Goal: Task Accomplishment & Management: Complete application form

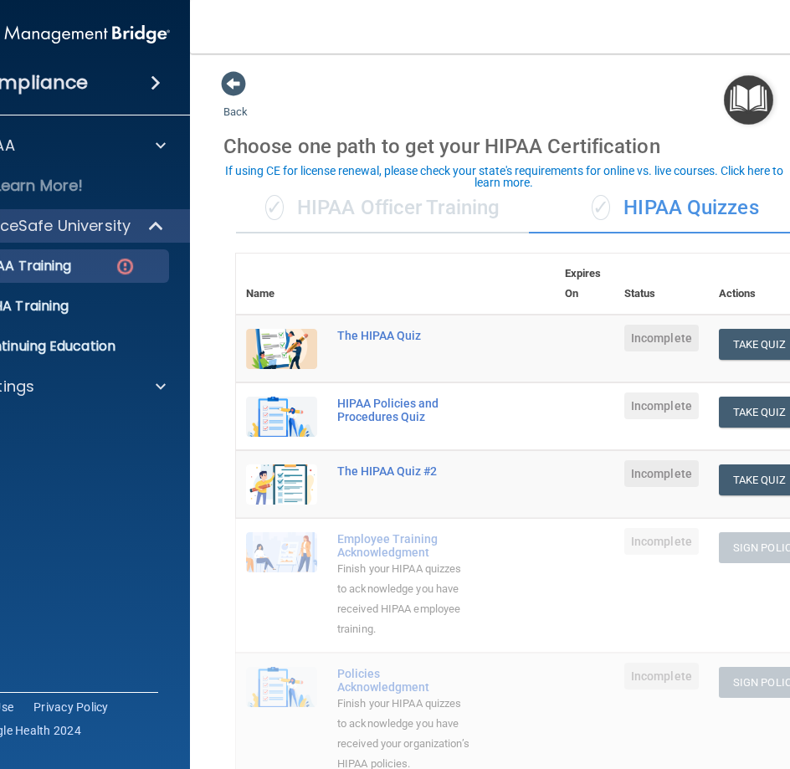
click at [776, 755] on td "Sign Policy Sign Policy Download Policy" at bounding box center [765, 720] width 113 height 134
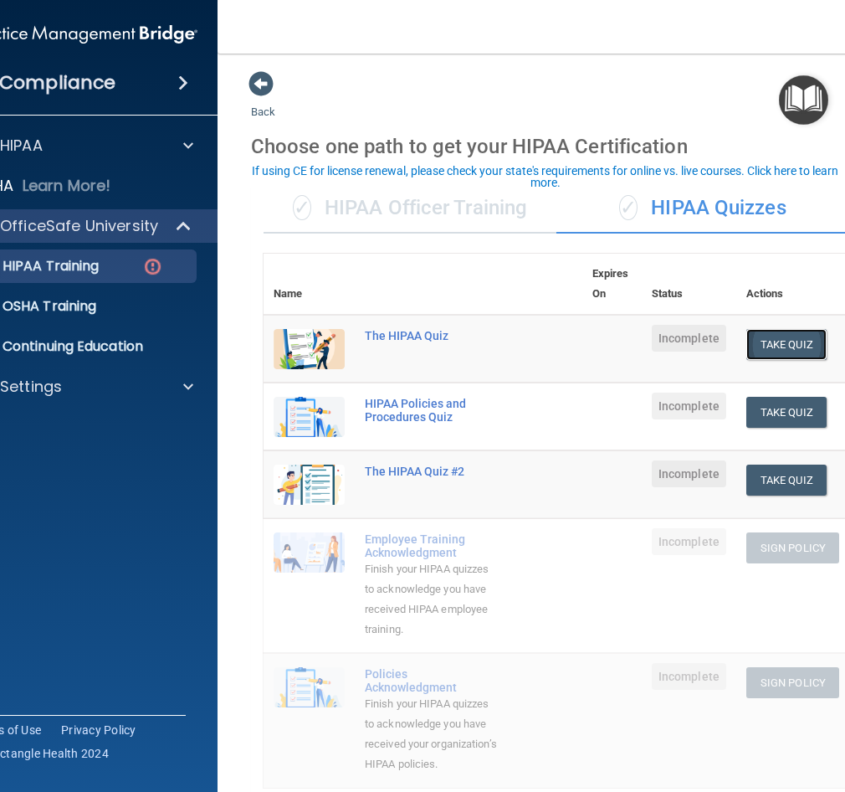
click at [772, 341] on button "Take Quiz" at bounding box center [787, 344] width 80 height 31
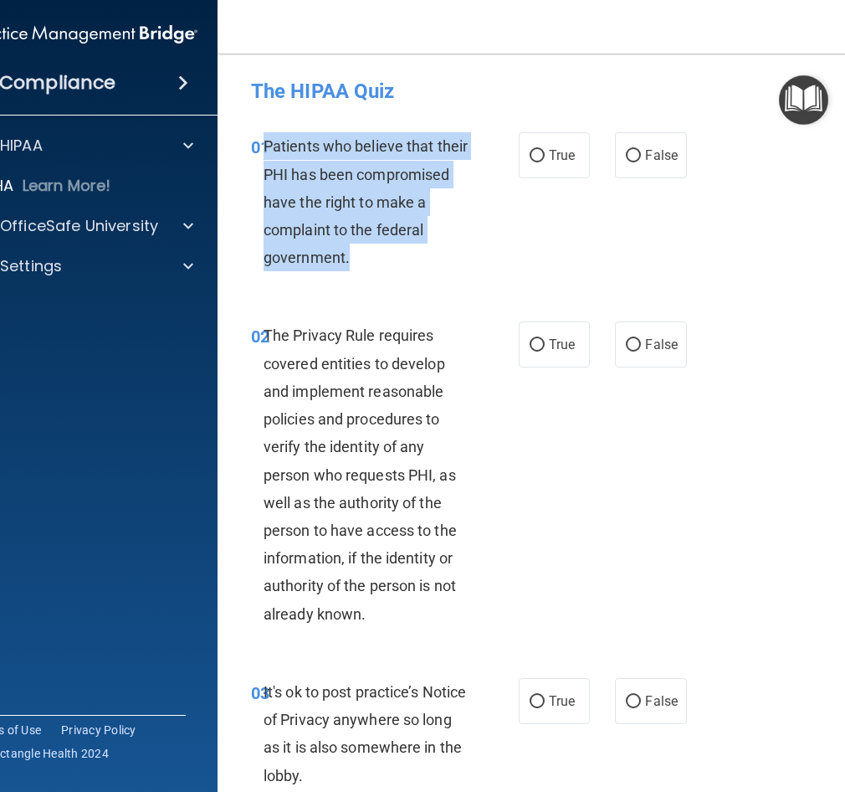
drag, startPoint x: 257, startPoint y: 141, endPoint x: 363, endPoint y: 248, distance: 150.3
click at [363, 248] on div "Patients who believe that their PHI has been compromised have the right to make…" at bounding box center [374, 201] width 220 height 139
drag, startPoint x: 363, startPoint y: 248, endPoint x: 303, endPoint y: 184, distance: 87.6
copy span "Patients who believe that their PHI has been compromised have the right to make…"
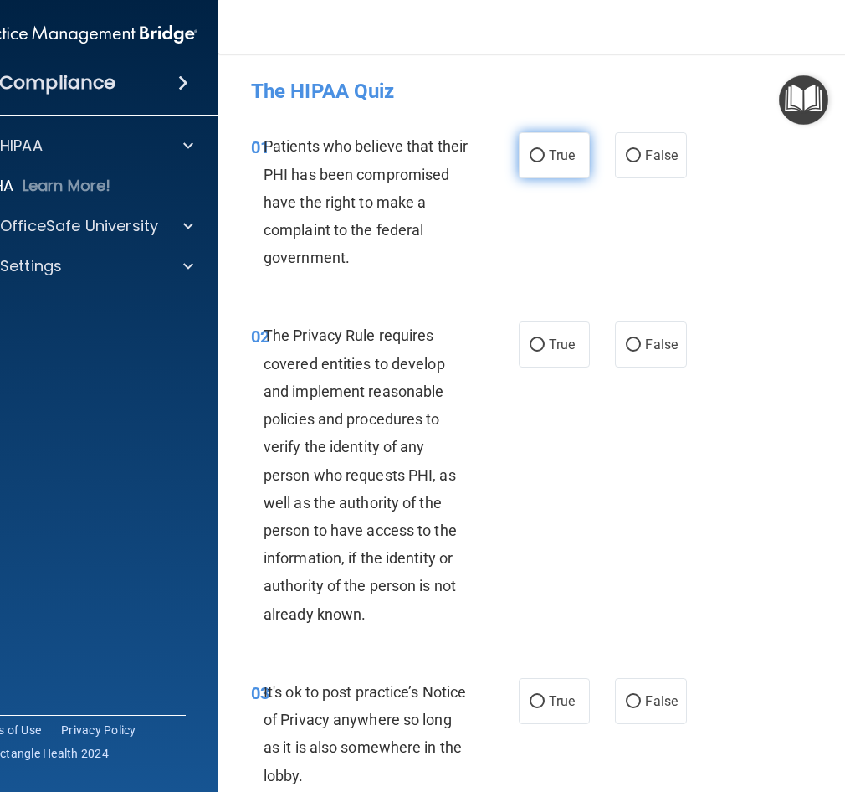
click at [542, 154] on label "True" at bounding box center [554, 155] width 71 height 46
click at [542, 154] on input "True" at bounding box center [537, 156] width 15 height 13
radio input "true"
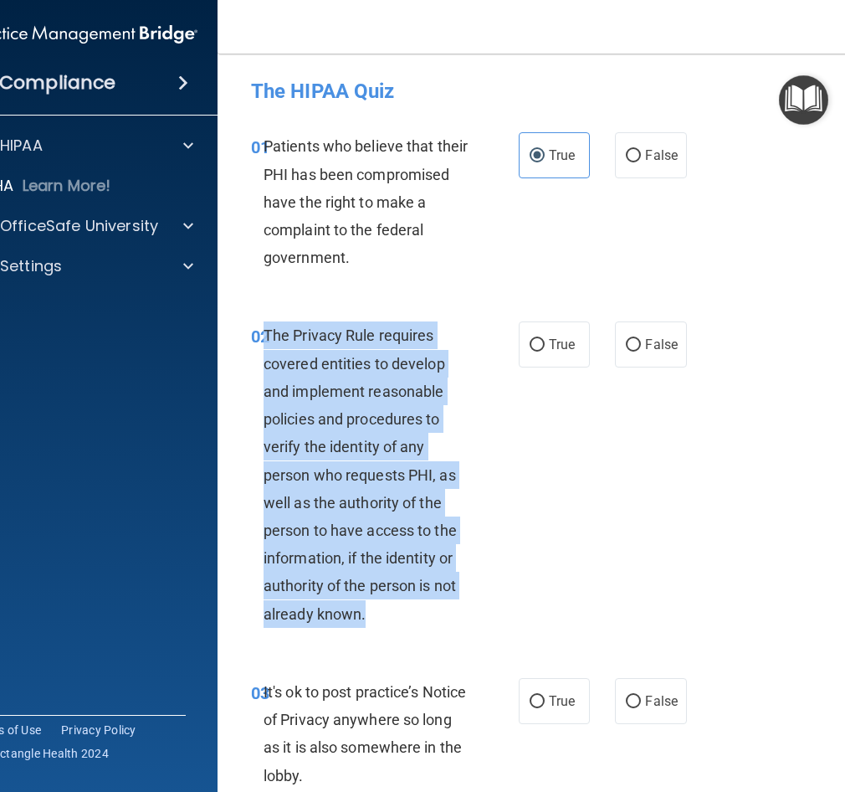
drag, startPoint x: 260, startPoint y: 334, endPoint x: 362, endPoint y: 607, distance: 291.3
click at [362, 607] on div "The Privacy Rule requires covered entities to develop and implement reasonable …" at bounding box center [374, 473] width 220 height 305
drag, startPoint x: 362, startPoint y: 607, endPoint x: 316, endPoint y: 487, distance: 128.5
copy span "The Privacy Rule requires covered entities to develop and implement reasonable …"
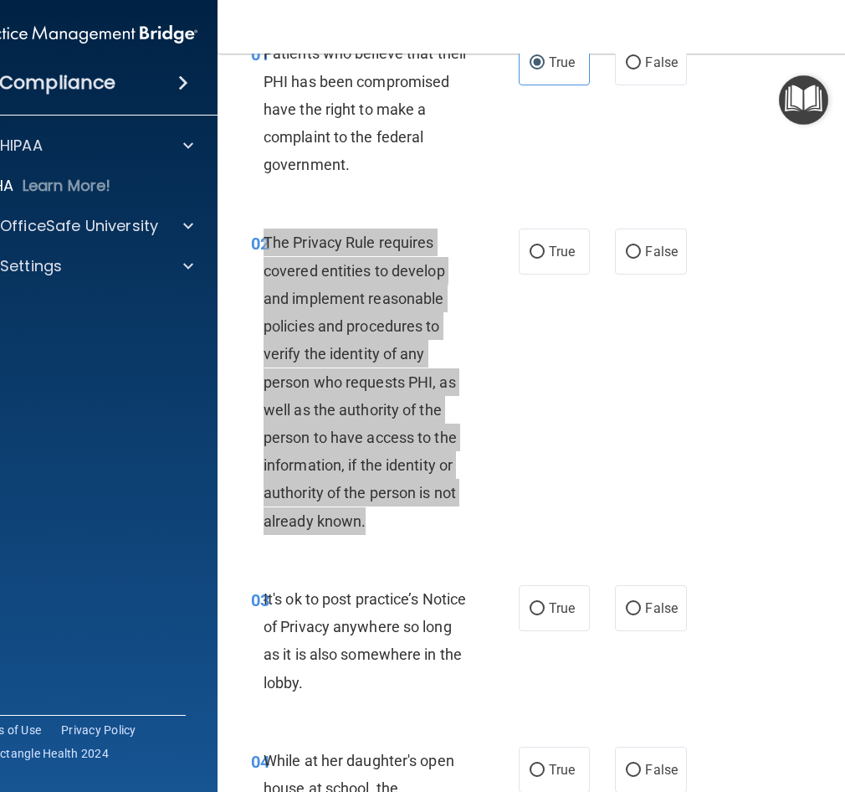
scroll to position [251, 0]
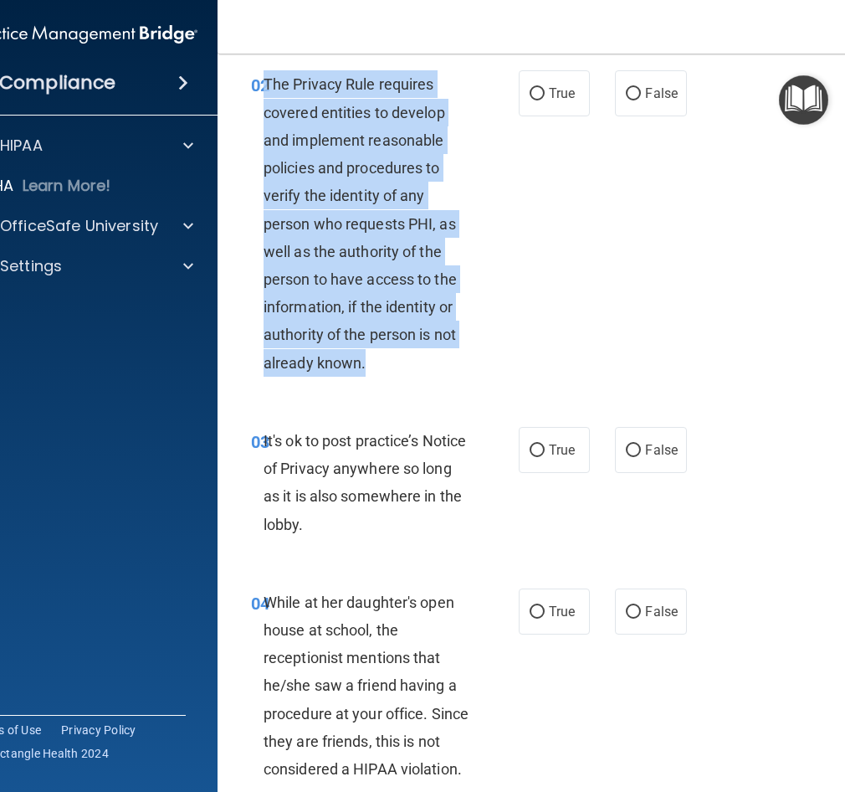
click at [445, 248] on div "The Privacy Rule requires covered entities to develop and implement reasonable …" at bounding box center [374, 222] width 220 height 305
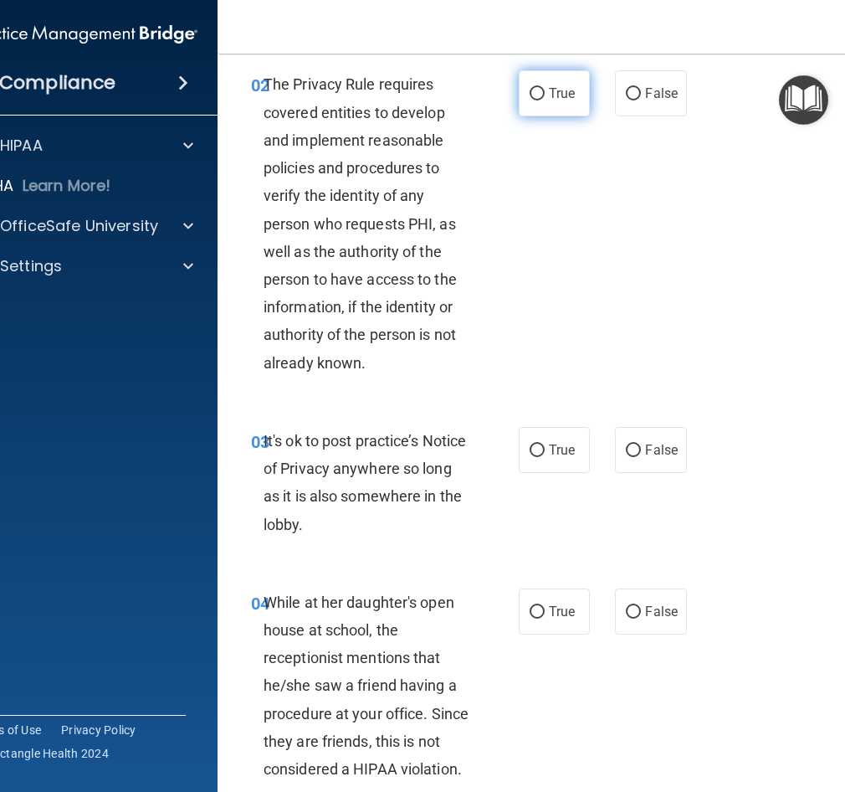
click at [557, 106] on label "True" at bounding box center [554, 93] width 71 height 46
click at [545, 100] on input "True" at bounding box center [537, 94] width 15 height 13
radio input "true"
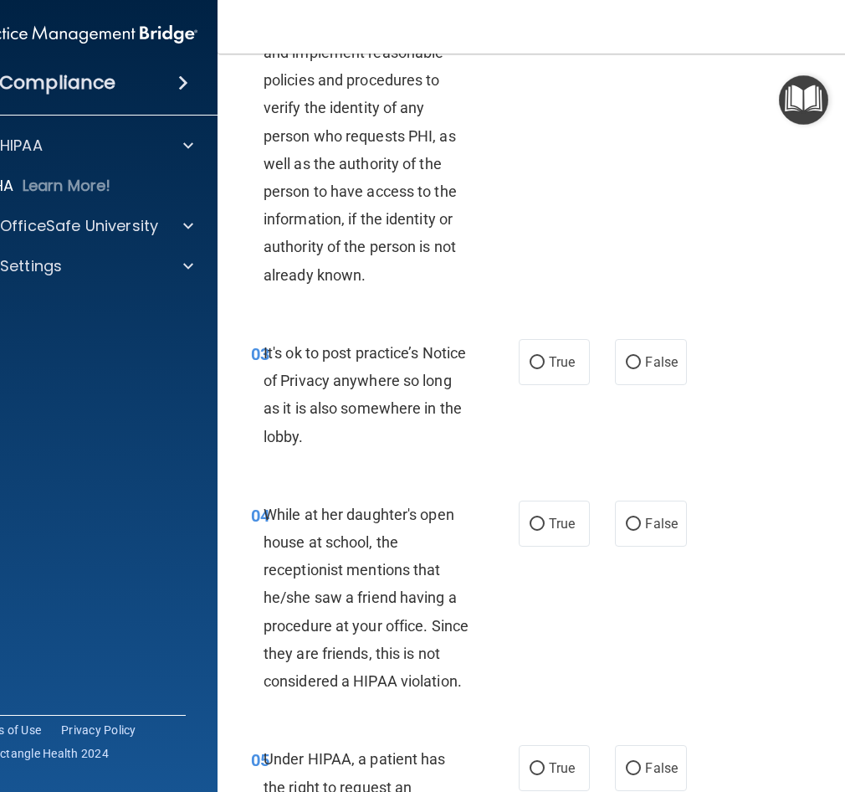
scroll to position [418, 0]
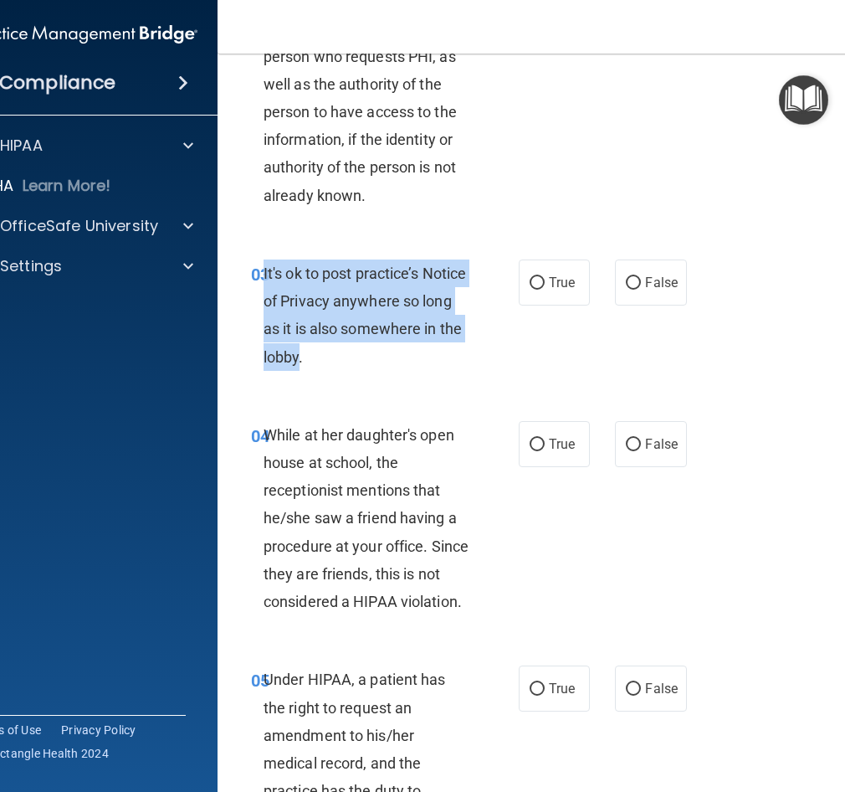
drag, startPoint x: 258, startPoint y: 268, endPoint x: 294, endPoint y: 358, distance: 97.3
click at [294, 358] on span "It's ok to post practice’s Notice of Privacy anywhere so long as it is also som…" at bounding box center [365, 314] width 203 height 101
drag, startPoint x: 294, startPoint y: 358, endPoint x: 279, endPoint y: 295, distance: 65.4
copy span "It's ok to post practice’s Notice of Privacy anywhere so long as it is also som…"
drag, startPoint x: 840, startPoint y: 502, endPoint x: 326, endPoint y: 297, distance: 553.3
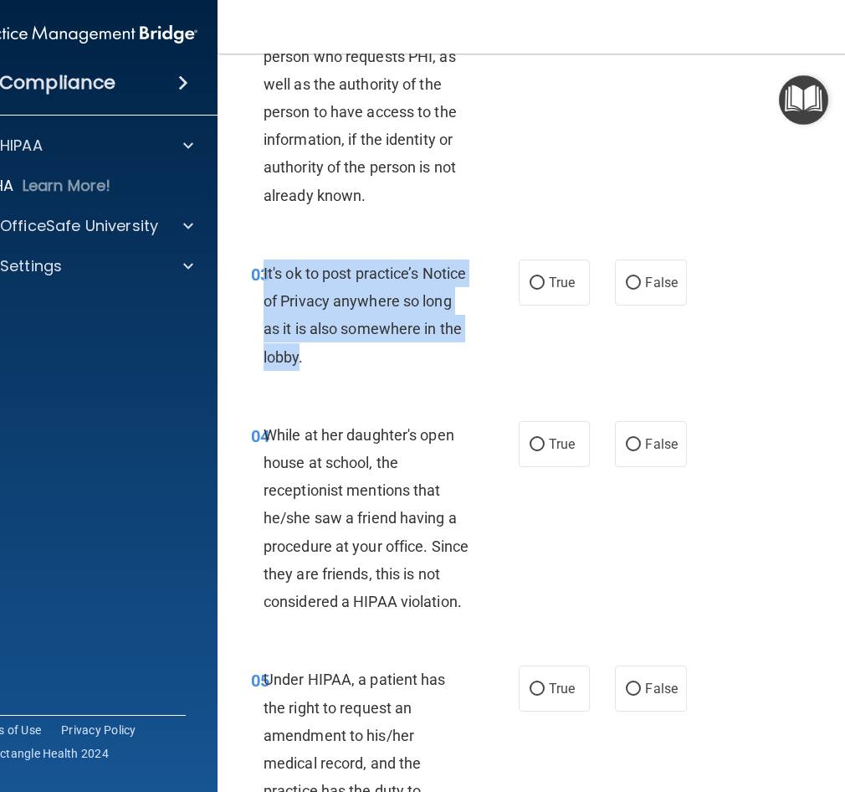
click at [334, 292] on span "It's ok to post practice’s Notice of Privacy anywhere so long as it is also som…" at bounding box center [365, 314] width 203 height 101
click at [326, 297] on span "It's ok to post practice’s Notice of Privacy anywhere so long as it is also som…" at bounding box center [365, 314] width 203 height 101
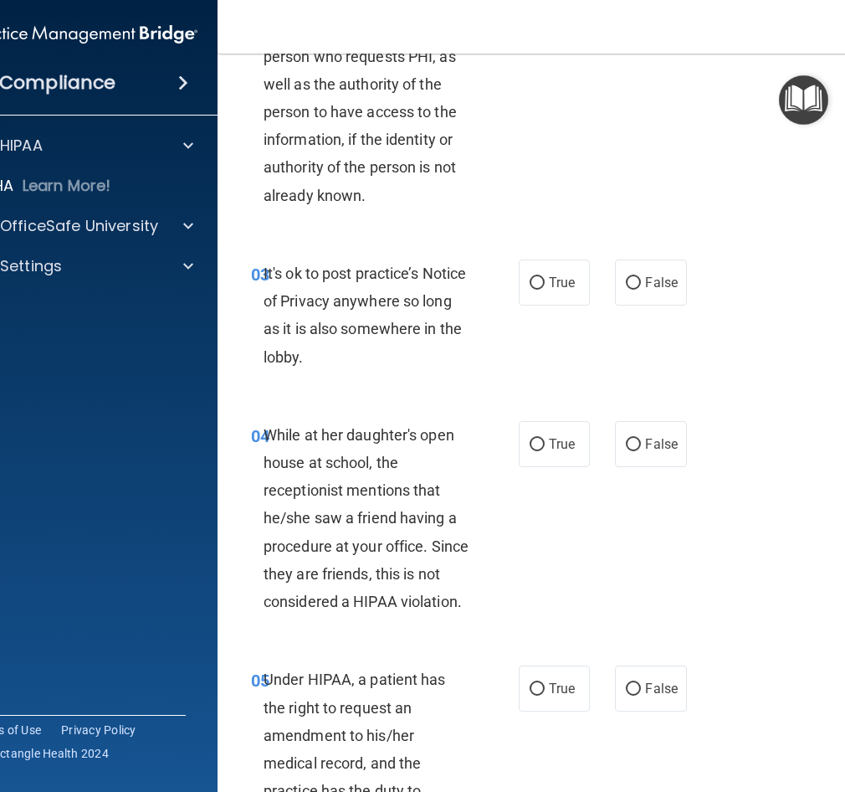
click at [358, 305] on span "It's ok to post practice’s Notice of Privacy anywhere so long as it is also som…" at bounding box center [365, 314] width 203 height 101
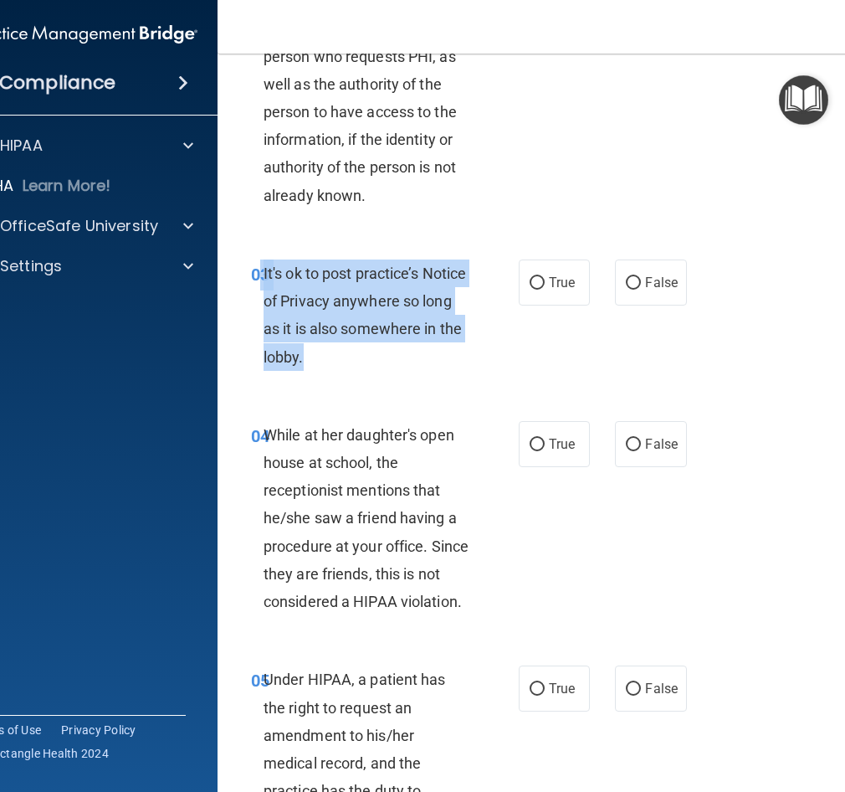
drag, startPoint x: 324, startPoint y: 354, endPoint x: 255, endPoint y: 271, distance: 107.6
click at [255, 271] on div "03 It's ok to post practice’s Notice of Privacy anywhere so long as it is also …" at bounding box center [385, 319] width 318 height 120
copy div "3 It's ok to post practice’s Notice of Privacy anywhere so long as it is also s…"
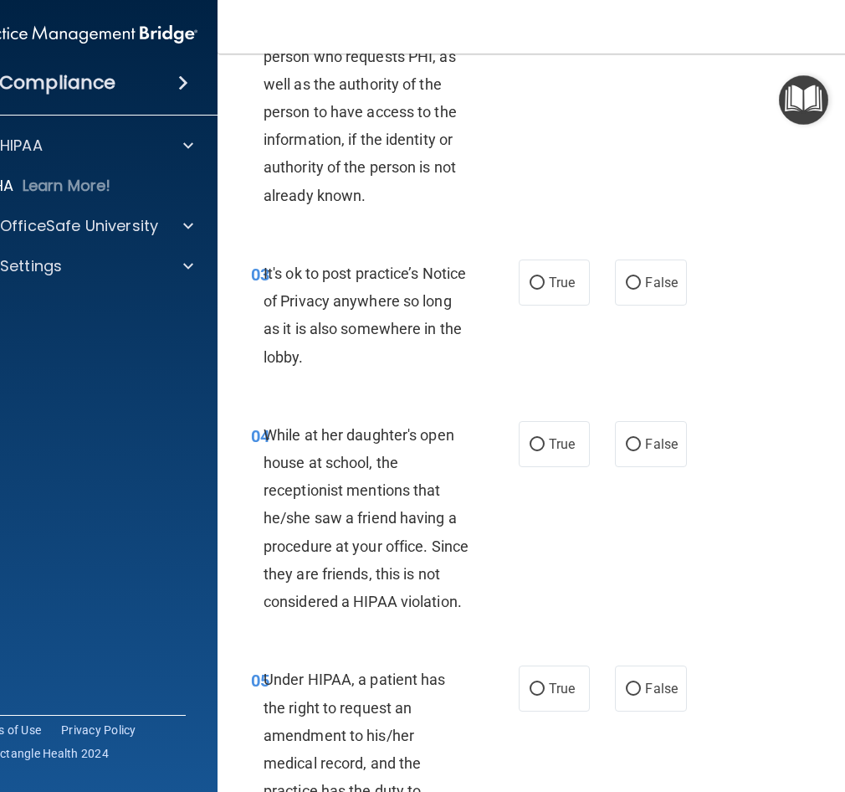
click at [683, 353] on div "03 It's ok to post practice’s Notice of Privacy anywhere so long as it is also …" at bounding box center [557, 320] width 636 height 162
click at [654, 293] on label "False" at bounding box center [650, 282] width 71 height 46
click at [641, 290] on input "False" at bounding box center [633, 283] width 15 height 13
radio input "true"
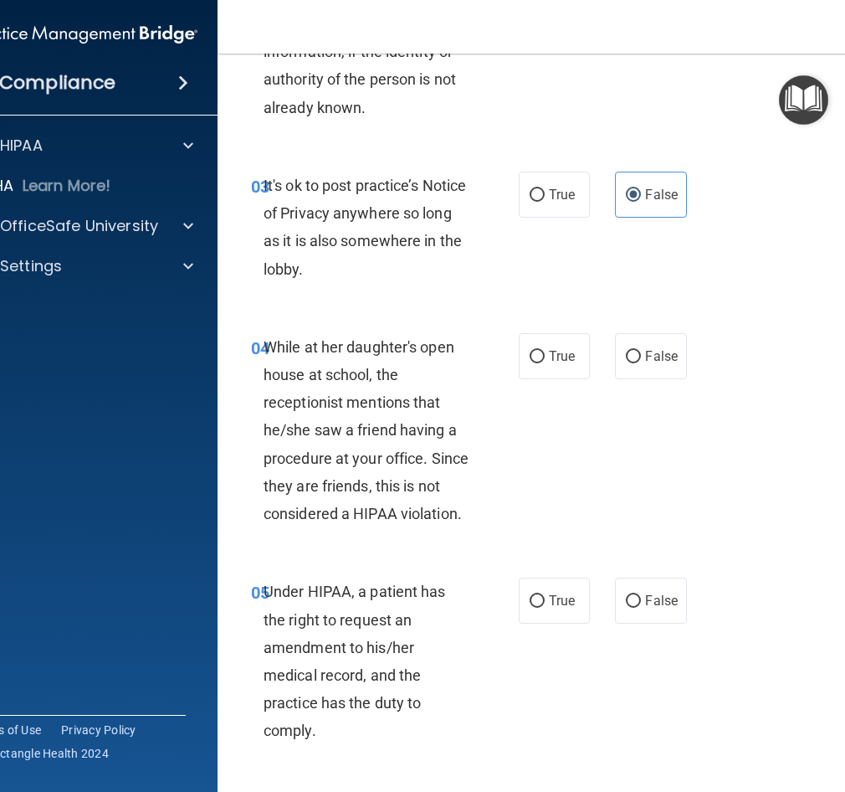
scroll to position [586, 0]
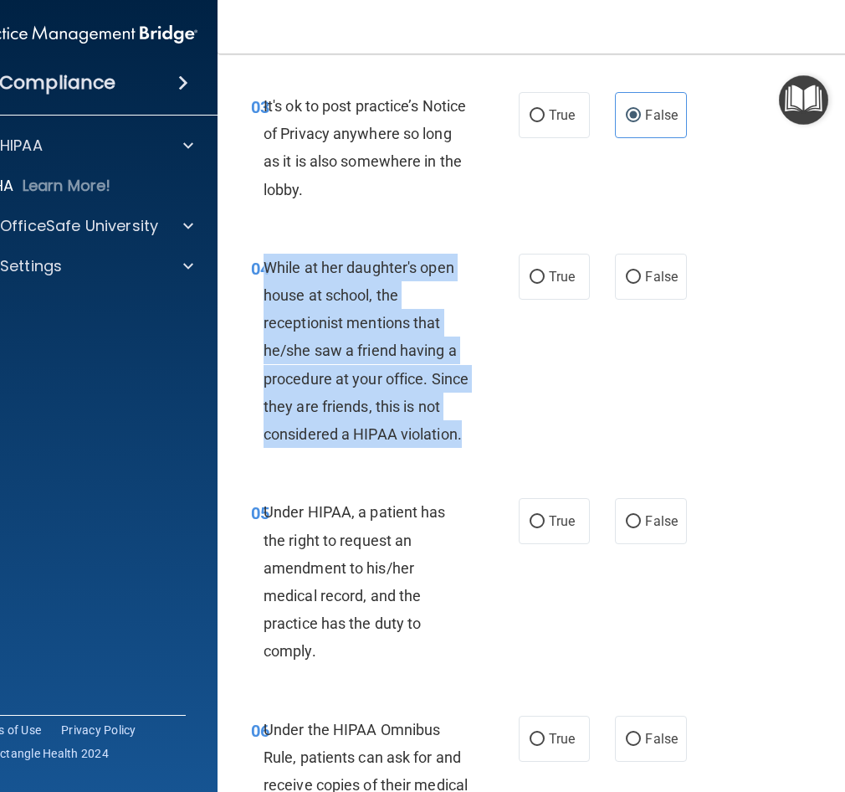
drag, startPoint x: 459, startPoint y: 439, endPoint x: 263, endPoint y: 269, distance: 259.9
click at [264, 269] on div "While at her daughter's open house at school, the receptionist mentions that he…" at bounding box center [374, 351] width 220 height 195
copy span "While at her daughter's open house at school, the receptionist mentions that he…"
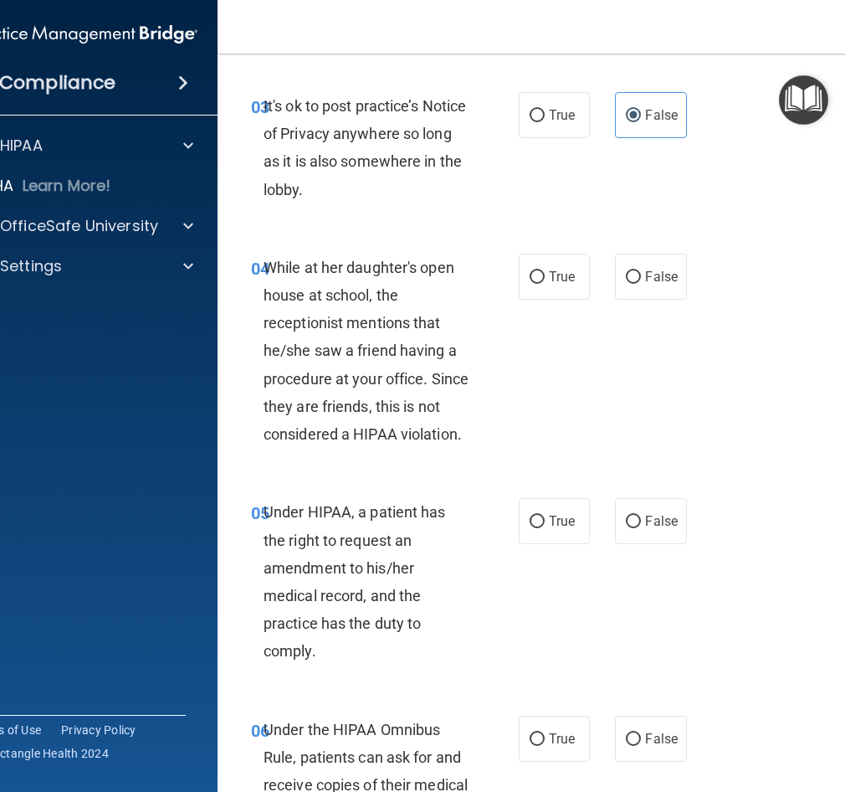
click at [628, 390] on div "04 While at her daughter's open house at school, the receptionist mentions that…" at bounding box center [557, 355] width 636 height 245
click at [639, 272] on label "False" at bounding box center [650, 277] width 71 height 46
click at [639, 272] on input "False" at bounding box center [633, 277] width 15 height 13
radio input "true"
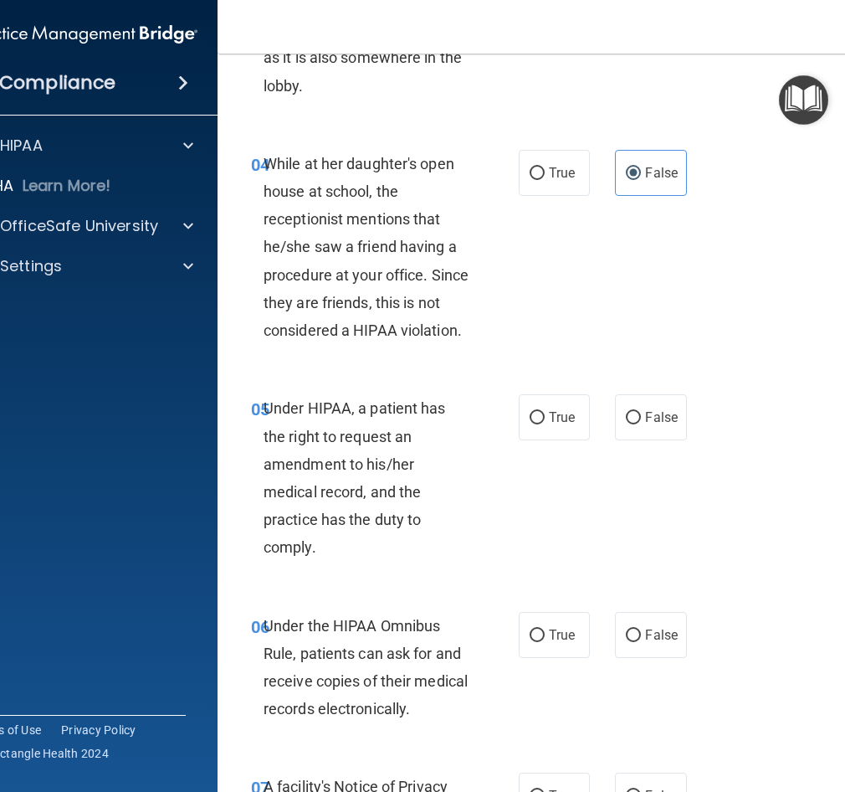
scroll to position [837, 0]
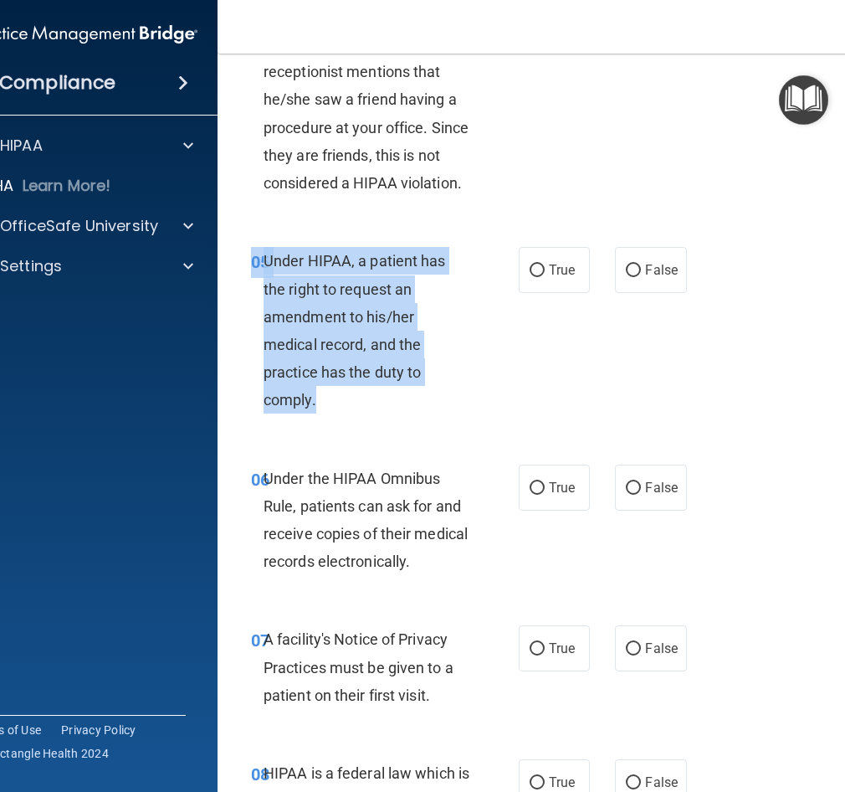
drag, startPoint x: 362, startPoint y: 391, endPoint x: 249, endPoint y: 269, distance: 165.2
click at [249, 269] on div "05 Under HIPAA, a patient has the right to request an amendment to his/her medi…" at bounding box center [385, 334] width 318 height 175
copy div "05 Under HIPAA, a patient has the right to request an amendment to his/her medi…"
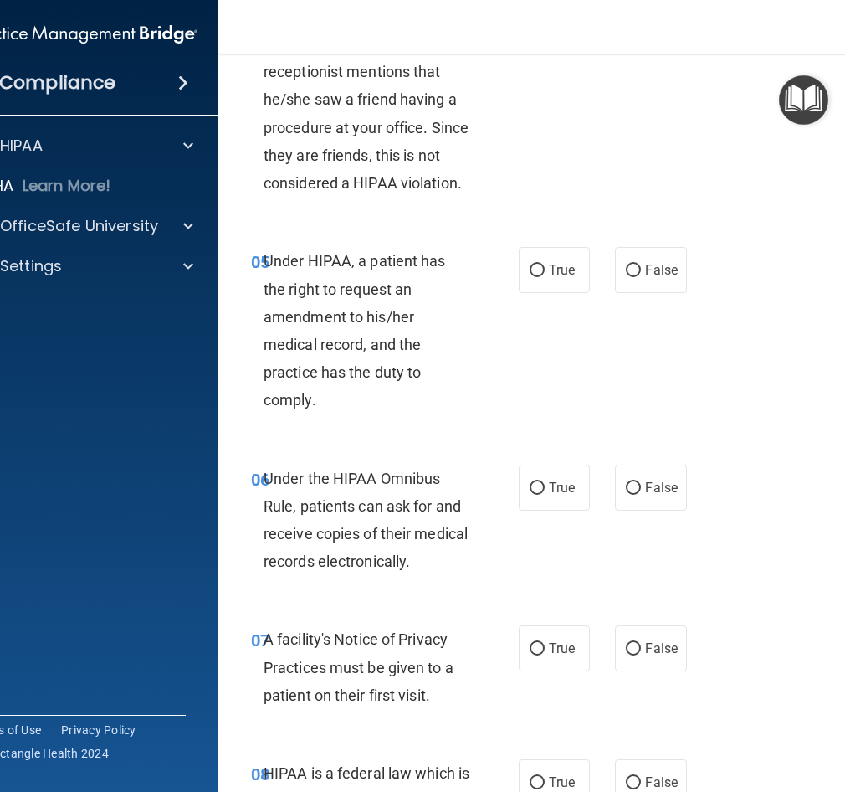
click at [602, 367] on div "05 Under HIPAA, a patient has the right to request an amendment to his/her medi…" at bounding box center [557, 334] width 636 height 217
click at [657, 261] on label "False" at bounding box center [650, 270] width 71 height 46
click at [641, 264] on input "False" at bounding box center [633, 270] width 15 height 13
radio input "true"
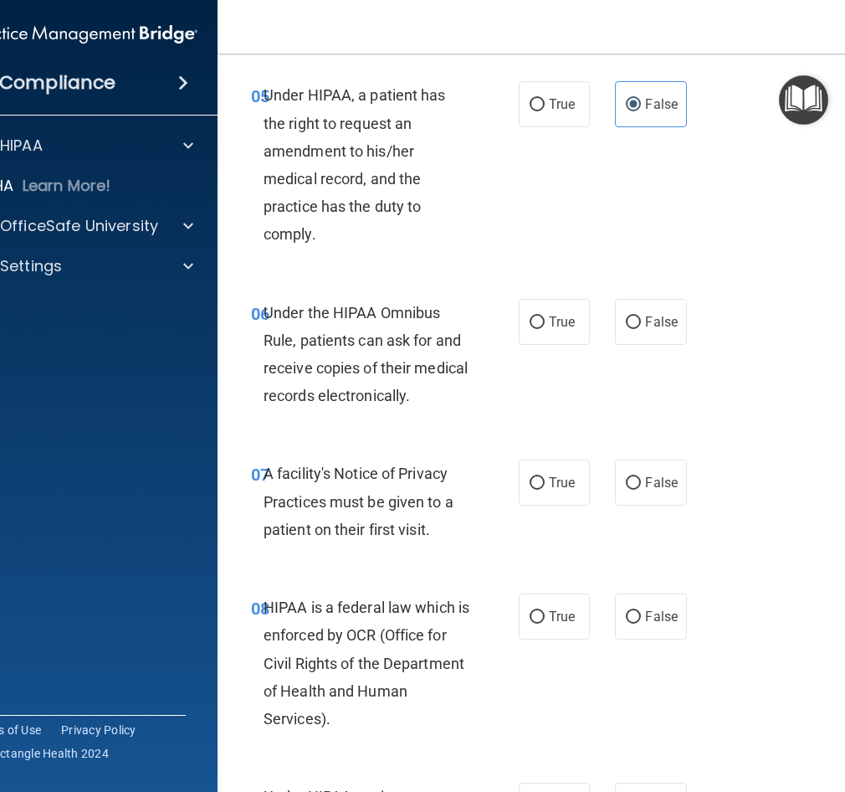
scroll to position [1004, 0]
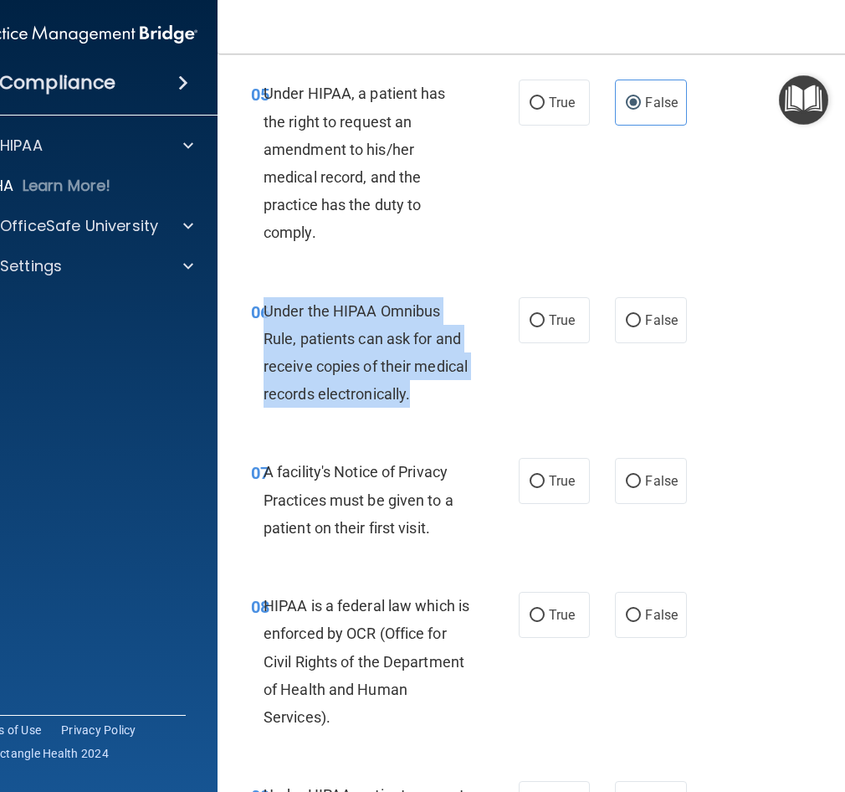
drag, startPoint x: 404, startPoint y: 395, endPoint x: 261, endPoint y: 309, distance: 167.1
click at [264, 309] on div "Under the HIPAA Omnibus Rule, patients can ask for and receive copies of their …" at bounding box center [374, 352] width 220 height 111
copy span "Under the HIPAA Omnibus Rule, patients can ask for and receive copies of their …"
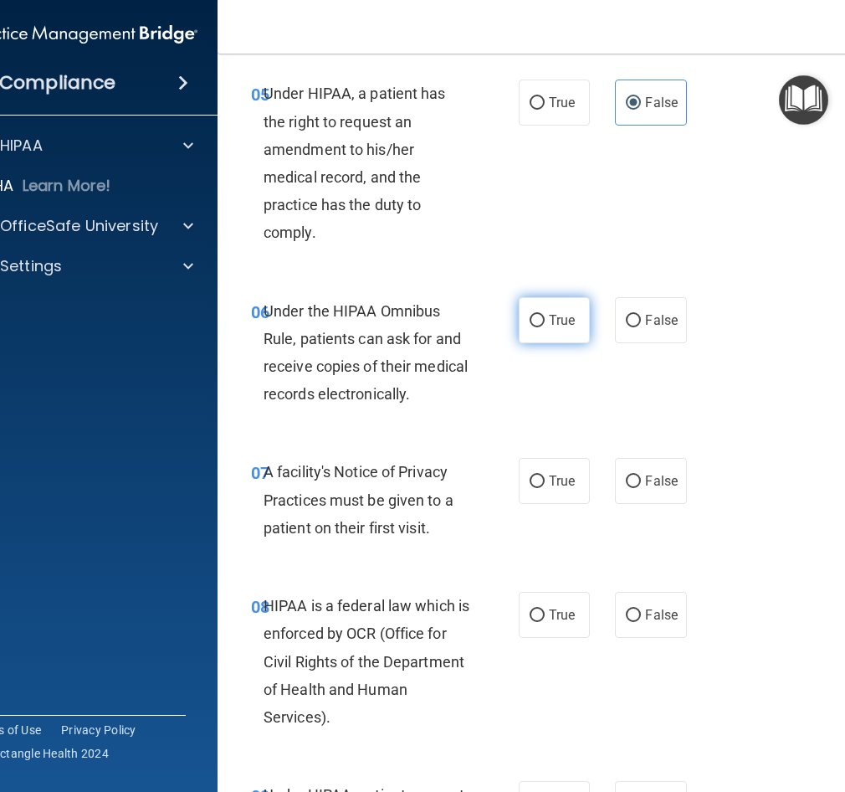
click at [549, 324] on span "True" at bounding box center [562, 320] width 26 height 16
click at [545, 324] on input "True" at bounding box center [537, 321] width 15 height 13
radio input "true"
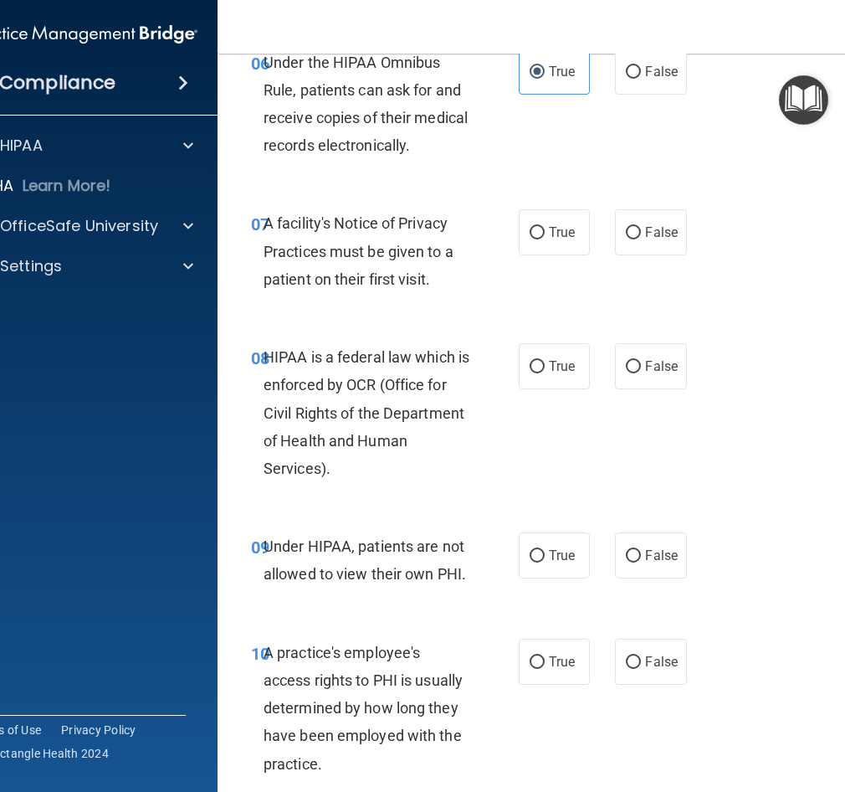
scroll to position [1255, 0]
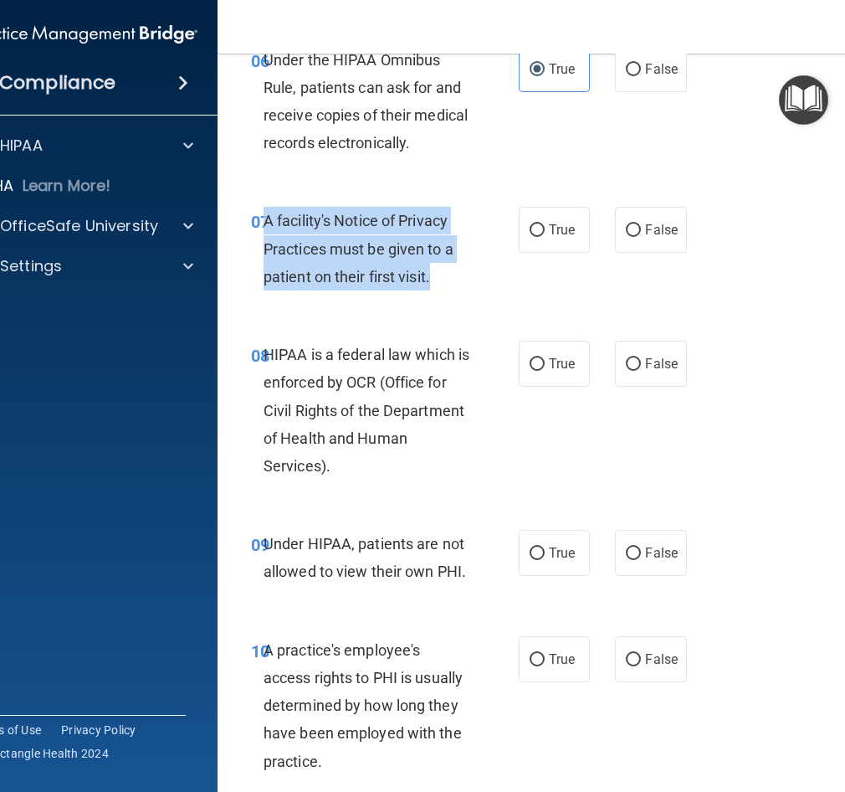
drag, startPoint x: 436, startPoint y: 274, endPoint x: 262, endPoint y: 218, distance: 182.6
click at [264, 218] on div "A facility's Notice of Privacy Practices must be given to a patient on their fi…" at bounding box center [374, 249] width 220 height 84
copy span "A facility's Notice of Privacy Practices must be given to a patient on their fi…"
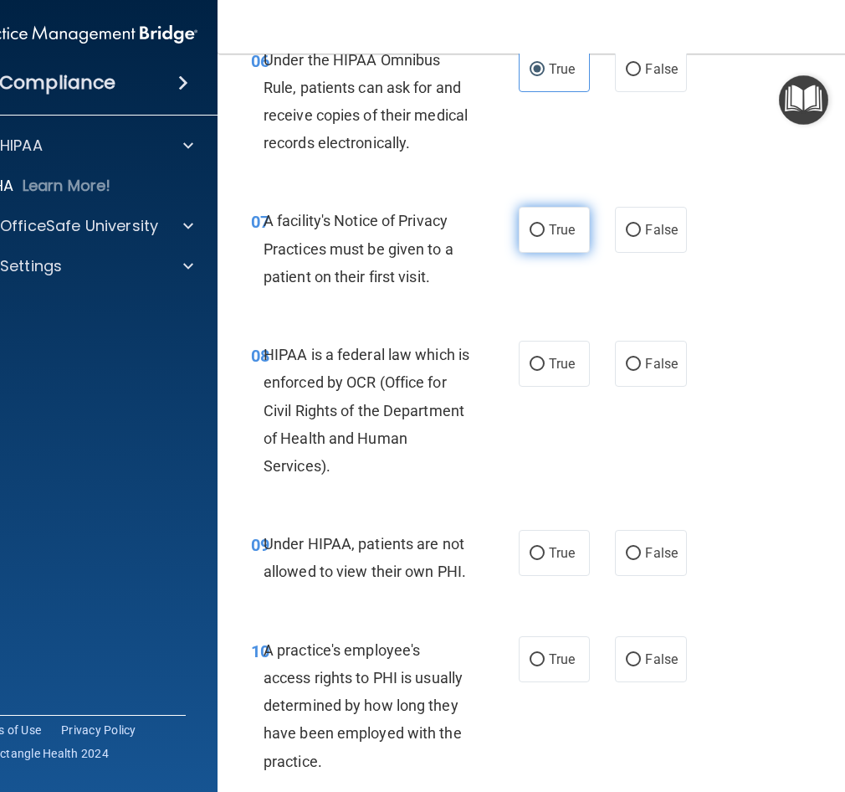
click at [549, 242] on label "True" at bounding box center [554, 230] width 71 height 46
click at [545, 237] on input "True" at bounding box center [537, 230] width 15 height 13
radio input "true"
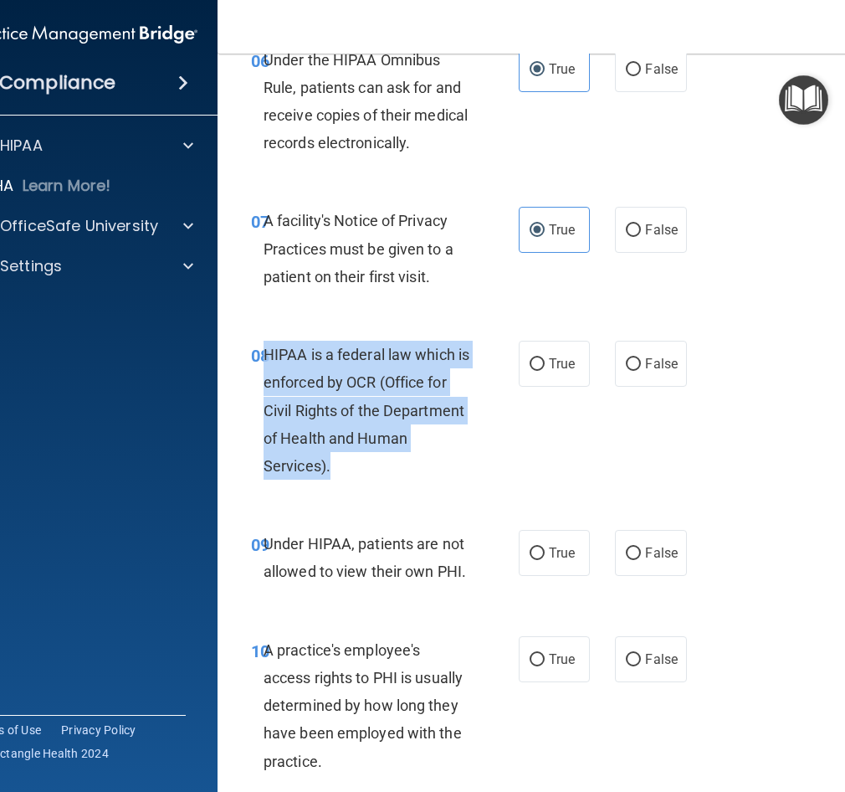
drag, startPoint x: 356, startPoint y: 464, endPoint x: 260, endPoint y: 354, distance: 145.3
click at [264, 354] on div "HIPAA is a federal law which is enforced by OCR (Office for Civil Rights of the…" at bounding box center [374, 410] width 220 height 139
copy span "HIPAA is a federal law which is enforced by OCR (Office for Civil Rights of the…"
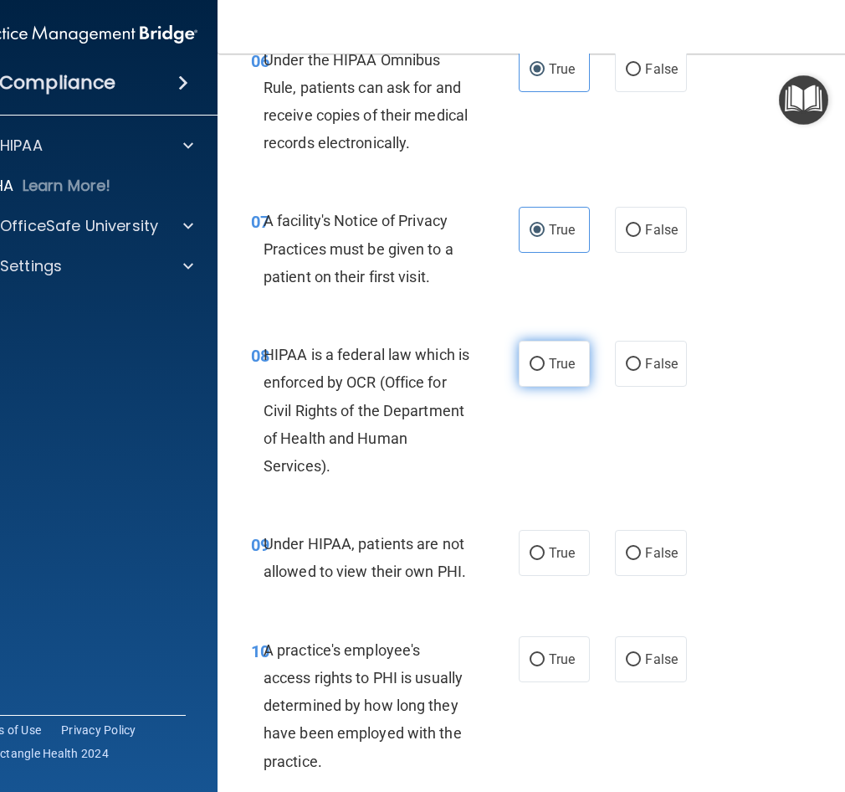
click at [522, 367] on label "True" at bounding box center [554, 364] width 71 height 46
click at [530, 367] on input "True" at bounding box center [537, 364] width 15 height 13
radio input "true"
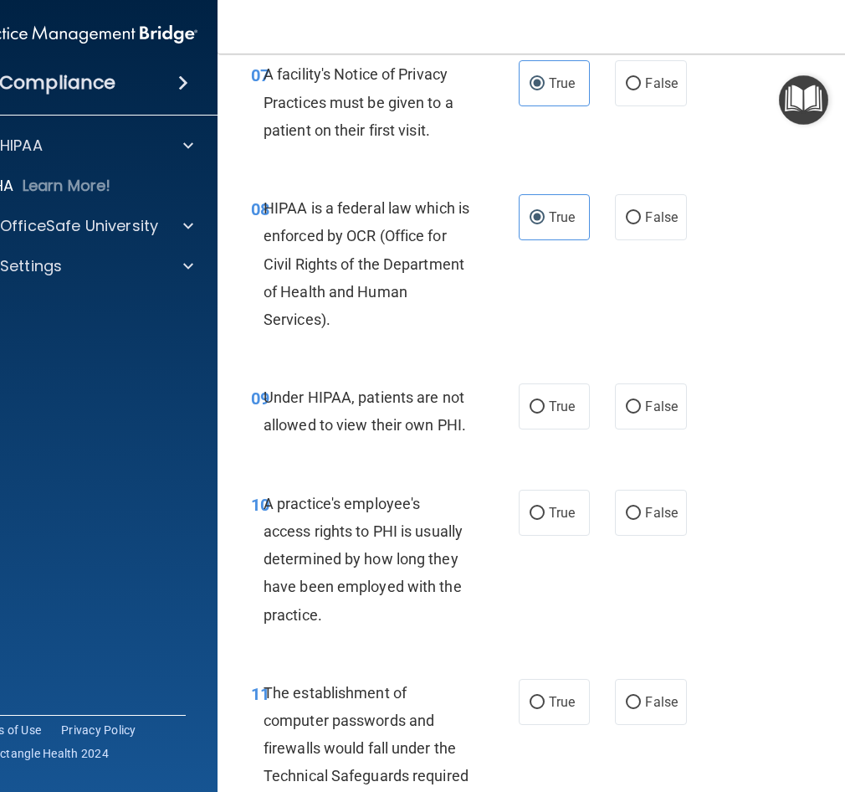
scroll to position [1423, 0]
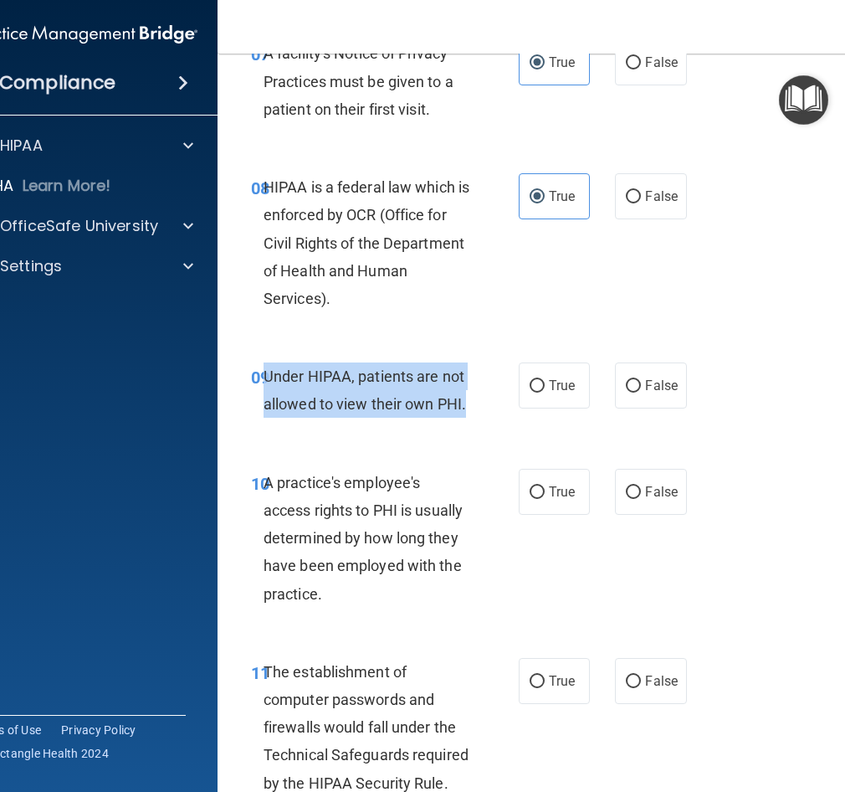
drag, startPoint x: 469, startPoint y: 397, endPoint x: 258, endPoint y: 367, distance: 212.9
click at [264, 367] on div "Under HIPAA, patients are not allowed to view their own PHI." at bounding box center [374, 389] width 220 height 55
copy span "Under HIPAA, patients are not allowed to view their own PHI."
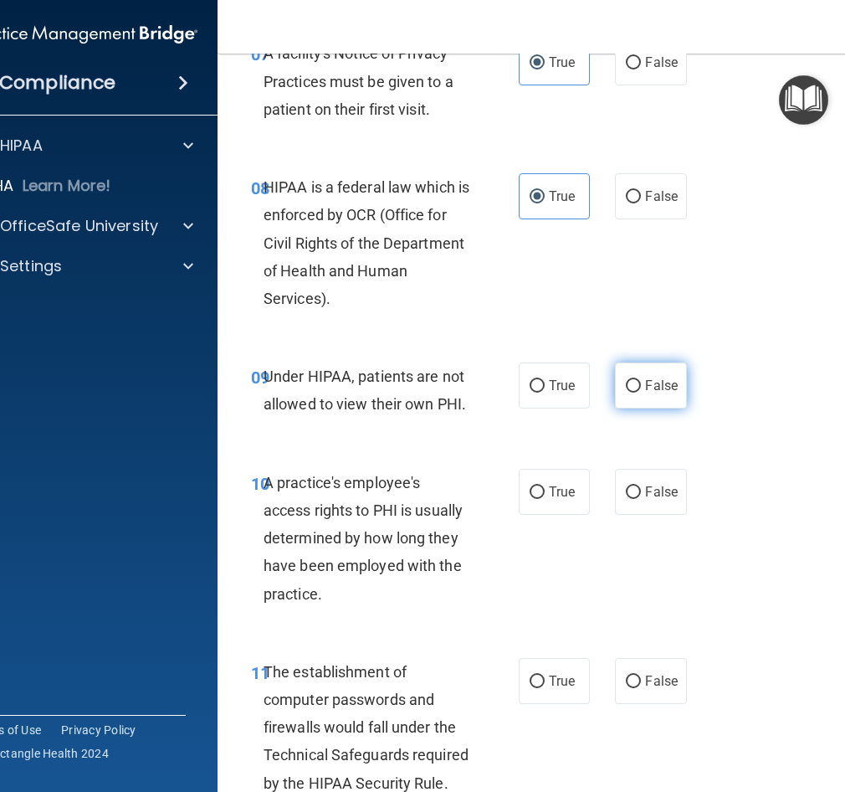
click at [663, 385] on span "False" at bounding box center [661, 385] width 33 height 16
click at [641, 385] on input "False" at bounding box center [633, 386] width 15 height 13
radio input "true"
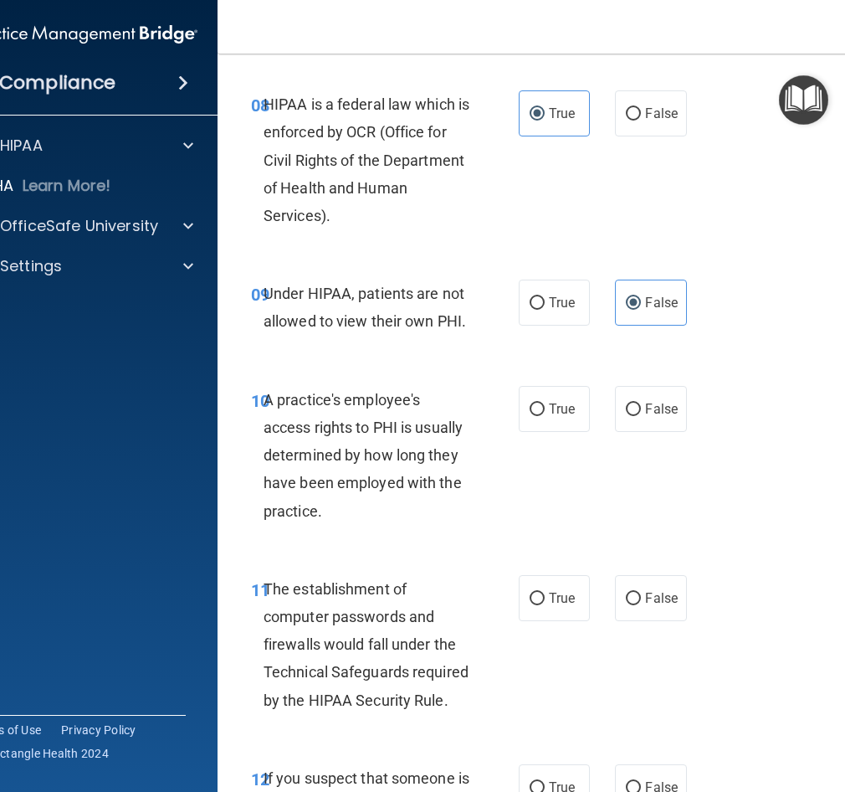
scroll to position [1506, 0]
click at [618, 421] on label "False" at bounding box center [650, 408] width 71 height 46
click at [626, 415] on input "False" at bounding box center [633, 409] width 15 height 13
radio input "true"
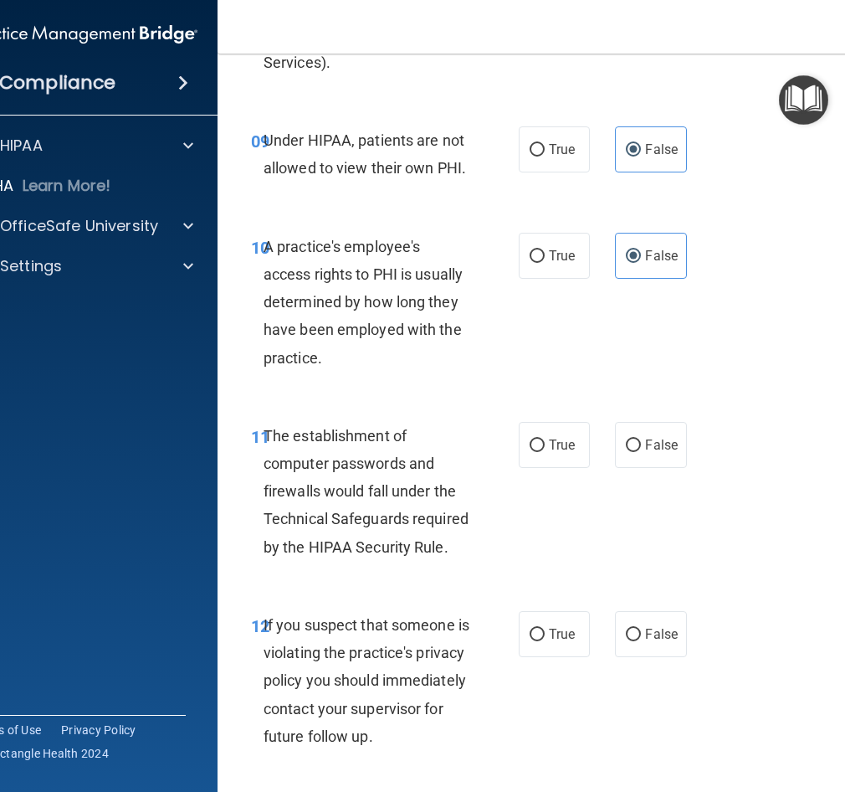
scroll to position [1674, 0]
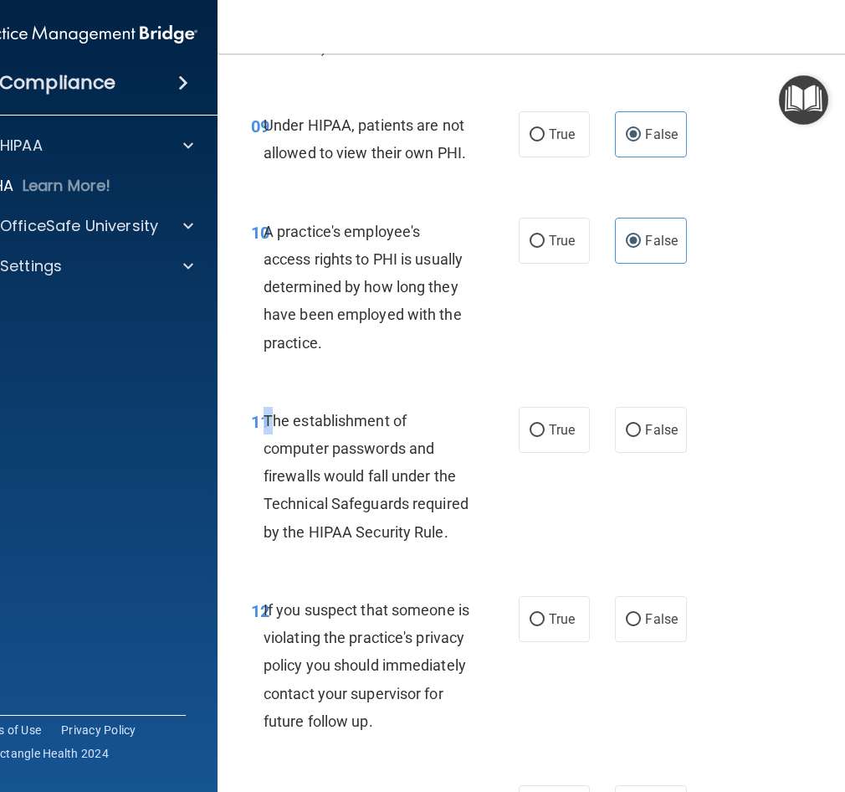
click at [264, 415] on span "The establishment of computer passwords and firewalls would fall under the Tech…" at bounding box center [366, 476] width 205 height 129
drag, startPoint x: 264, startPoint y: 415, endPoint x: 372, endPoint y: 464, distance: 119.1
click at [372, 464] on div "The establishment of computer passwords and firewalls would fall under the Tech…" at bounding box center [374, 476] width 220 height 139
click at [555, 425] on span "True" at bounding box center [562, 430] width 26 height 16
click at [545, 425] on input "True" at bounding box center [537, 430] width 15 height 13
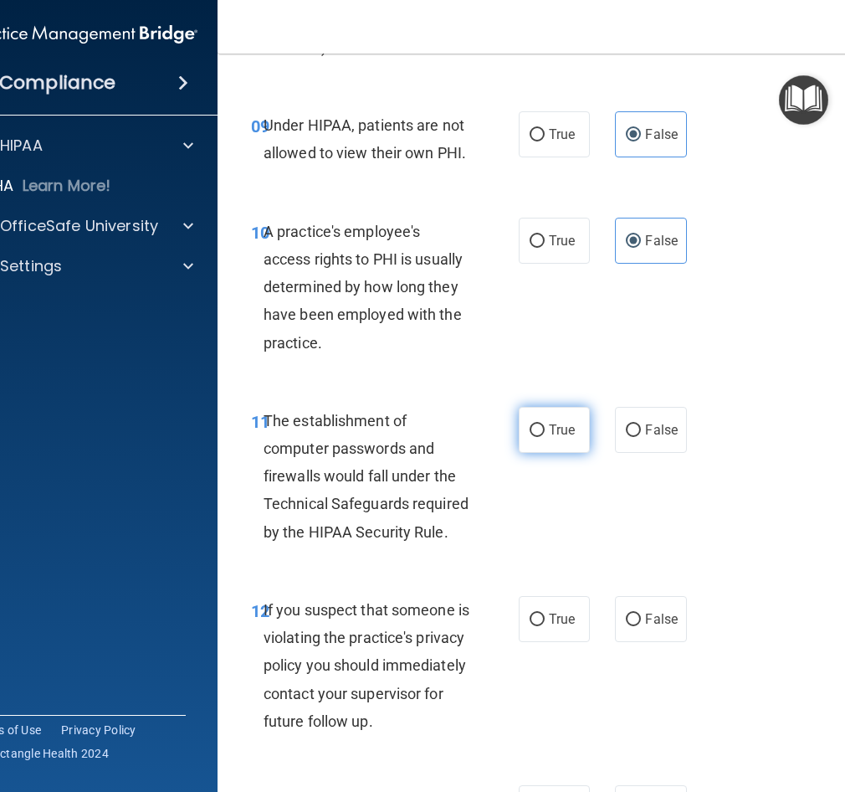
radio input "true"
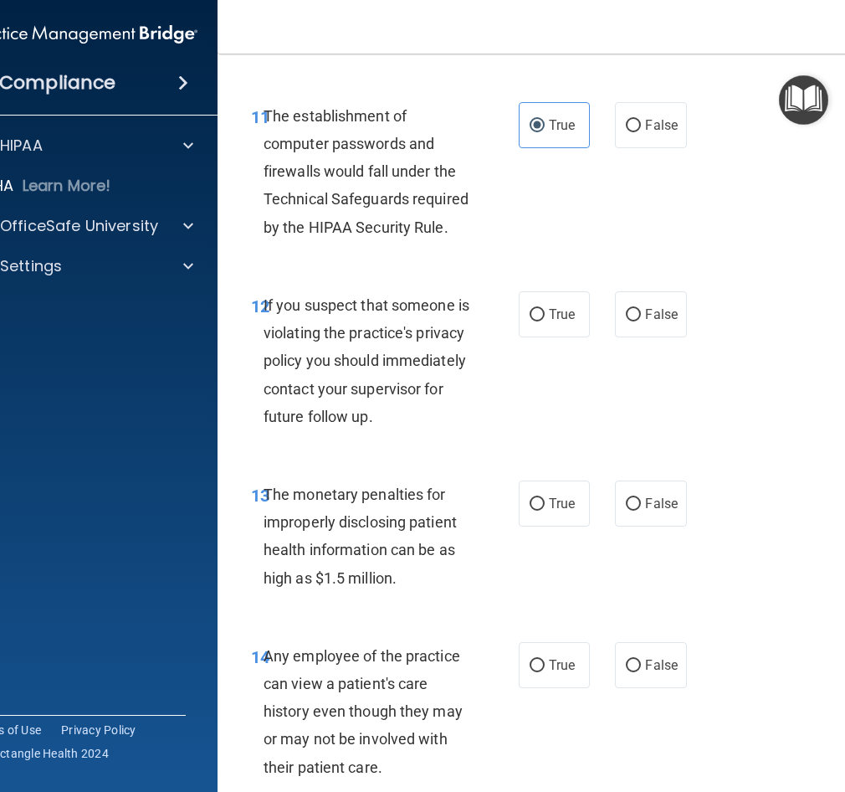
scroll to position [2009, 0]
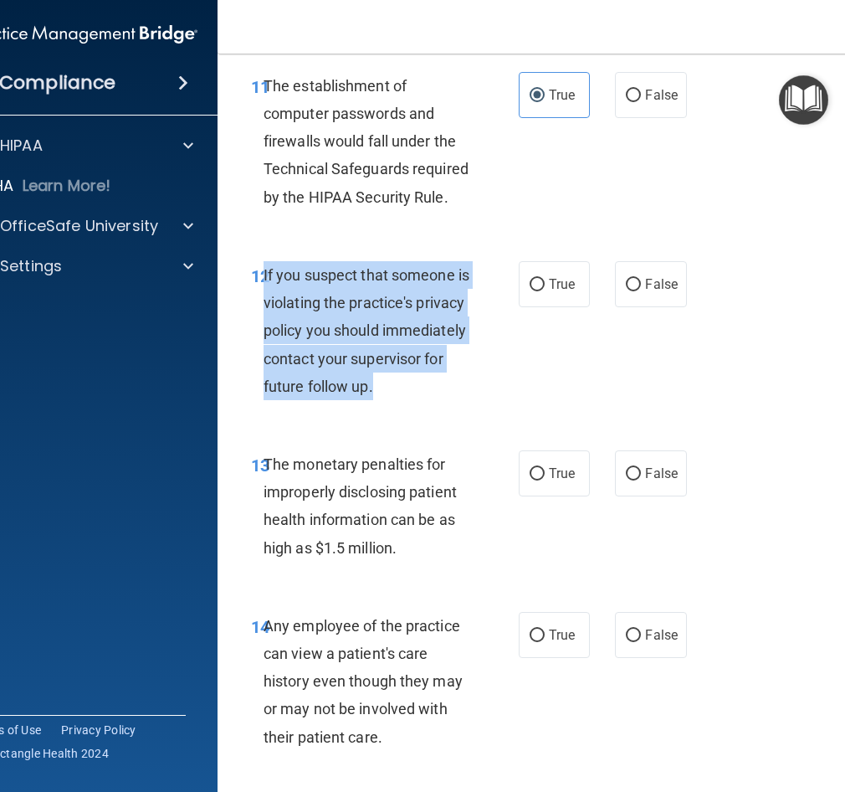
drag, startPoint x: 316, startPoint y: 408, endPoint x: 259, endPoint y: 281, distance: 138.6
click at [264, 281] on div "If you suspect that someone is violating the practice's privacy policy you shou…" at bounding box center [374, 330] width 220 height 139
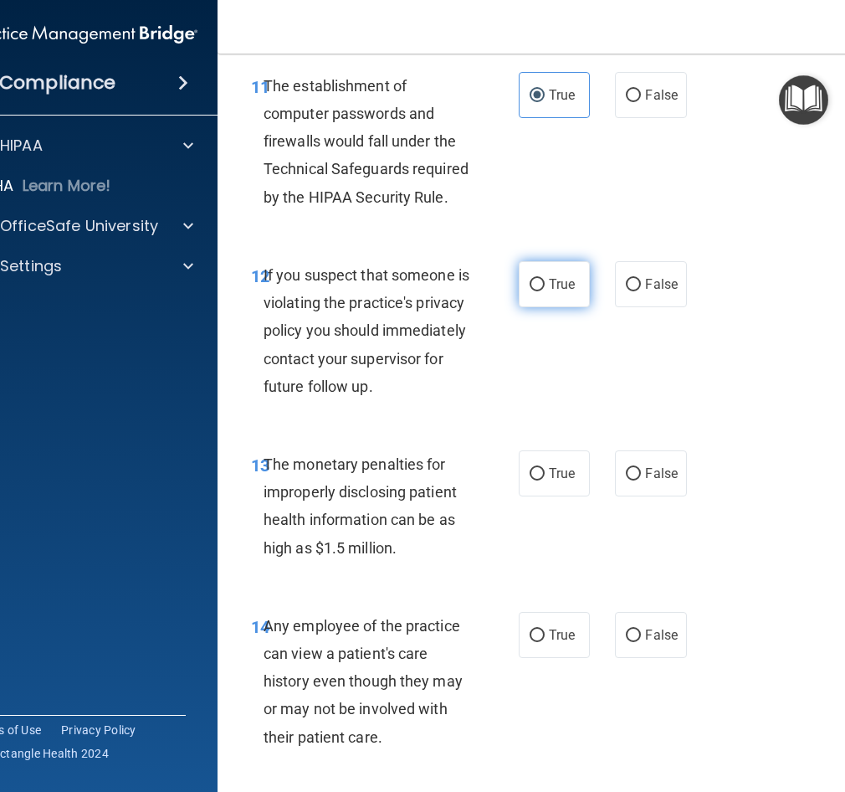
click at [541, 280] on label "True" at bounding box center [554, 284] width 71 height 46
click at [541, 280] on input "True" at bounding box center [537, 285] width 15 height 13
radio input "true"
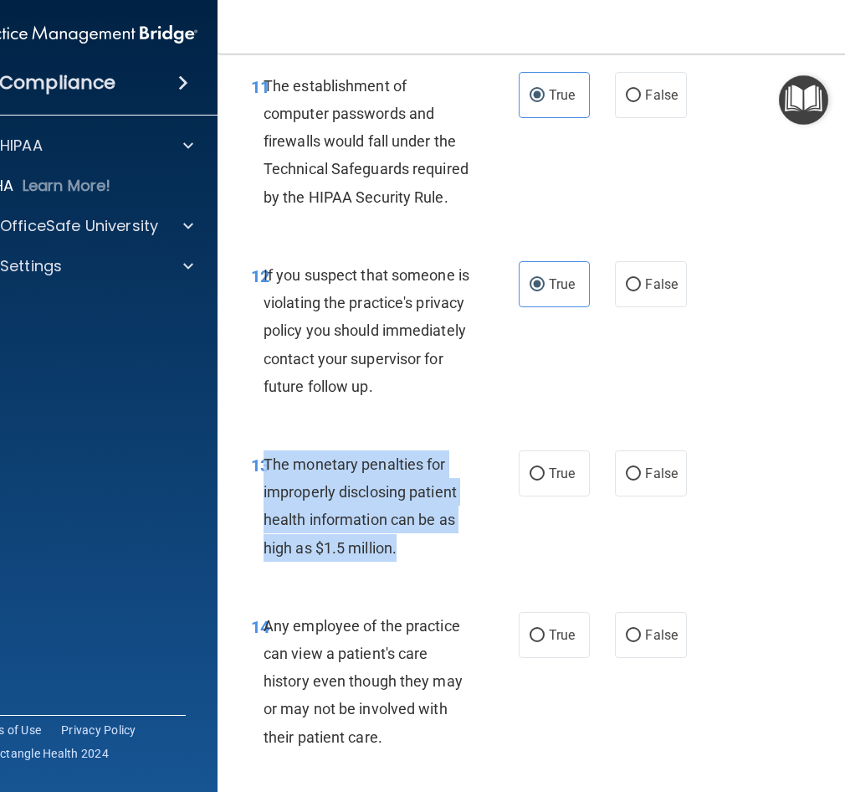
drag, startPoint x: 399, startPoint y: 579, endPoint x: 260, endPoint y: 485, distance: 167.6
click at [264, 485] on div "The monetary penalties for improperly disclosing patient health information can…" at bounding box center [374, 505] width 220 height 111
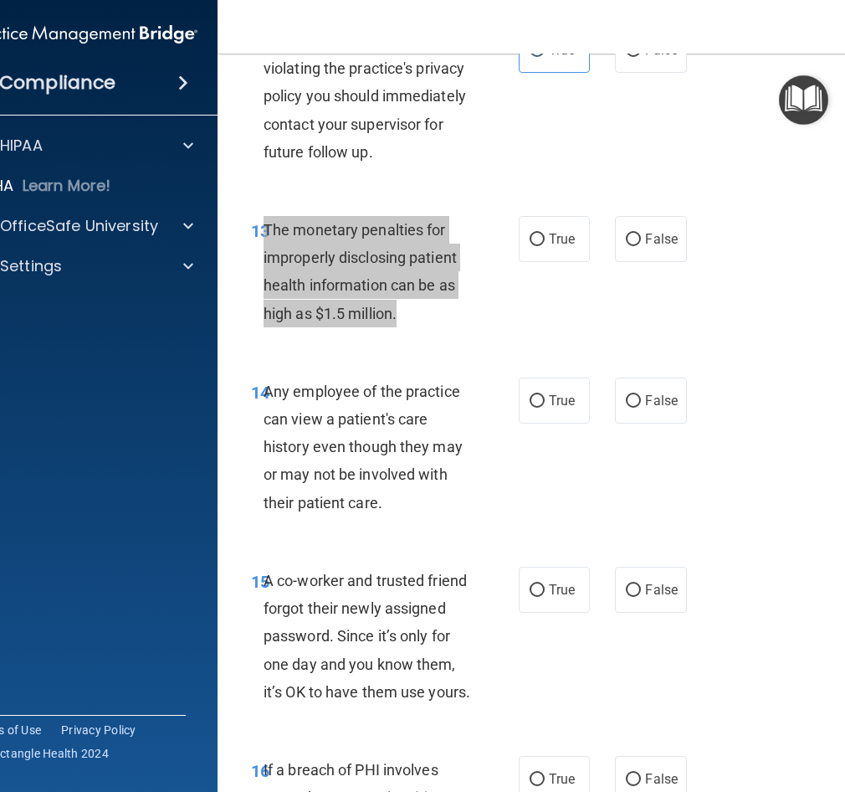
scroll to position [2260, 0]
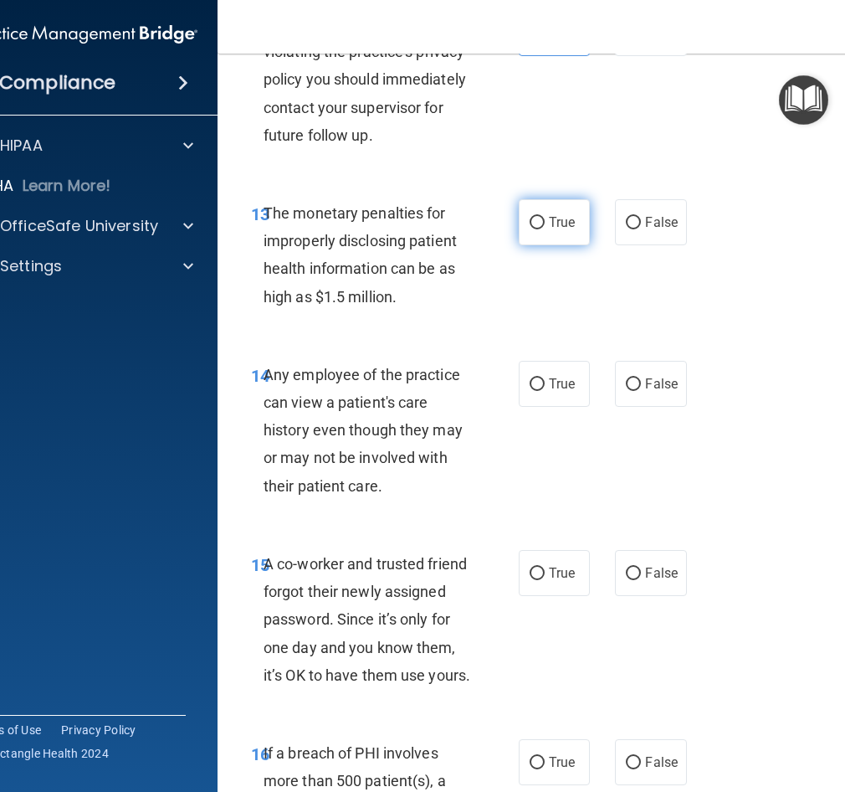
click at [559, 230] on span "True" at bounding box center [562, 222] width 26 height 16
click at [545, 229] on input "True" at bounding box center [537, 223] width 15 height 13
radio input "true"
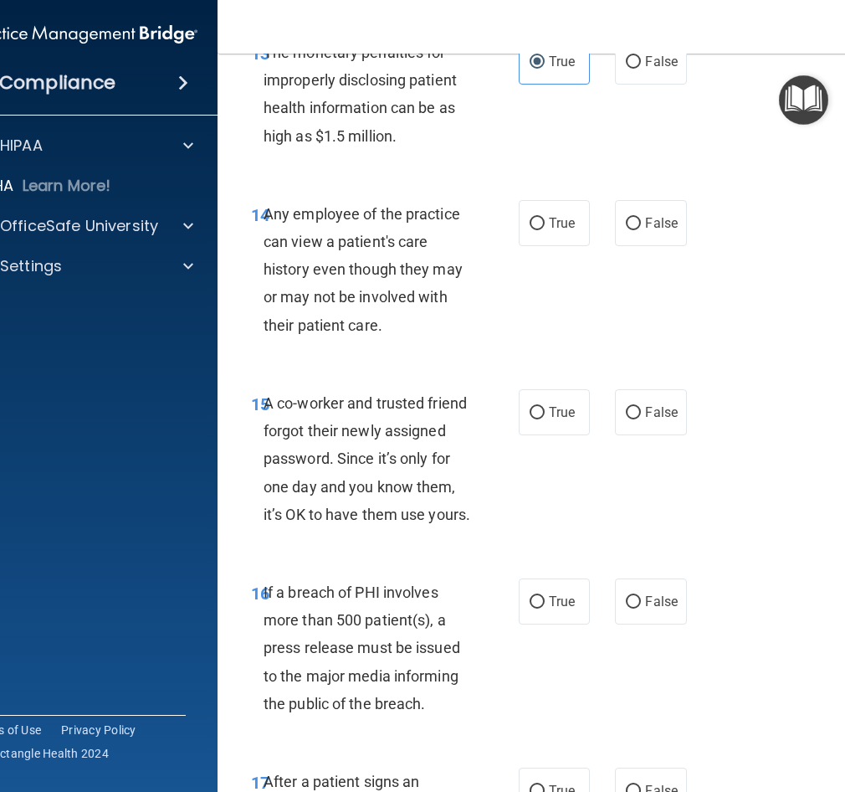
scroll to position [2427, 0]
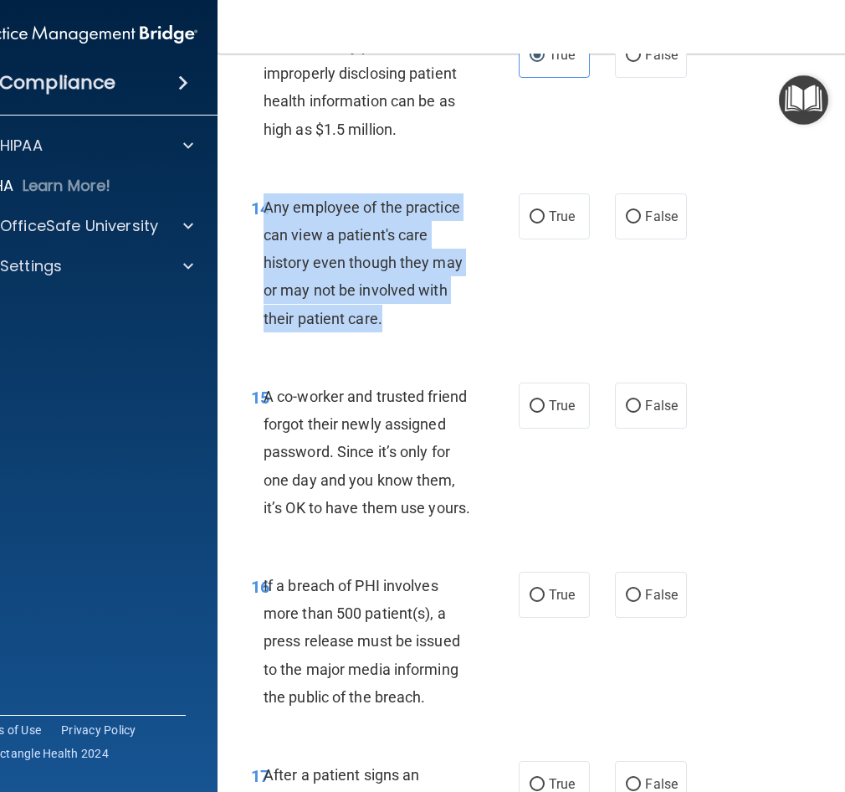
drag, startPoint x: 393, startPoint y: 349, endPoint x: 262, endPoint y: 228, distance: 178.9
click at [264, 228] on div "Any employee of the practice can view a patient's care history even though they…" at bounding box center [374, 262] width 220 height 139
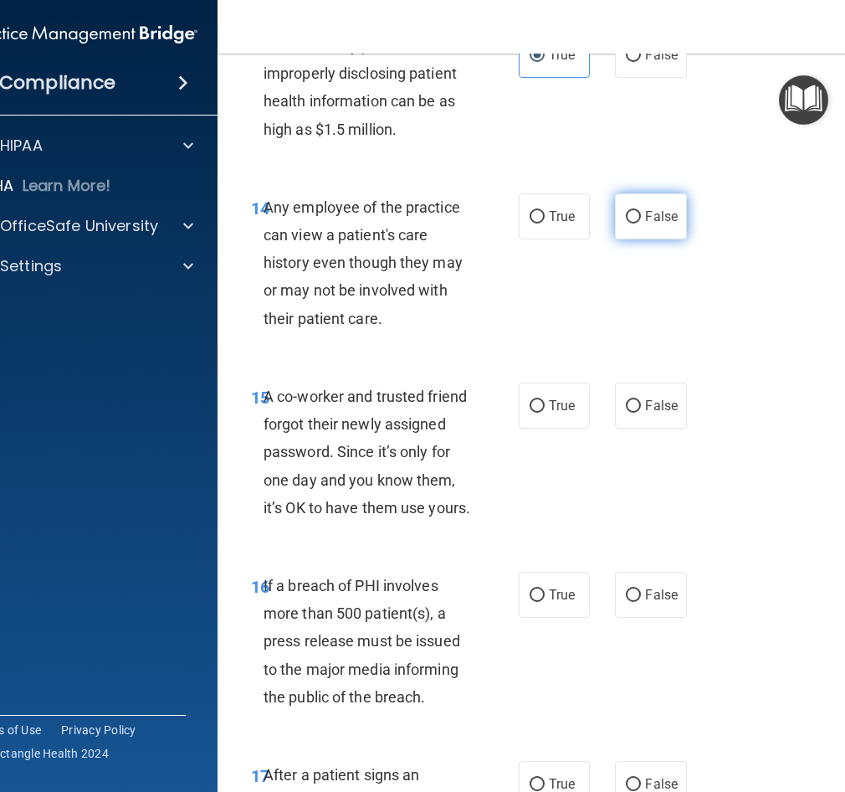
click at [645, 224] on span "False" at bounding box center [661, 216] width 33 height 16
click at [641, 223] on input "False" at bounding box center [633, 217] width 15 height 13
radio input "true"
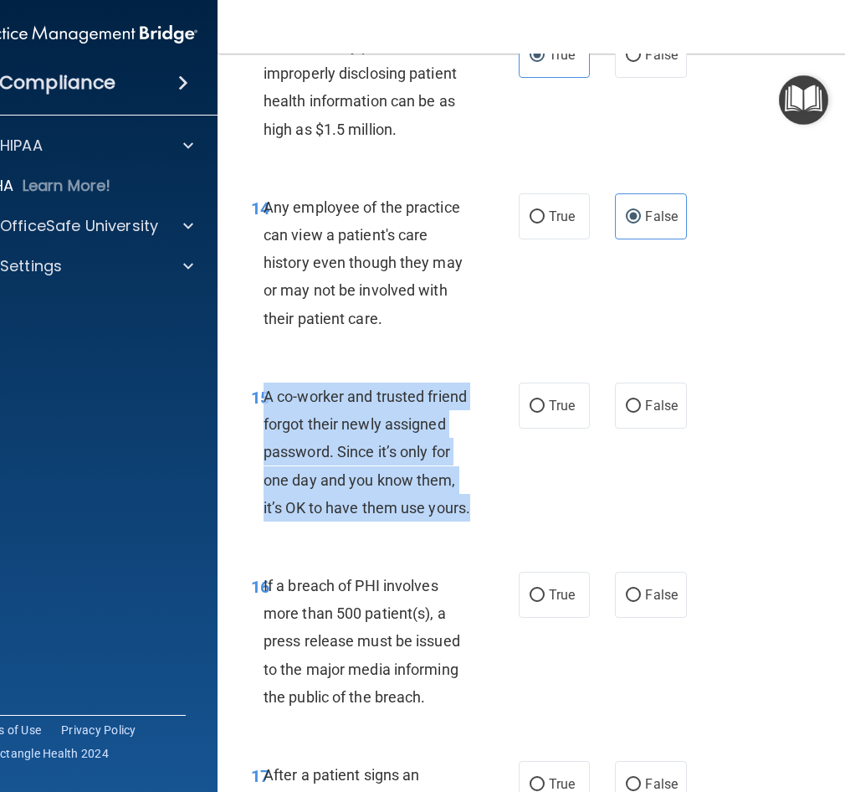
drag, startPoint x: 330, startPoint y: 554, endPoint x: 260, endPoint y: 419, distance: 151.6
click at [264, 419] on div "A co-worker and trusted friend forgot their newly assigned password. Since it’s…" at bounding box center [374, 451] width 220 height 139
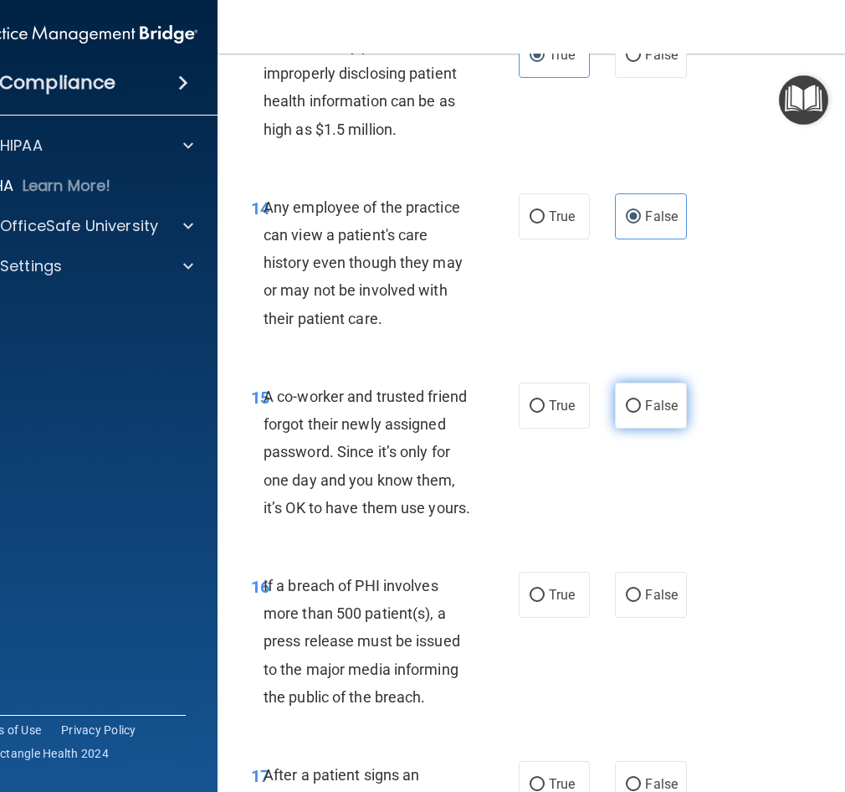
click at [645, 413] on span "False" at bounding box center [661, 406] width 33 height 16
click at [639, 413] on input "False" at bounding box center [633, 406] width 15 height 13
radio input "true"
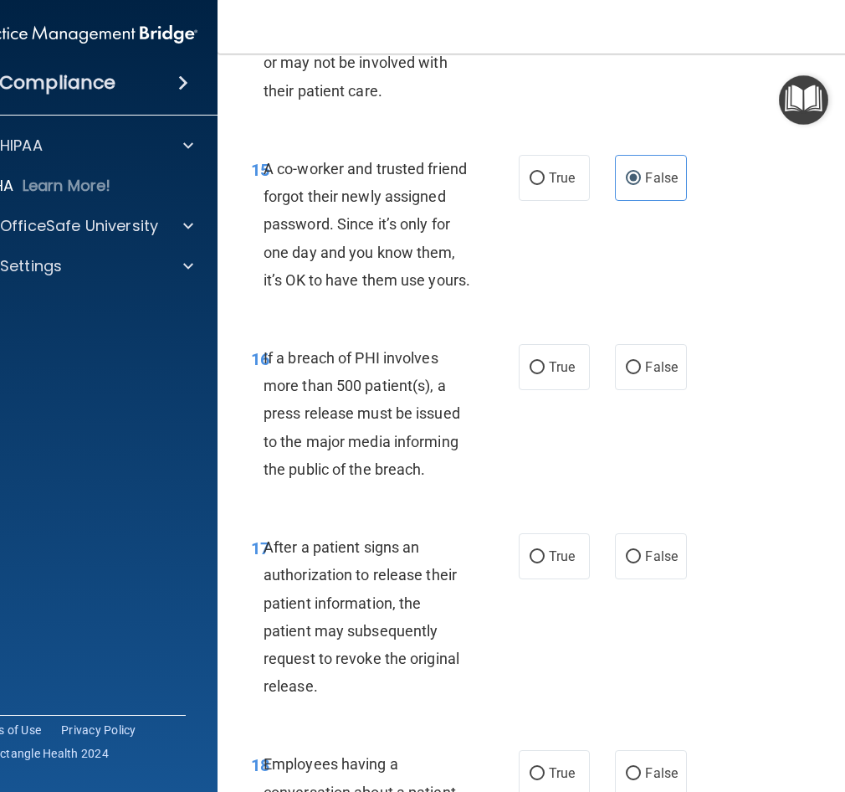
scroll to position [2678, 0]
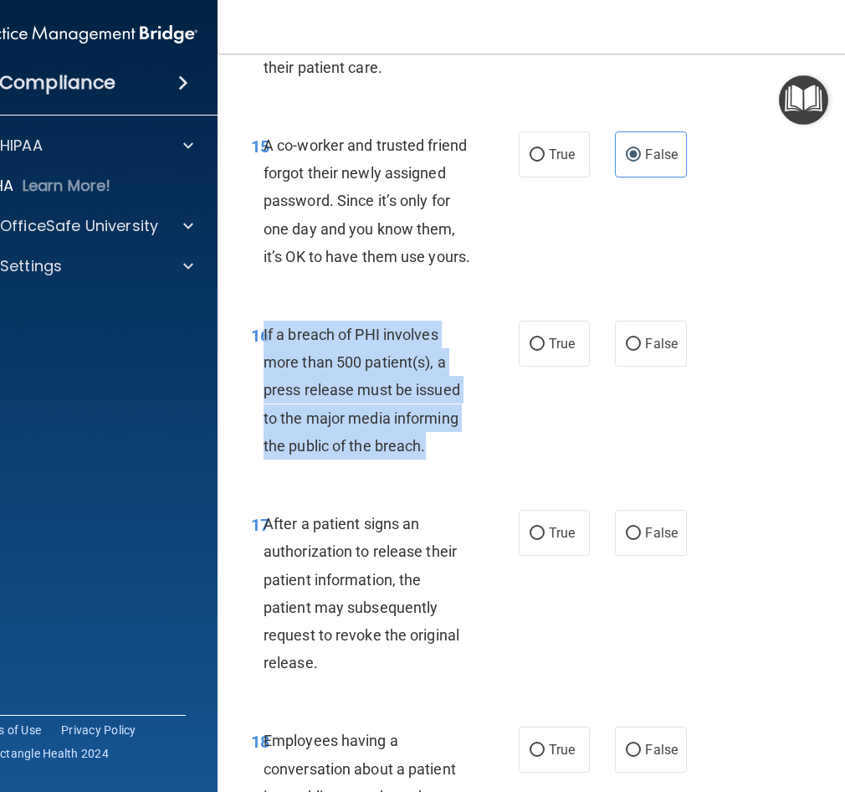
drag, startPoint x: 424, startPoint y: 500, endPoint x: 258, endPoint y: 393, distance: 198.5
click at [264, 393] on div "If a breach of PHI involves more than 500 patient(s), a press release must be i…" at bounding box center [374, 390] width 220 height 139
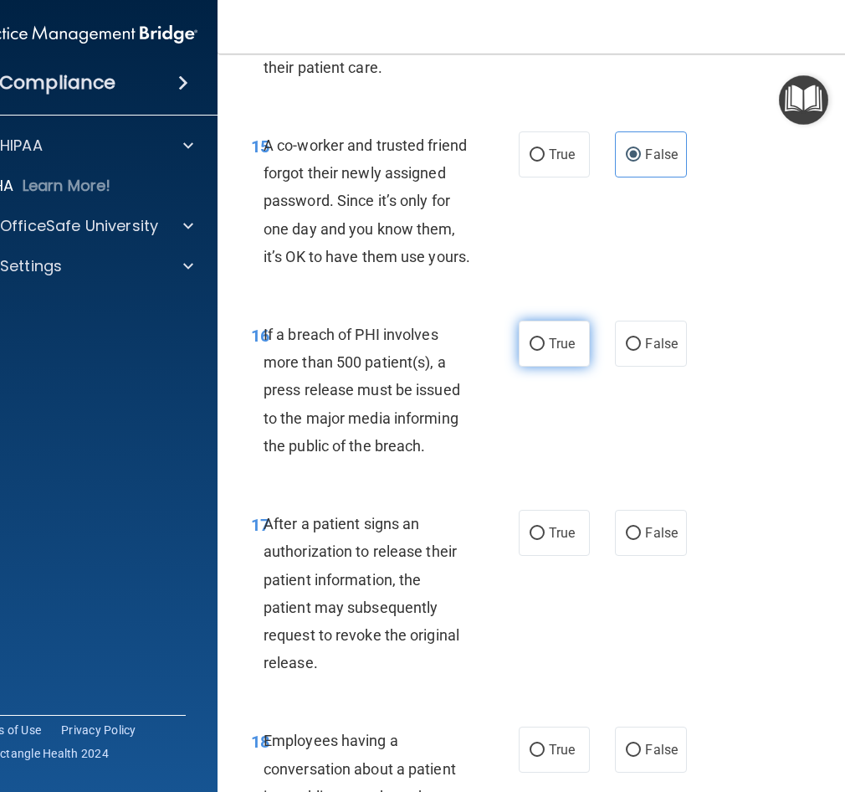
click at [577, 367] on label "True" at bounding box center [554, 344] width 71 height 46
click at [545, 351] on input "True" at bounding box center [537, 344] width 15 height 13
radio input "true"
click at [418, 435] on span "If a breach of PHI involves more than 500 patient(s), a press release must be i…" at bounding box center [362, 390] width 197 height 129
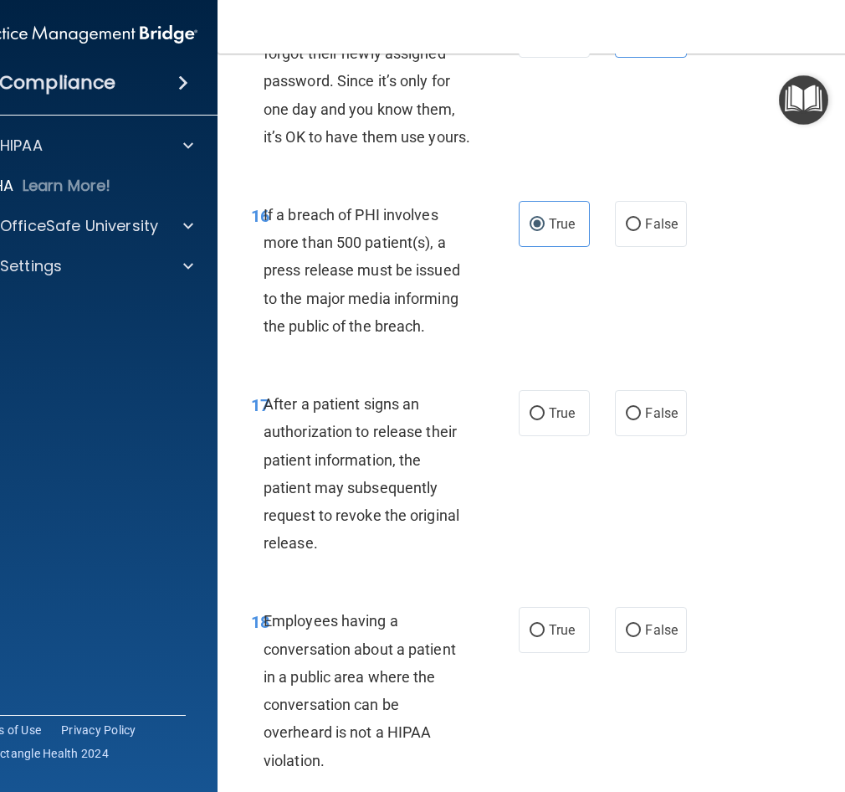
scroll to position [2929, 0]
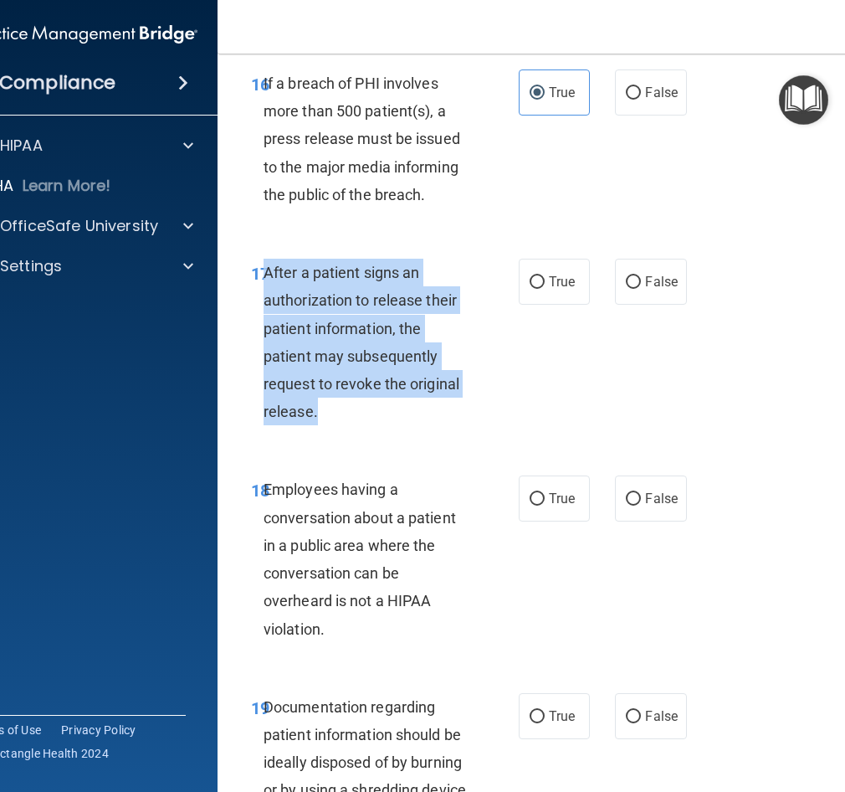
drag, startPoint x: 321, startPoint y: 462, endPoint x: 262, endPoint y: 335, distance: 140.1
click at [264, 335] on div "After a patient signs an authorization to release their patient information, th…" at bounding box center [374, 342] width 220 height 167
click at [468, 418] on div "After a patient signs an authorization to release their patient information, th…" at bounding box center [374, 342] width 220 height 167
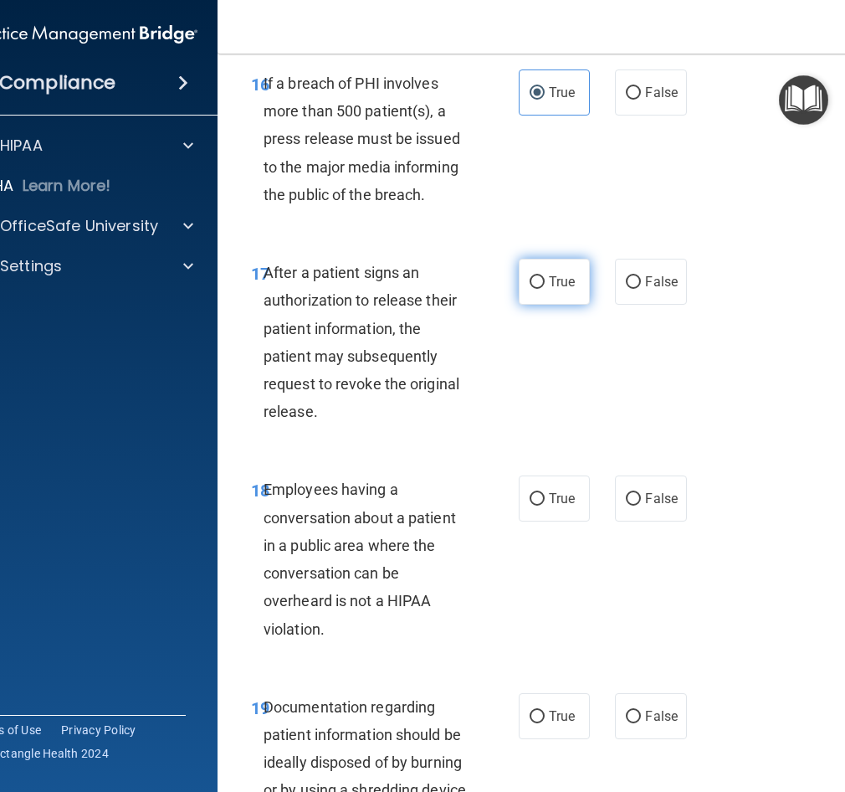
click at [536, 289] on input "True" at bounding box center [537, 282] width 15 height 13
radio input "true"
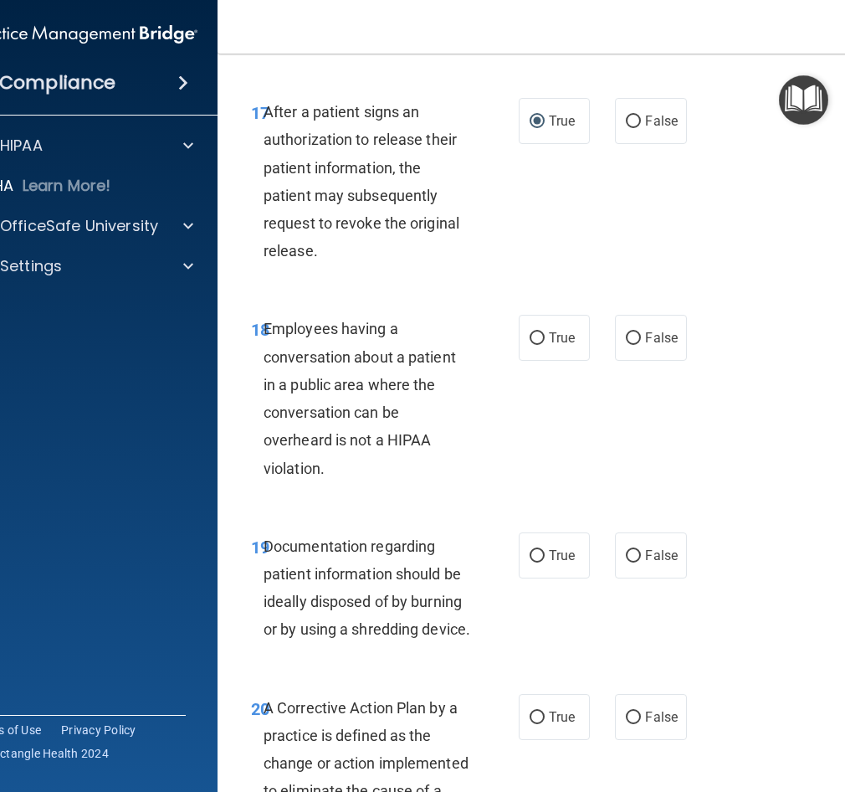
scroll to position [3097, 0]
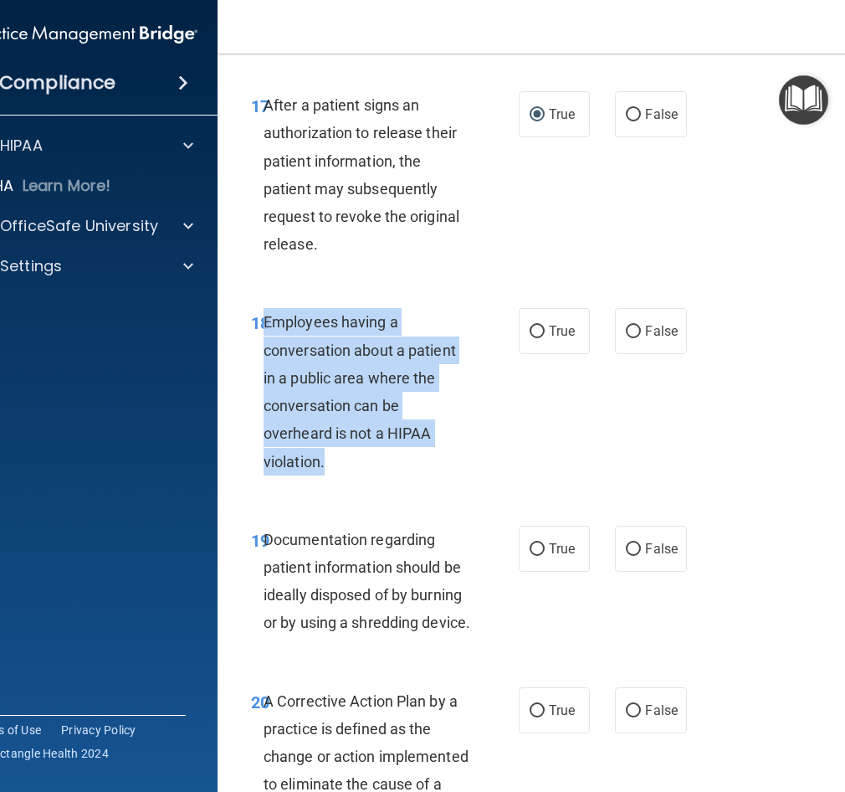
drag, startPoint x: 321, startPoint y: 514, endPoint x: 258, endPoint y: 385, distance: 143.4
click at [264, 385] on div "Employees having a conversation about a patient in a public area where the conv…" at bounding box center [374, 391] width 220 height 167
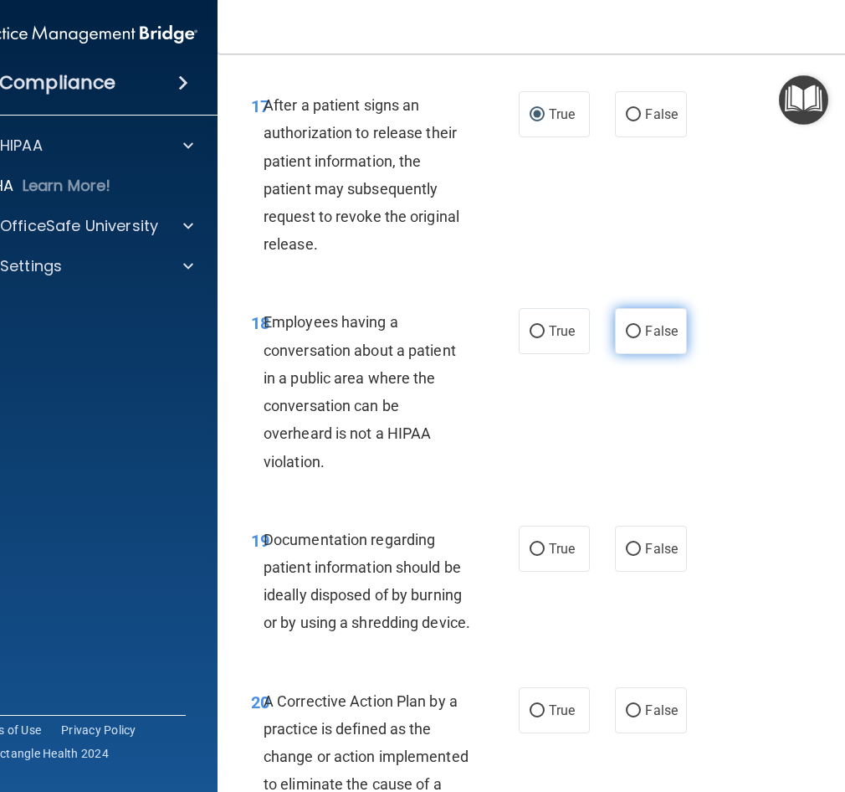
click at [657, 339] on span "False" at bounding box center [661, 331] width 33 height 16
click at [641, 338] on input "False" at bounding box center [633, 332] width 15 height 13
radio input "true"
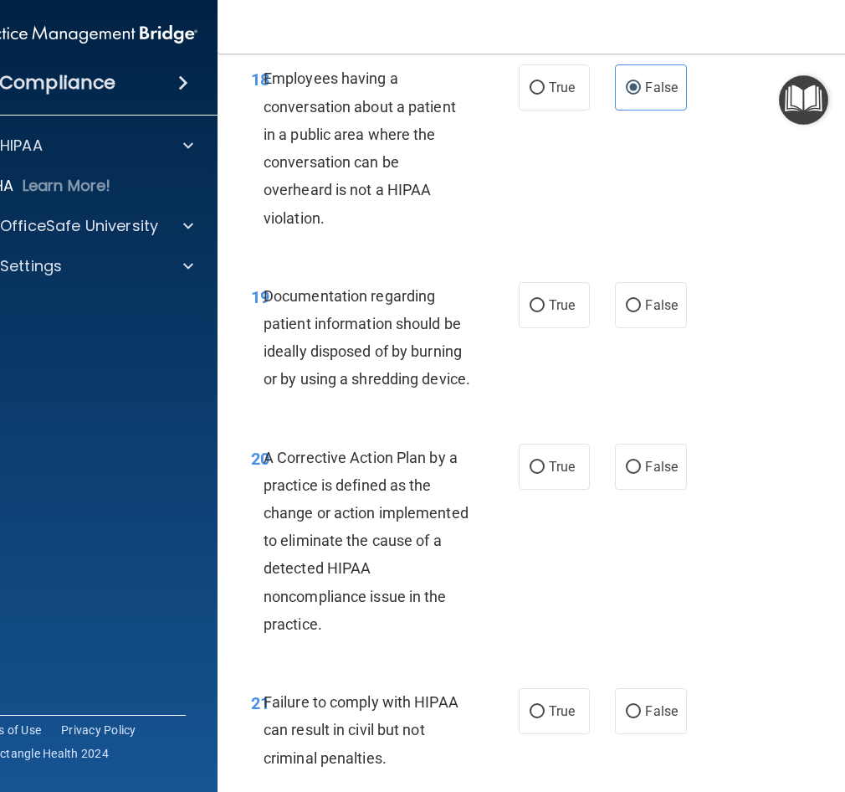
scroll to position [3348, 0]
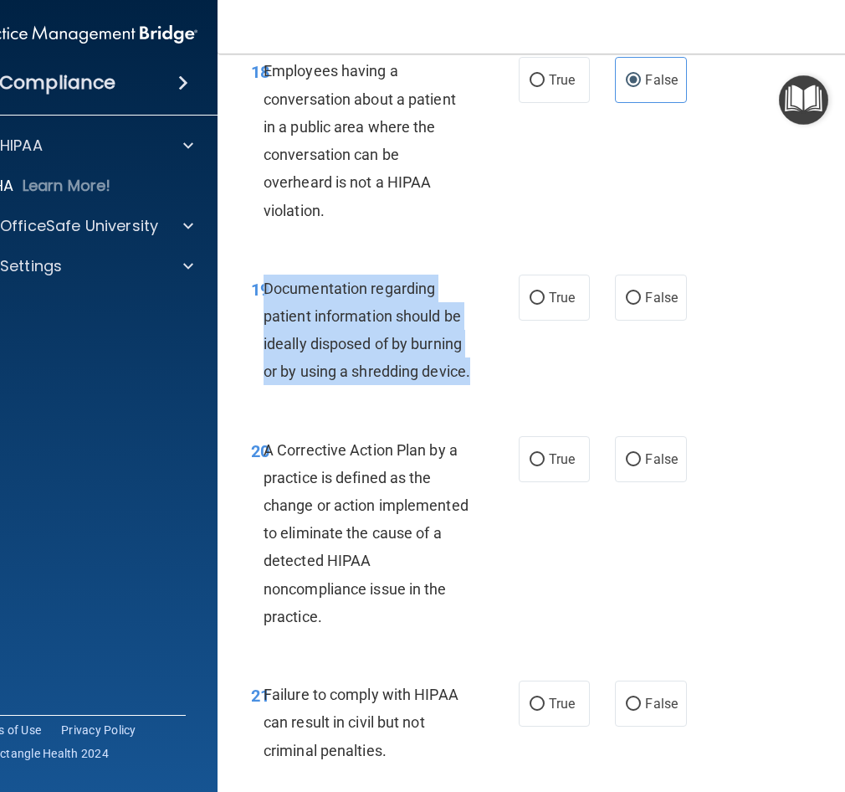
drag, startPoint x: 309, startPoint y: 449, endPoint x: 262, endPoint y: 351, distance: 109.3
click at [264, 351] on div "Documentation regarding patient information should be ideally disposed of by bu…" at bounding box center [374, 330] width 220 height 111
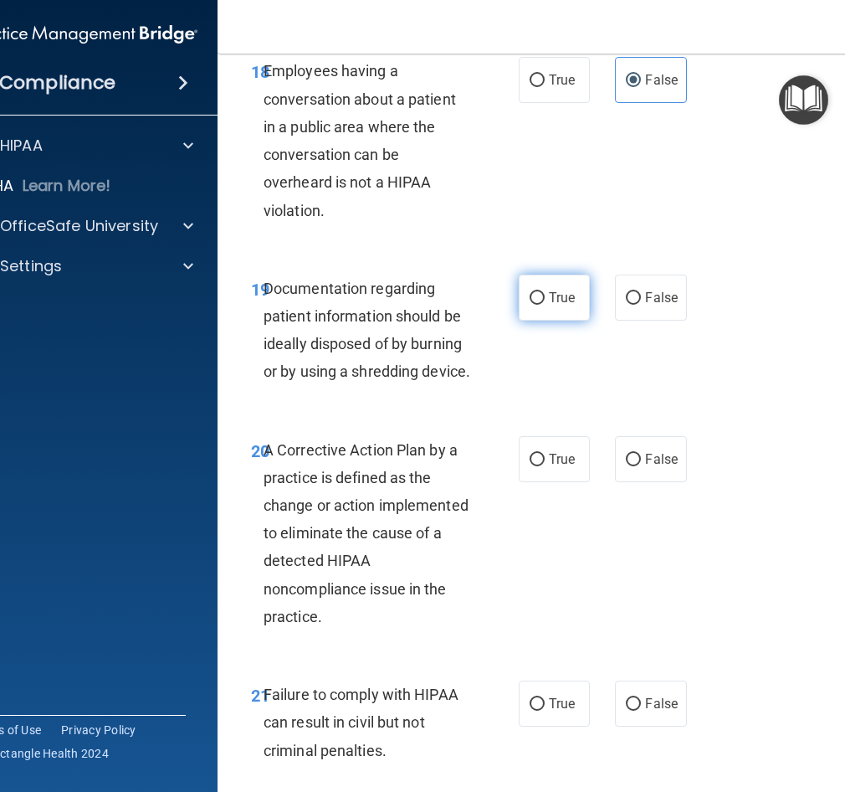
click at [536, 321] on label "True" at bounding box center [554, 298] width 71 height 46
click at [536, 305] on input "True" at bounding box center [537, 298] width 15 height 13
radio input "true"
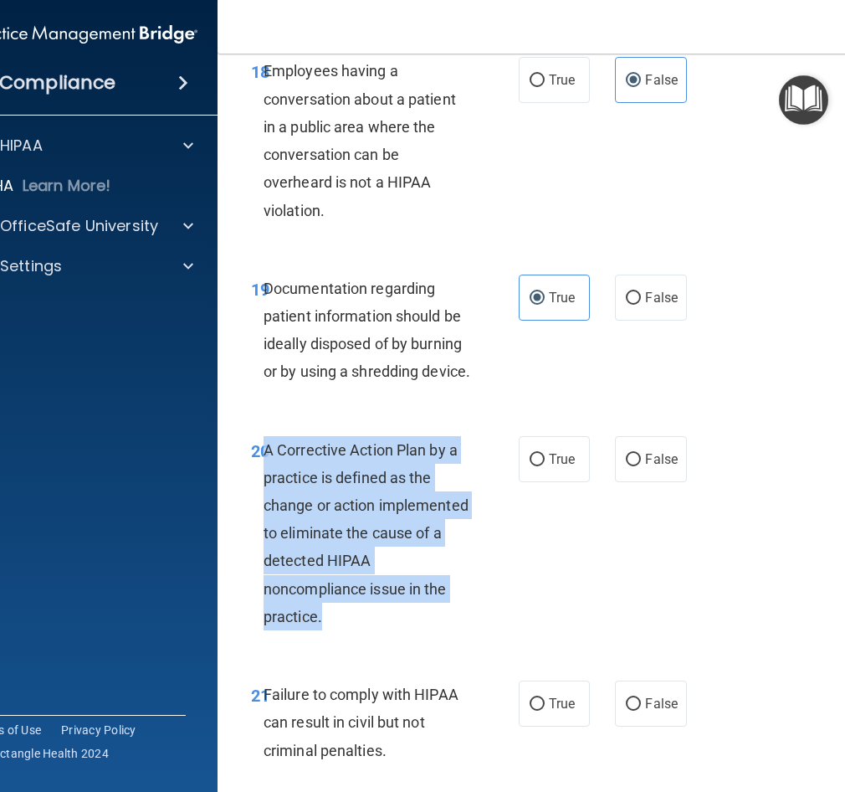
drag, startPoint x: 337, startPoint y: 703, endPoint x: 261, endPoint y: 533, distance: 186.2
click at [264, 533] on div "A Corrective Action Plan by a practice is defined as the change or action imple…" at bounding box center [374, 533] width 220 height 195
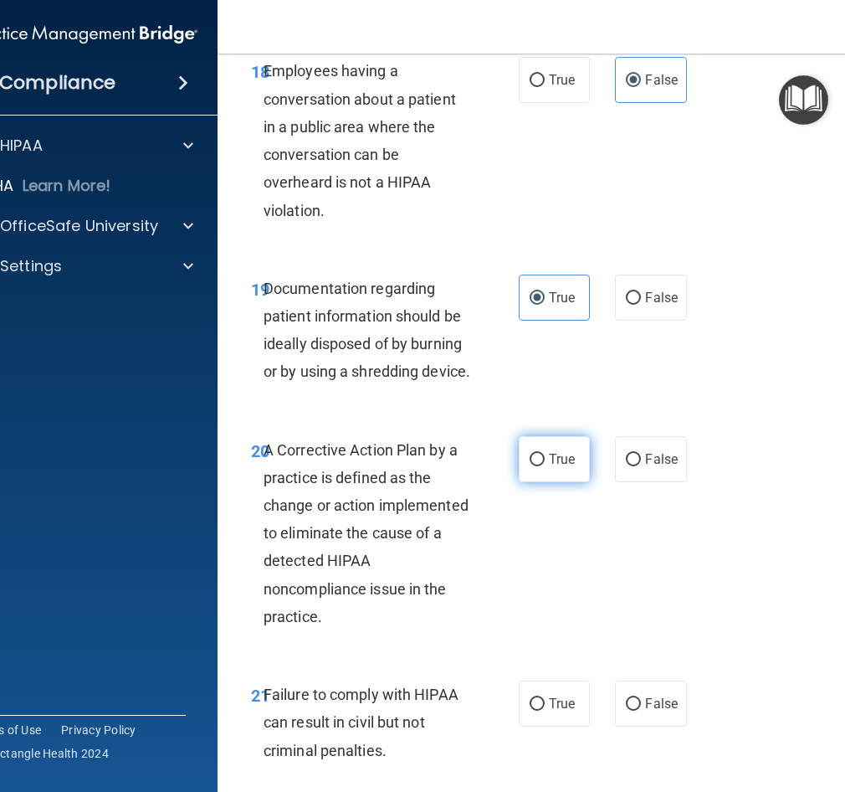
click at [534, 482] on label "True" at bounding box center [554, 459] width 71 height 46
click at [534, 466] on input "True" at bounding box center [537, 460] width 15 height 13
radio input "true"
click at [447, 386] on div "Documentation regarding patient information should be ideally disposed of by bu…" at bounding box center [374, 330] width 220 height 111
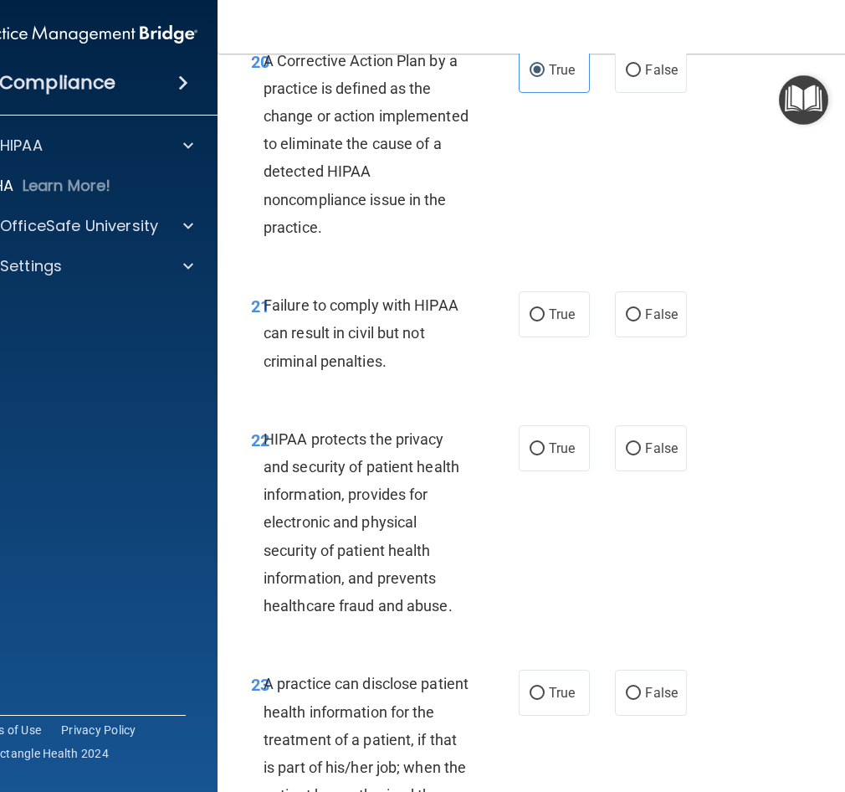
scroll to position [3766, 0]
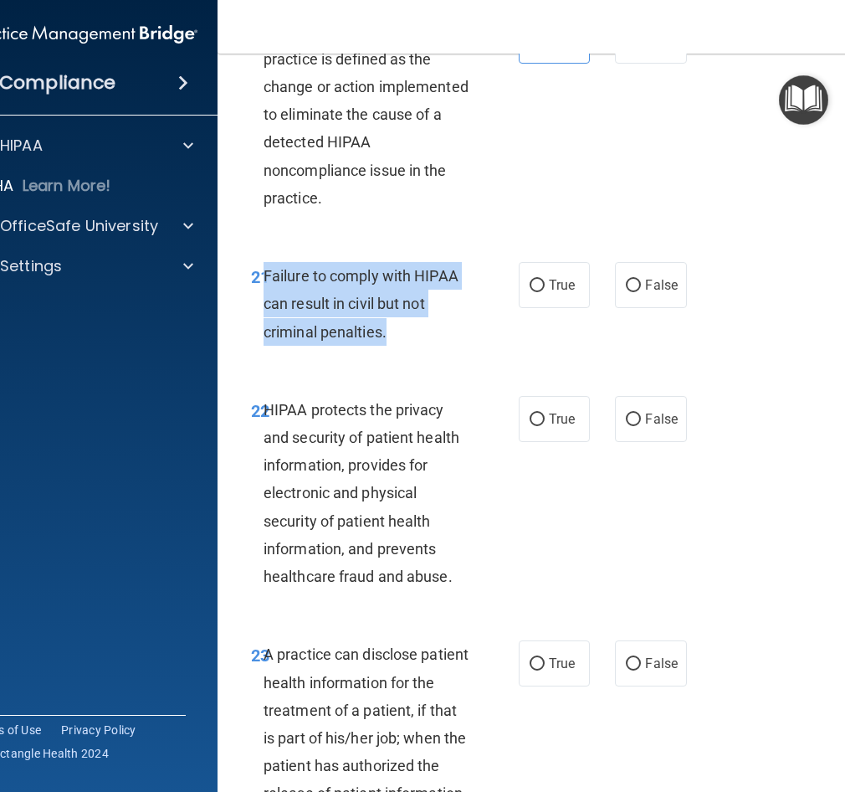
drag, startPoint x: 403, startPoint y: 410, endPoint x: 257, endPoint y: 357, distance: 154.9
click at [264, 346] on div "Failure to comply with HIPAA can result in civil but not criminal penalties." at bounding box center [374, 304] width 220 height 84
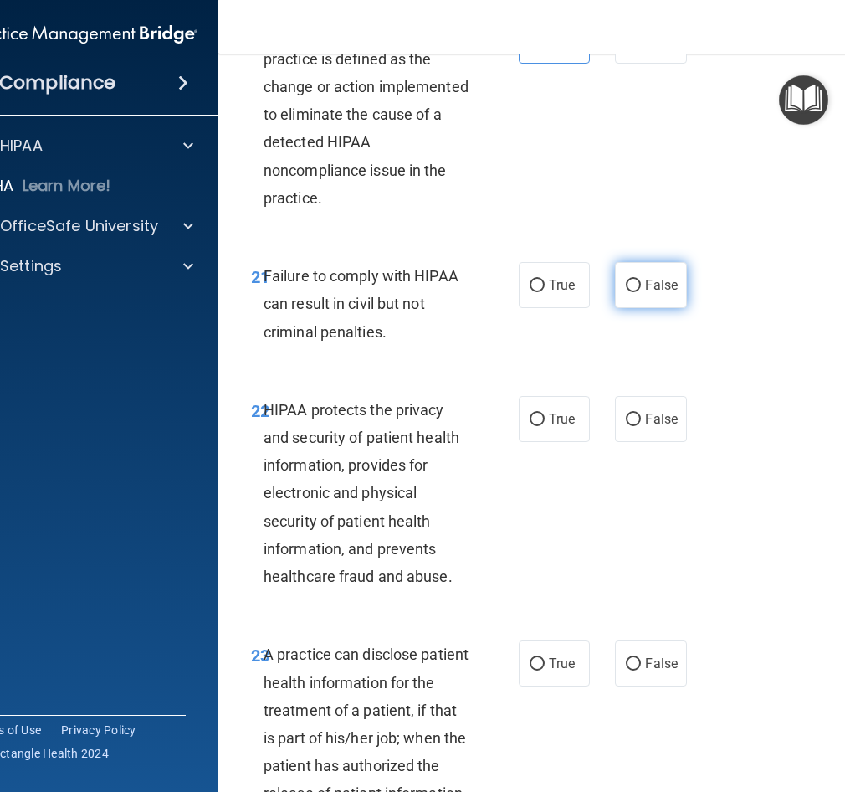
click at [629, 308] on label "False" at bounding box center [650, 285] width 71 height 46
click at [629, 292] on input "False" at bounding box center [633, 286] width 15 height 13
radio input "true"
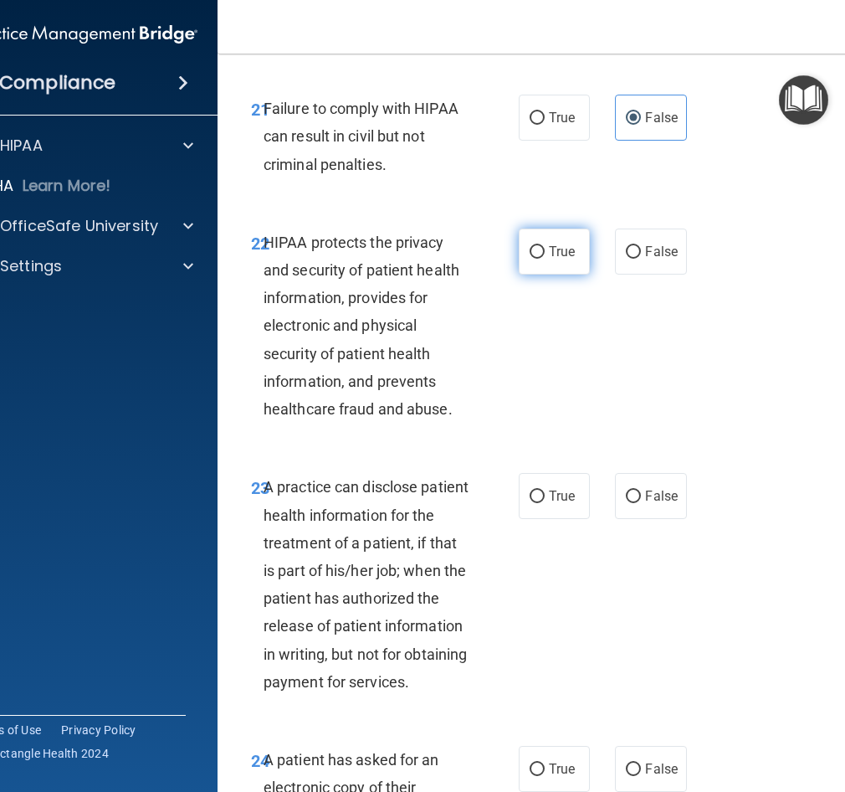
click at [549, 259] on span "True" at bounding box center [562, 252] width 26 height 16
click at [544, 259] on input "True" at bounding box center [537, 252] width 15 height 13
radio input "true"
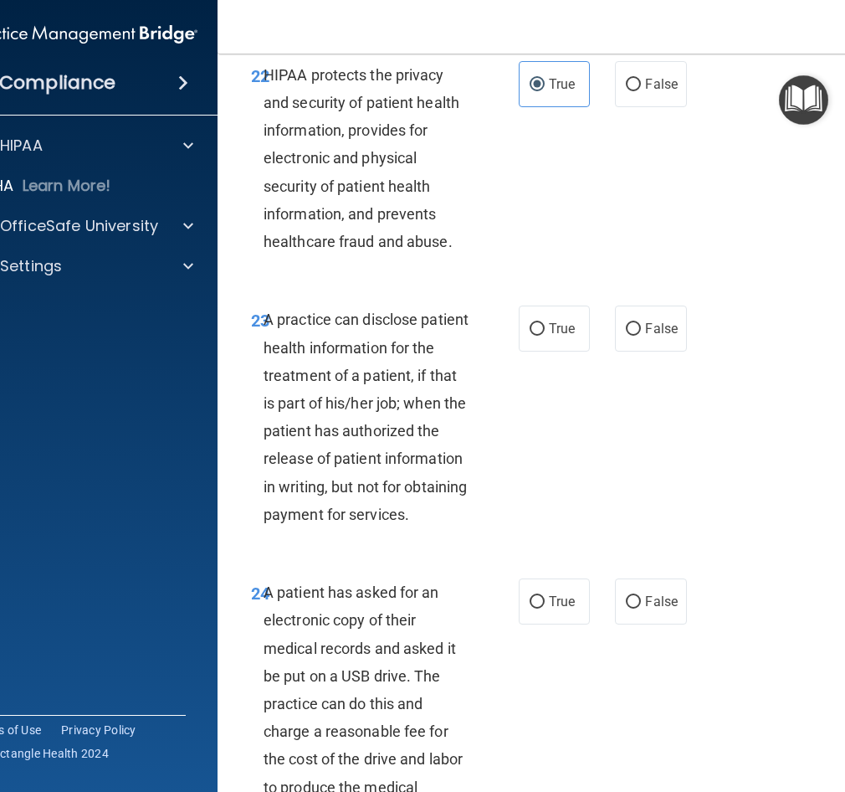
scroll to position [4185, 0]
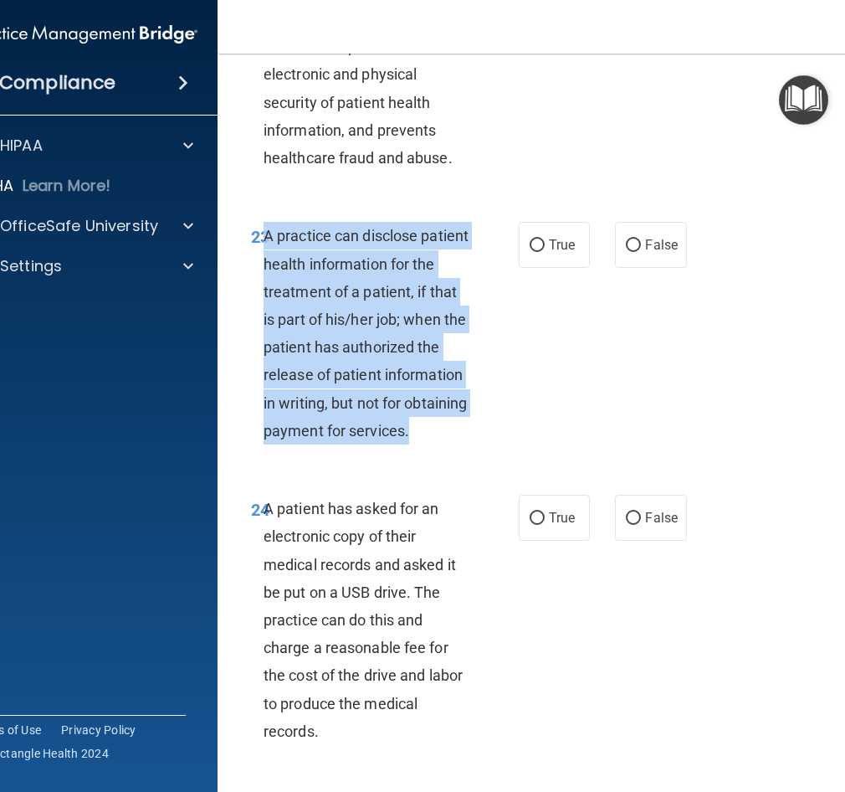
drag, startPoint x: 363, startPoint y: 543, endPoint x: 260, endPoint y: 322, distance: 243.8
click at [264, 322] on div "A practice can disclose patient health information for the treatment of a patie…" at bounding box center [374, 333] width 220 height 223
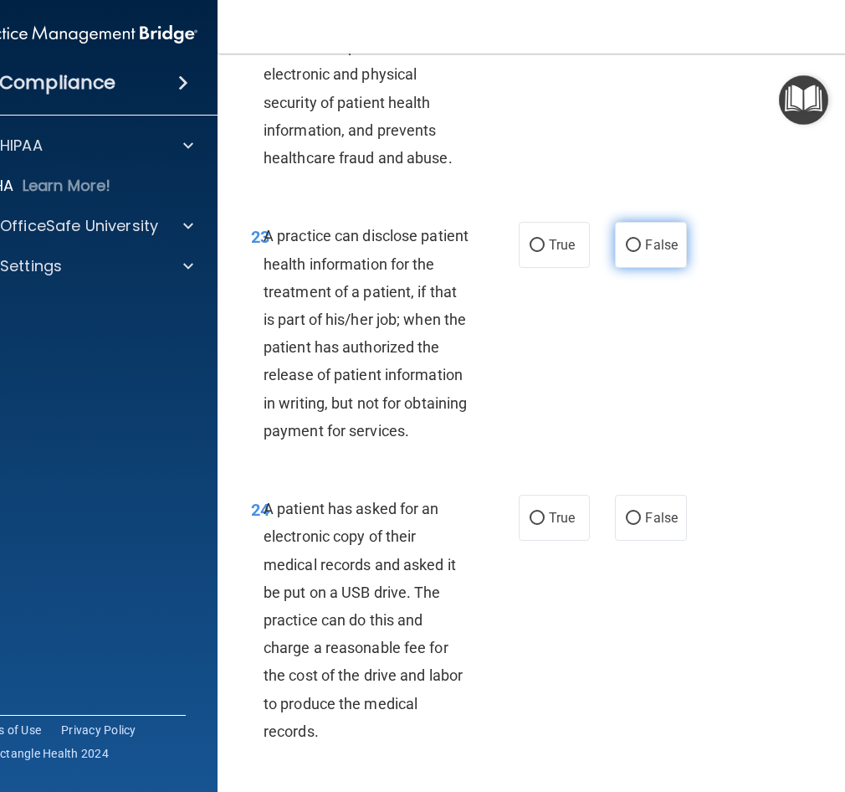
click at [636, 268] on label "False" at bounding box center [650, 245] width 71 height 46
click at [636, 252] on input "False" at bounding box center [633, 245] width 15 height 13
radio input "true"
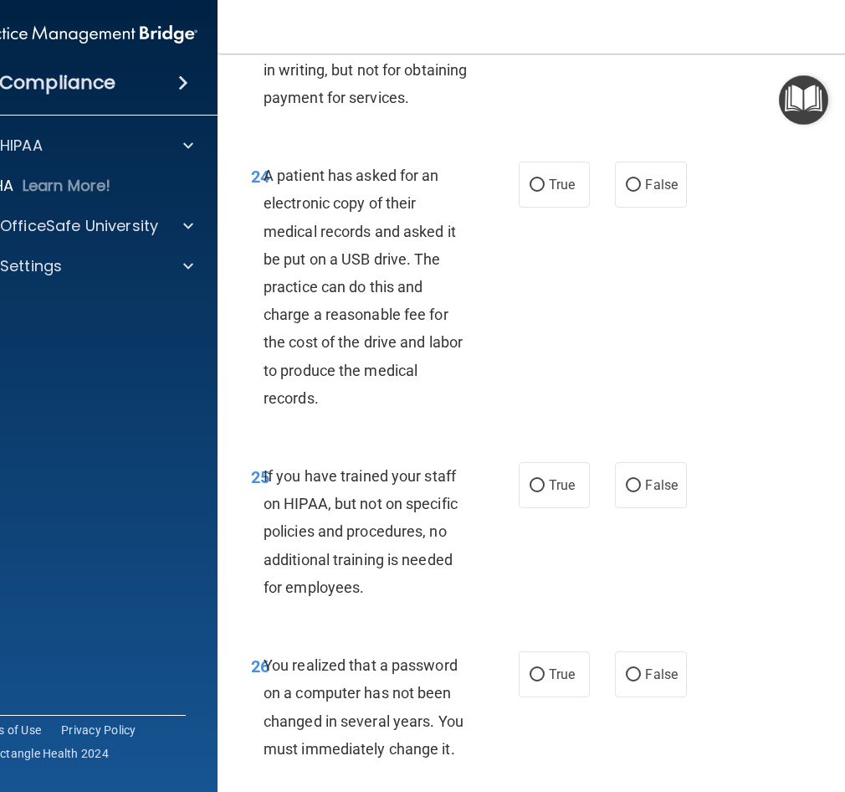
scroll to position [4519, 0]
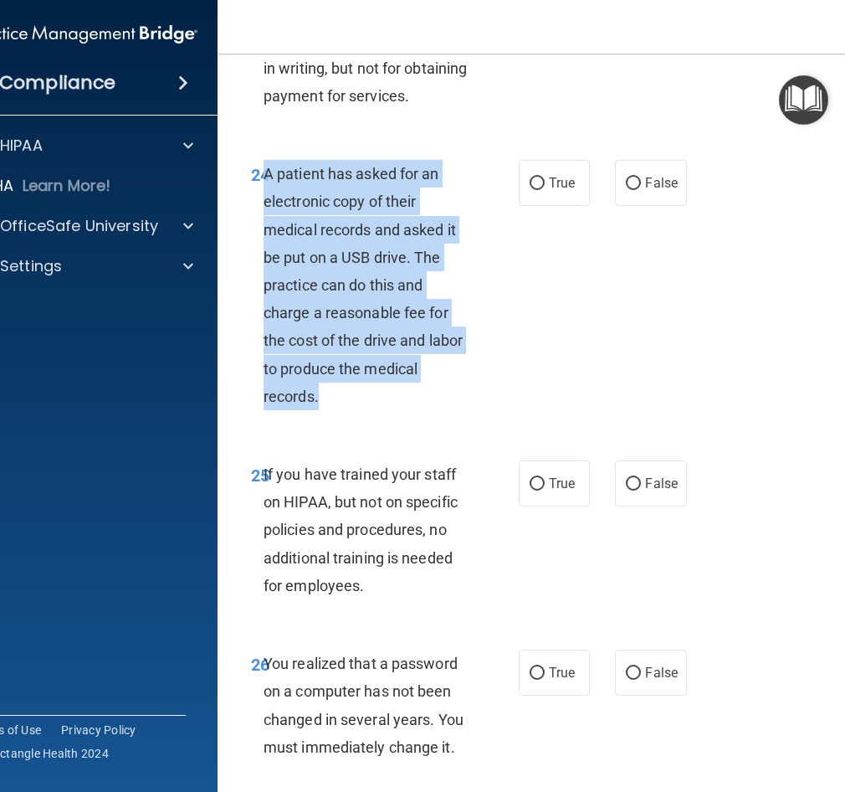
drag, startPoint x: 330, startPoint y: 506, endPoint x: 262, endPoint y: 290, distance: 225.5
click at [264, 290] on div "A patient has asked for an electronic copy of their medical records and asked i…" at bounding box center [374, 285] width 220 height 250
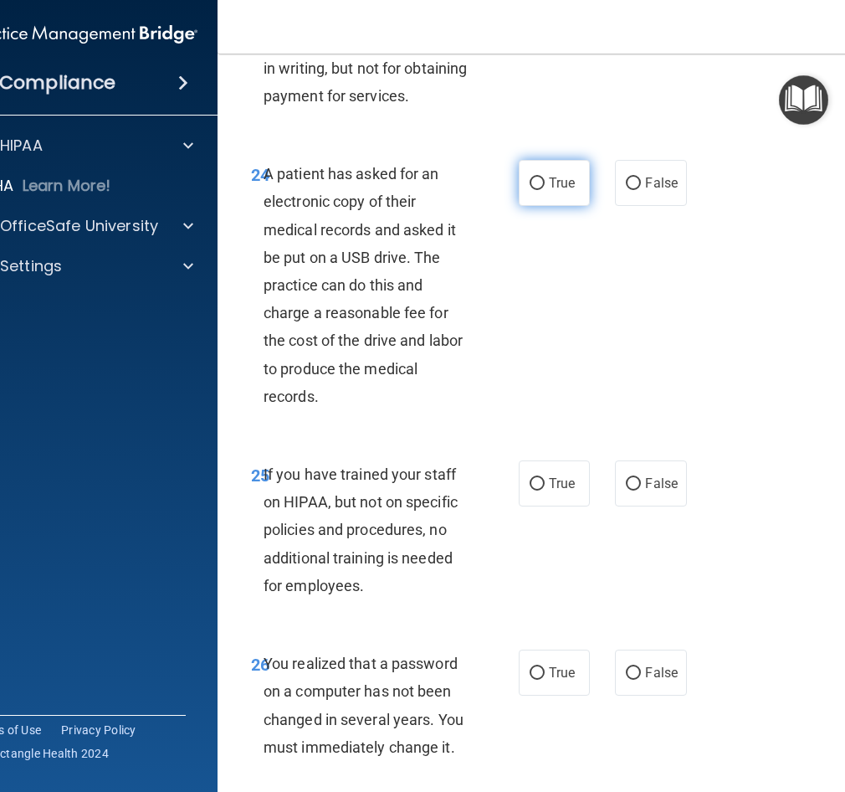
click at [560, 191] on span "True" at bounding box center [562, 183] width 26 height 16
click at [545, 190] on input "True" at bounding box center [537, 183] width 15 height 13
radio input "true"
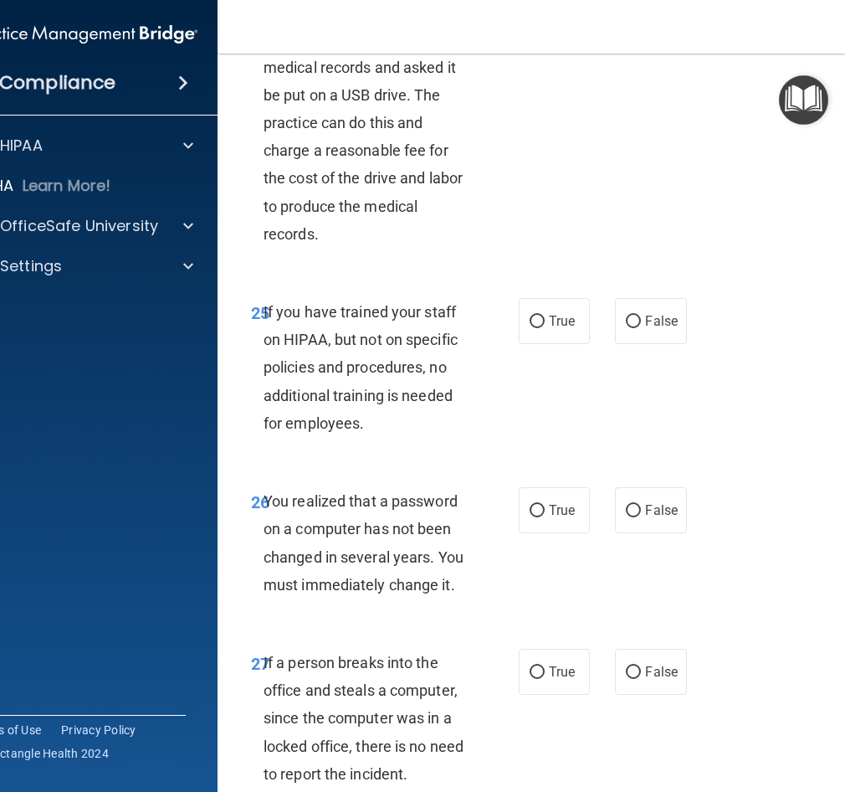
scroll to position [4770, 0]
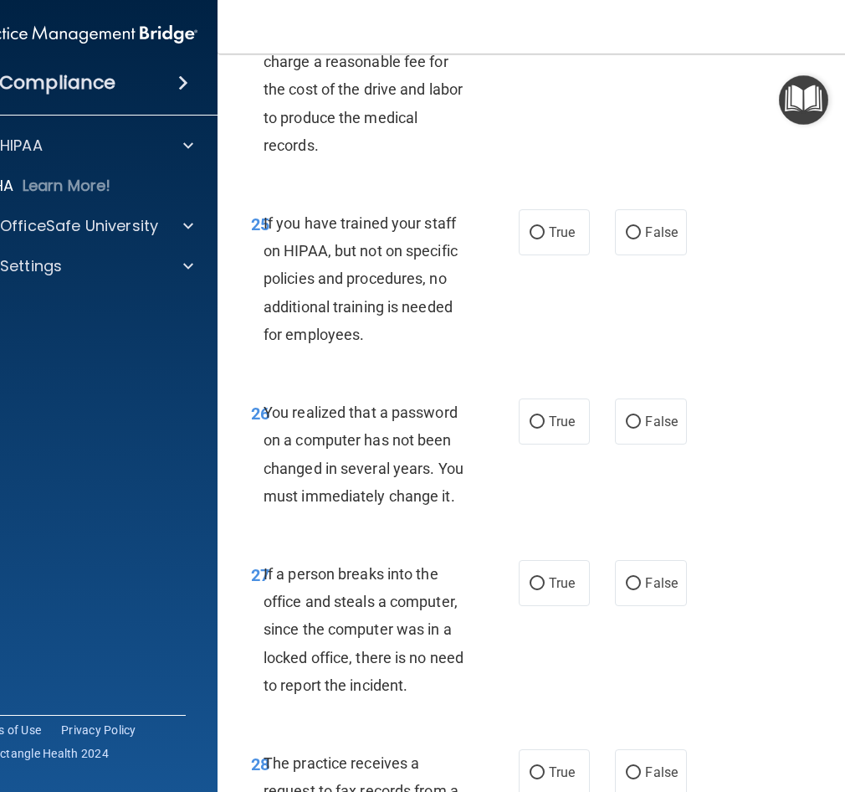
click at [394, 348] on div "If you have trained your staff on HIPAA, but not on specific policies and proce…" at bounding box center [374, 278] width 220 height 139
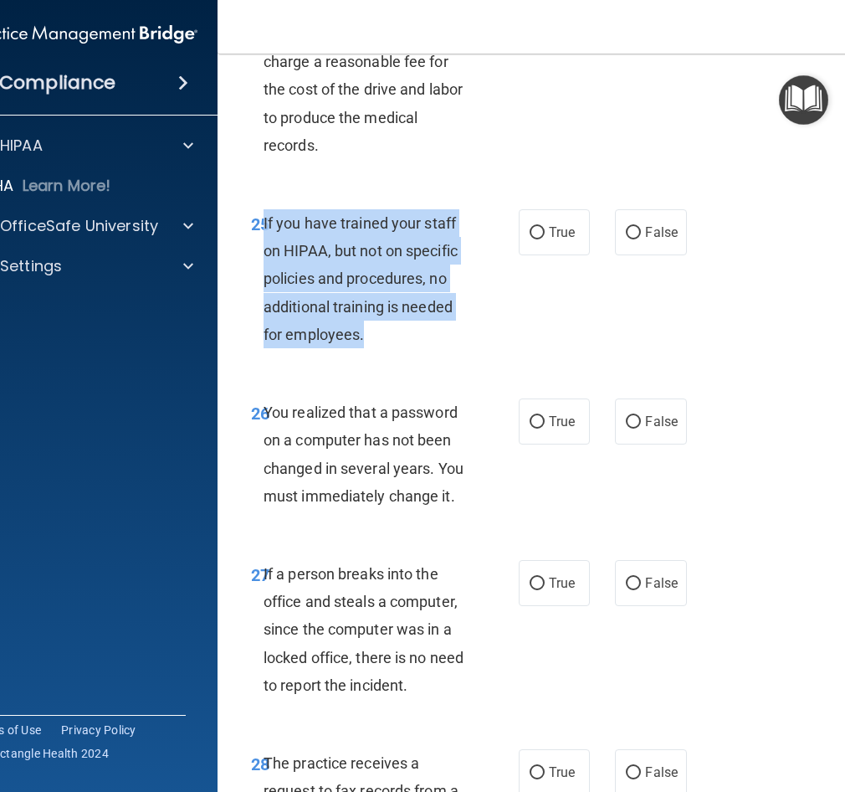
drag, startPoint x: 359, startPoint y: 439, endPoint x: 259, endPoint y: 331, distance: 146.8
click at [264, 331] on div "If you have trained your staff on HIPAA, but not on specific policies and proce…" at bounding box center [374, 278] width 220 height 139
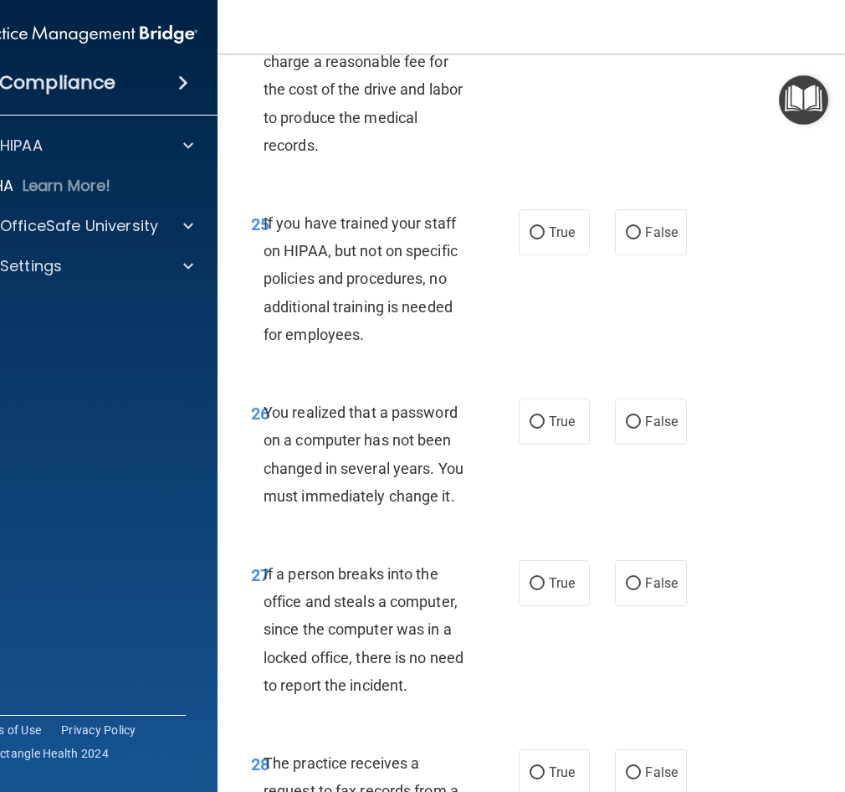
click at [674, 368] on div "25 If you have trained your staff on HIPAA, but not on specific policies and pr…" at bounding box center [557, 282] width 636 height 189
click at [649, 240] on span "False" at bounding box center [661, 232] width 33 height 16
click at [641, 239] on input "False" at bounding box center [633, 233] width 15 height 13
radio input "true"
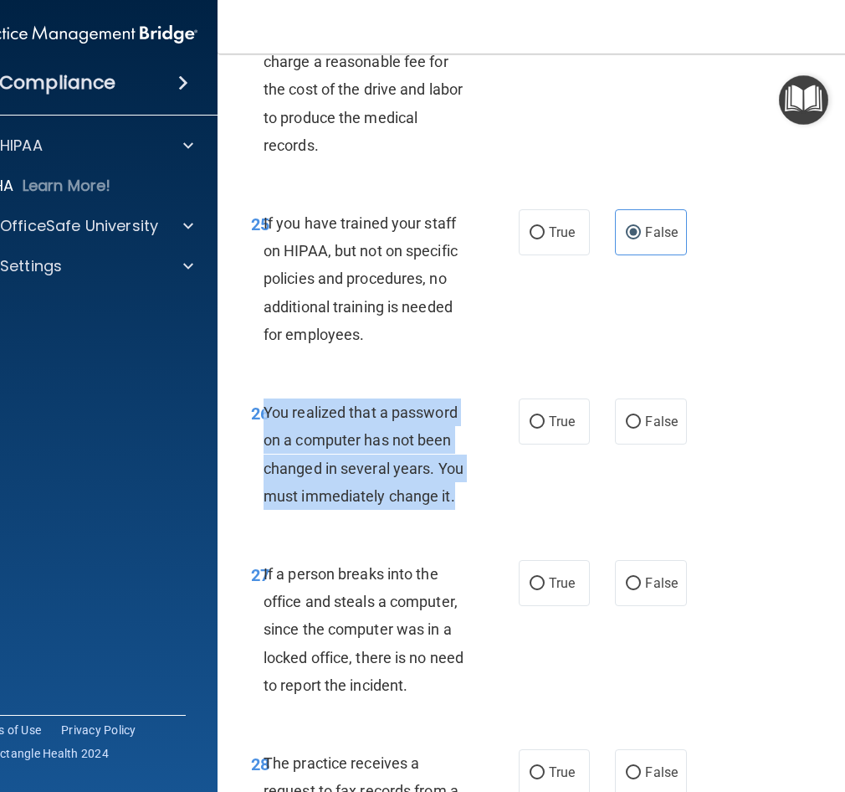
drag, startPoint x: 456, startPoint y: 612, endPoint x: 261, endPoint y: 515, distance: 217.8
click at [264, 510] on div "You realized that a password on a computer has not been changed in several year…" at bounding box center [374, 453] width 220 height 111
click at [404, 505] on span "You realized that a password on a computer has not been changed in several year…" at bounding box center [364, 453] width 200 height 101
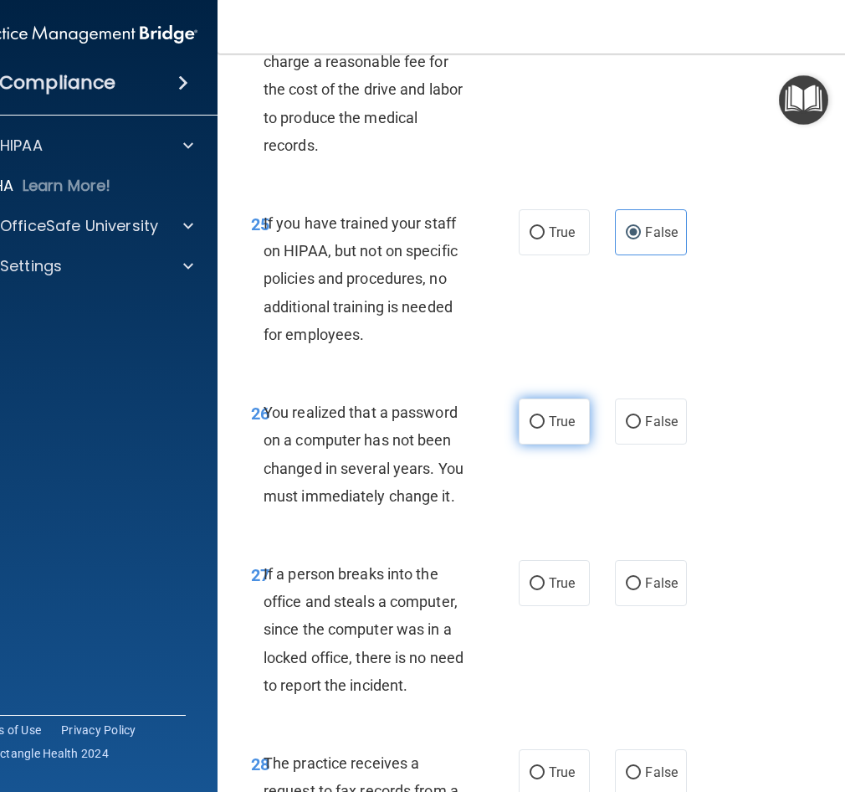
click at [536, 429] on input "True" at bounding box center [537, 422] width 15 height 13
radio input "true"
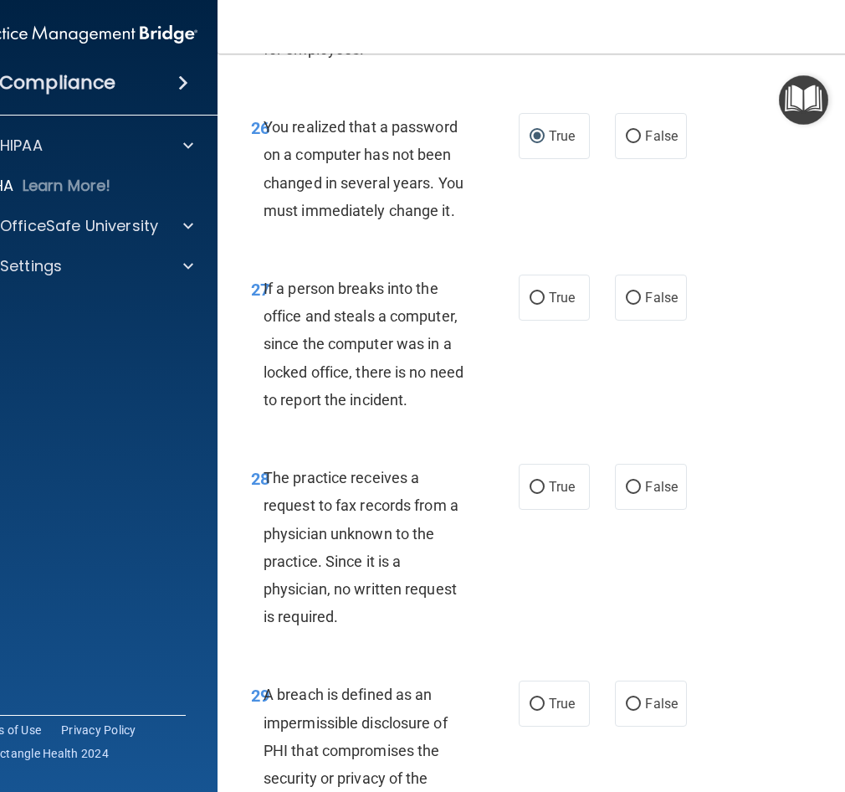
scroll to position [5048, 0]
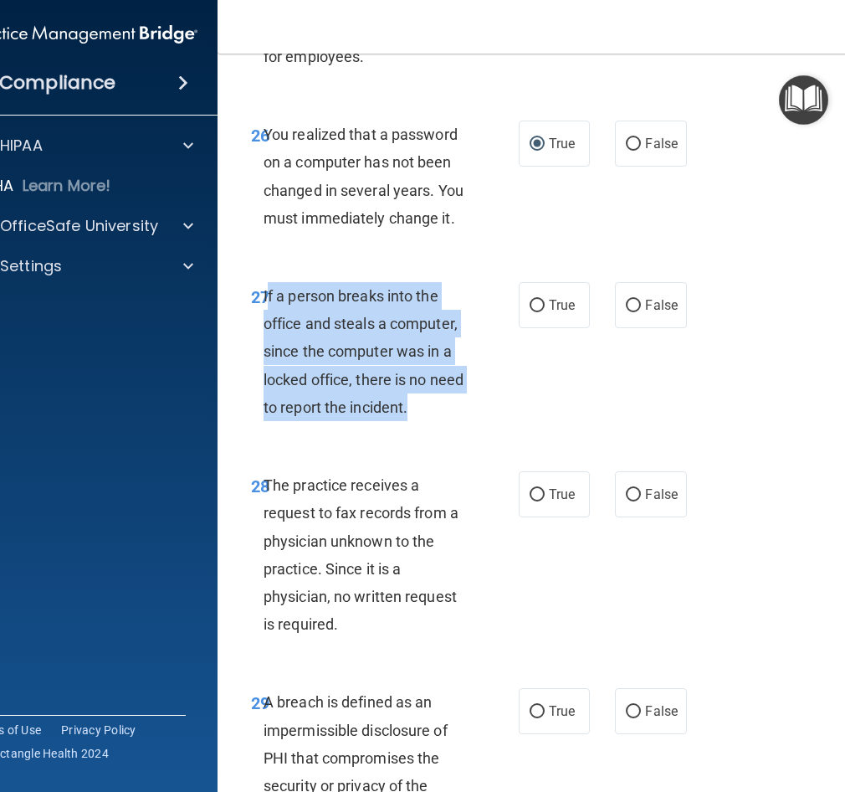
drag, startPoint x: 418, startPoint y: 526, endPoint x: 262, endPoint y: 403, distance: 198.4
click at [264, 403] on div "If a person breaks into the office and steals a computer, since the computer wa…" at bounding box center [374, 351] width 220 height 139
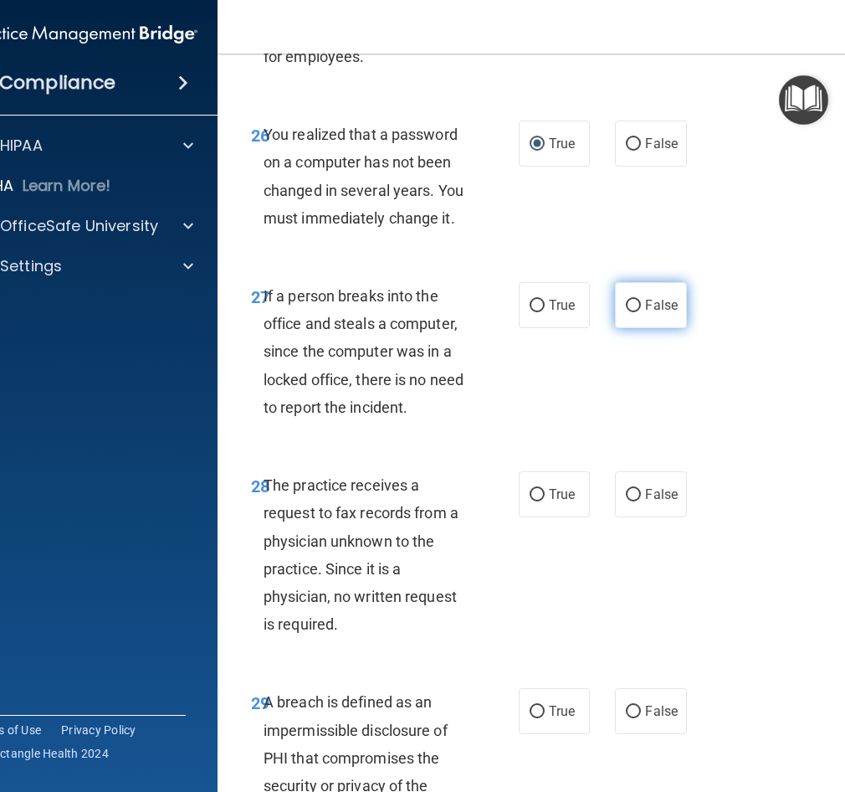
click at [637, 328] on label "False" at bounding box center [650, 305] width 71 height 46
click at [637, 312] on input "False" at bounding box center [633, 306] width 15 height 13
radio input "true"
click at [372, 416] on span "If a person breaks into the office and steals a computer, since the computer wa…" at bounding box center [364, 351] width 200 height 129
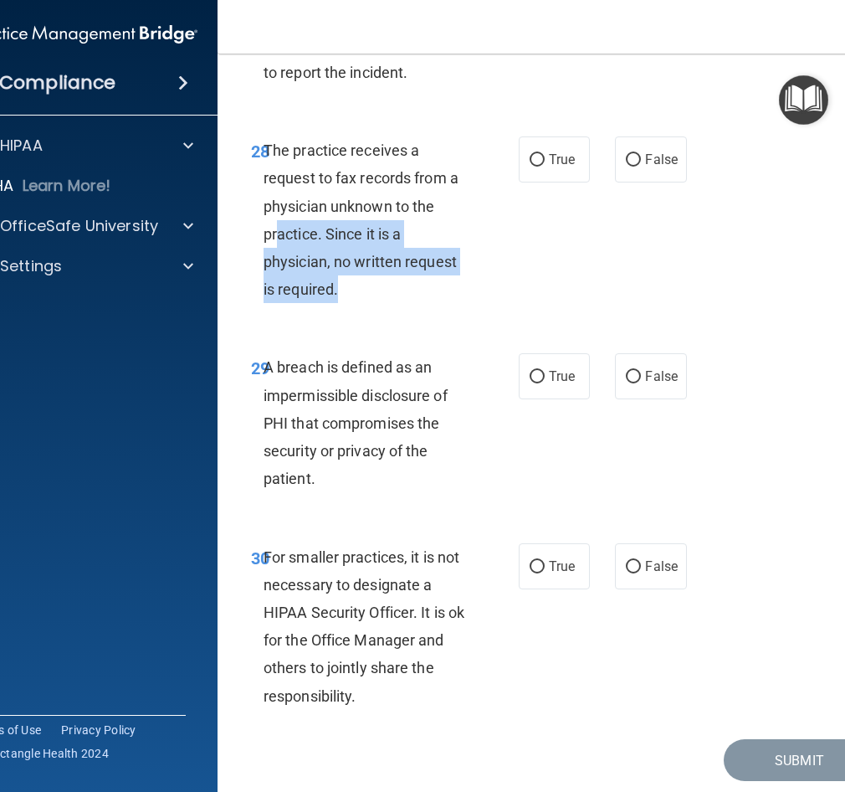
drag, startPoint x: 346, startPoint y: 393, endPoint x: 269, endPoint y: 328, distance: 100.3
click at [269, 303] on div "The practice receives a request to fax records from a physician unknown to the …" at bounding box center [374, 219] width 220 height 167
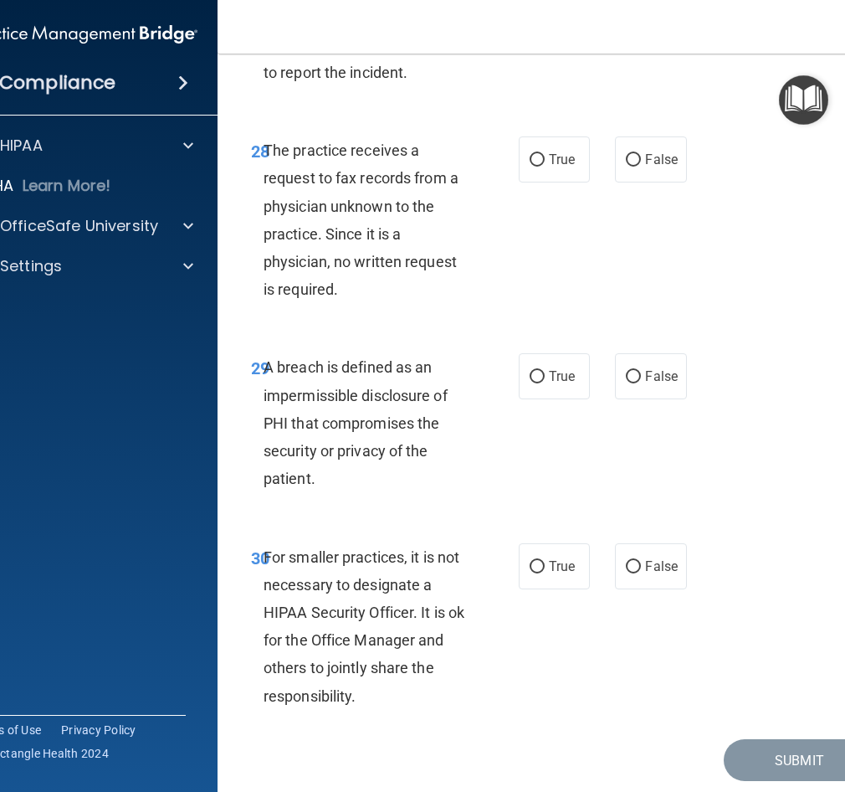
drag, startPoint x: 269, startPoint y: 328, endPoint x: 264, endPoint y: 294, distance: 34.7
click at [264, 294] on div "The practice receives a request to fax records from a physician unknown to the …" at bounding box center [374, 219] width 220 height 167
drag, startPoint x: 263, startPoint y: 259, endPoint x: 296, endPoint y: 264, distance: 33.9
click at [296, 264] on span "The practice receives a request to fax records from a physician unknown to the …" at bounding box center [361, 219] width 195 height 157
drag, startPoint x: 296, startPoint y: 264, endPoint x: 252, endPoint y: 254, distance: 45.7
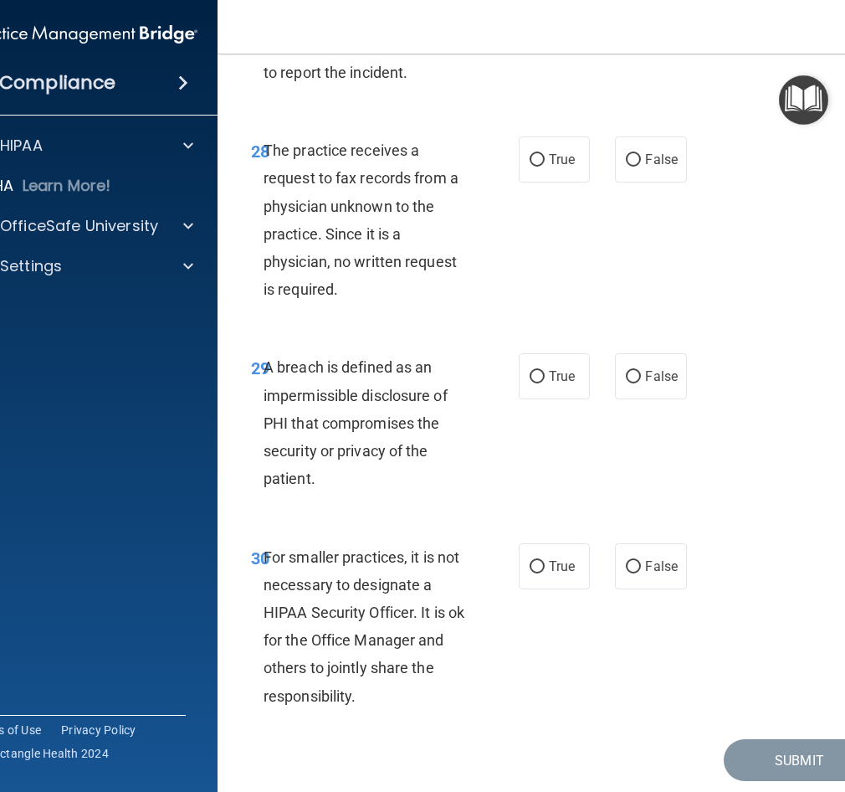
click at [252, 162] on span "28" at bounding box center [260, 151] width 18 height 20
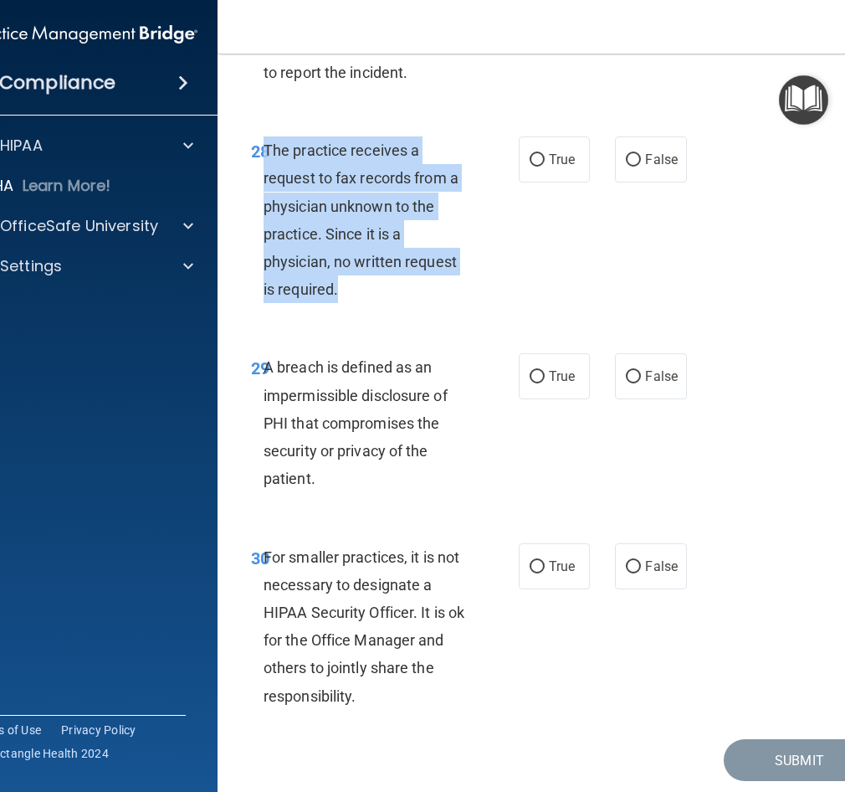
drag, startPoint x: 260, startPoint y: 259, endPoint x: 347, endPoint y: 394, distance: 161.1
click at [347, 303] on div "The practice receives a request to fax records from a physician unknown to the …" at bounding box center [374, 219] width 220 height 167
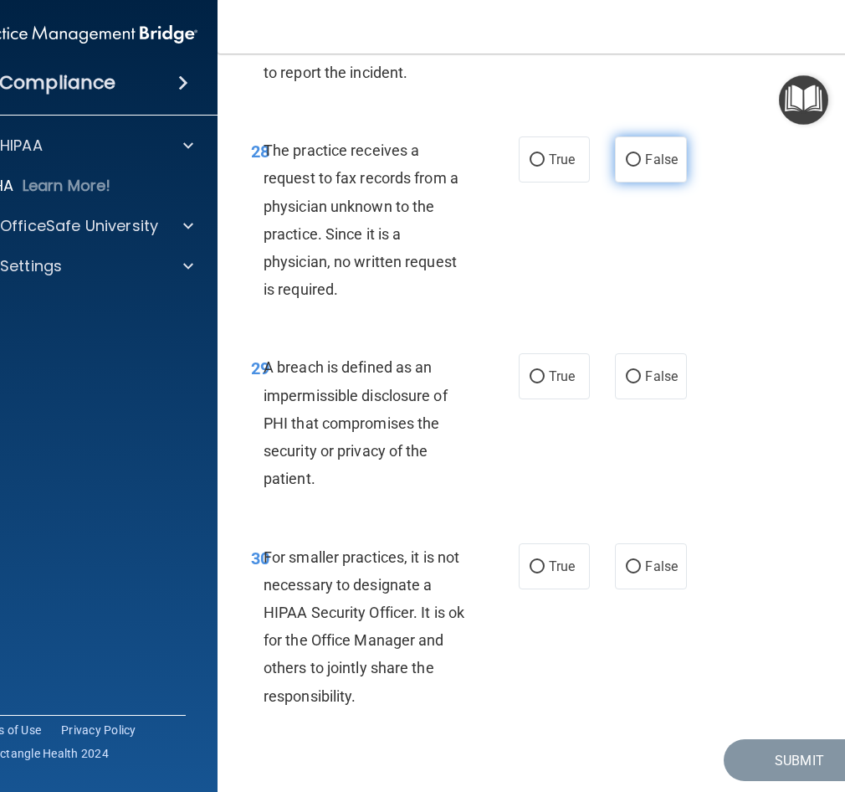
click at [657, 167] on span "False" at bounding box center [661, 159] width 33 height 16
click at [641, 167] on input "False" at bounding box center [633, 160] width 15 height 13
radio input "true"
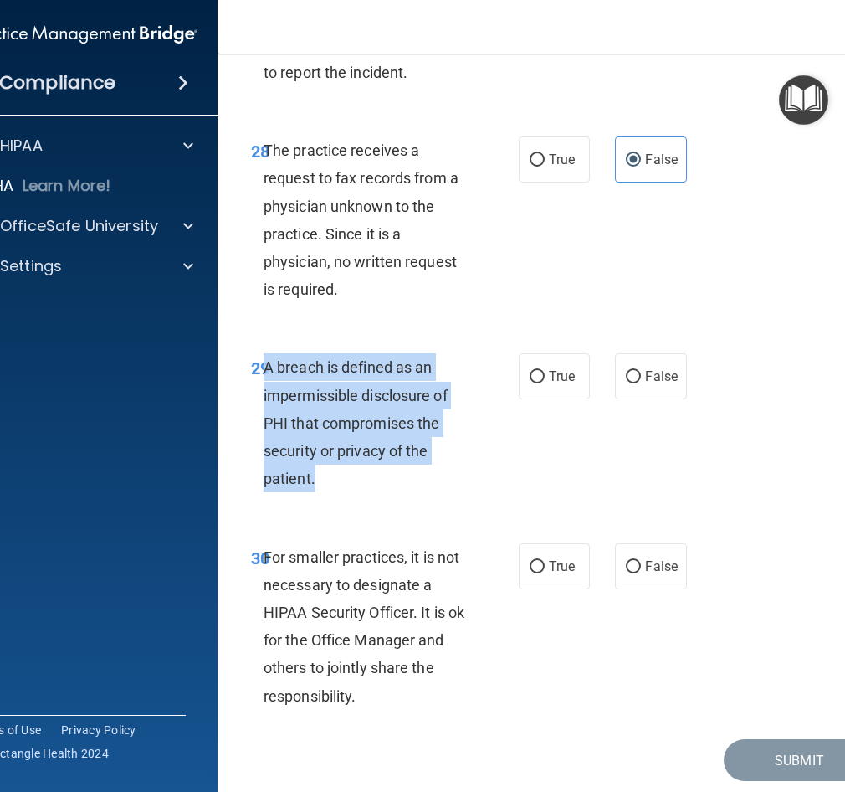
drag, startPoint x: 349, startPoint y: 594, endPoint x: 259, endPoint y: 483, distance: 142.9
click at [264, 483] on div "A breach is defined as an impermissible disclosure of PHI that compromises the …" at bounding box center [374, 422] width 220 height 139
click at [535, 383] on input "True" at bounding box center [537, 377] width 15 height 13
radio input "true"
click at [365, 492] on div "A breach is defined as an impermissible disclosure of PHI that compromises the …" at bounding box center [374, 422] width 220 height 139
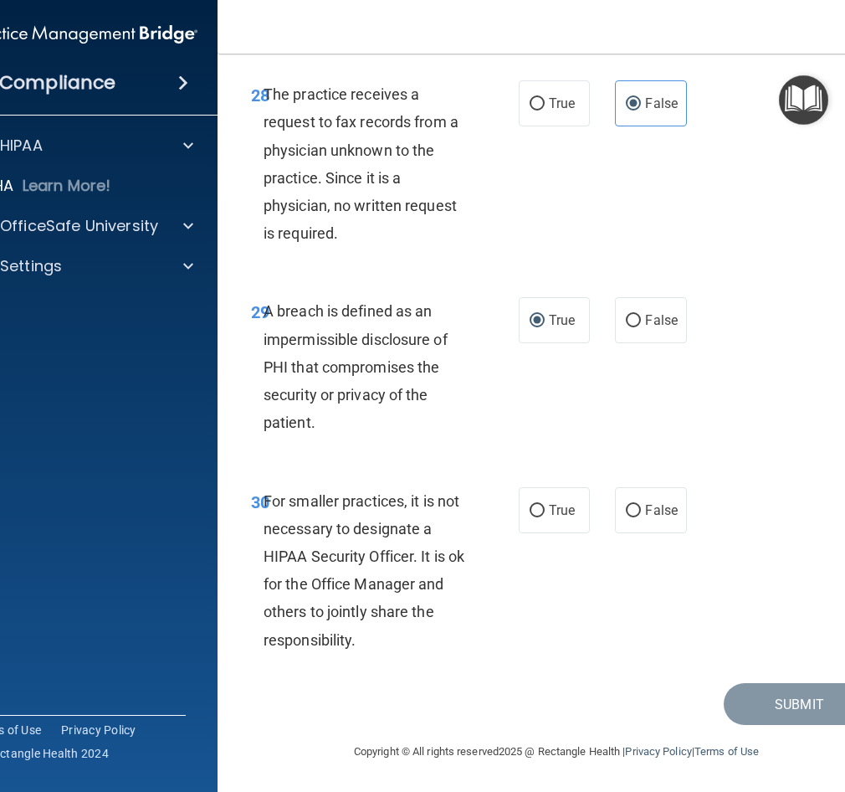
scroll to position [5551, 0]
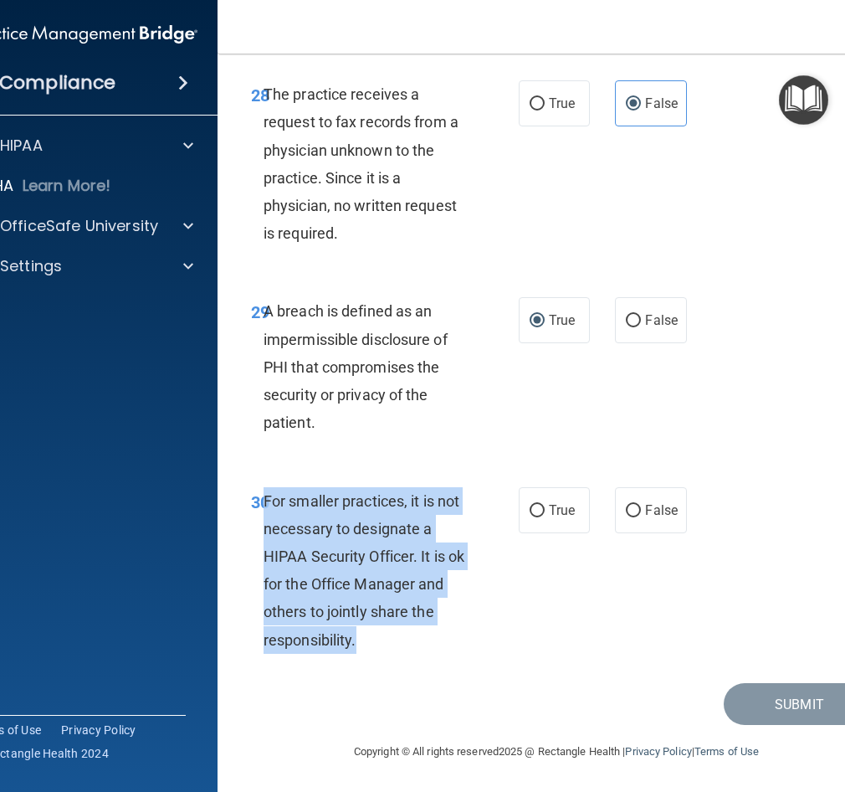
drag, startPoint x: 360, startPoint y: 629, endPoint x: 261, endPoint y: 506, distance: 157.8
click at [264, 506] on div "For smaller practices, it is not necessary to designate a HIPAA Security Office…" at bounding box center [374, 570] width 220 height 167
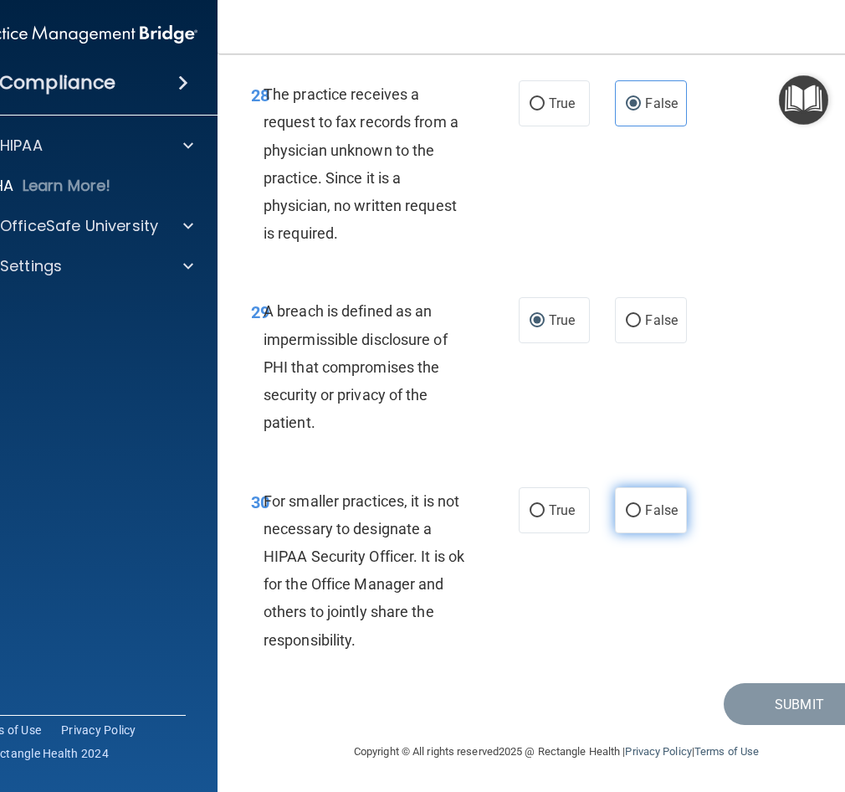
click at [647, 509] on span "False" at bounding box center [661, 510] width 33 height 16
click at [641, 509] on input "False" at bounding box center [633, 511] width 15 height 13
radio input "true"
click at [788, 492] on div "30 For smaller practices, it is not necessary to designate a HIPAA Security Off…" at bounding box center [557, 574] width 636 height 217
click at [767, 699] on button "Submit" at bounding box center [799, 704] width 151 height 43
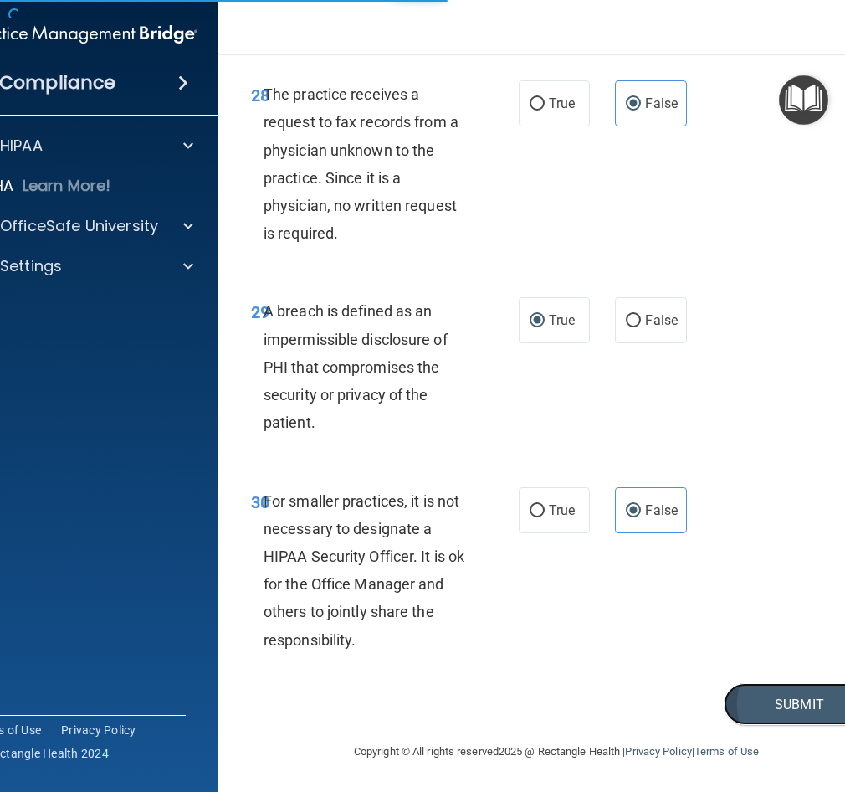
click at [760, 699] on button "Submit" at bounding box center [799, 704] width 151 height 43
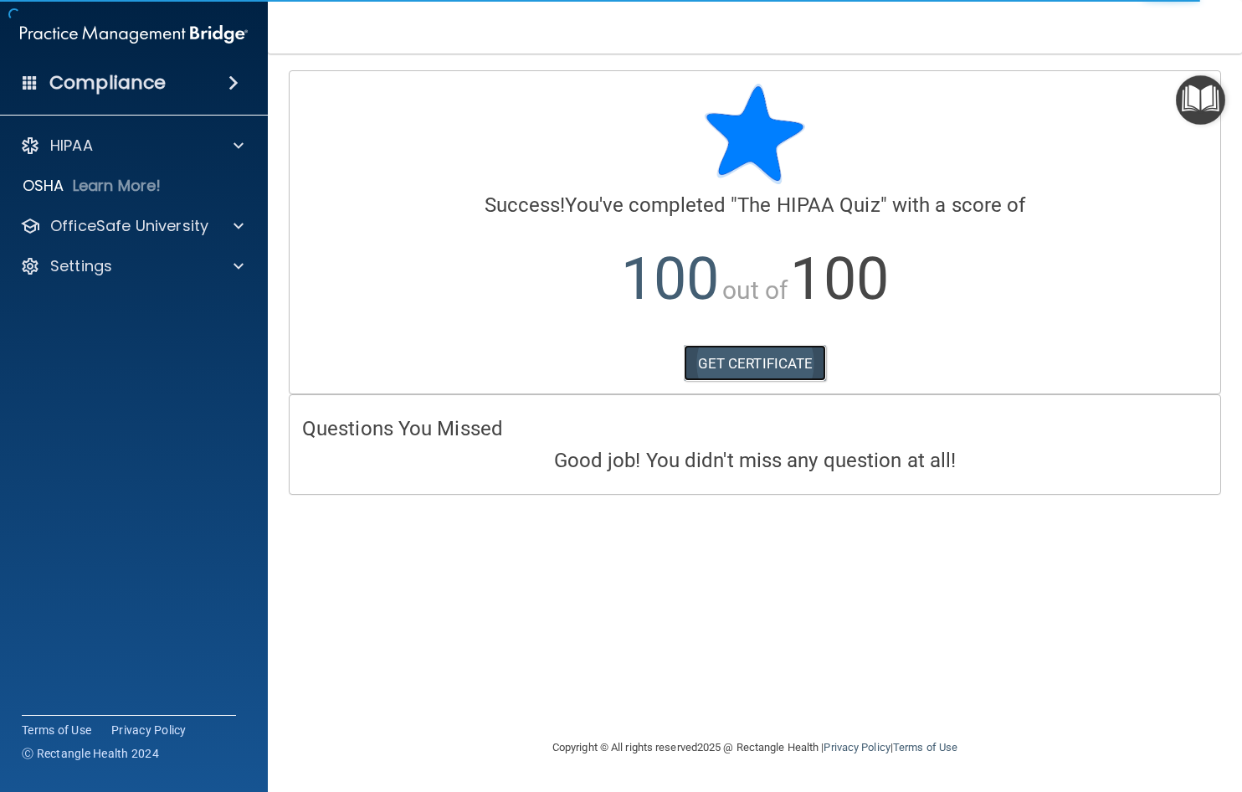
click at [767, 360] on link "GET CERTIFICATE" at bounding box center [755, 363] width 143 height 37
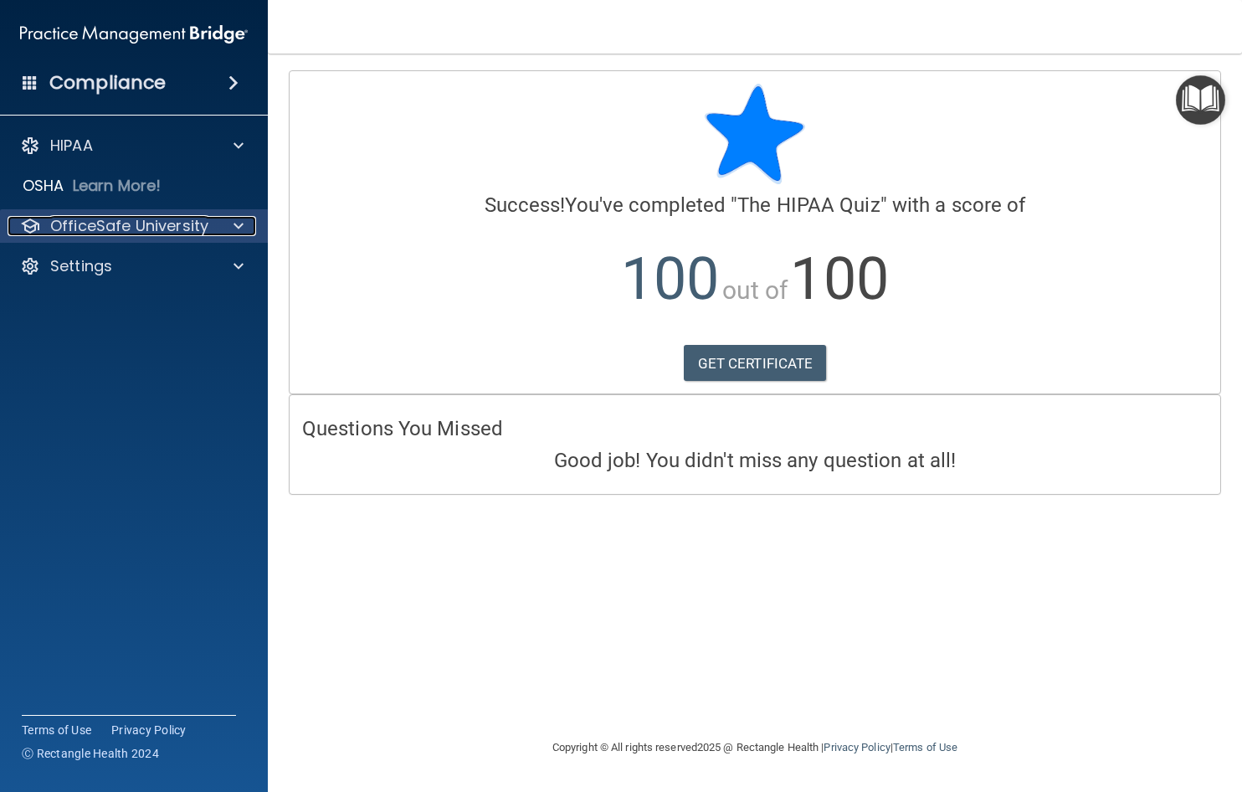
click at [237, 229] on span at bounding box center [239, 226] width 10 height 20
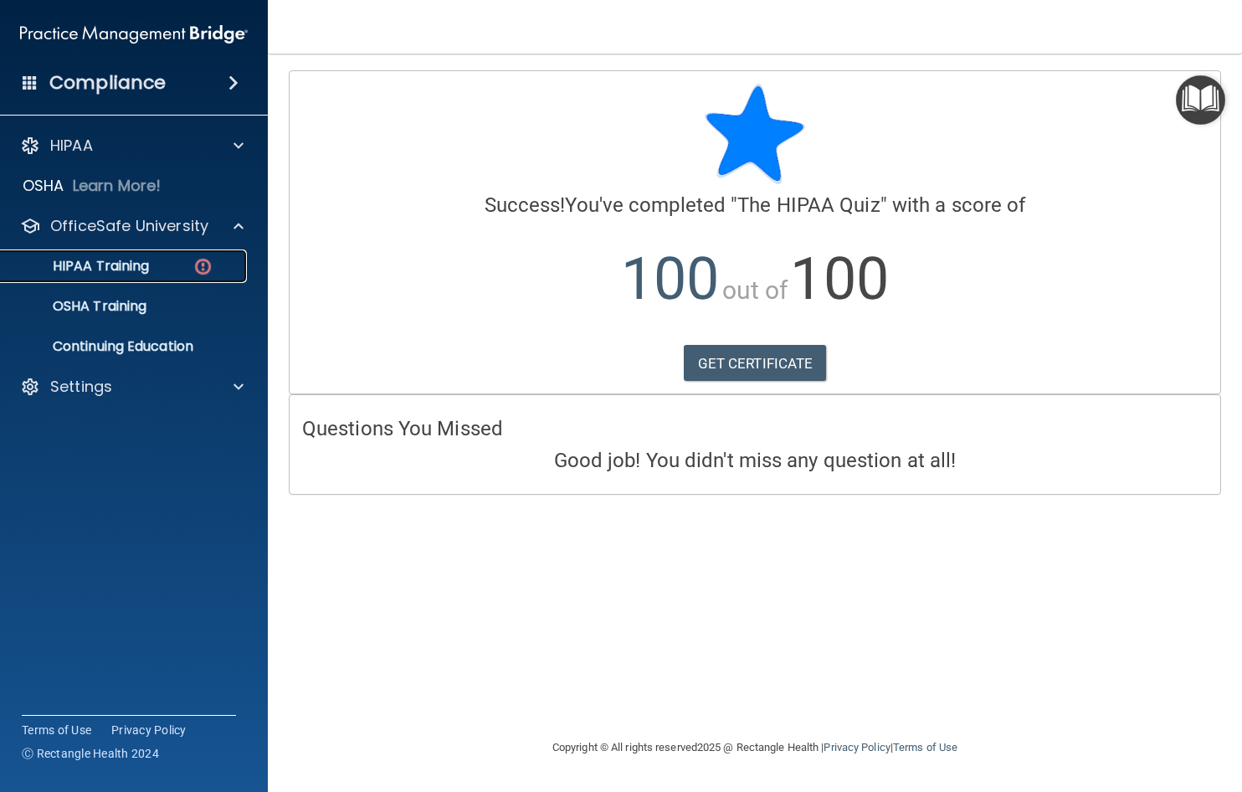
click at [146, 264] on p "HIPAA Training" at bounding box center [80, 266] width 138 height 17
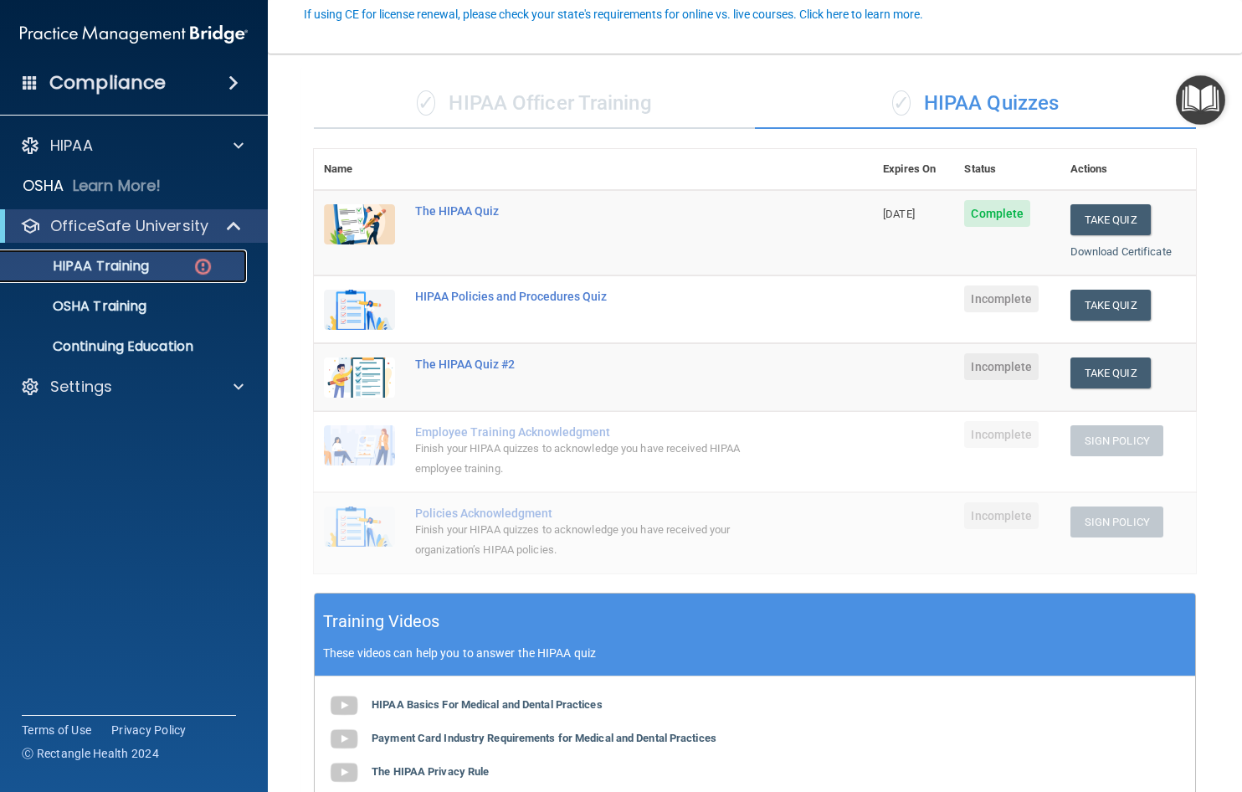
scroll to position [167, 0]
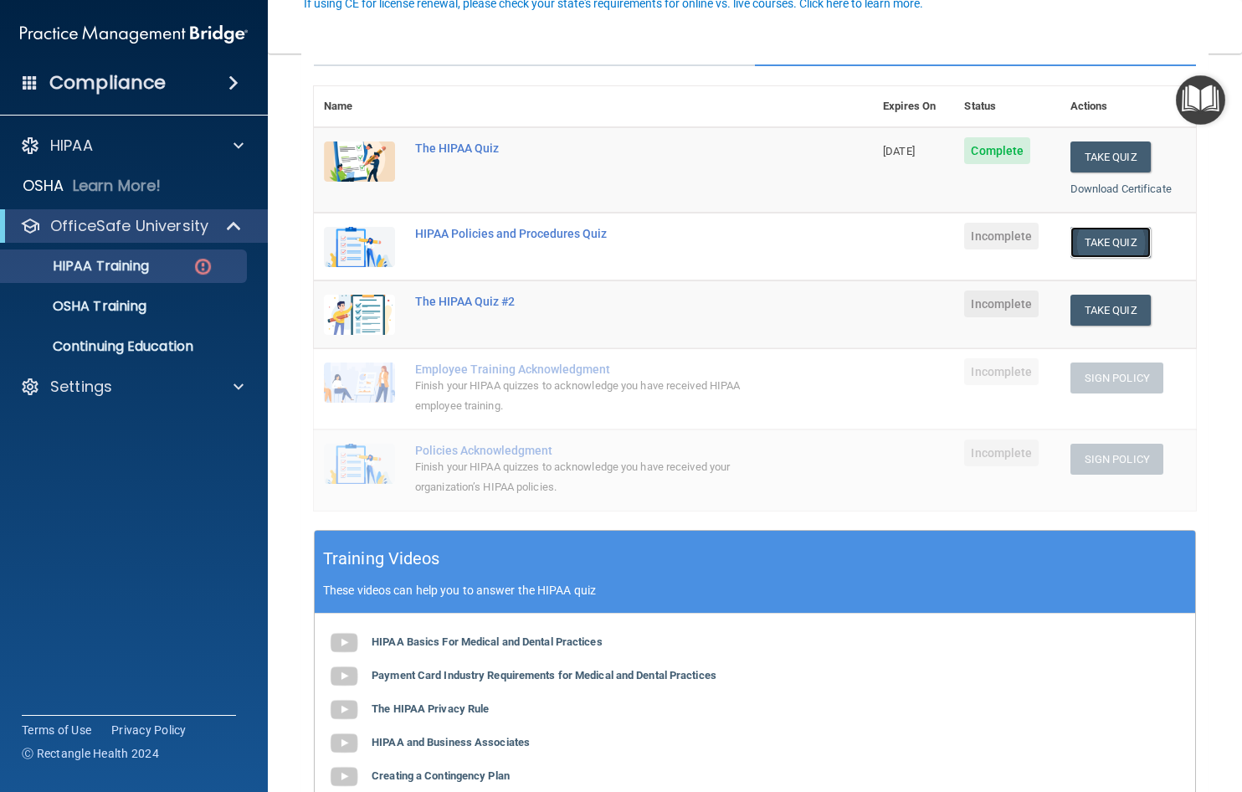
click at [1101, 251] on button "Take Quiz" at bounding box center [1110, 242] width 80 height 31
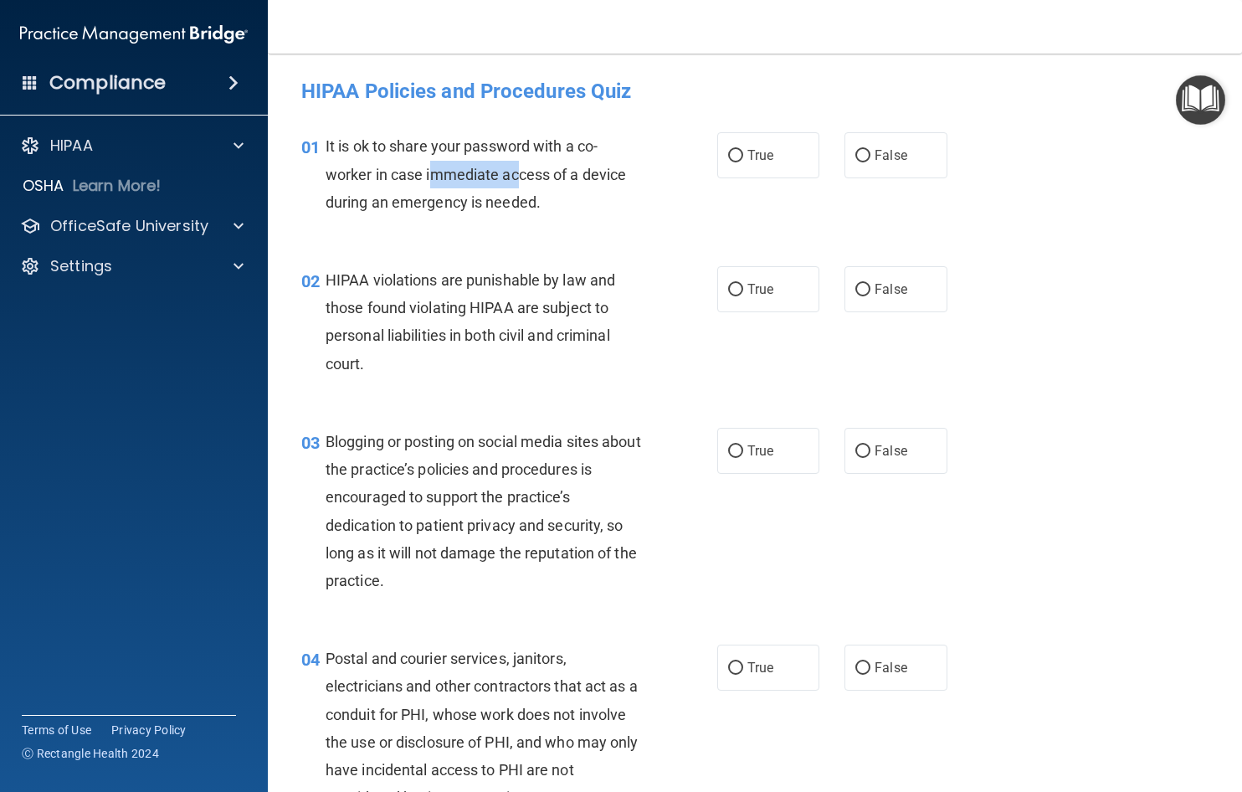
drag, startPoint x: 431, startPoint y: 172, endPoint x: 522, endPoint y: 174, distance: 91.2
click at [522, 174] on span "It is ok to share your password with a co-worker in case immediate access of a …" at bounding box center [476, 173] width 300 height 73
click at [482, 213] on div "It is ok to share your password with a co-worker in case immediate access of a …" at bounding box center [491, 174] width 331 height 84
click at [589, 163] on div "It is ok to share your password with a co-worker in case immediate access of a …" at bounding box center [491, 174] width 331 height 84
click at [500, 188] on div "It is ok to share your password with a co-worker in case immediate access of a …" at bounding box center [491, 174] width 331 height 84
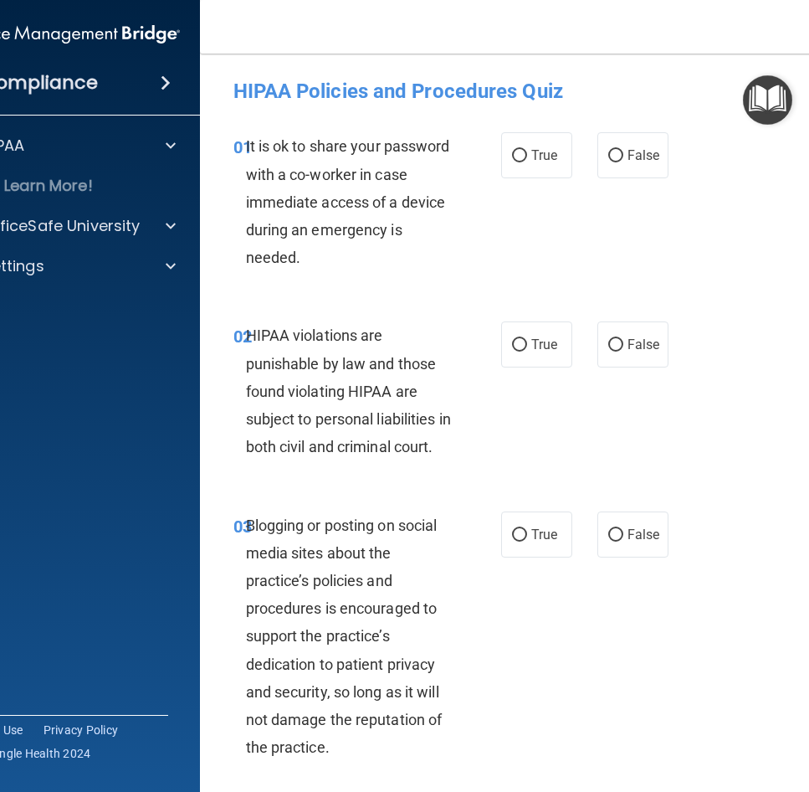
click at [609, 150] on input "False" at bounding box center [615, 156] width 15 height 13
radio input "true"
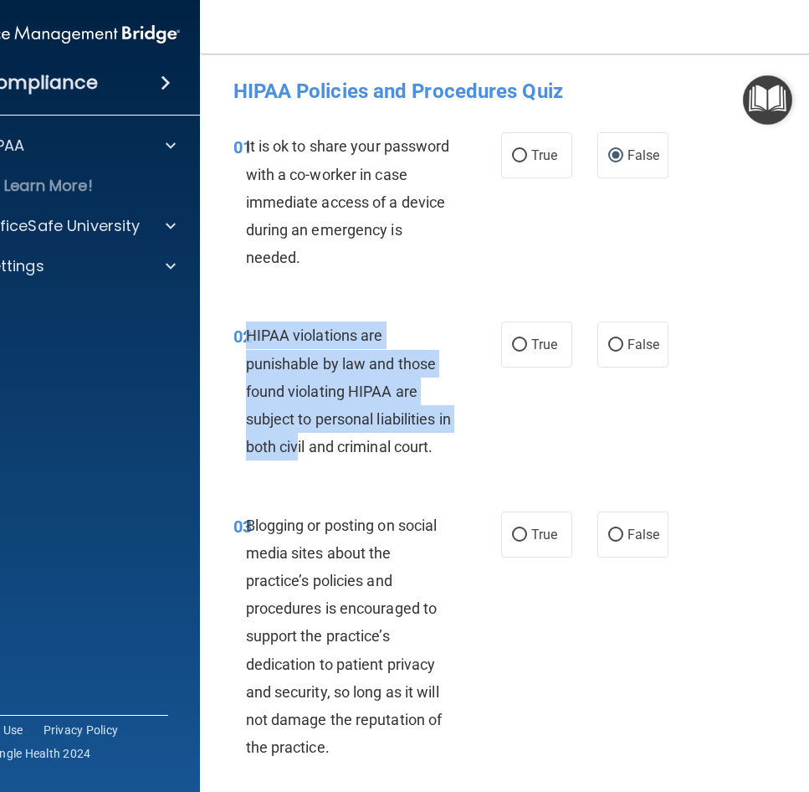
drag, startPoint x: 299, startPoint y: 455, endPoint x: 242, endPoint y: 340, distance: 128.8
click at [246, 340] on div "HIPAA violations are punishable by law and those found violating HIPAA are subj…" at bounding box center [356, 390] width 220 height 139
drag, startPoint x: 242, startPoint y: 340, endPoint x: 266, endPoint y: 454, distance: 117.2
click at [266, 454] on span "HIPAA violations are punishable by law and those found violating HIPAA are subj…" at bounding box center [348, 390] width 205 height 129
drag, startPoint x: 285, startPoint y: 481, endPoint x: 241, endPoint y: 335, distance: 153.0
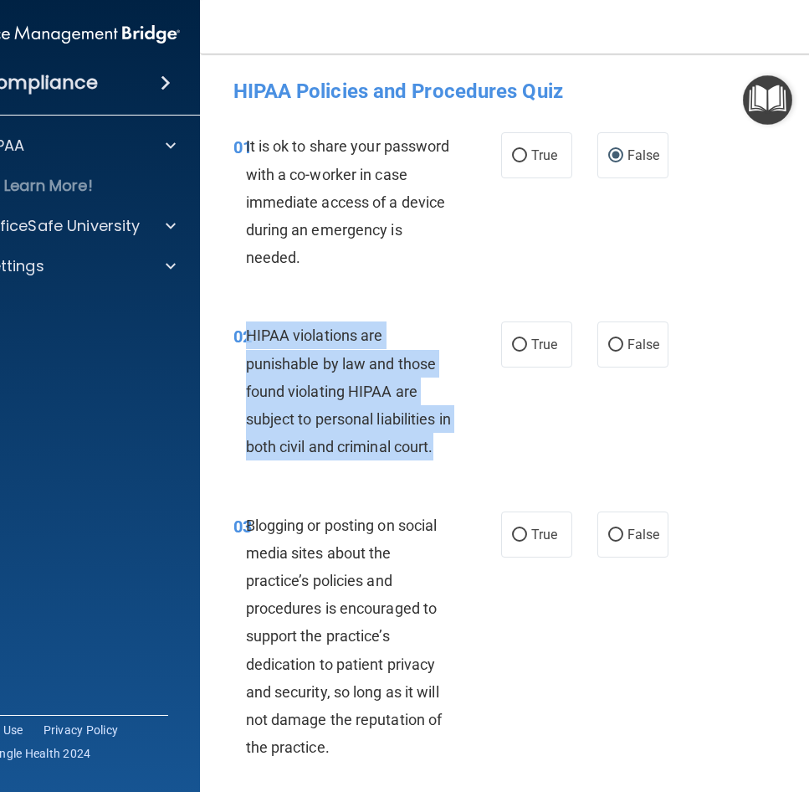
click at [246, 335] on div "HIPAA violations are punishable by law and those found violating HIPAA are subj…" at bounding box center [356, 390] width 220 height 139
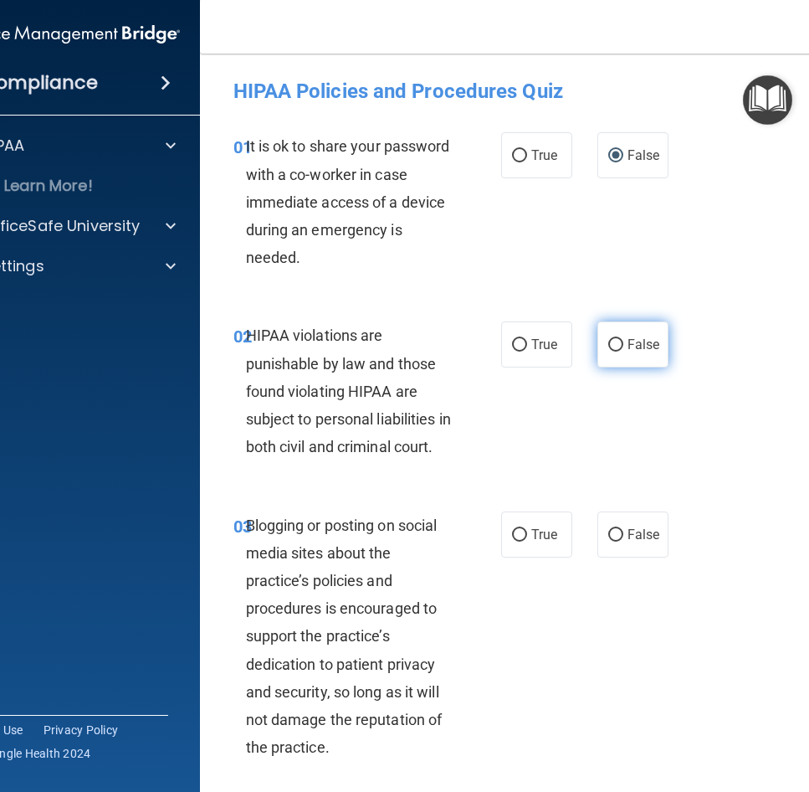
click at [633, 351] on span "False" at bounding box center [644, 344] width 33 height 16
click at [624, 351] on input "False" at bounding box center [615, 345] width 15 height 13
radio input "true"
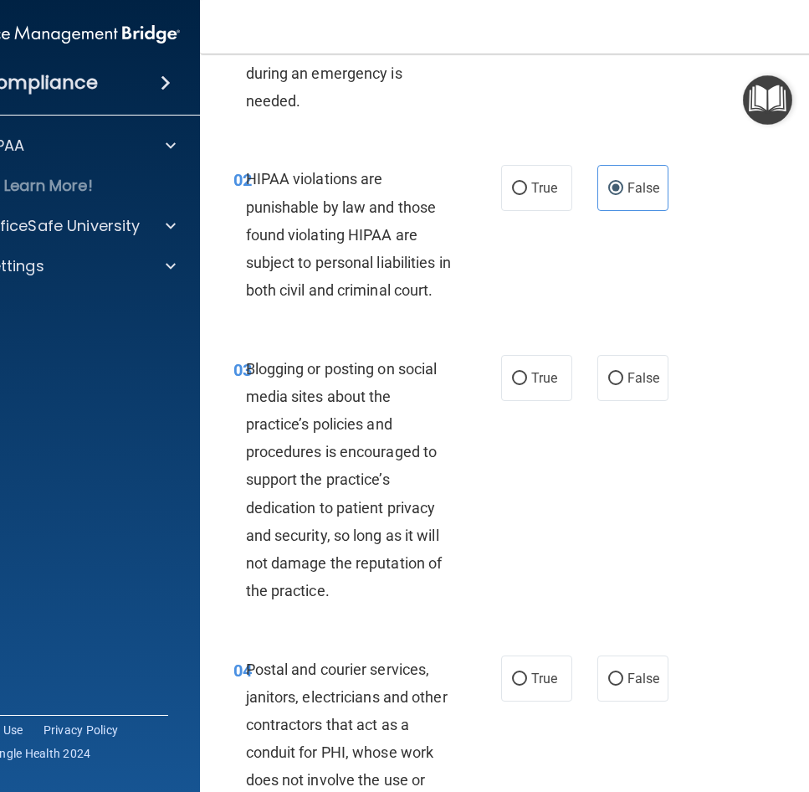
scroll to position [167, 0]
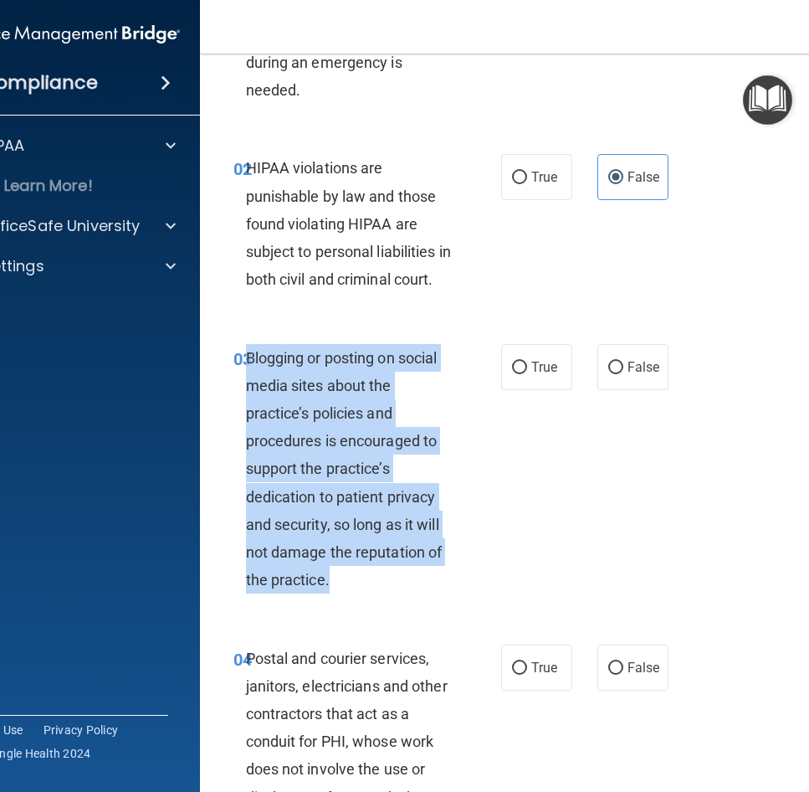
drag, startPoint x: 346, startPoint y: 603, endPoint x: 245, endPoint y: 382, distance: 243.5
click at [246, 382] on div "Blogging or posting on social media sites about the practice’s policies and pro…" at bounding box center [356, 469] width 220 height 250
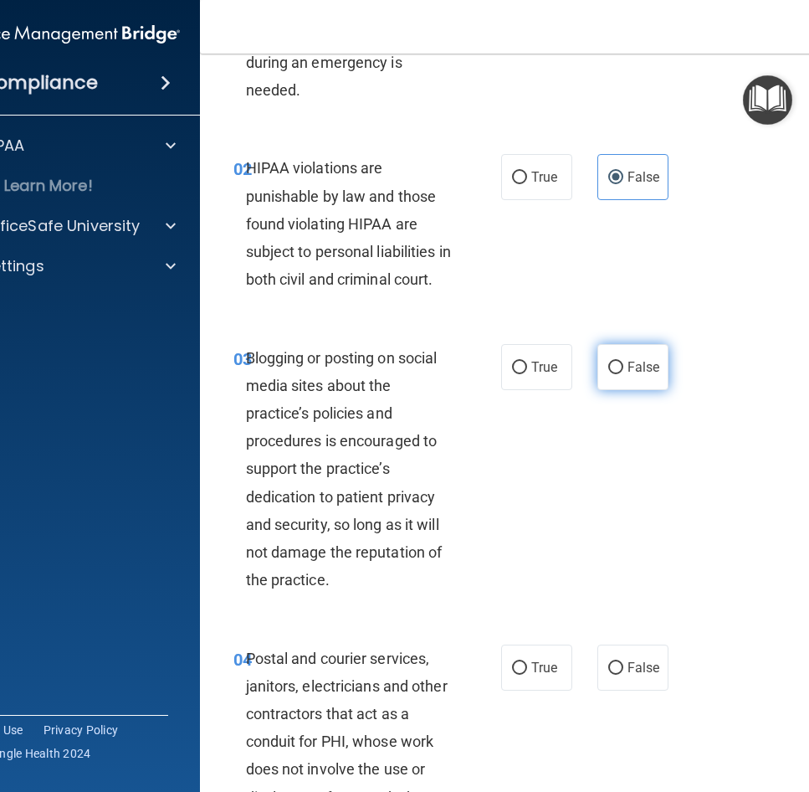
click at [614, 377] on label "False" at bounding box center [633, 367] width 71 height 46
click at [614, 374] on input "False" at bounding box center [615, 368] width 15 height 13
radio input "true"
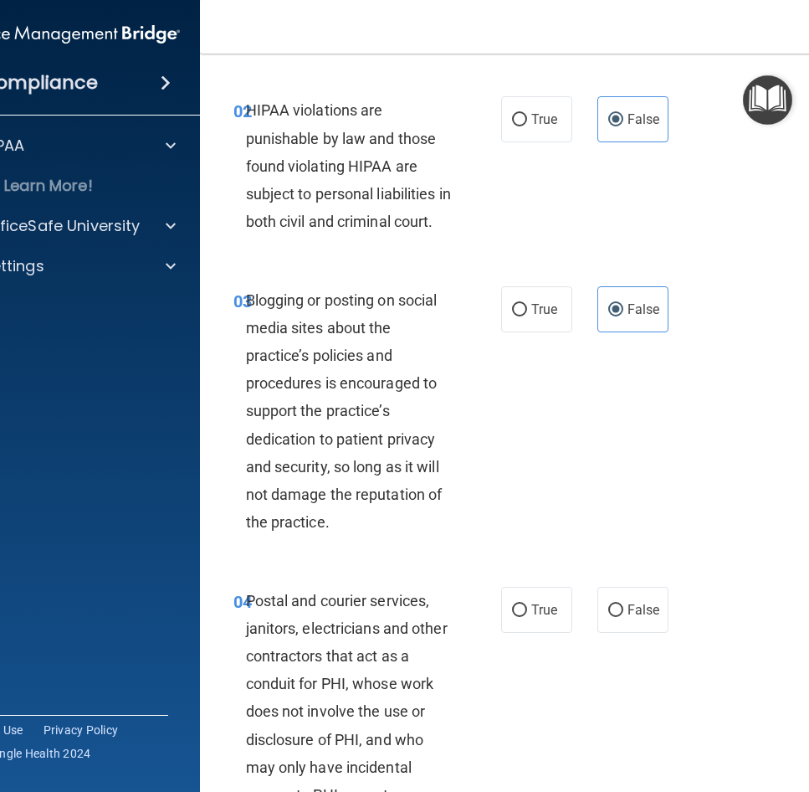
scroll to position [418, 0]
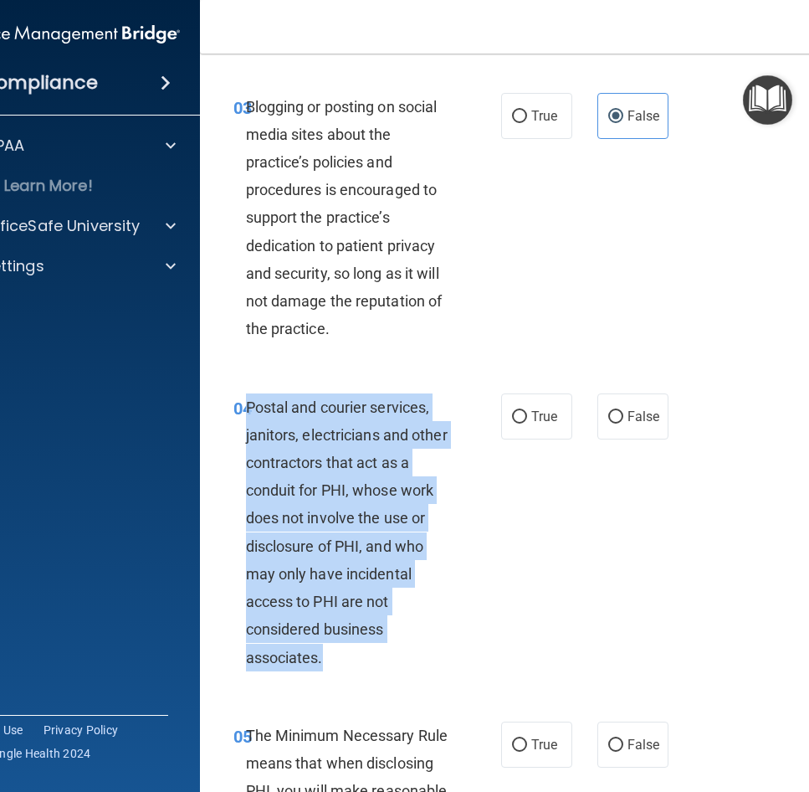
drag, startPoint x: 336, startPoint y: 682, endPoint x: 243, endPoint y: 435, distance: 263.8
click at [246, 435] on div "Postal and courier services, janitors, electricians and other contractors that …" at bounding box center [356, 532] width 220 height 278
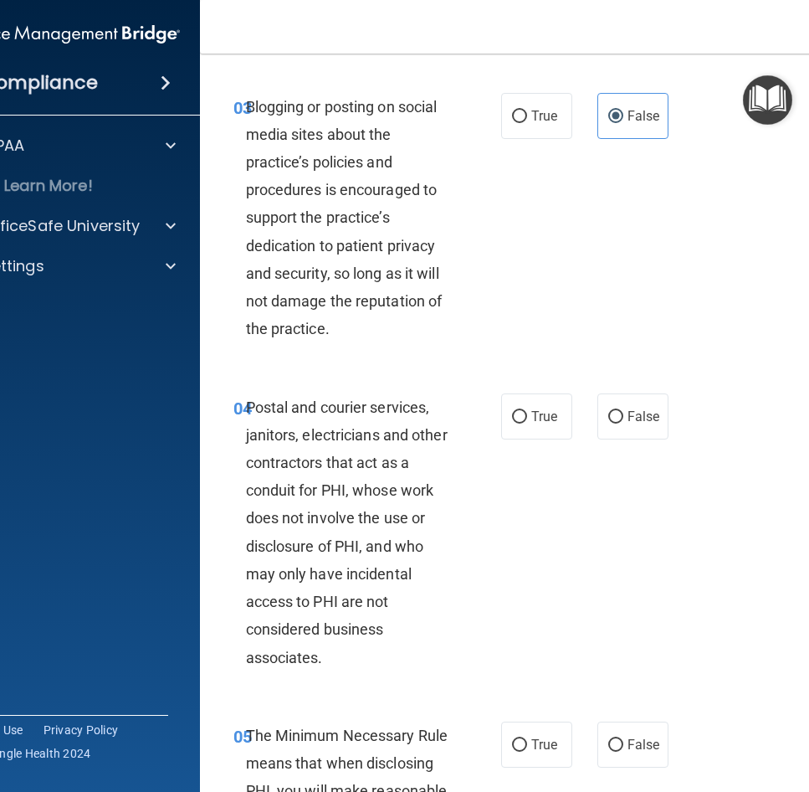
click at [547, 609] on div "04 Postal and courier services, janitors, electricians and other contractors th…" at bounding box center [539, 536] width 636 height 328
click at [531, 424] on span "True" at bounding box center [544, 416] width 26 height 16
click at [527, 423] on input "True" at bounding box center [519, 417] width 15 height 13
radio input "true"
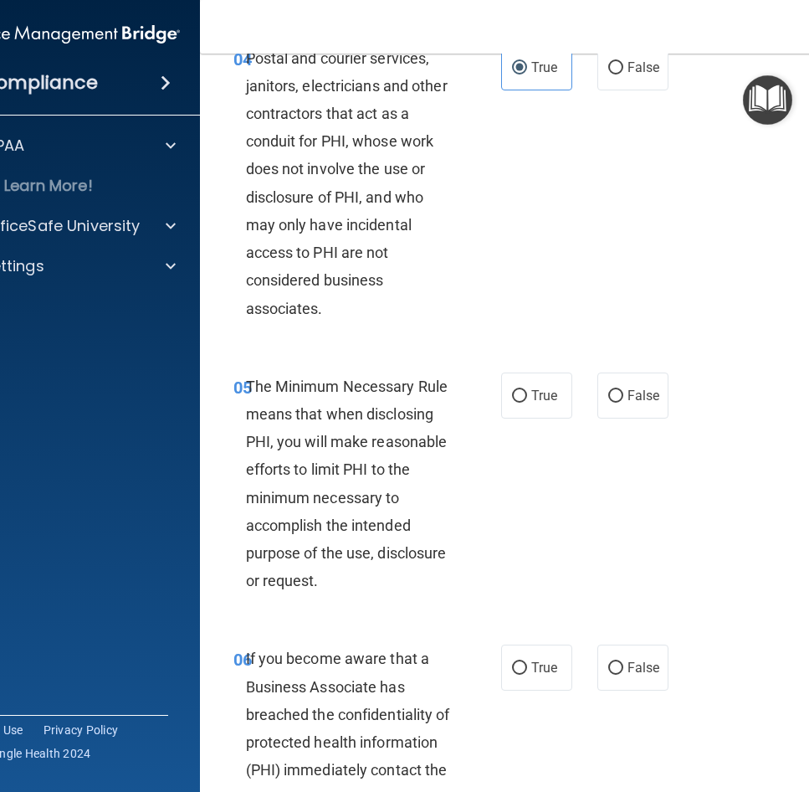
scroll to position [837, 0]
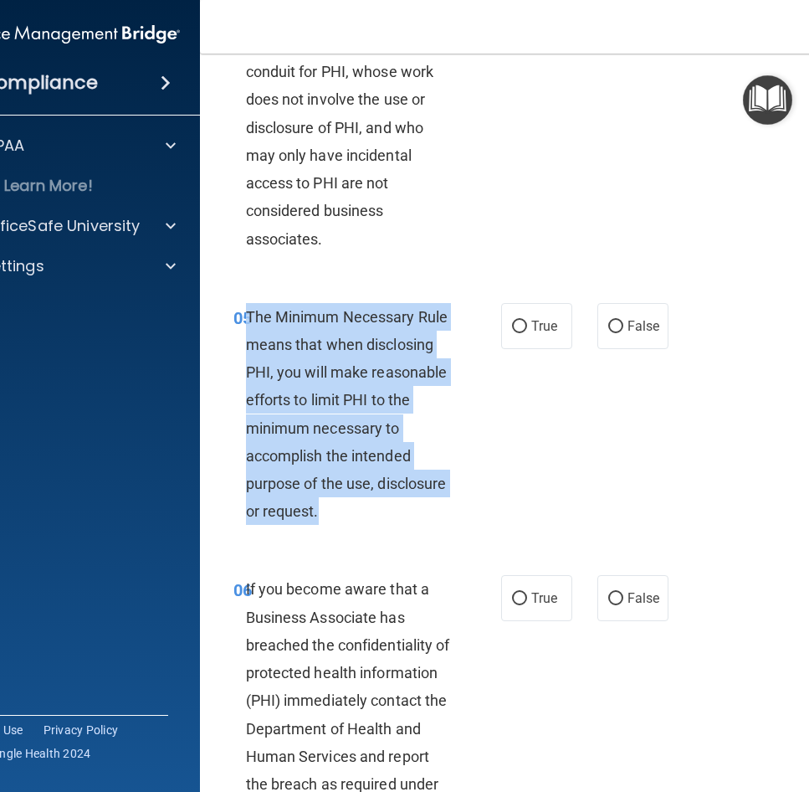
drag, startPoint x: 328, startPoint y: 536, endPoint x: 243, endPoint y: 341, distance: 212.9
click at [246, 341] on div "The Minimum Necessary Rule means that when disclosing PHI, you will make reason…" at bounding box center [356, 414] width 220 height 223
click at [371, 416] on div "The Minimum Necessary Rule means that when disclosing PHI, you will make reason…" at bounding box center [356, 414] width 220 height 223
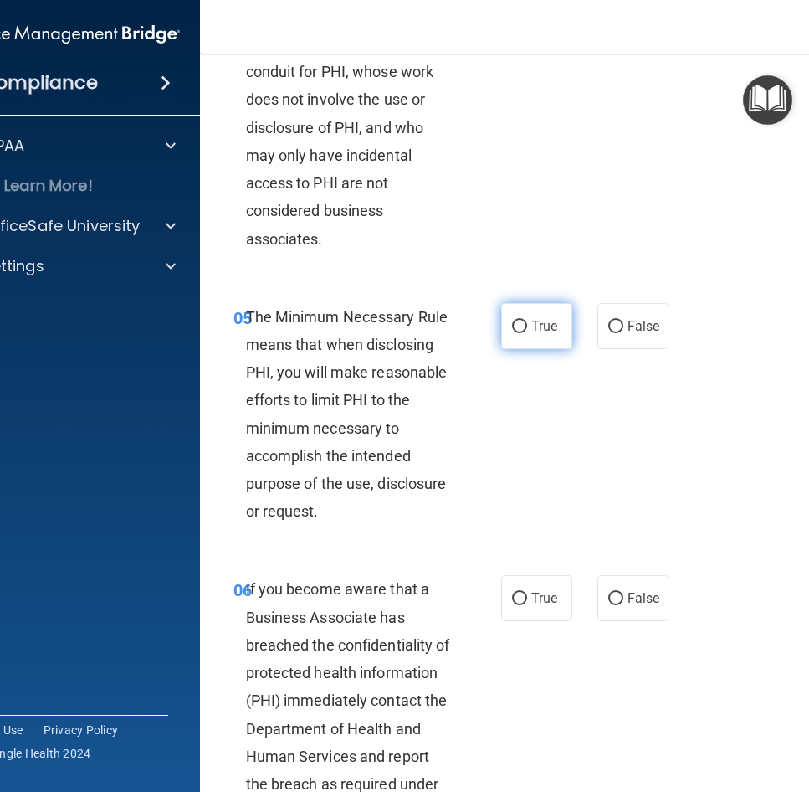
click at [524, 349] on label "True" at bounding box center [536, 326] width 71 height 46
click at [524, 333] on input "True" at bounding box center [519, 327] width 15 height 13
radio input "true"
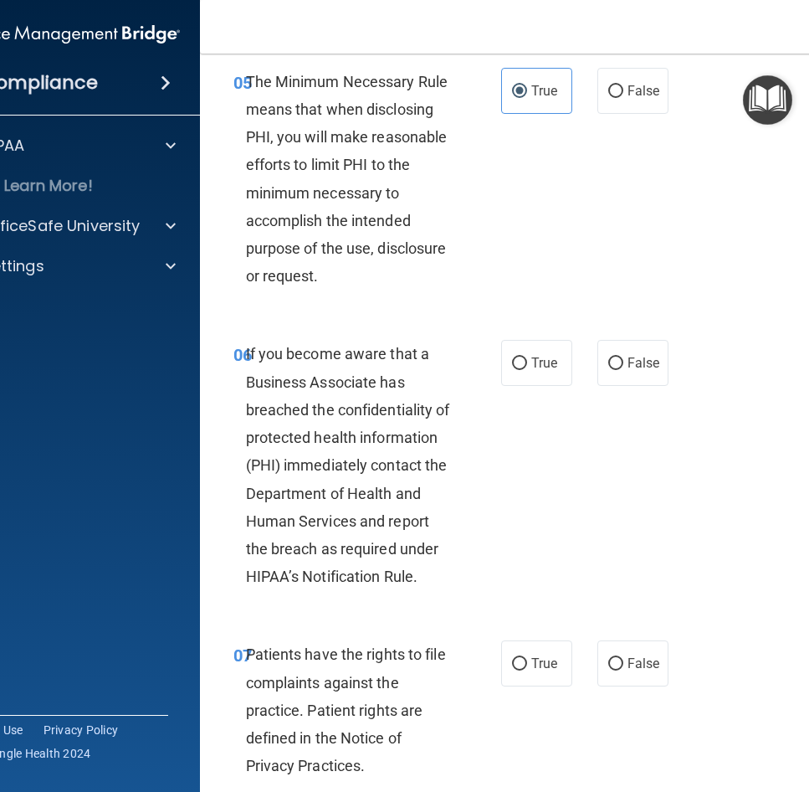
scroll to position [1088, 0]
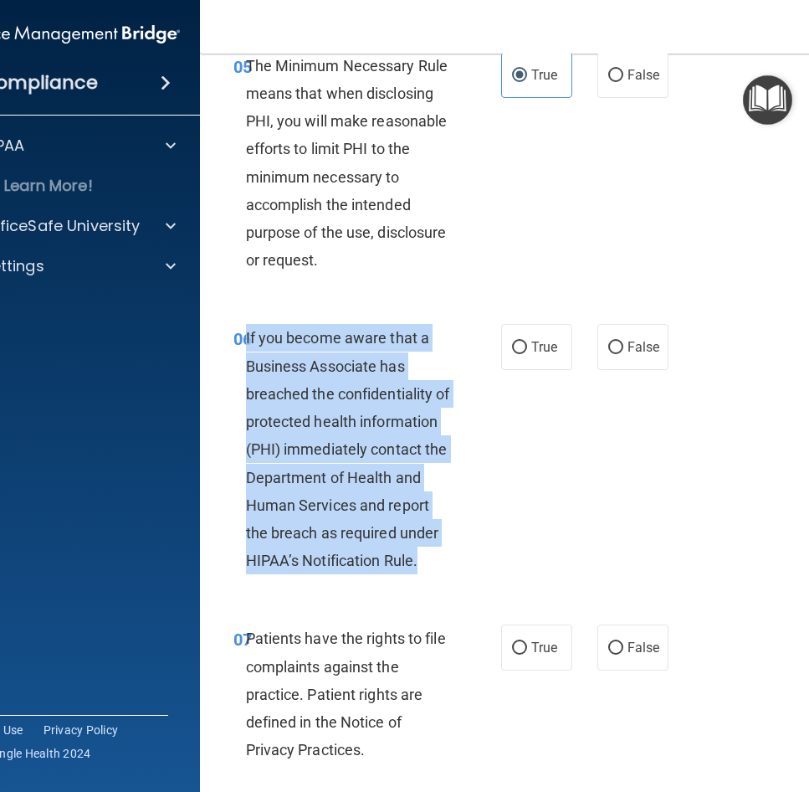
drag, startPoint x: 429, startPoint y: 584, endPoint x: 239, endPoint y: 371, distance: 285.2
click at [246, 371] on div "If you become aware that a Business Associate has breached the confidentiality …" at bounding box center [356, 449] width 220 height 250
click at [512, 496] on div "06 If you become aware that a Business Associate has breached the confidentiali…" at bounding box center [367, 453] width 318 height 259
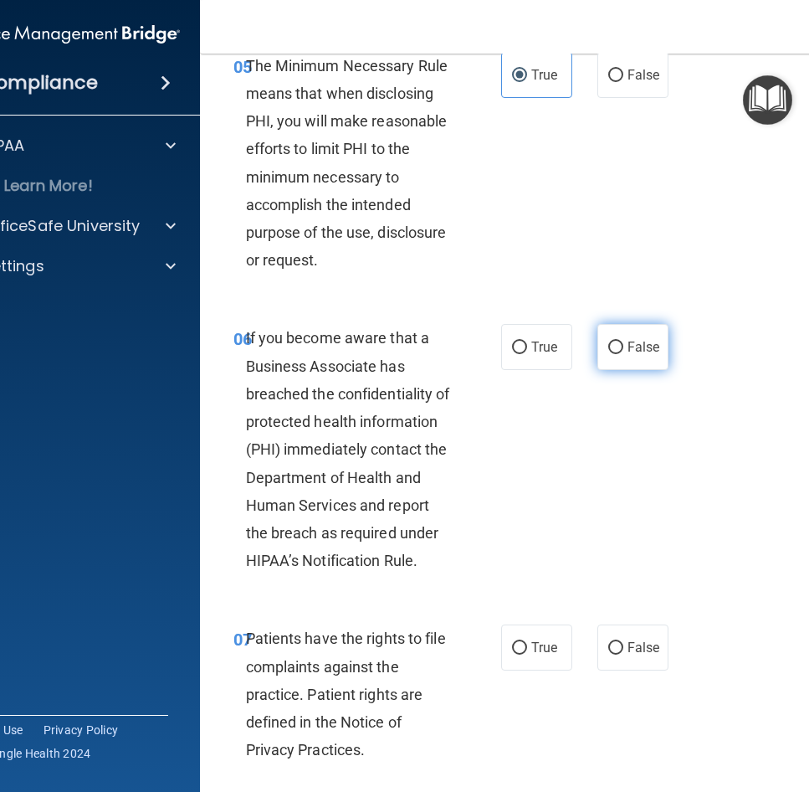
click at [624, 370] on label "False" at bounding box center [633, 347] width 71 height 46
click at [624, 354] on input "False" at bounding box center [615, 347] width 15 height 13
radio input "true"
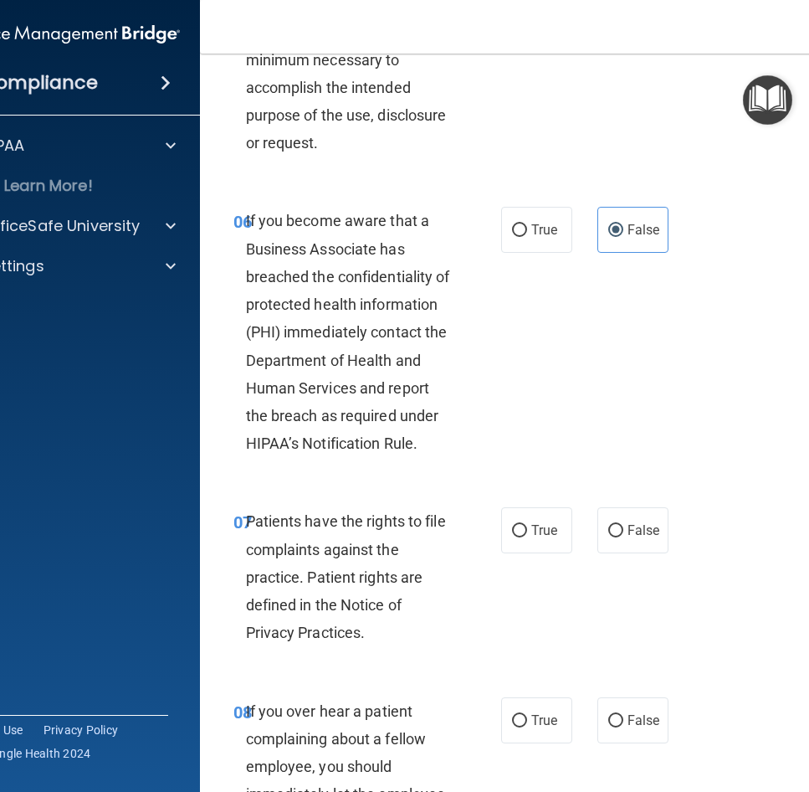
scroll to position [1339, 0]
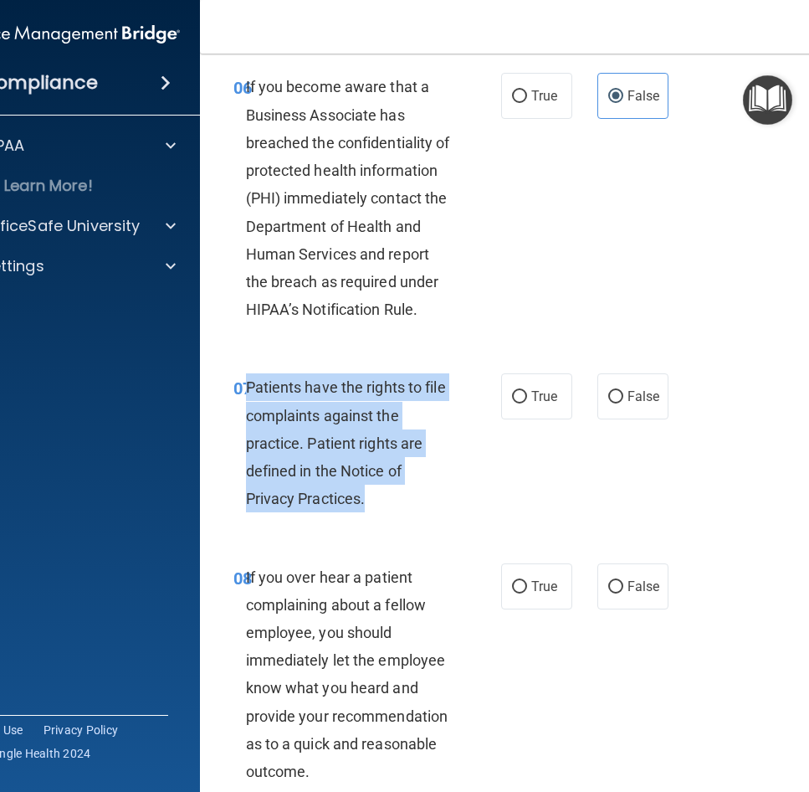
drag, startPoint x: 369, startPoint y: 524, endPoint x: 244, endPoint y: 419, distance: 163.4
click at [246, 419] on div "Patients have the rights to file complaints against the practice. Patient right…" at bounding box center [356, 442] width 220 height 139
click at [377, 485] on div "Patients have the rights to file complaints against the practice. Patient right…" at bounding box center [356, 442] width 220 height 139
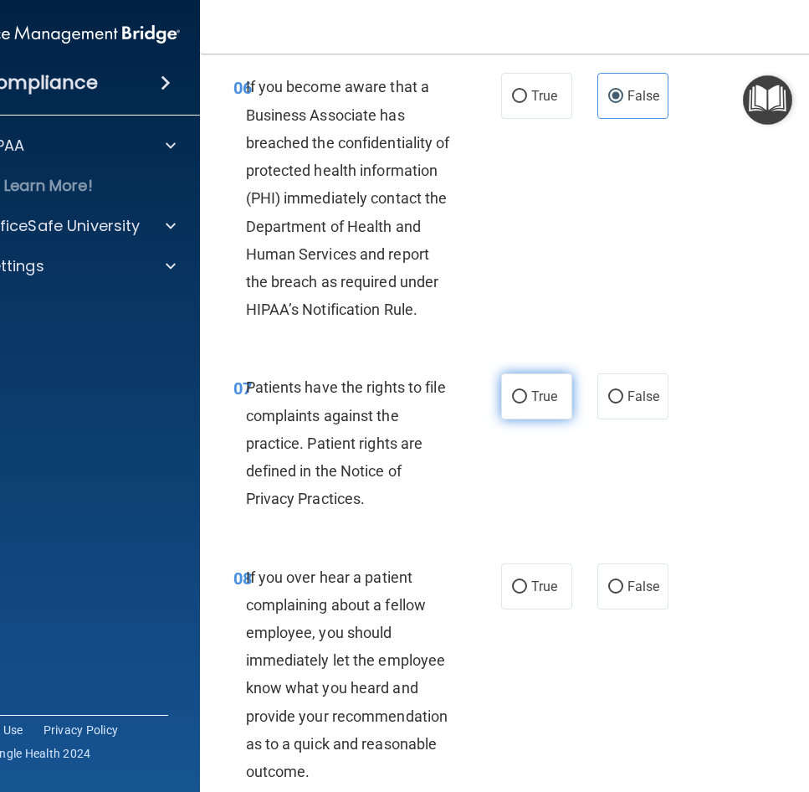
click at [513, 403] on input "True" at bounding box center [519, 397] width 15 height 13
radio input "true"
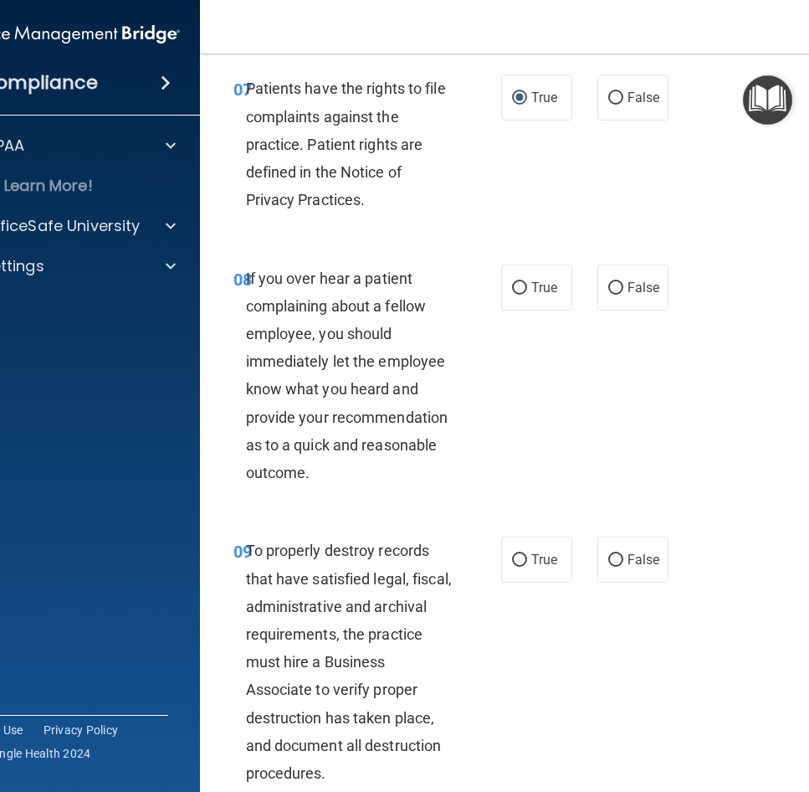
scroll to position [1758, 0]
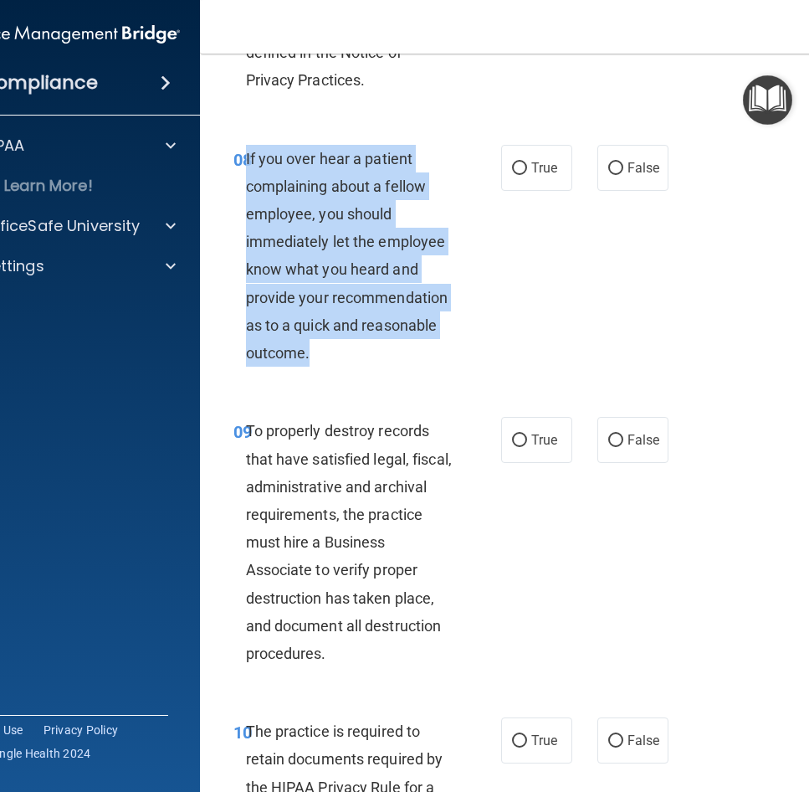
drag, startPoint x: 320, startPoint y: 379, endPoint x: 241, endPoint y: 192, distance: 203.3
click at [246, 192] on div "If you over hear a patient complaining about a fellow employee, you should imme…" at bounding box center [356, 256] width 220 height 223
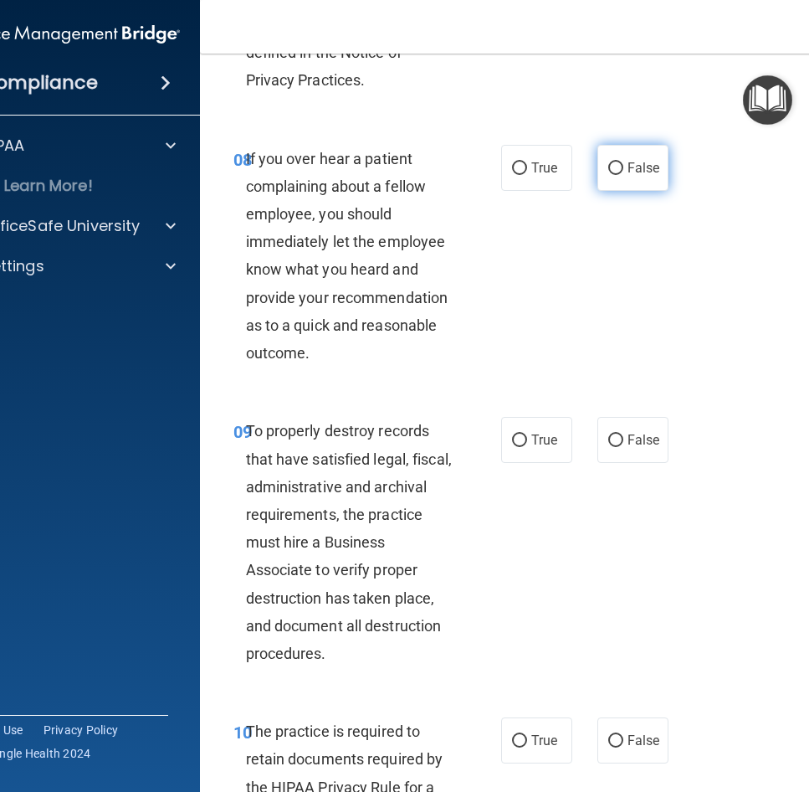
click at [614, 191] on label "False" at bounding box center [633, 168] width 71 height 46
click at [614, 175] on input "False" at bounding box center [615, 168] width 15 height 13
radio input "true"
click at [401, 397] on div "08 If you over hear a patient complaining about a fellow employee, you should i…" at bounding box center [539, 260] width 636 height 273
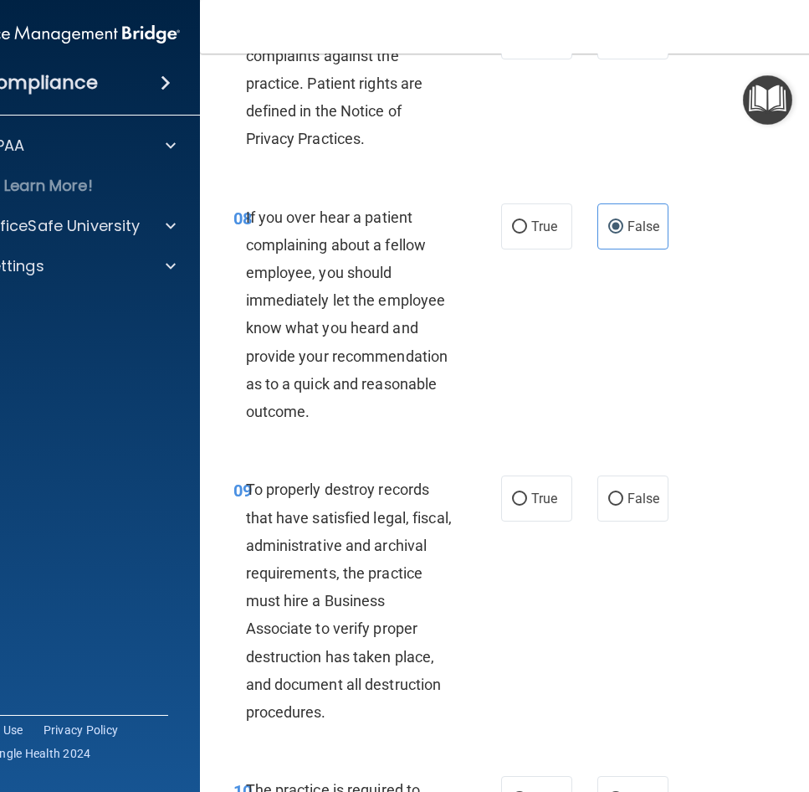
scroll to position [1866, 0]
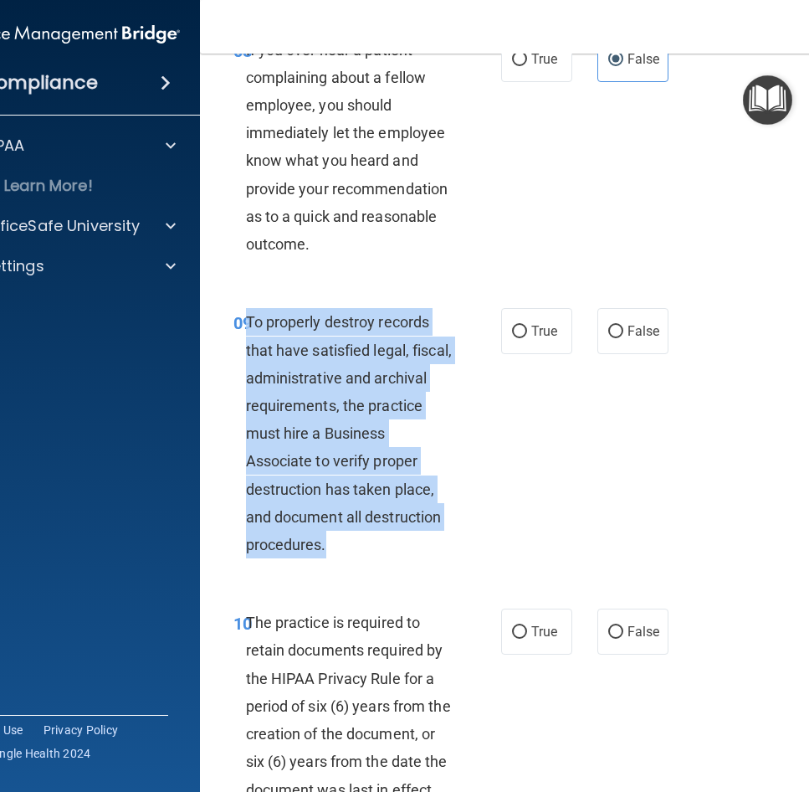
drag, startPoint x: 339, startPoint y: 572, endPoint x: 242, endPoint y: 346, distance: 245.9
click at [246, 346] on div "To properly destroy records that have satisfied legal, fiscal, administrative a…" at bounding box center [356, 433] width 220 height 250
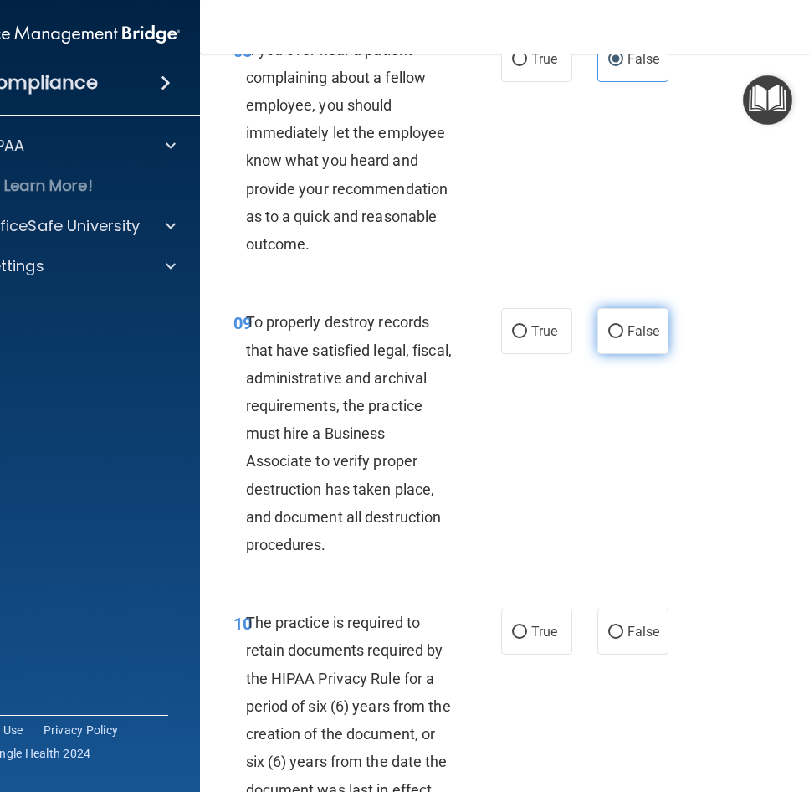
click at [628, 339] on span "False" at bounding box center [644, 331] width 33 height 16
click at [624, 338] on input "False" at bounding box center [615, 332] width 15 height 13
radio input "true"
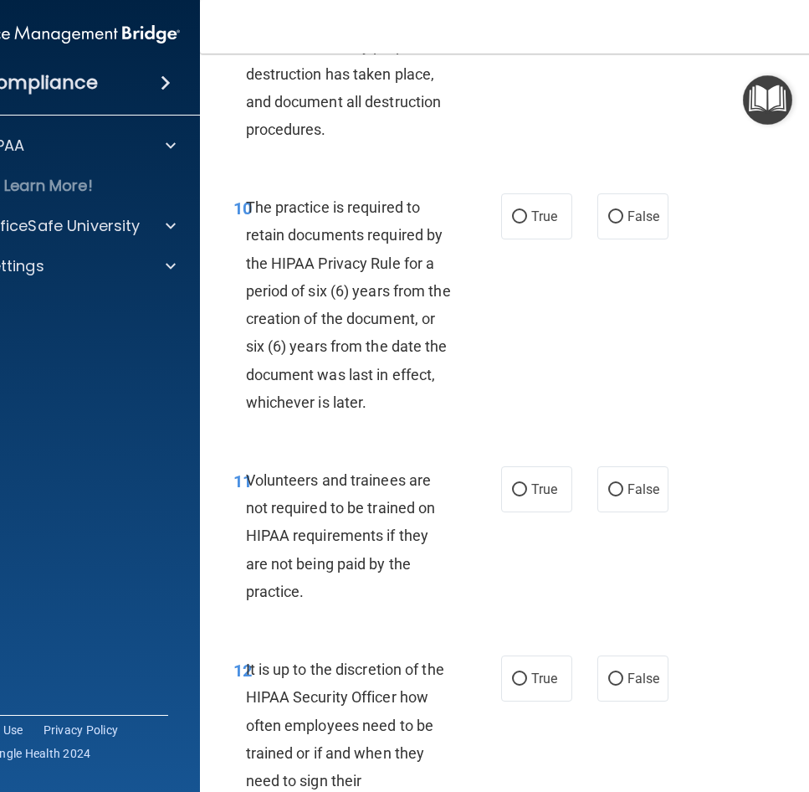
scroll to position [2285, 0]
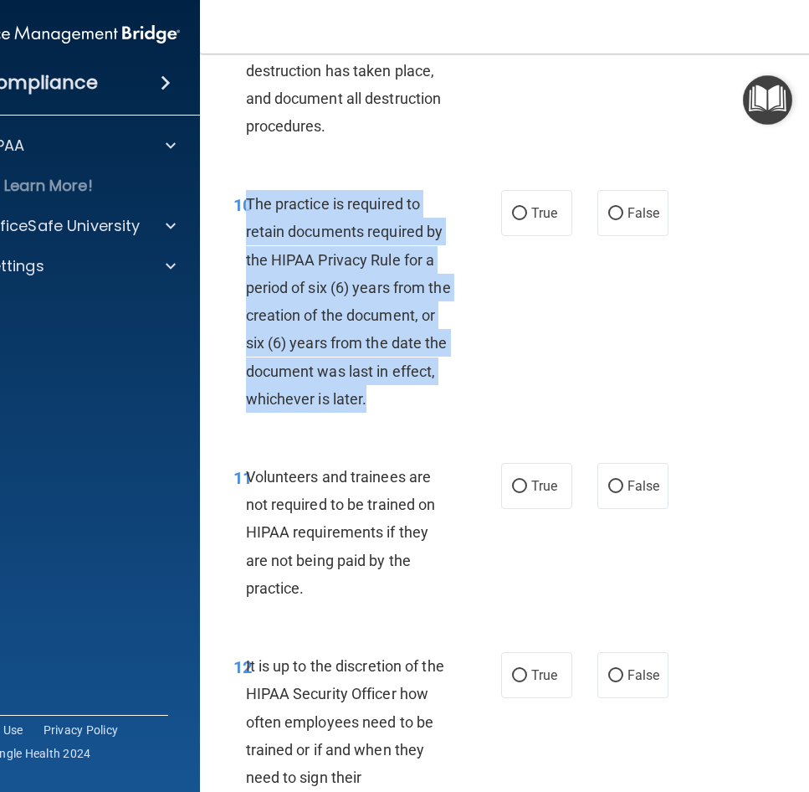
drag, startPoint x: 374, startPoint y: 410, endPoint x: 242, endPoint y: 227, distance: 226.0
click at [246, 227] on div "The practice is required to retain documents required by the HIPAA Privacy Rule…" at bounding box center [356, 301] width 220 height 223
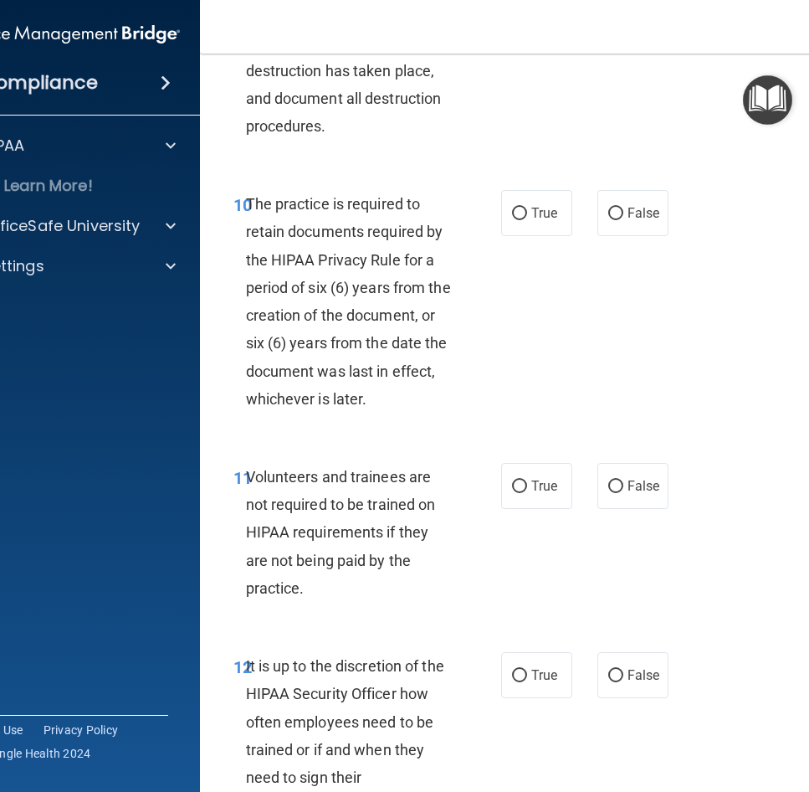
click at [555, 213] on div "10 The practice is required to retain documents required by the HIPAA Privacy R…" at bounding box center [539, 305] width 636 height 273
click at [536, 221] on span "True" at bounding box center [544, 213] width 26 height 16
click at [527, 220] on input "True" at bounding box center [519, 214] width 15 height 13
radio input "true"
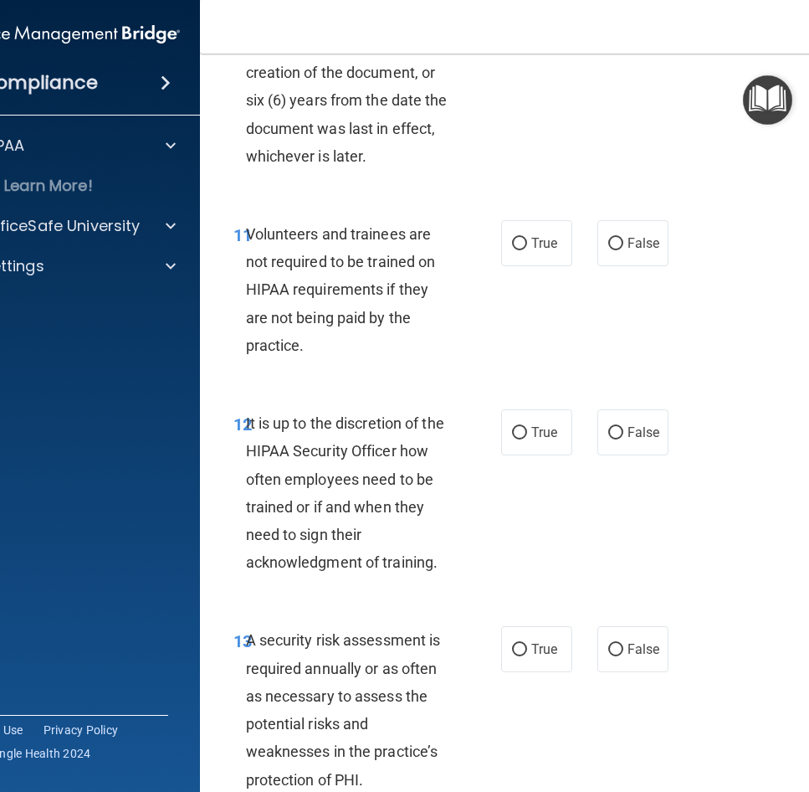
scroll to position [2536, 0]
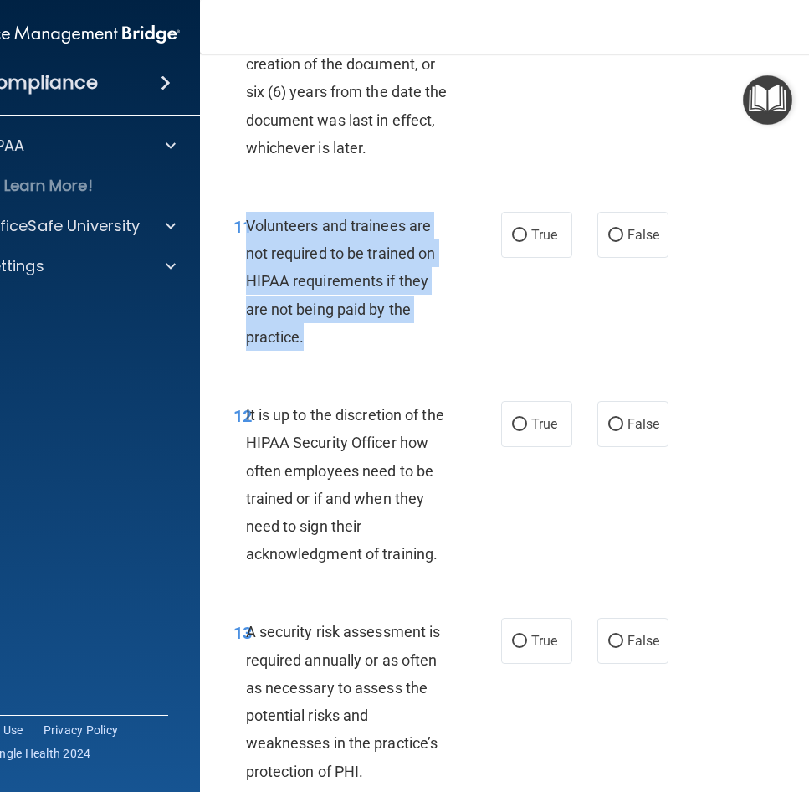
drag, startPoint x: 307, startPoint y: 363, endPoint x: 244, endPoint y: 253, distance: 127.5
click at [246, 253] on div "Volunteers and trainees are not required to be trained on HIPAA requirements if…" at bounding box center [356, 281] width 220 height 139
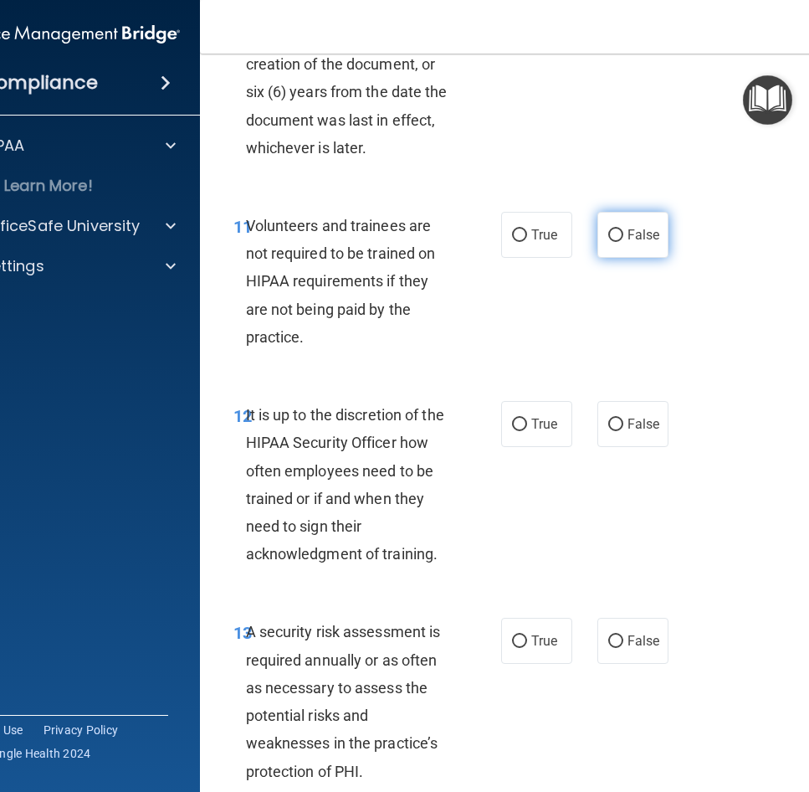
click at [649, 258] on label "False" at bounding box center [633, 235] width 71 height 46
click at [624, 242] on input "False" at bounding box center [615, 235] width 15 height 13
radio input "true"
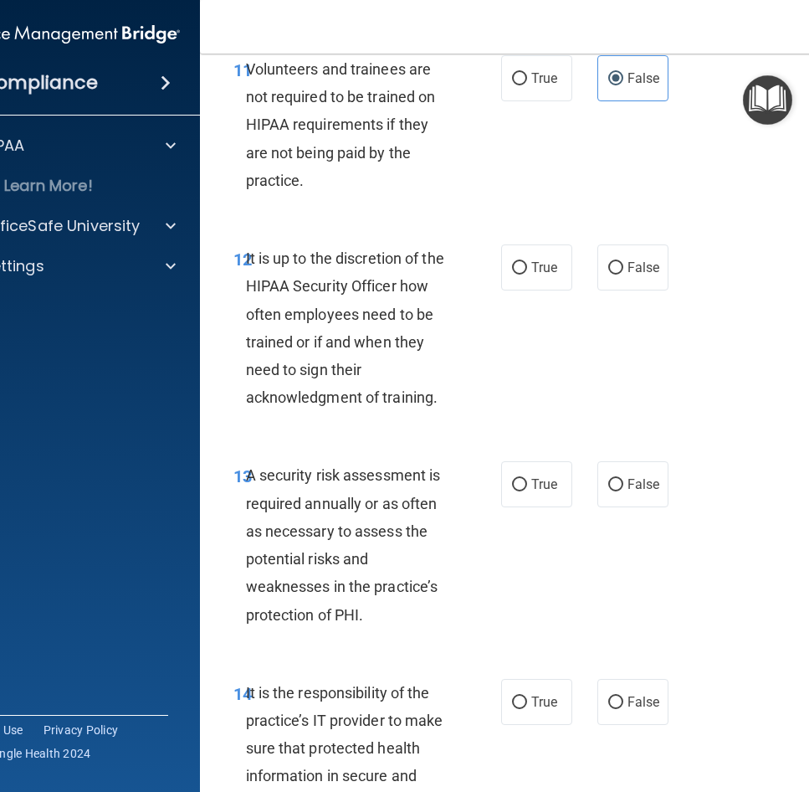
scroll to position [2703, 0]
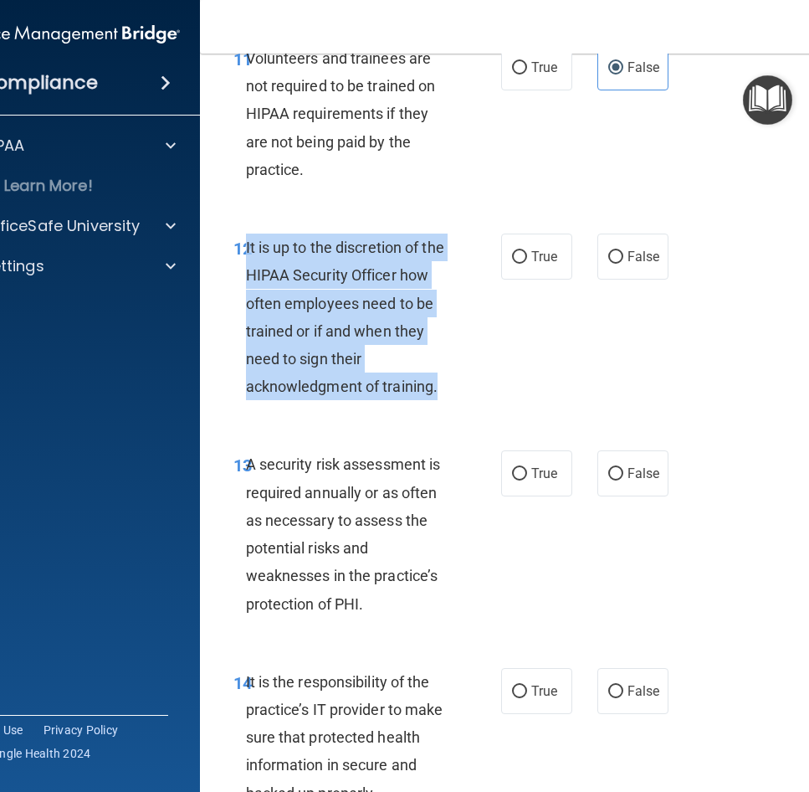
drag, startPoint x: 445, startPoint y: 412, endPoint x: 240, endPoint y: 269, distance: 249.6
click at [246, 269] on div "It is up to the discretion of the HIPAA Security Officer how often employees ne…" at bounding box center [356, 317] width 220 height 167
click at [519, 362] on div "12 It is up to the discretion of the HIPAA Security Officer how often employees…" at bounding box center [367, 321] width 318 height 175
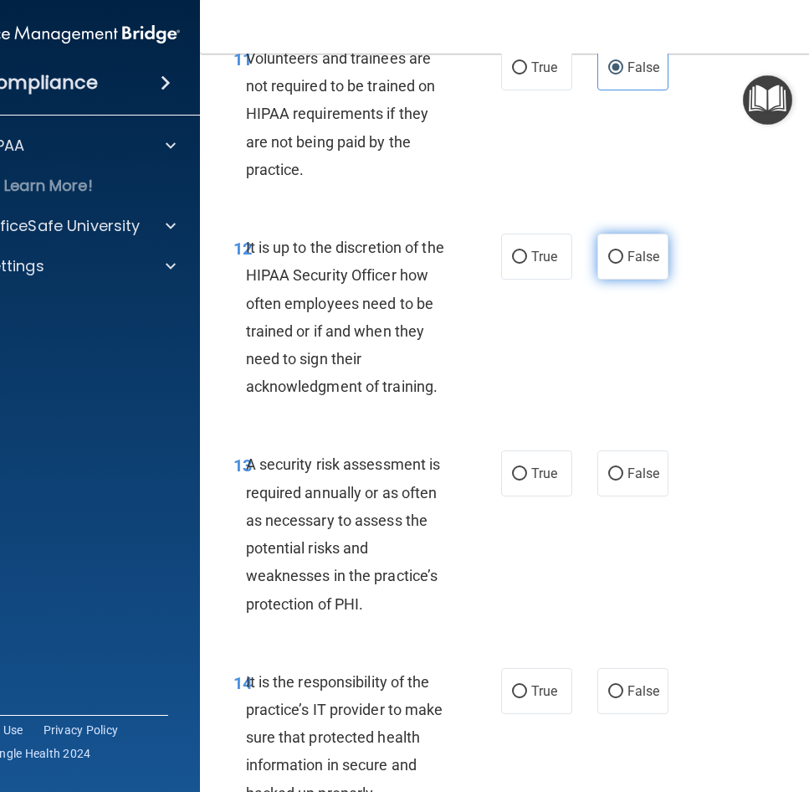
click at [628, 264] on span "False" at bounding box center [644, 257] width 33 height 16
click at [624, 264] on input "False" at bounding box center [615, 257] width 15 height 13
radio input "true"
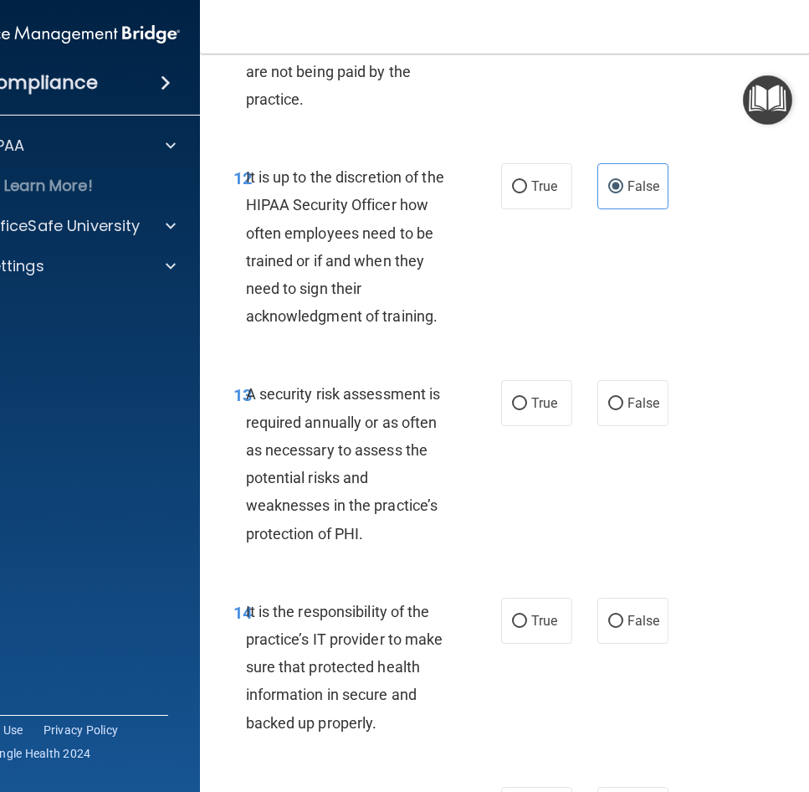
scroll to position [2871, 0]
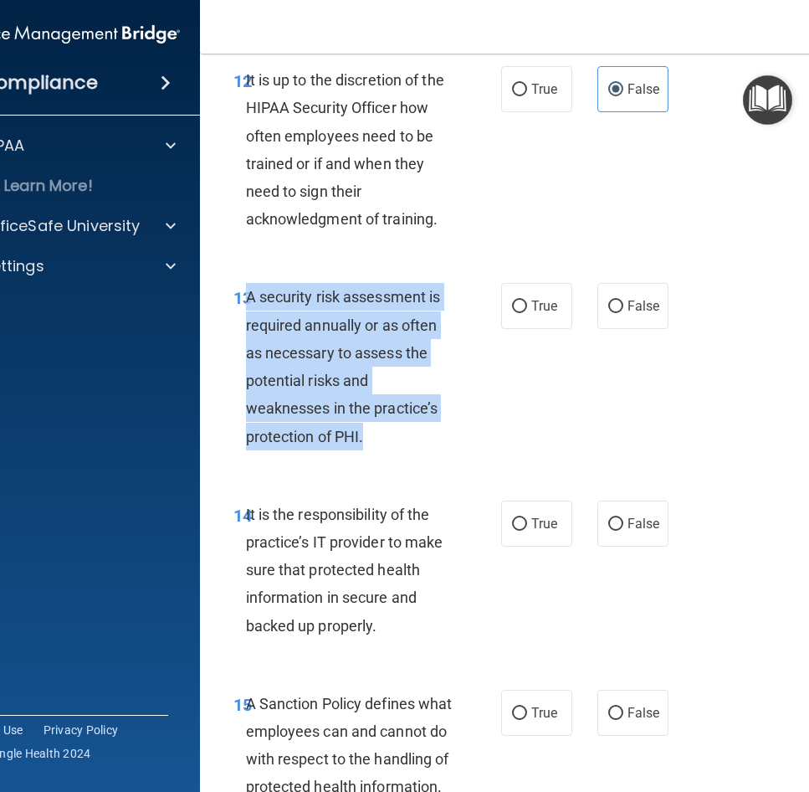
drag, startPoint x: 375, startPoint y: 460, endPoint x: 239, endPoint y: 326, distance: 190.6
click at [246, 326] on div "A security risk assessment is required annually or as often as necessary to ass…" at bounding box center [356, 366] width 220 height 167
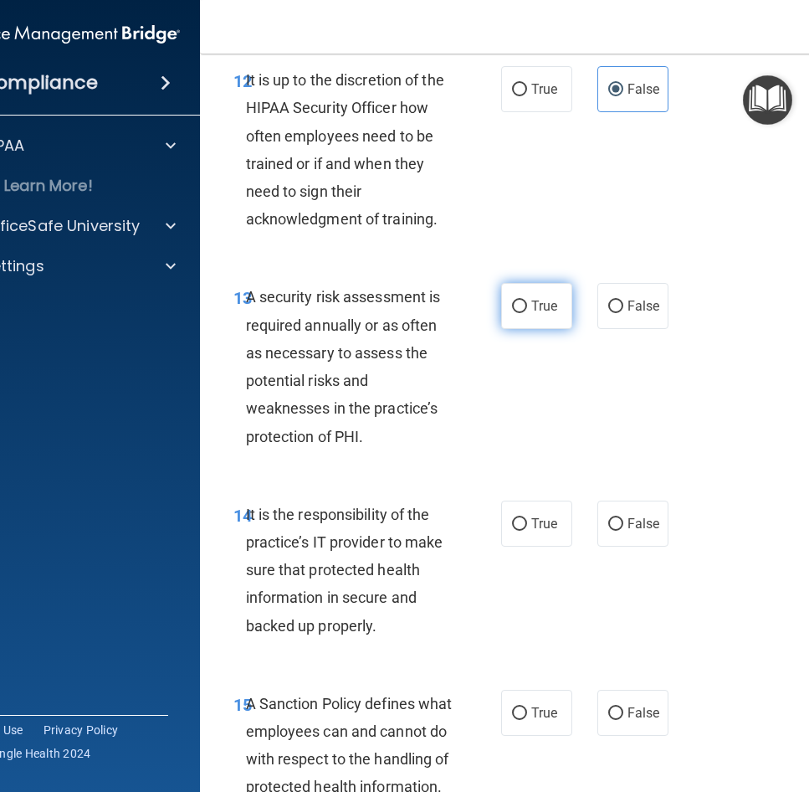
click at [533, 314] on span "True" at bounding box center [544, 306] width 26 height 16
click at [527, 313] on input "True" at bounding box center [519, 306] width 15 height 13
radio input "true"
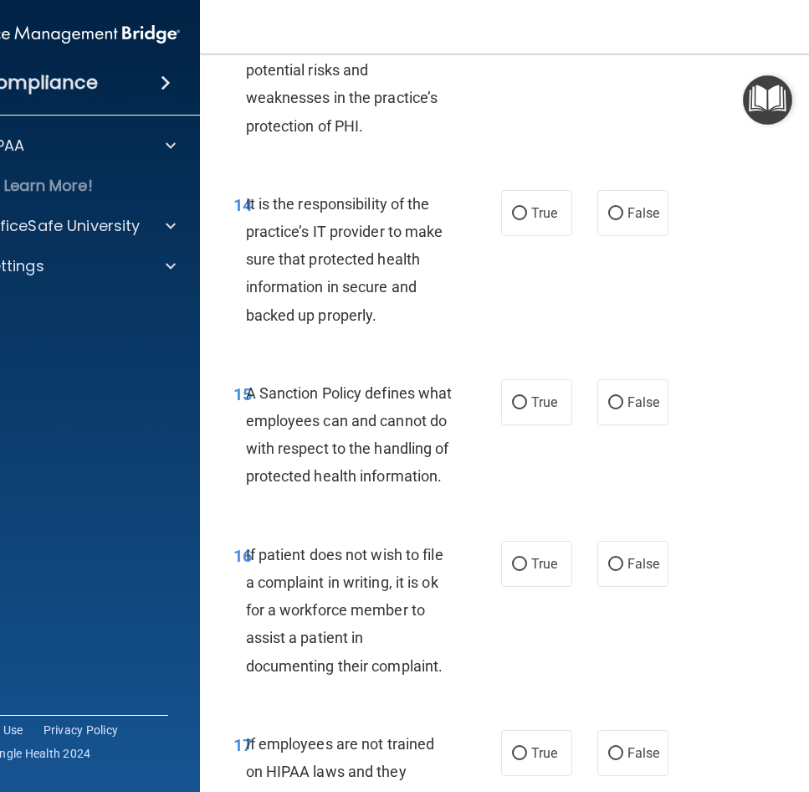
scroll to position [3205, 0]
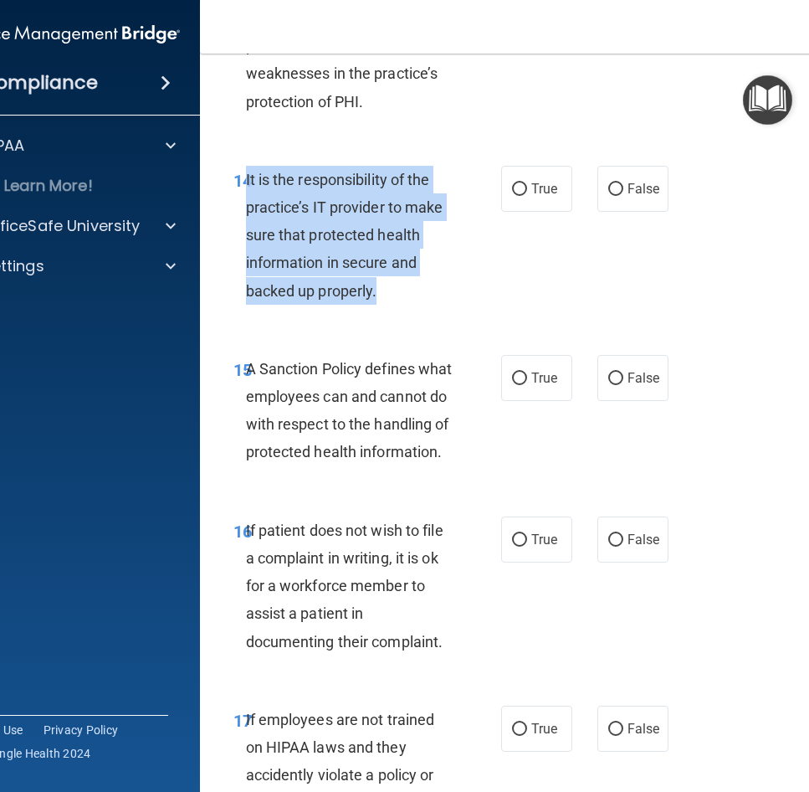
drag, startPoint x: 383, startPoint y: 324, endPoint x: 241, endPoint y: 203, distance: 187.0
click at [246, 203] on div "It is the responsibility of the practice’s IT provider to make sure that protec…" at bounding box center [356, 235] width 220 height 139
click at [466, 311] on div "14 It is the responsibility of the practice’s IT provider to make sure that pro…" at bounding box center [367, 239] width 318 height 147
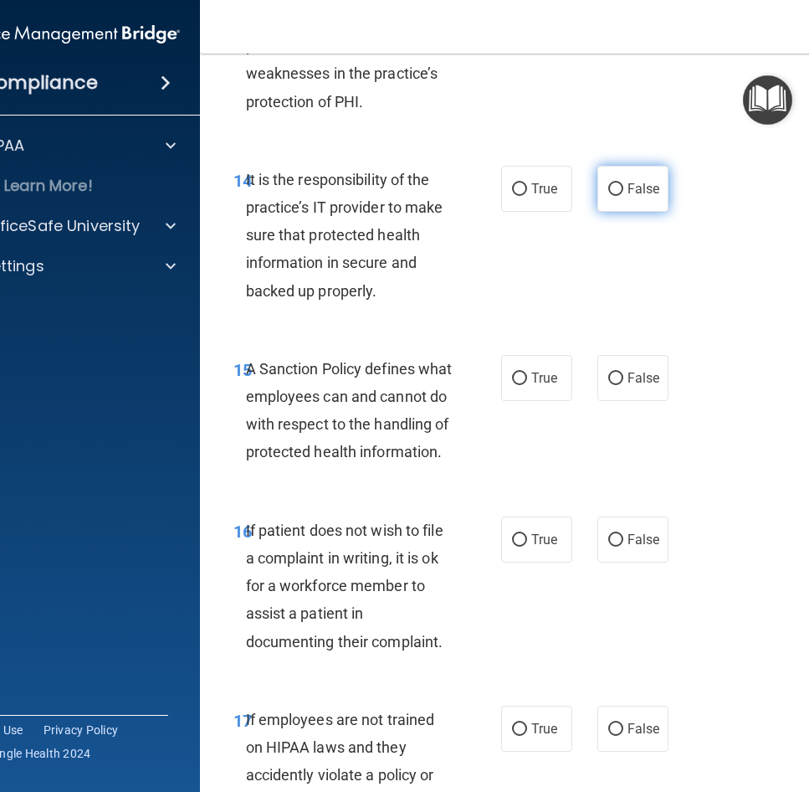
click at [629, 197] on span "False" at bounding box center [644, 189] width 33 height 16
click at [624, 196] on input "False" at bounding box center [615, 189] width 15 height 13
radio input "true"
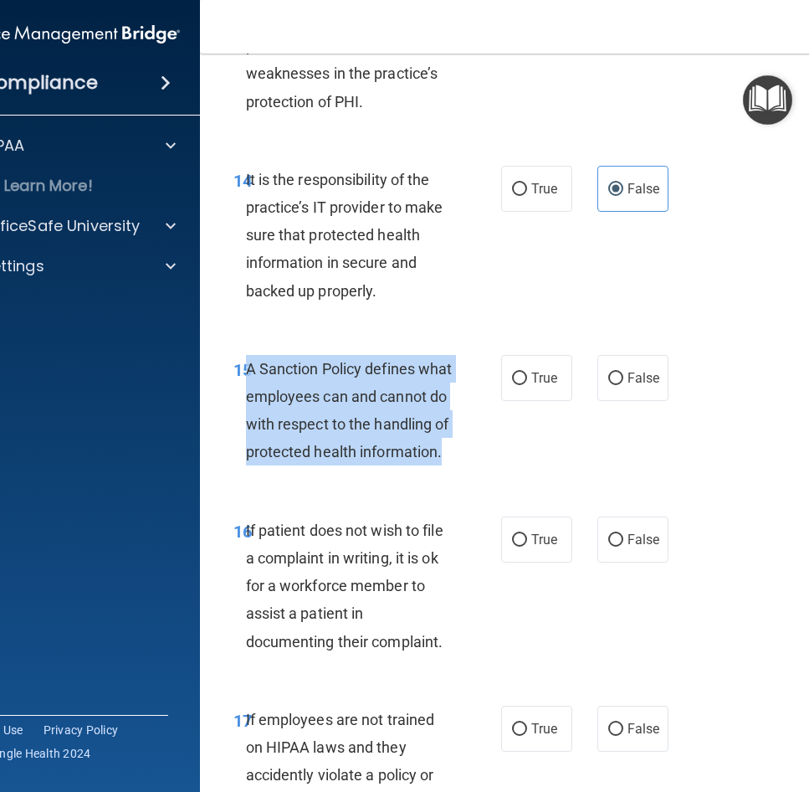
drag, startPoint x: 331, startPoint y: 507, endPoint x: 243, endPoint y: 404, distance: 135.9
click at [246, 404] on div "A Sanction Policy defines what employees can and cannot do with respect to the …" at bounding box center [356, 410] width 220 height 111
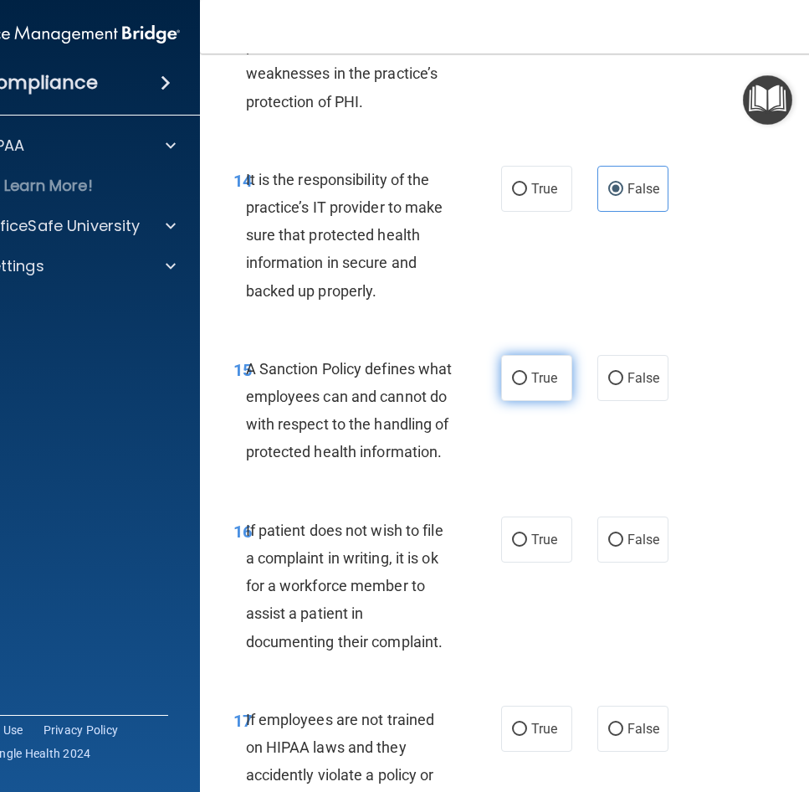
click at [530, 401] on label "True" at bounding box center [536, 378] width 71 height 46
click at [527, 385] on input "True" at bounding box center [519, 378] width 15 height 13
radio input "true"
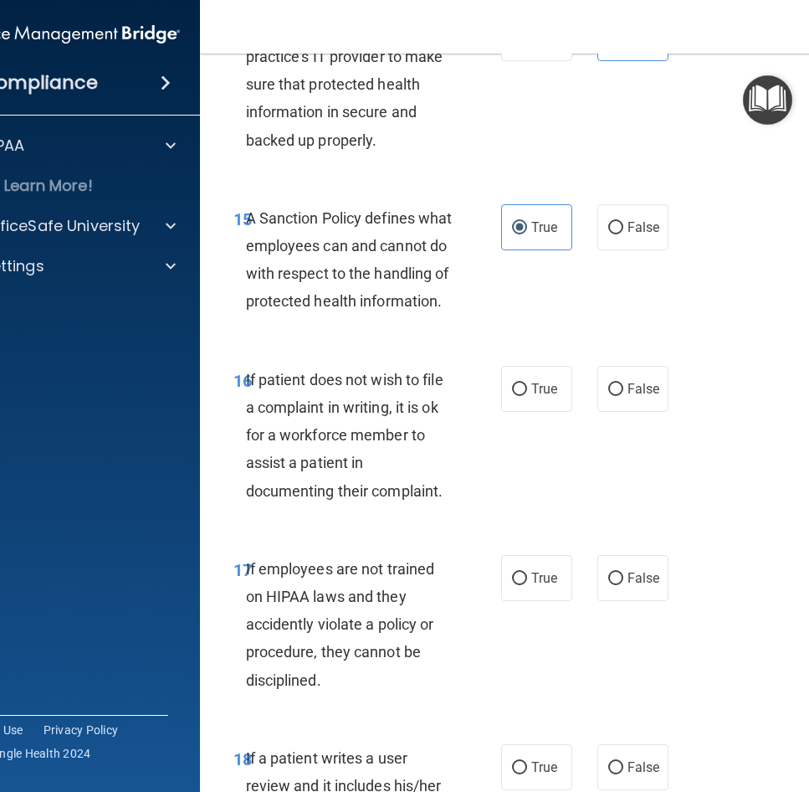
scroll to position [3373, 0]
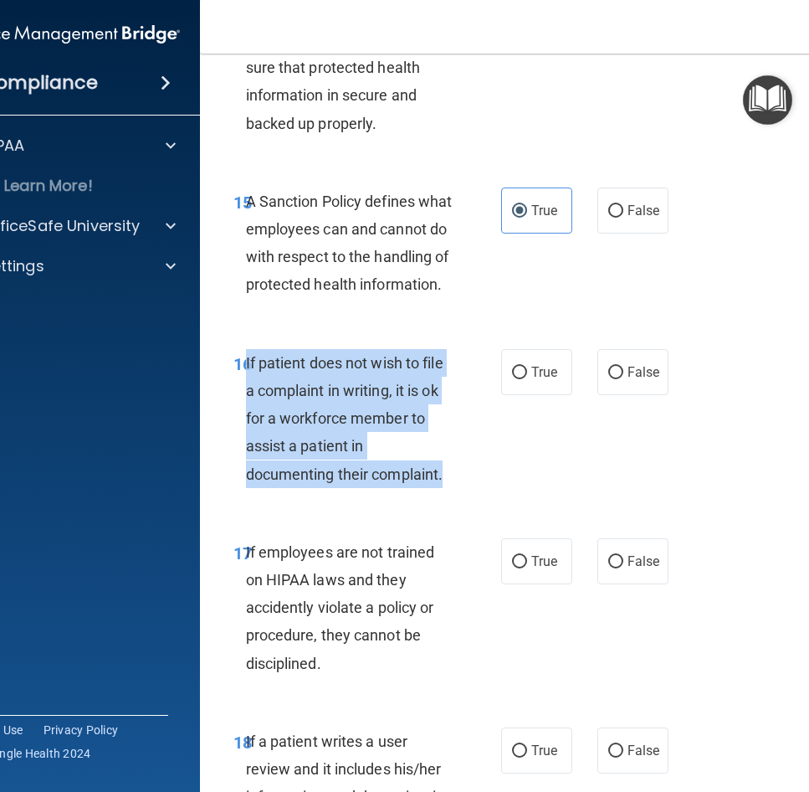
drag, startPoint x: 457, startPoint y: 535, endPoint x: 241, endPoint y: 414, distance: 247.3
click at [246, 414] on div "If patient does not wish to file a complaint in writing, it is ok for a workfor…" at bounding box center [356, 418] width 220 height 139
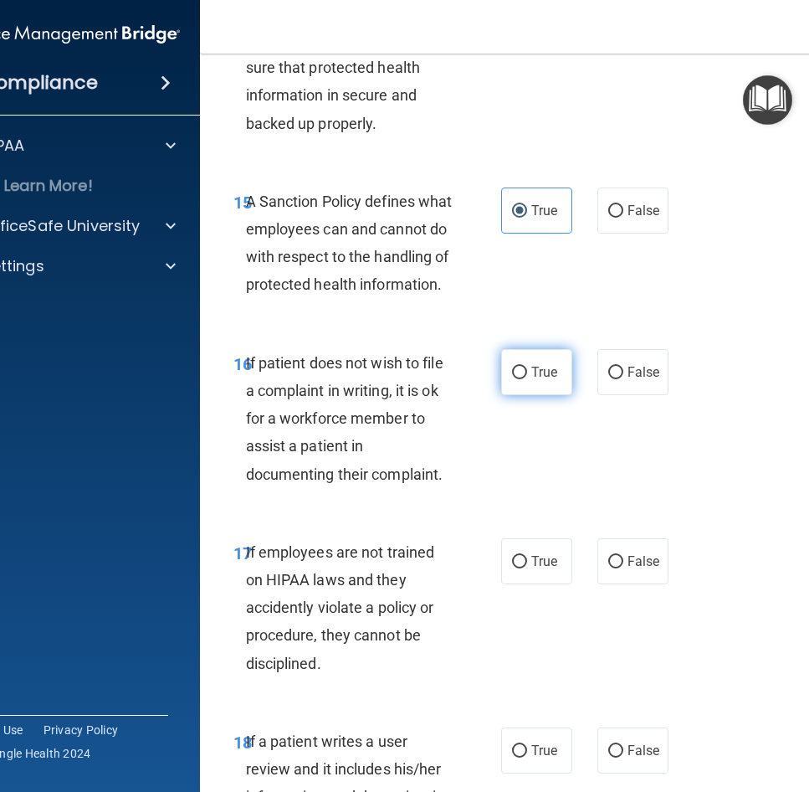
click at [531, 380] on span "True" at bounding box center [544, 372] width 26 height 16
click at [526, 379] on input "True" at bounding box center [519, 373] width 15 height 13
radio input "true"
click at [341, 483] on span "If patient does not wish to file a complaint in writing, it is ok for a workfor…" at bounding box center [345, 418] width 198 height 129
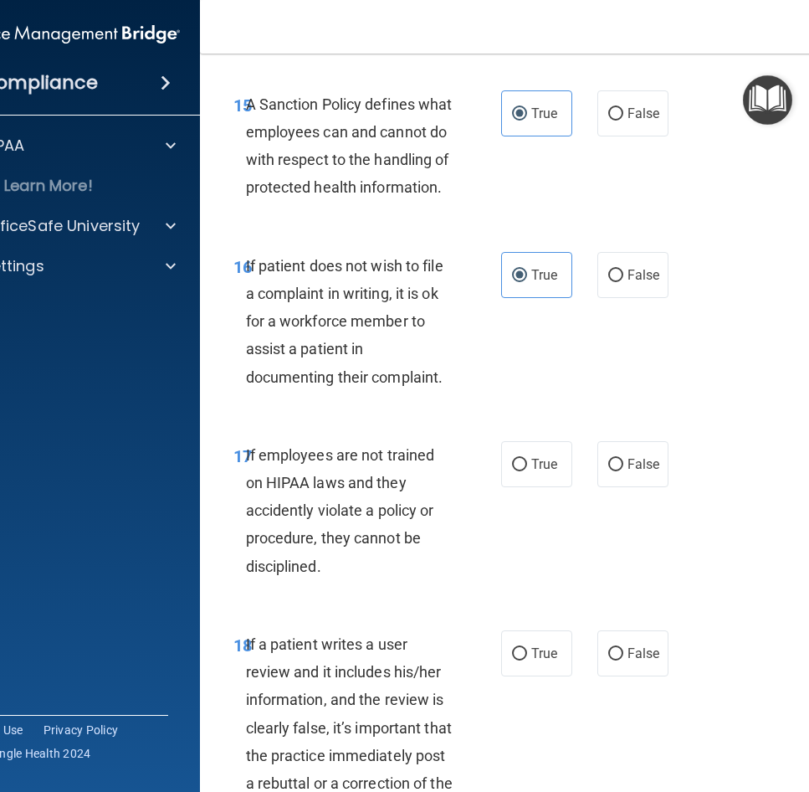
scroll to position [3624, 0]
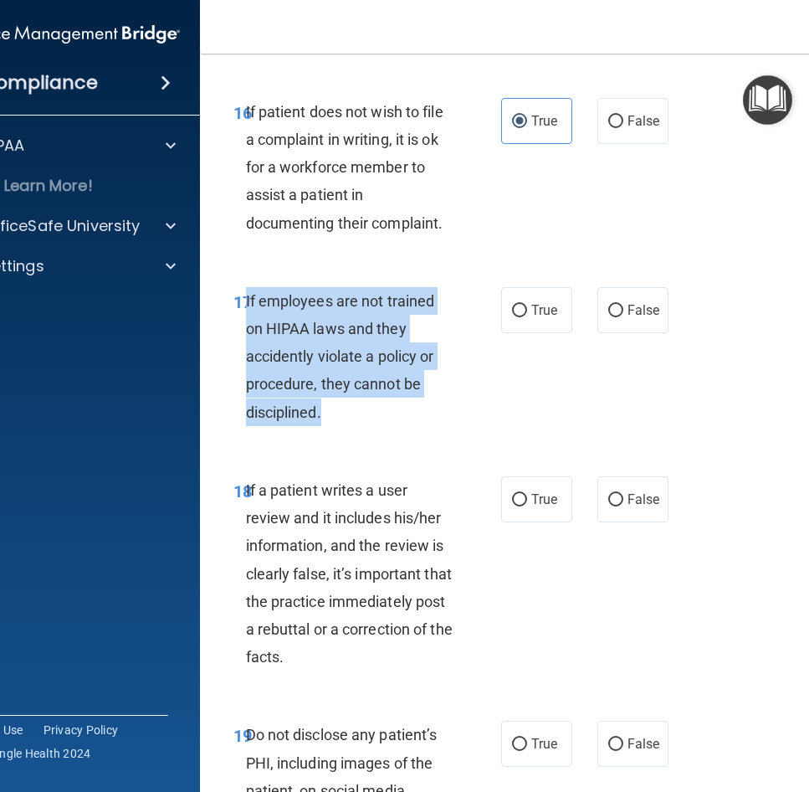
drag, startPoint x: 330, startPoint y: 462, endPoint x: 239, endPoint y: 351, distance: 143.4
click at [246, 351] on div "If employees are not trained on HIPAA laws and they accidently violate a policy…" at bounding box center [356, 356] width 220 height 139
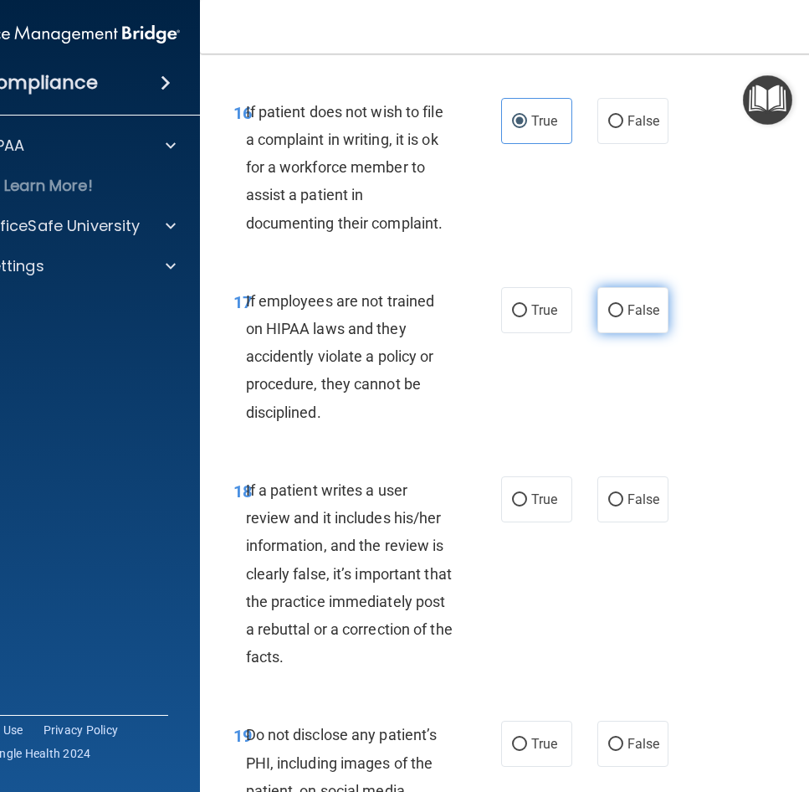
click at [620, 333] on label "False" at bounding box center [633, 310] width 71 height 46
click at [620, 317] on input "False" at bounding box center [615, 311] width 15 height 13
radio input "true"
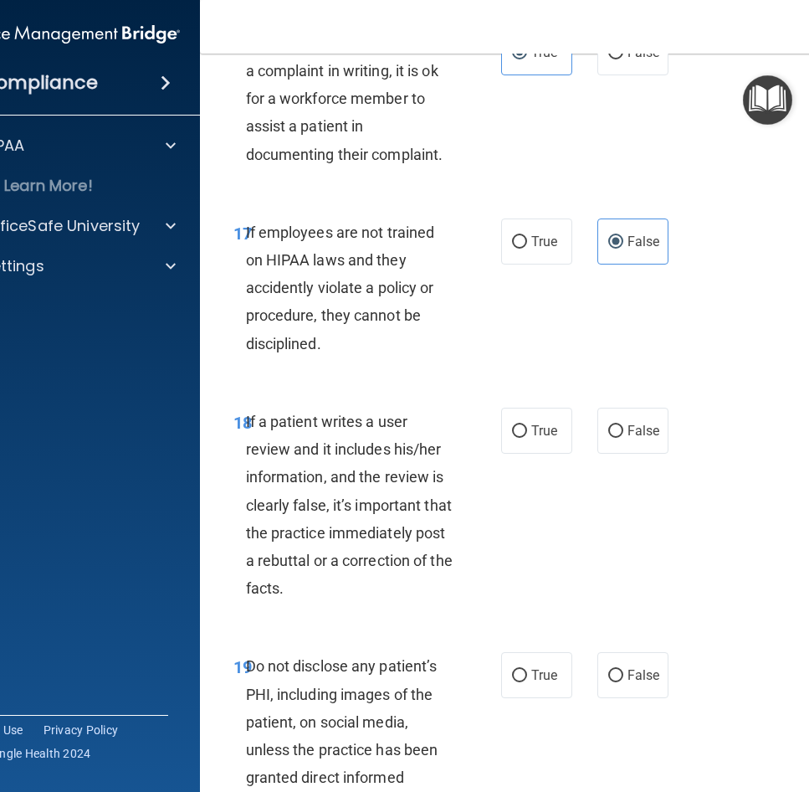
scroll to position [3875, 0]
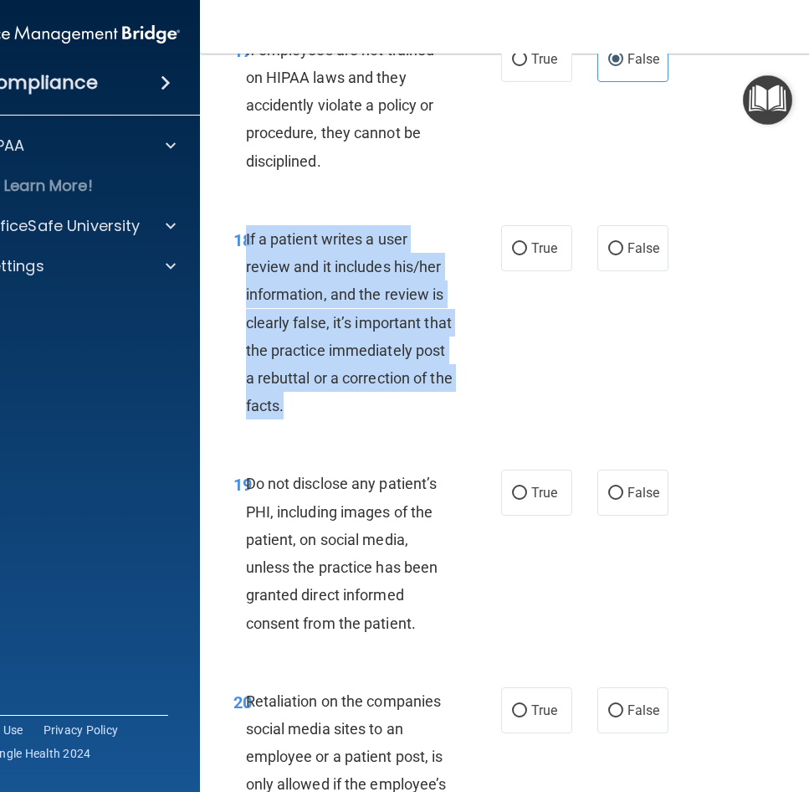
drag, startPoint x: 340, startPoint y: 459, endPoint x: 241, endPoint y: 295, distance: 191.5
click at [246, 295] on div "If a patient writes a user review and it includes his/her information, and the …" at bounding box center [356, 322] width 220 height 195
click at [617, 255] on input "False" at bounding box center [615, 249] width 15 height 13
radio input "true"
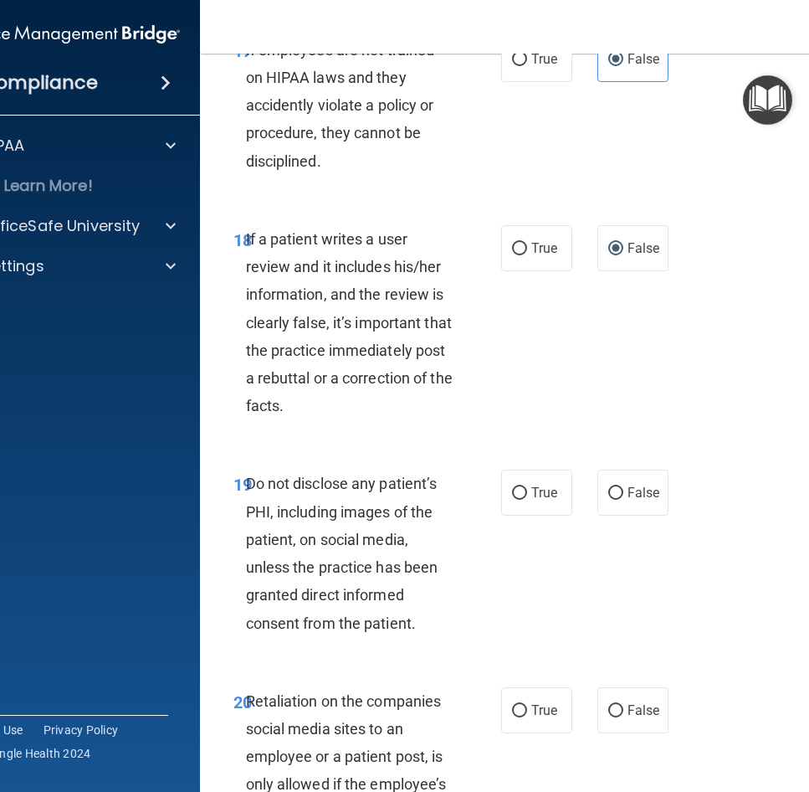
click at [419, 449] on div "18 If a patient writes a user review and it includes his/her information, and t…" at bounding box center [539, 326] width 636 height 245
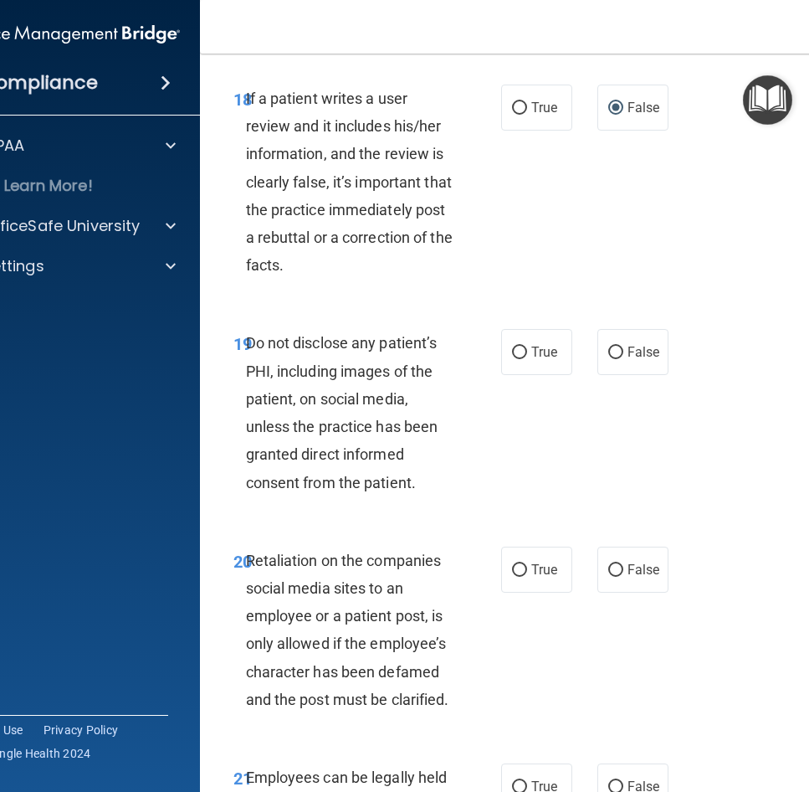
scroll to position [4042, 0]
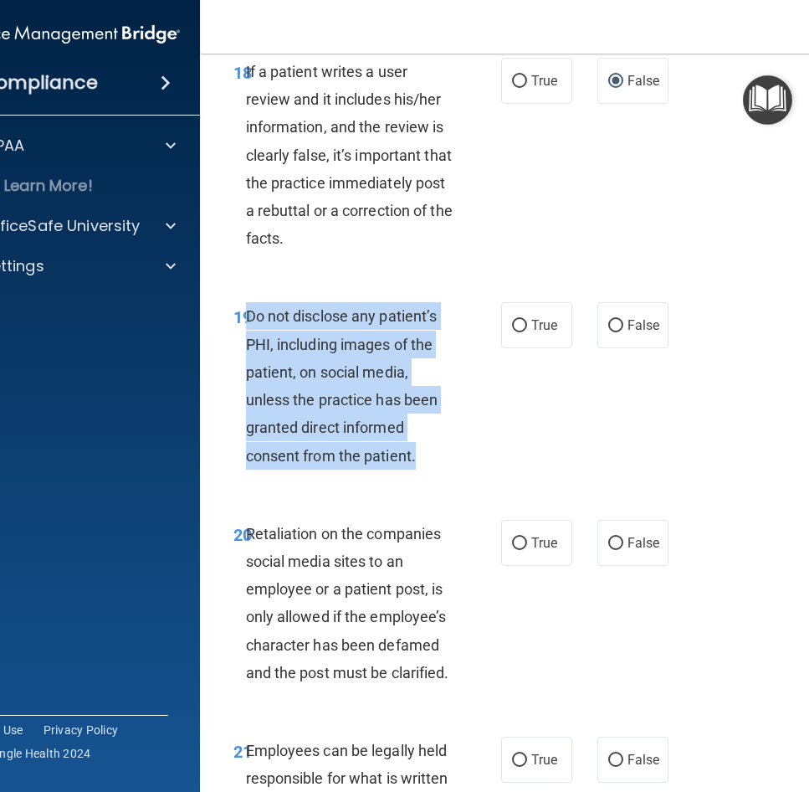
drag, startPoint x: 408, startPoint y: 504, endPoint x: 243, endPoint y: 377, distance: 208.4
click at [246, 377] on div "Do not disclose any patient’s PHI, including images of the patient, on social m…" at bounding box center [356, 385] width 220 height 167
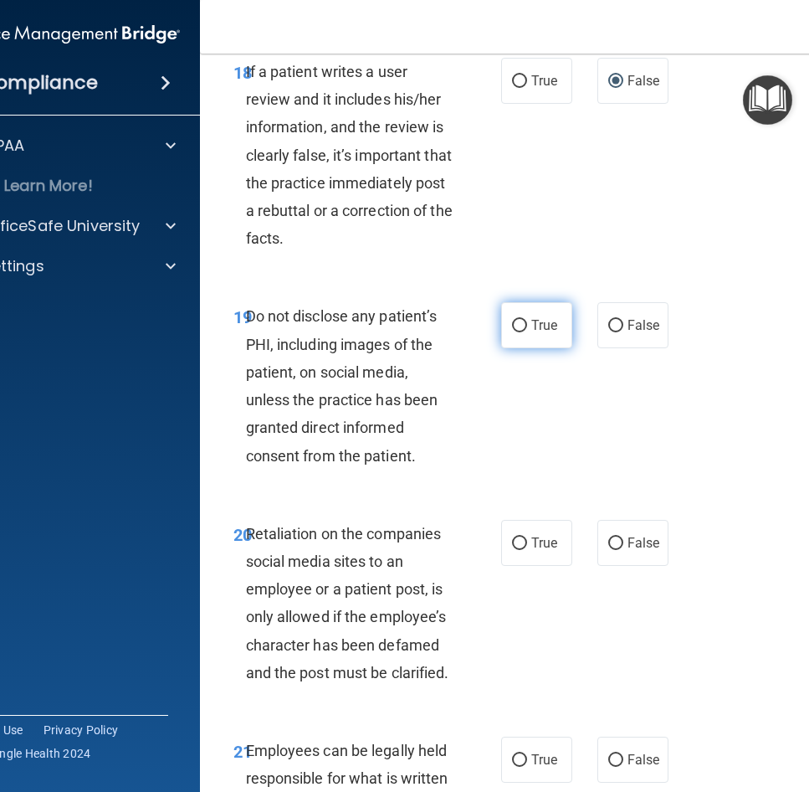
click at [523, 348] on label "True" at bounding box center [536, 325] width 71 height 46
click at [523, 332] on input "True" at bounding box center [519, 326] width 15 height 13
radio input "true"
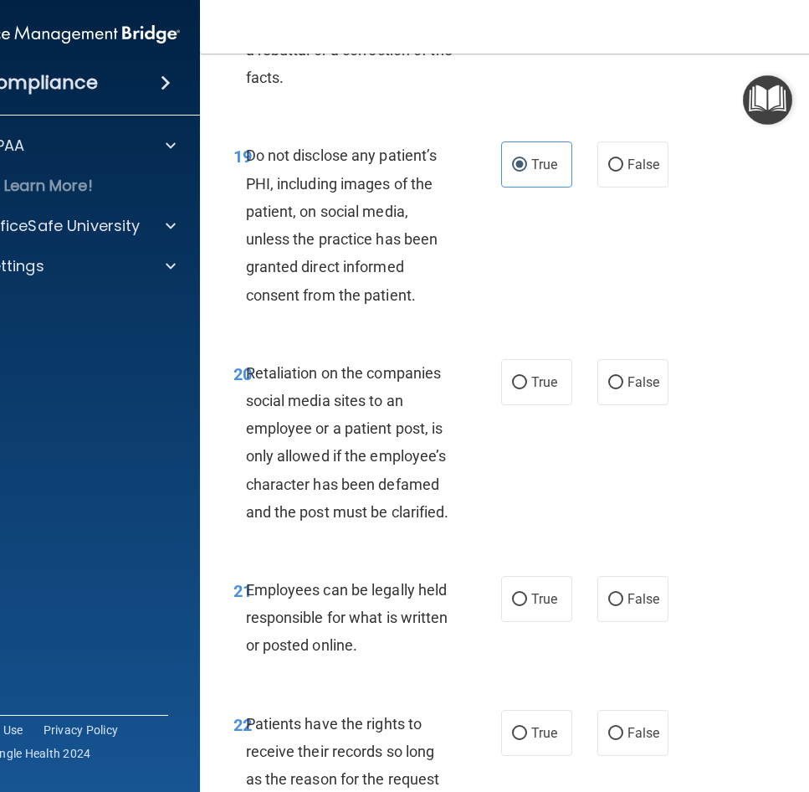
scroll to position [4293, 0]
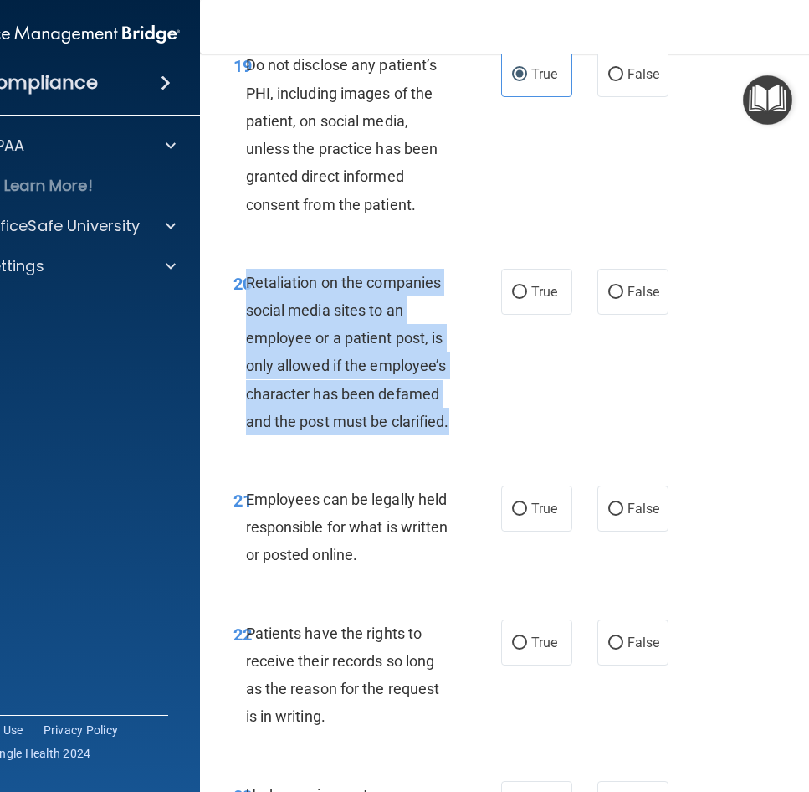
drag, startPoint x: 450, startPoint y: 474, endPoint x: 242, endPoint y: 331, distance: 252.3
click at [242, 331] on div "20 Retaliation on the companies social media sites to an employee or a patient …" at bounding box center [367, 356] width 318 height 175
click at [415, 430] on span "Retaliation on the companies social media sites to an employee or a patient pos…" at bounding box center [347, 352] width 203 height 157
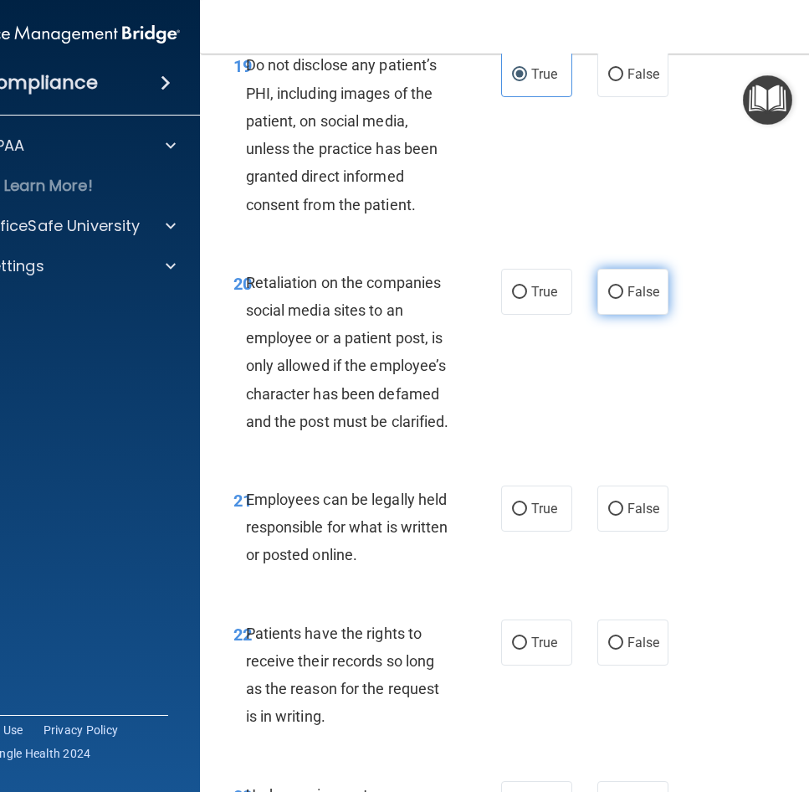
click at [604, 315] on label "False" at bounding box center [633, 292] width 71 height 46
click at [608, 299] on input "False" at bounding box center [615, 292] width 15 height 13
radio input "true"
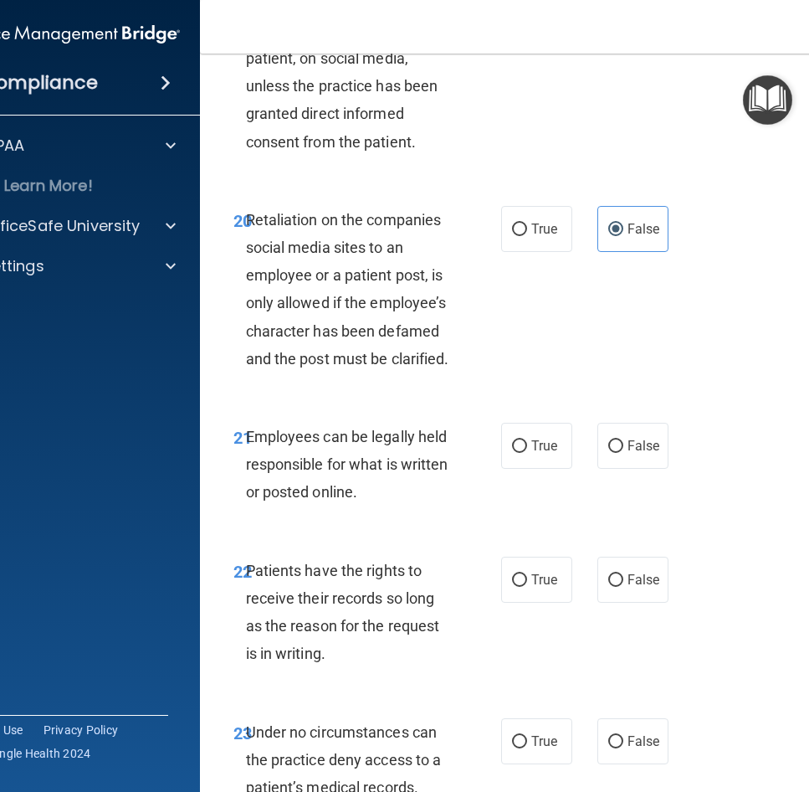
scroll to position [4545, 0]
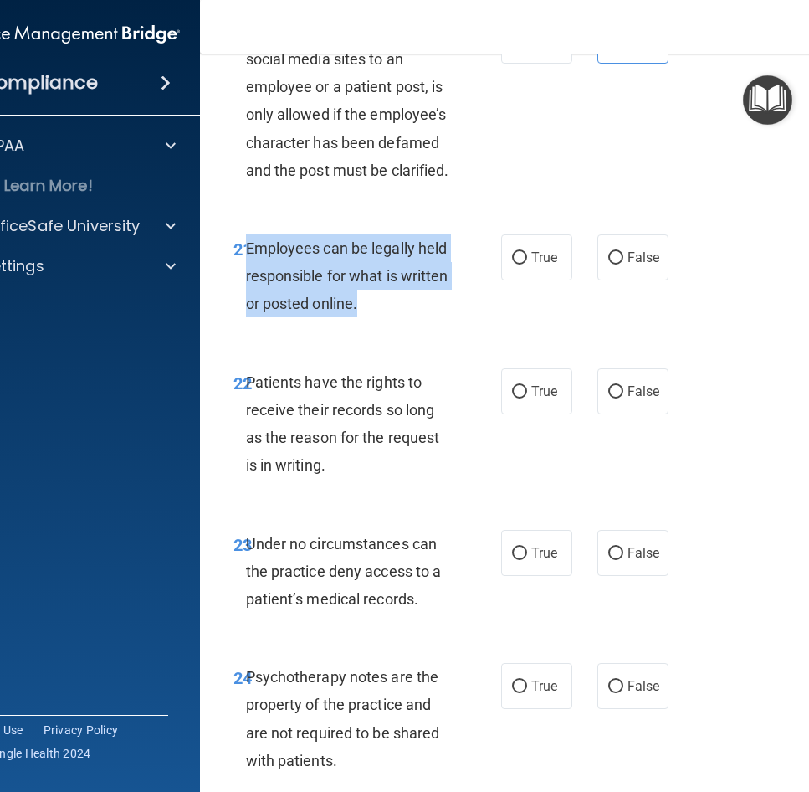
drag, startPoint x: 383, startPoint y: 360, endPoint x: 242, endPoint y: 299, distance: 154.1
click at [246, 299] on div "Employees can be legally held responsible for what is written or posted online." at bounding box center [356, 276] width 220 height 84
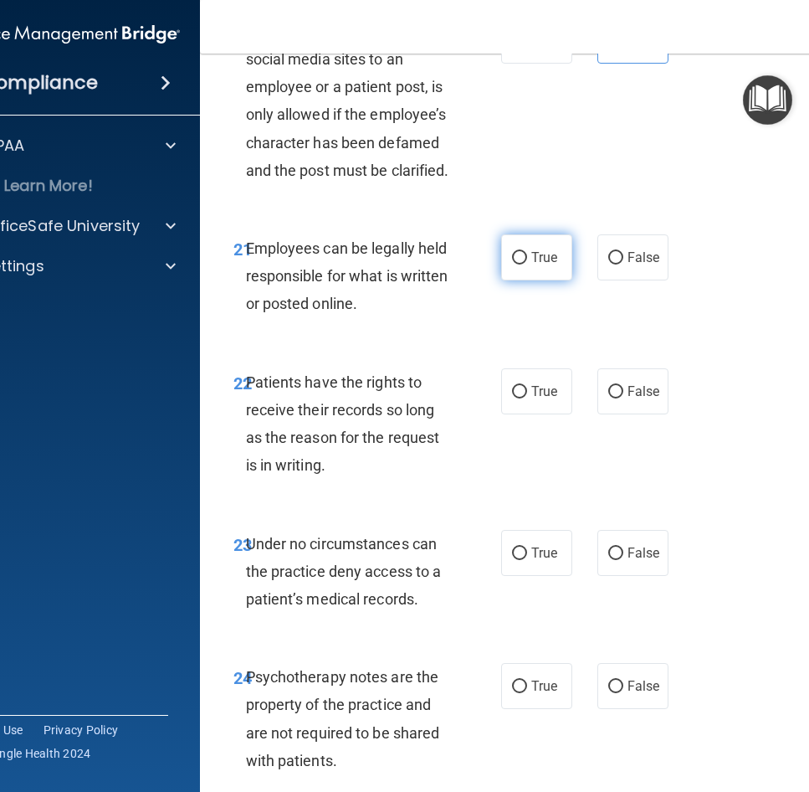
click at [506, 280] on label "True" at bounding box center [536, 257] width 71 height 46
click at [512, 264] on input "True" at bounding box center [519, 258] width 15 height 13
radio input "true"
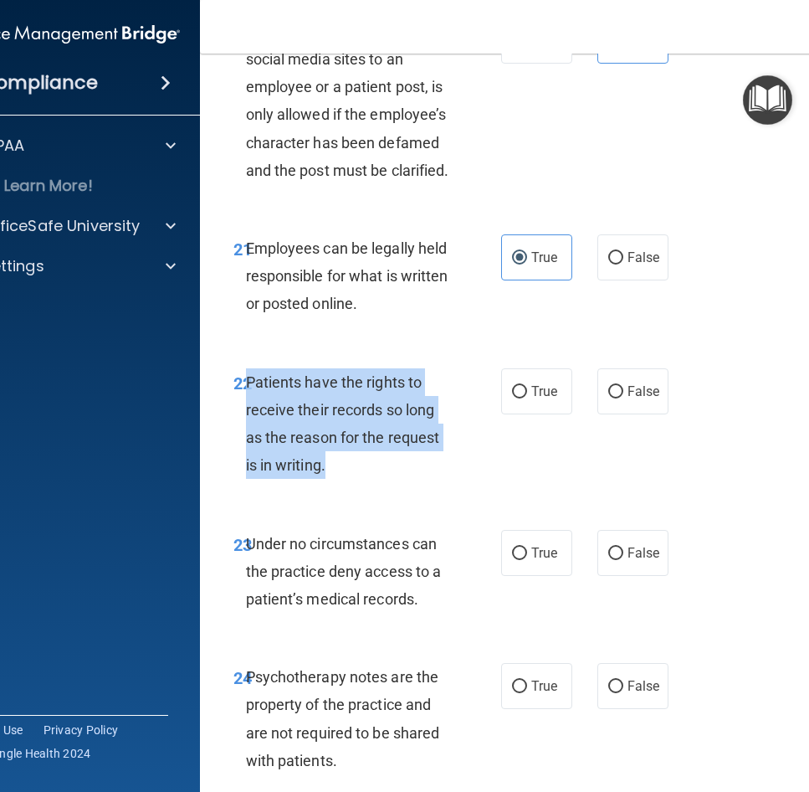
drag, startPoint x: 352, startPoint y: 519, endPoint x: 239, endPoint y: 431, distance: 142.5
click at [246, 431] on div "Patients have the rights to receive their records so long as the reason for the…" at bounding box center [356, 423] width 220 height 111
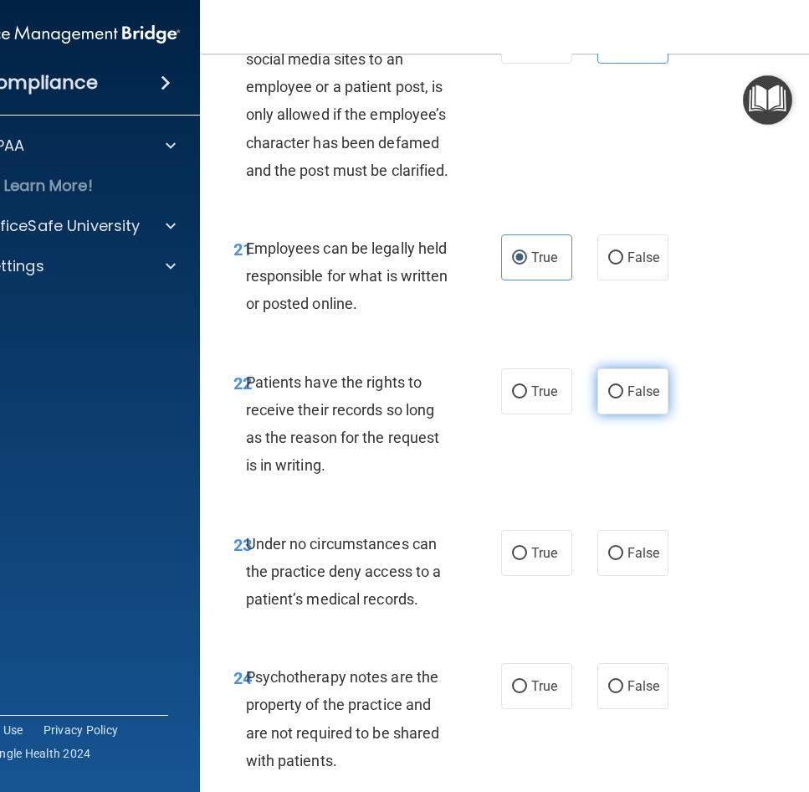
click at [641, 399] on span "False" at bounding box center [644, 391] width 33 height 16
click at [624, 398] on input "False" at bounding box center [615, 392] width 15 height 13
radio input "true"
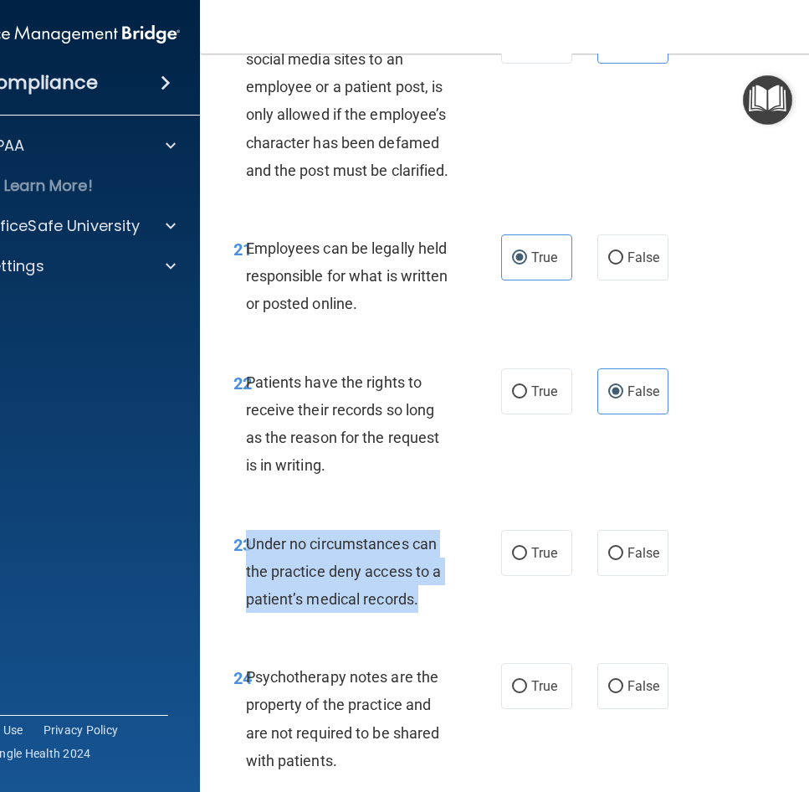
drag, startPoint x: 423, startPoint y: 655, endPoint x: 240, endPoint y: 590, distance: 193.8
click at [246, 590] on div "Under no circumstances can the practice deny access to a patient’s medical reco…" at bounding box center [356, 572] width 220 height 84
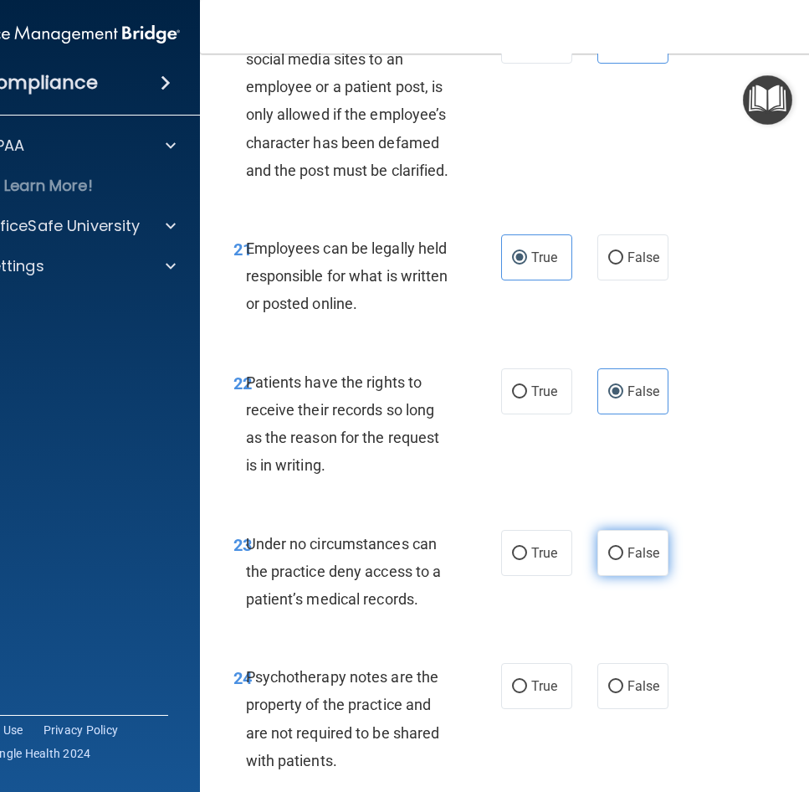
click at [598, 576] on label "False" at bounding box center [633, 553] width 71 height 46
click at [608, 560] on input "False" at bounding box center [615, 553] width 15 height 13
radio input "true"
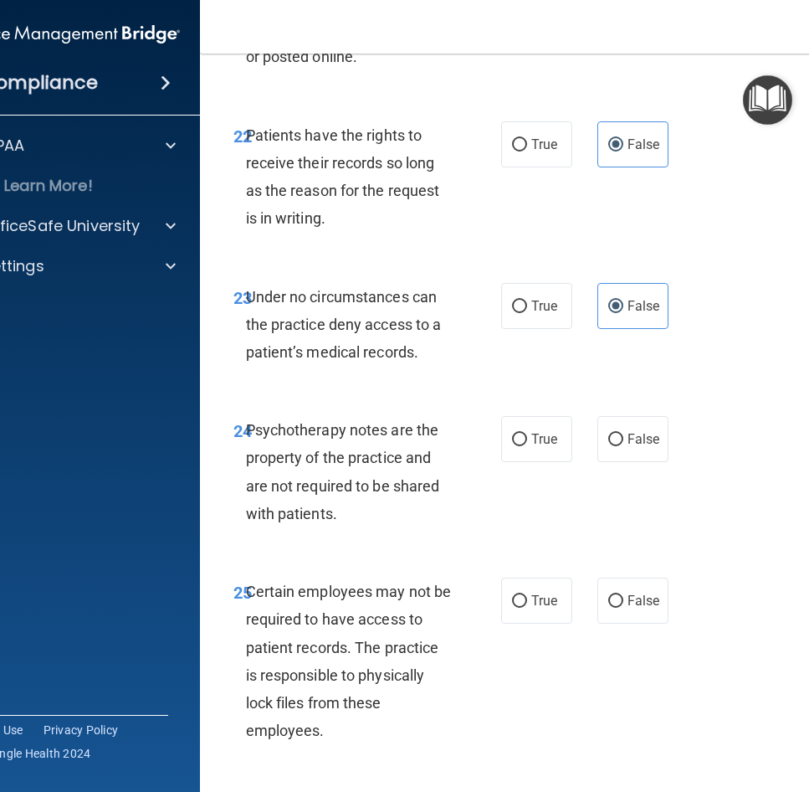
scroll to position [4796, 0]
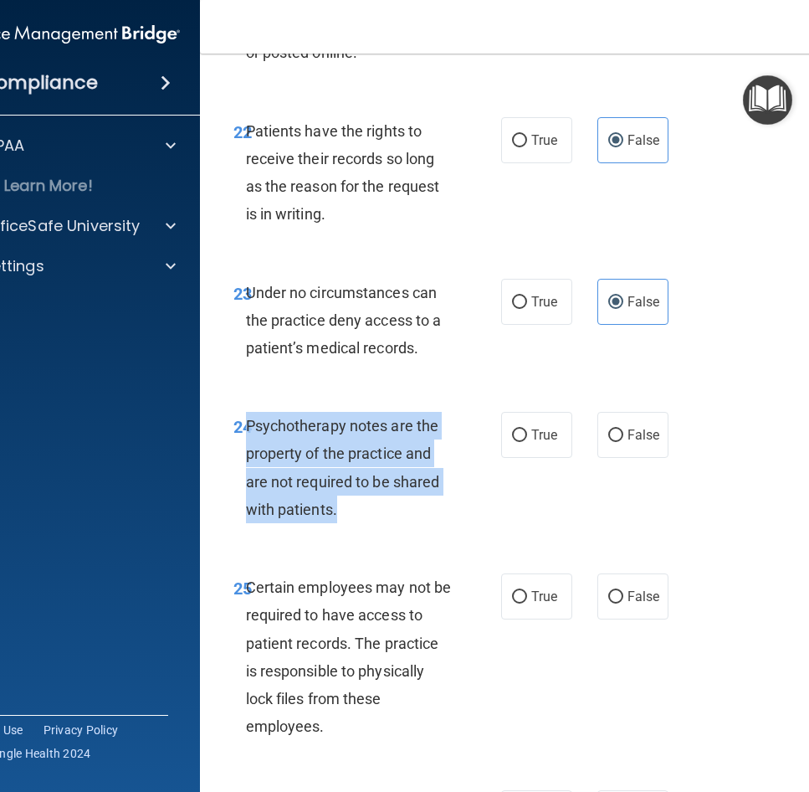
drag, startPoint x: 353, startPoint y: 577, endPoint x: 239, endPoint y: 491, distance: 142.3
click at [246, 491] on div "Psychotherapy notes are the property of the practice and are not required to be…" at bounding box center [356, 467] width 220 height 111
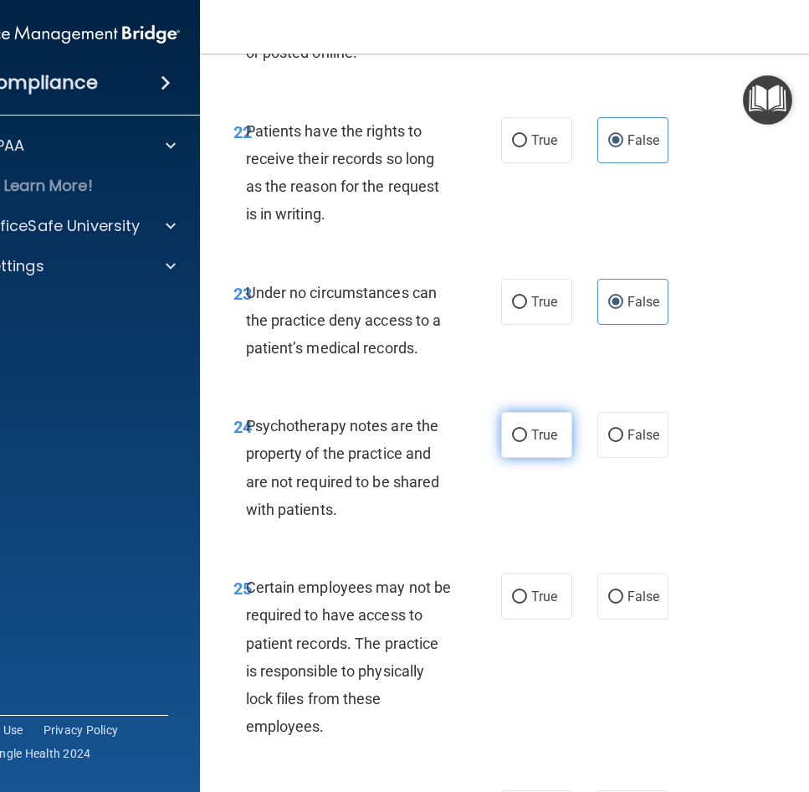
click at [534, 443] on span "True" at bounding box center [544, 435] width 26 height 16
click at [527, 442] on input "True" at bounding box center [519, 435] width 15 height 13
radio input "true"
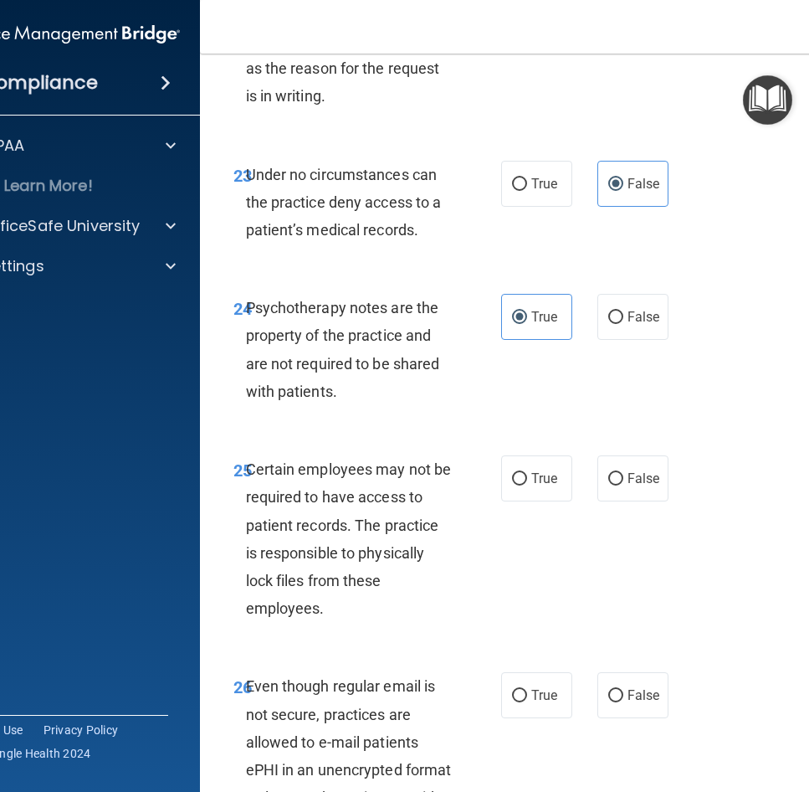
scroll to position [5130, 0]
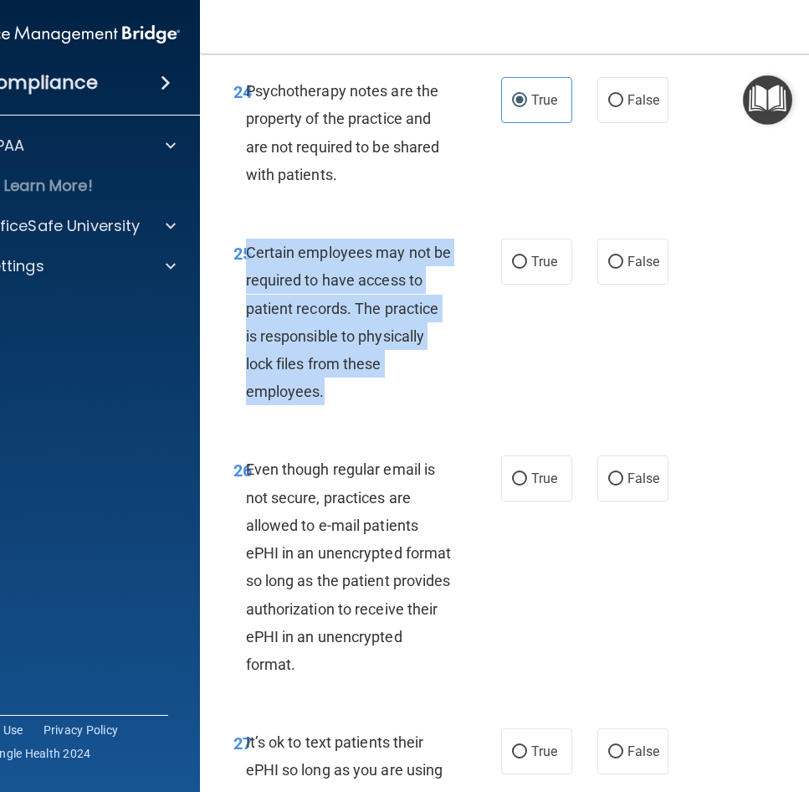
drag, startPoint x: 331, startPoint y: 449, endPoint x: 241, endPoint y: 312, distance: 163.6
click at [246, 312] on div "Certain employees may not be required to have access to patient records. The pr…" at bounding box center [356, 322] width 220 height 167
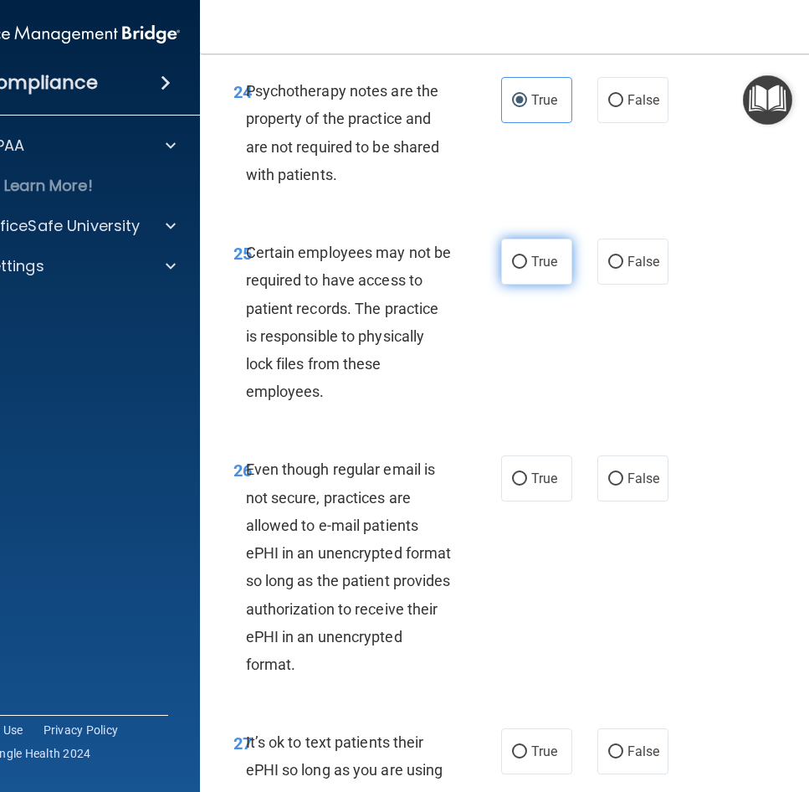
click at [547, 269] on span "True" at bounding box center [544, 262] width 26 height 16
click at [527, 269] on input "True" at bounding box center [519, 262] width 15 height 13
radio input "true"
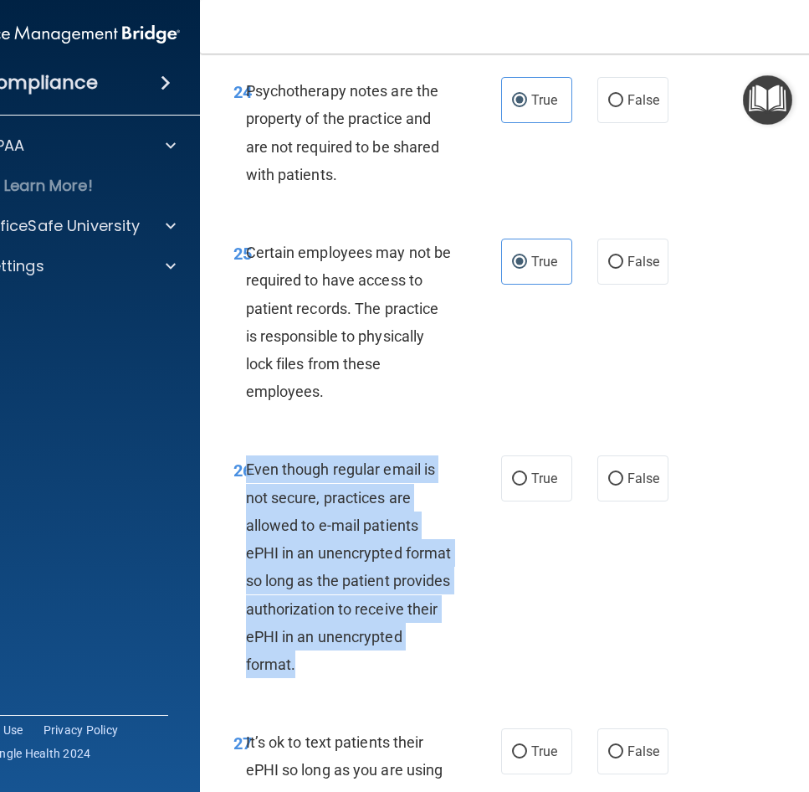
drag, startPoint x: 403, startPoint y: 716, endPoint x: 247, endPoint y: 519, distance: 251.5
click at [247, 519] on div "Even though regular email is not secure, practices are allowed to e-mail patien…" at bounding box center [356, 566] width 220 height 223
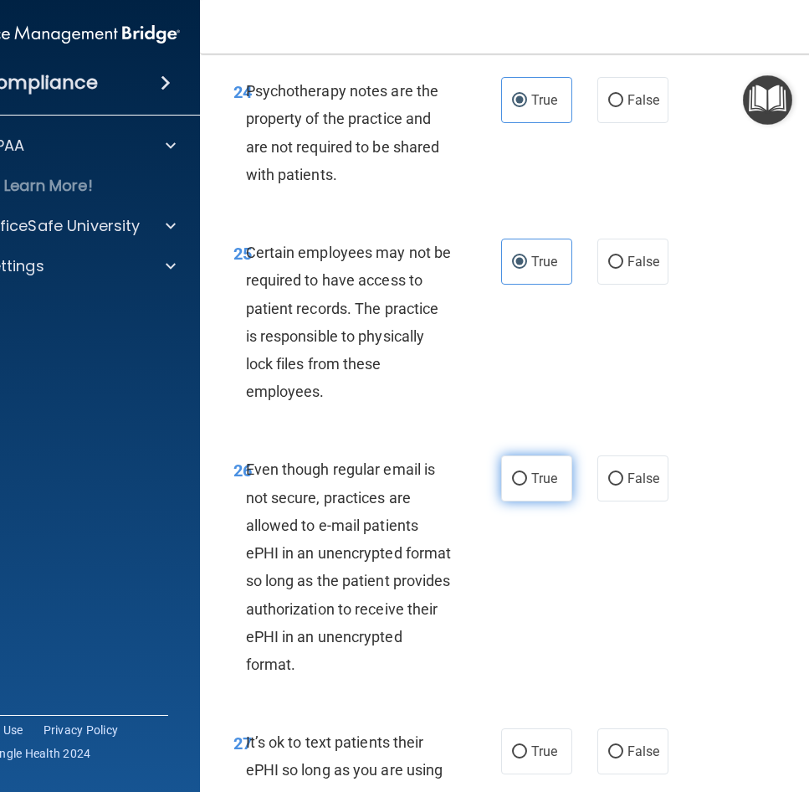
click at [551, 486] on span "True" at bounding box center [544, 478] width 26 height 16
click at [527, 485] on input "True" at bounding box center [519, 479] width 15 height 13
radio input "true"
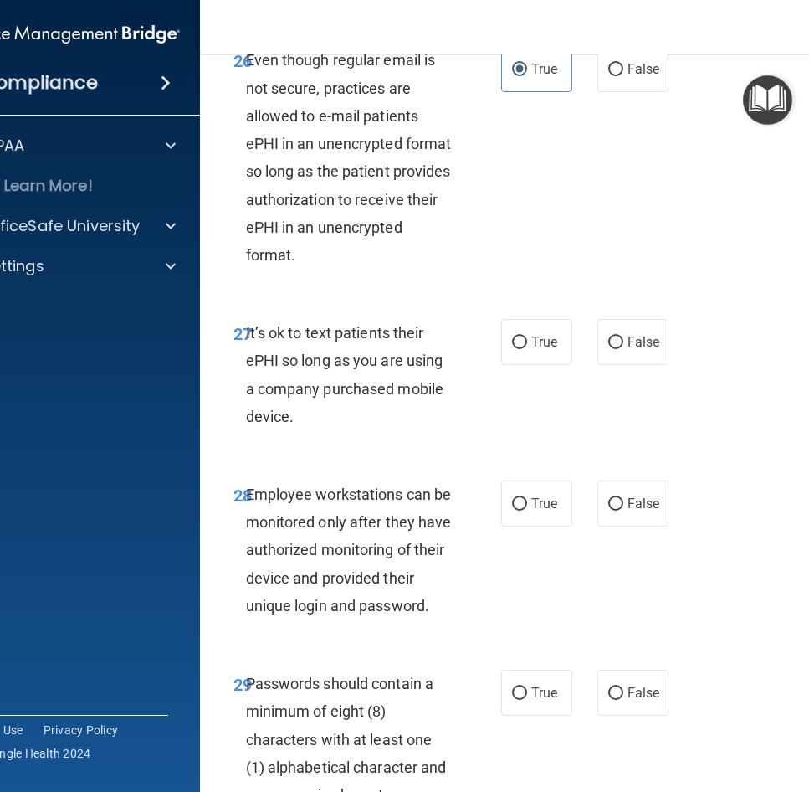
scroll to position [5549, 0]
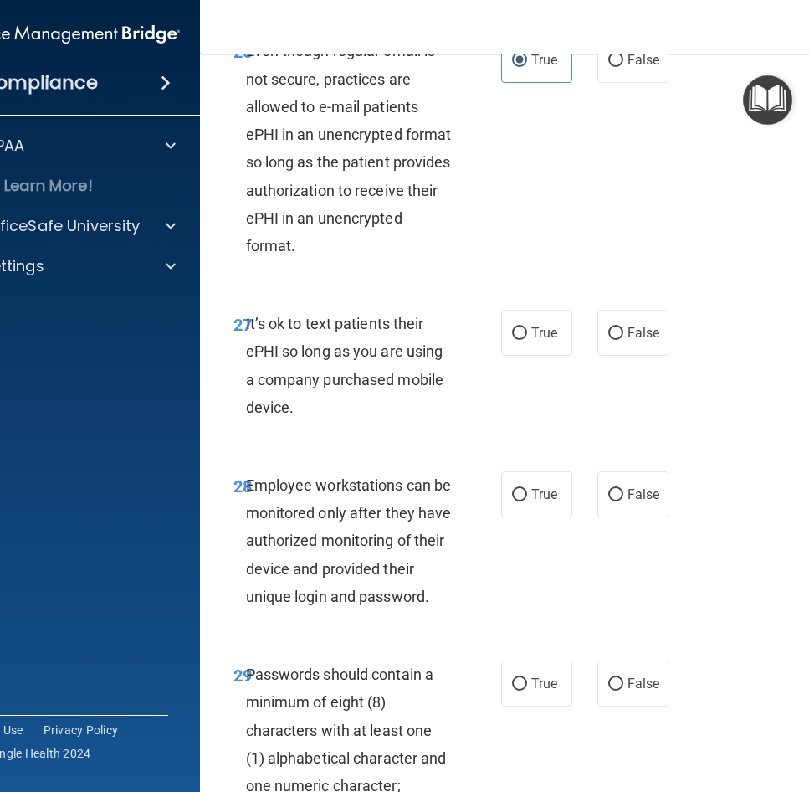
drag, startPoint x: 301, startPoint y: 454, endPoint x: 241, endPoint y: 379, distance: 95.8
click at [246, 379] on div "It’s ok to text patients their ePHI so long as you are using a company purchase…" at bounding box center [356, 365] width 220 height 111
drag, startPoint x: 628, startPoint y: 385, endPoint x: 617, endPoint y: 391, distance: 12.4
click at [628, 341] on span "False" at bounding box center [644, 333] width 33 height 16
click at [624, 340] on input "False" at bounding box center [615, 333] width 15 height 13
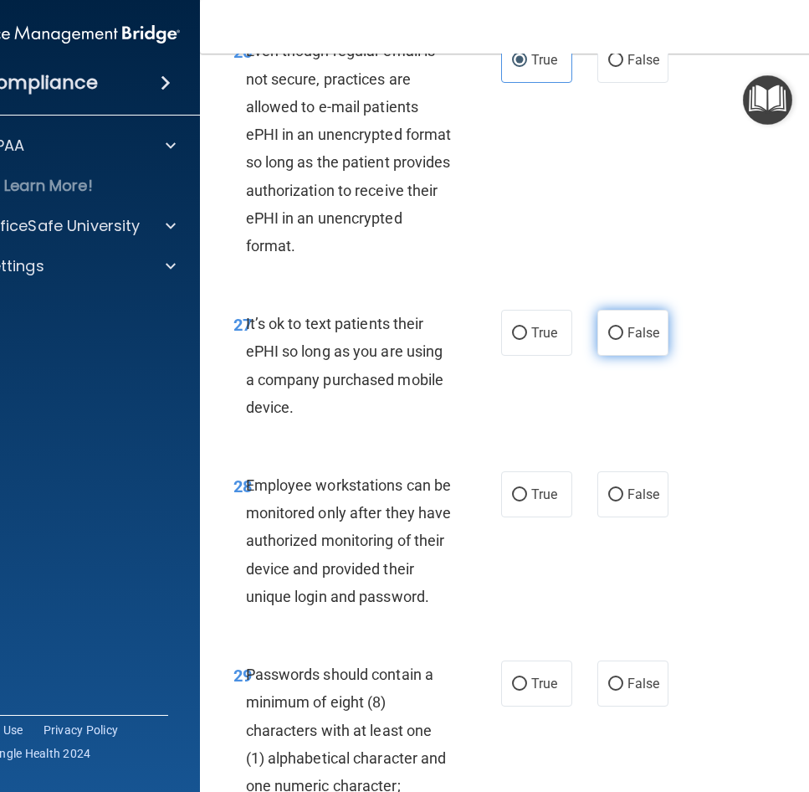
radio input "true"
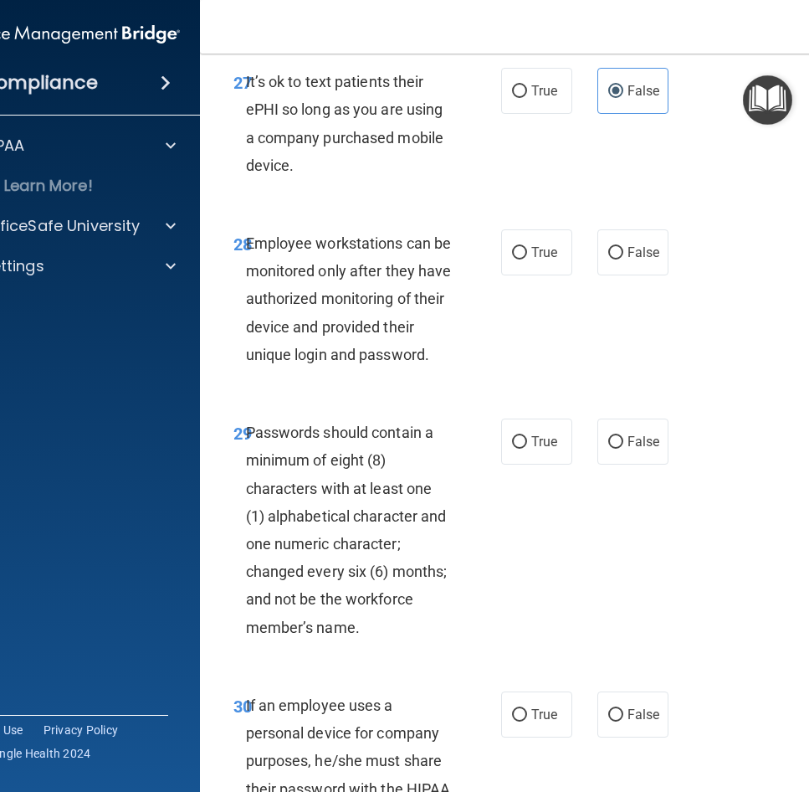
scroll to position [5800, 0]
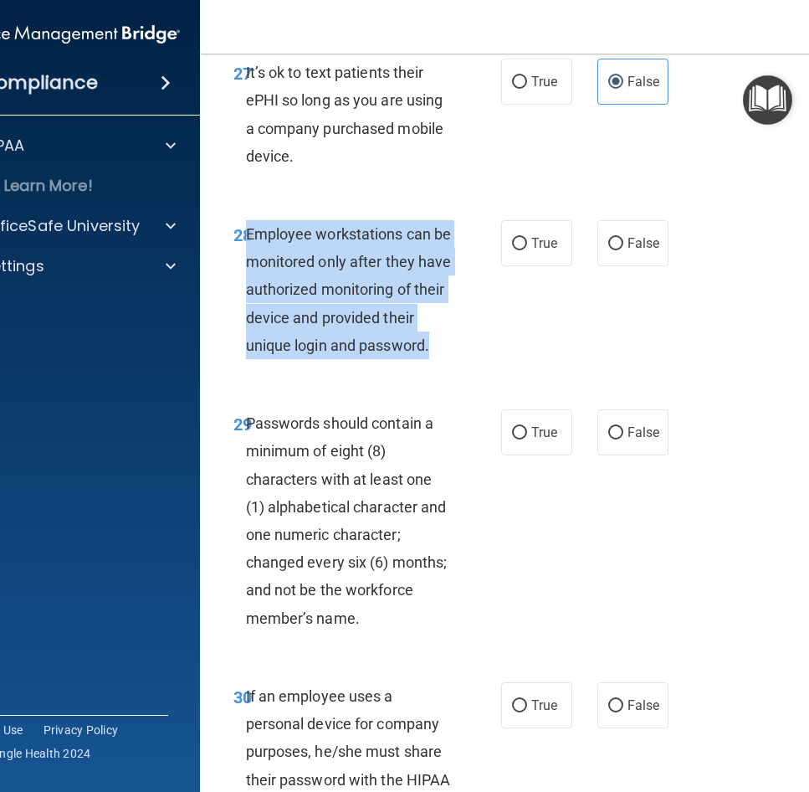
drag, startPoint x: 439, startPoint y: 399, endPoint x: 239, endPoint y: 286, distance: 229.7
click at [246, 286] on div "Employee workstations can be monitored only after they have authorized monitori…" at bounding box center [356, 289] width 220 height 139
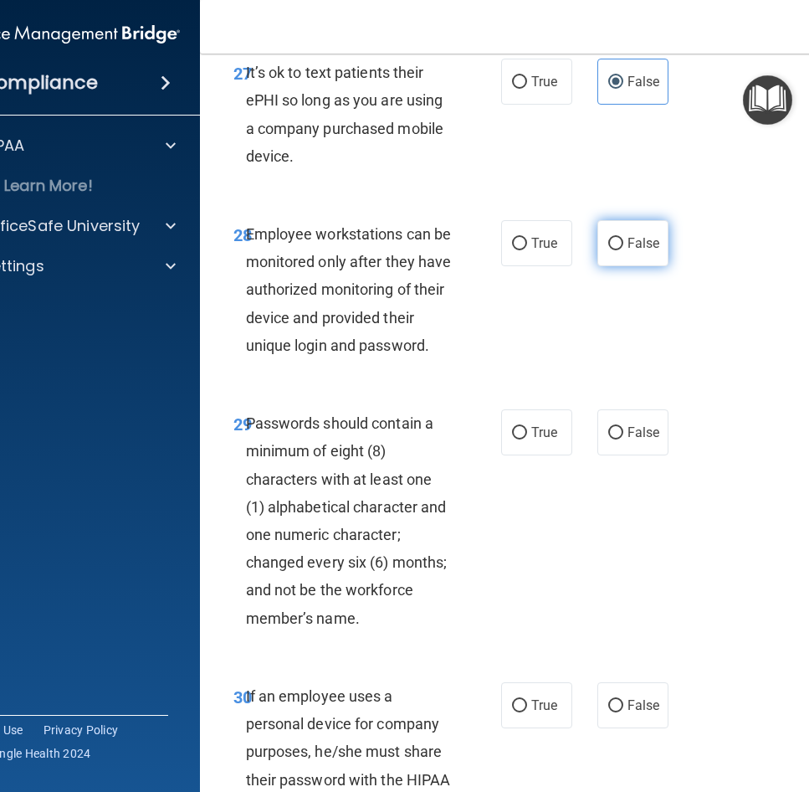
click at [618, 266] on label "False" at bounding box center [633, 243] width 71 height 46
click at [618, 250] on input "False" at bounding box center [615, 244] width 15 height 13
radio input "true"
click at [382, 581] on span "Passwords should contain a minimum of eight (8) characters with at least one (1…" at bounding box center [347, 520] width 202 height 213
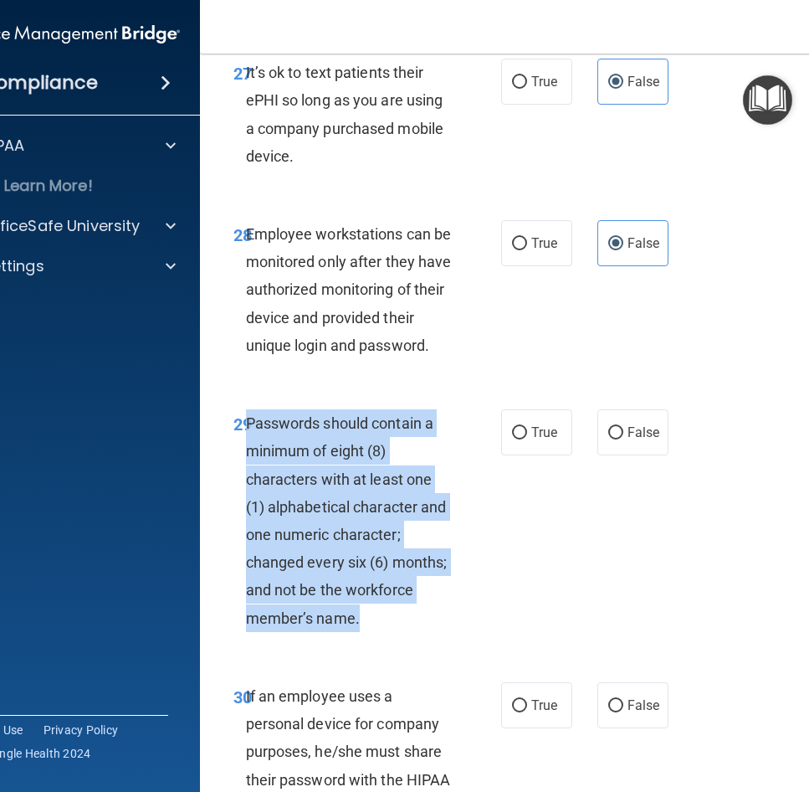
drag, startPoint x: 377, startPoint y: 674, endPoint x: 244, endPoint y: 484, distance: 232.4
click at [246, 484] on div "Passwords should contain a minimum of eight (8) characters with at least one (1…" at bounding box center [356, 520] width 220 height 223
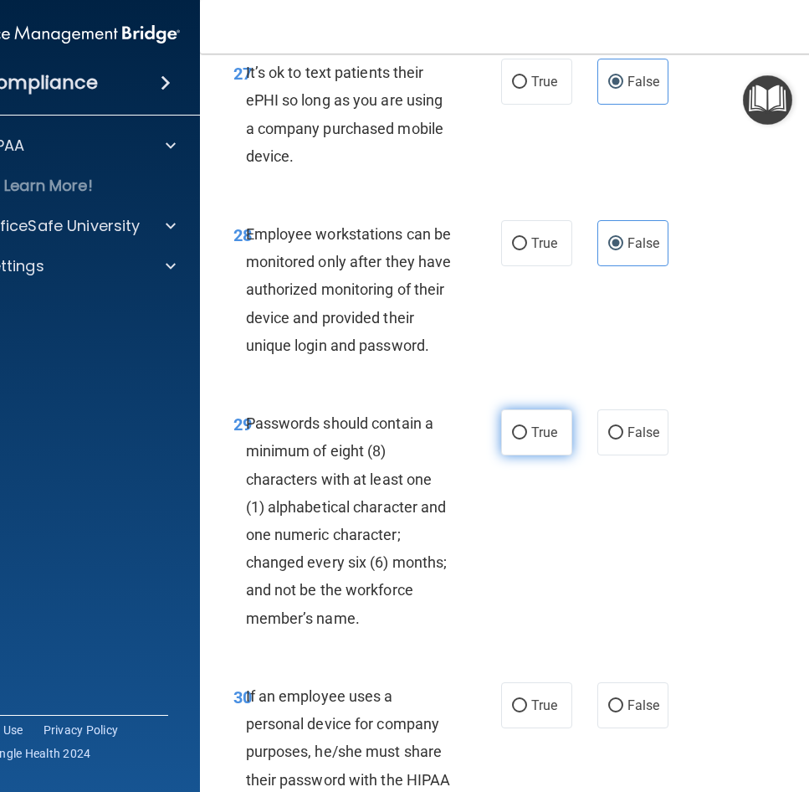
click at [522, 455] on label "True" at bounding box center [536, 432] width 71 height 46
click at [522, 439] on input "True" at bounding box center [519, 433] width 15 height 13
radio input "true"
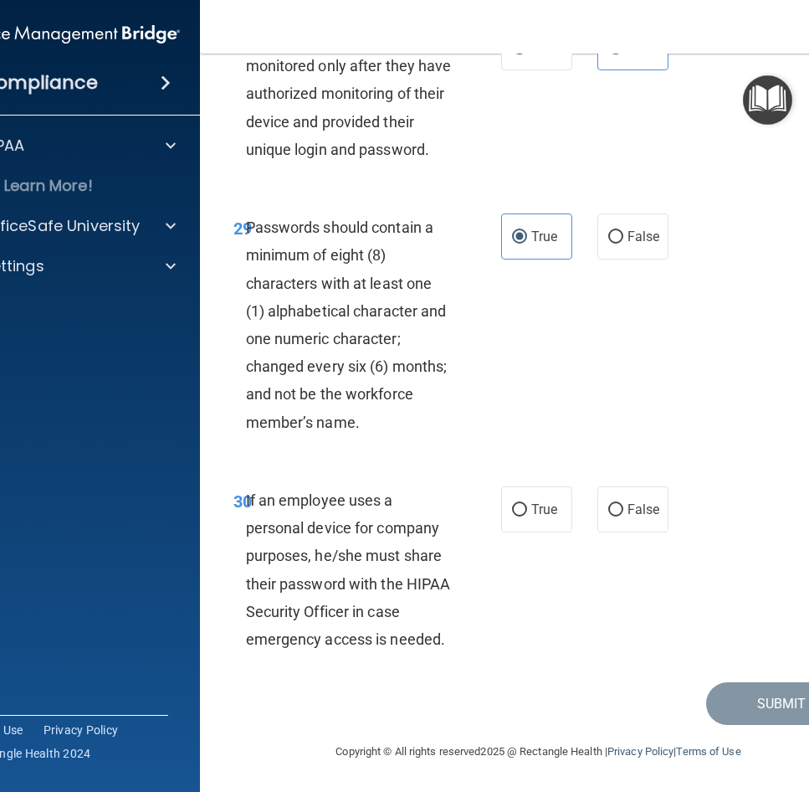
scroll to position [6051, 0]
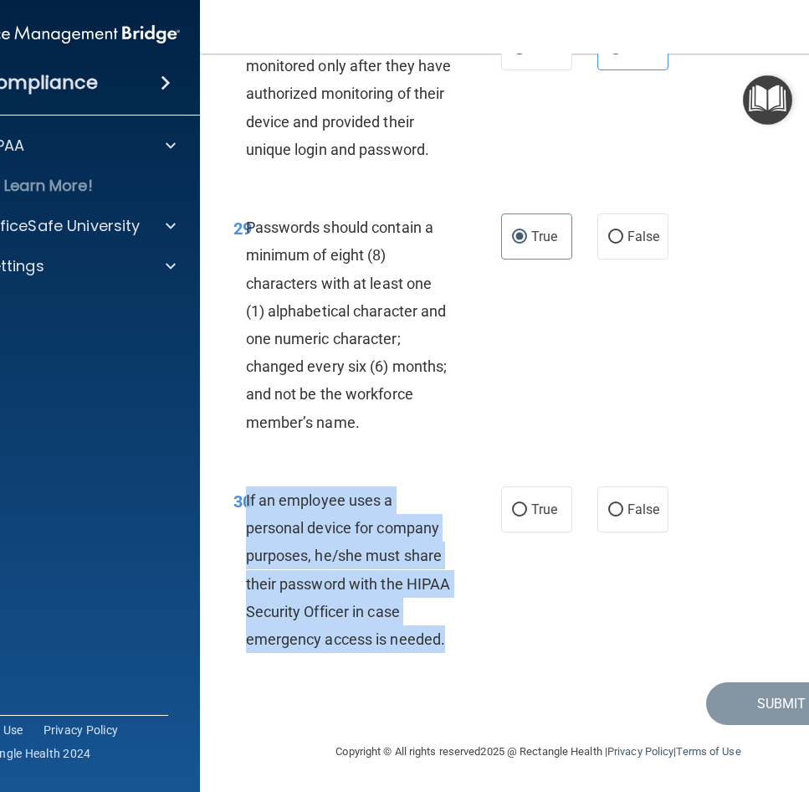
drag, startPoint x: 454, startPoint y: 639, endPoint x: 239, endPoint y: 500, distance: 255.4
click at [246, 500] on div "If an employee uses a personal device for company purposes, he/she must share t…" at bounding box center [356, 569] width 220 height 167
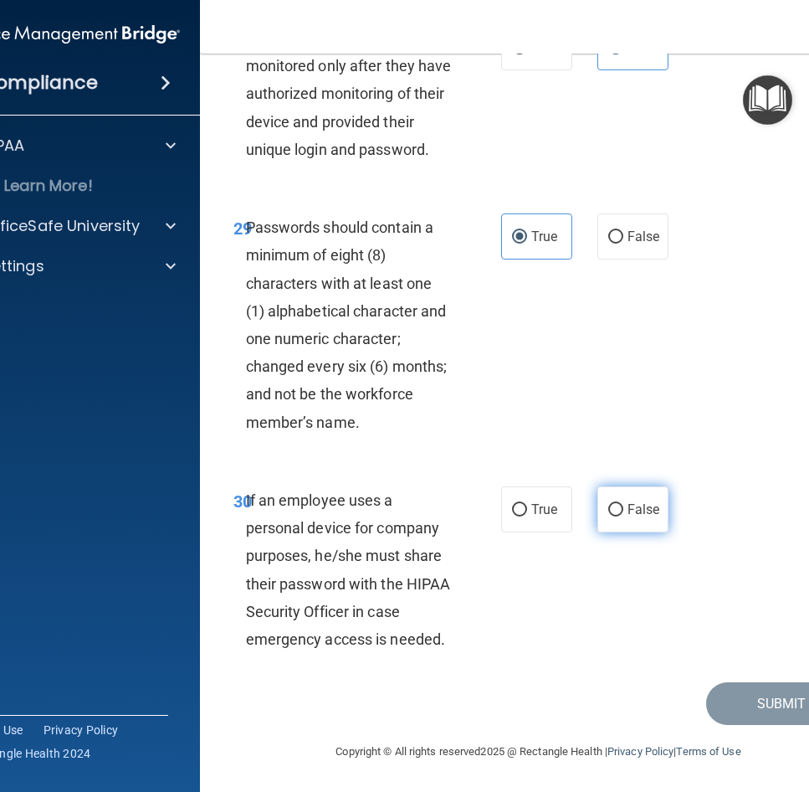
click at [634, 525] on label "False" at bounding box center [633, 509] width 71 height 46
click at [624, 516] on input "False" at bounding box center [615, 510] width 15 height 13
radio input "true"
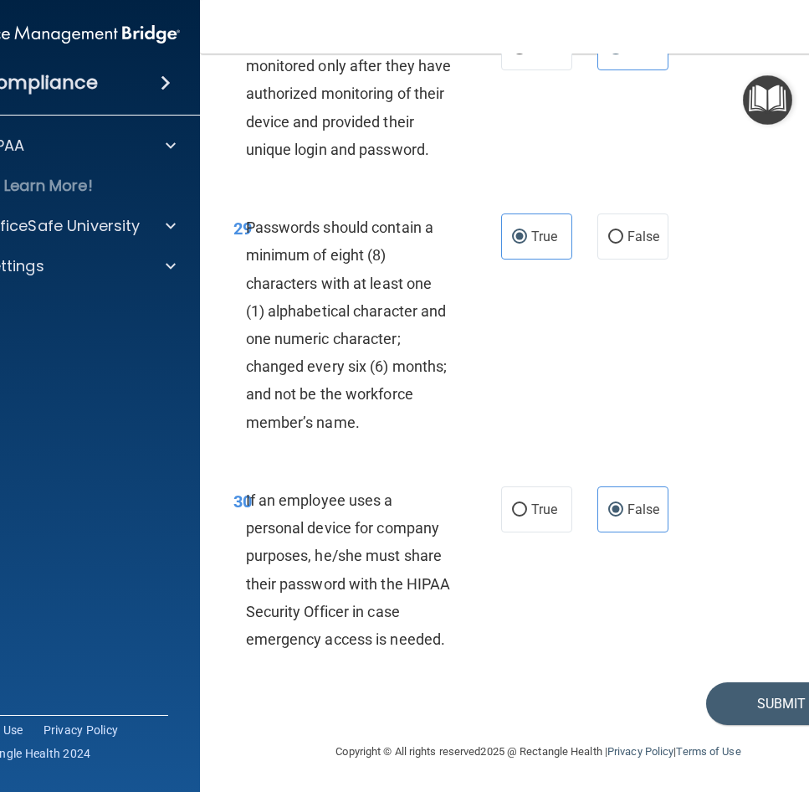
click at [659, 372] on div "29 Passwords should contain a minimum of eight (8) characters with at least one…" at bounding box center [539, 328] width 636 height 273
click at [762, 701] on button "Submit" at bounding box center [781, 703] width 151 height 43
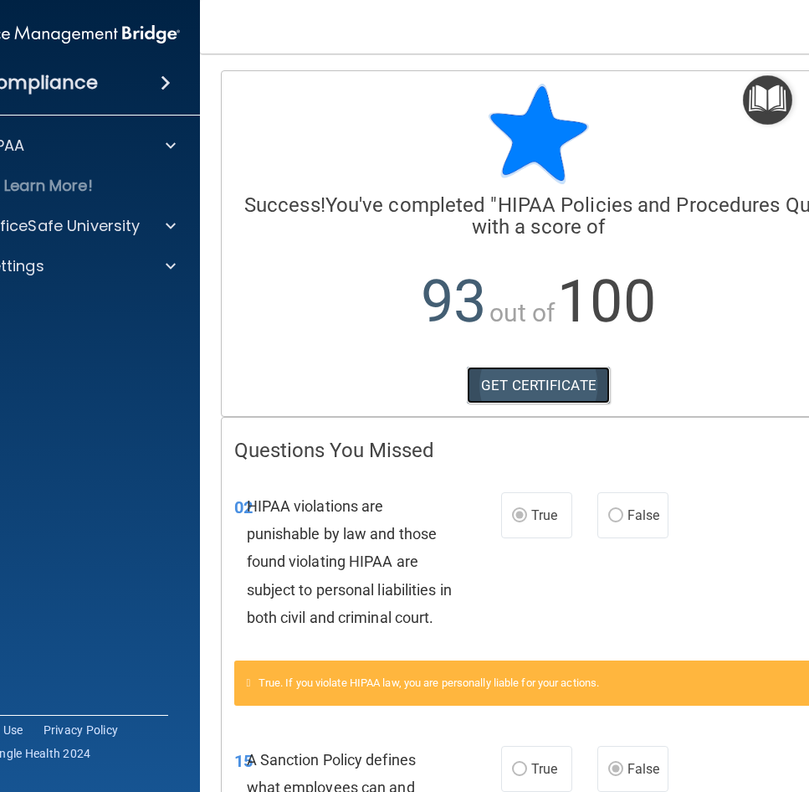
click at [558, 391] on link "GET CERTIFICATE" at bounding box center [538, 385] width 143 height 37
click at [151, 220] on div at bounding box center [167, 226] width 42 height 20
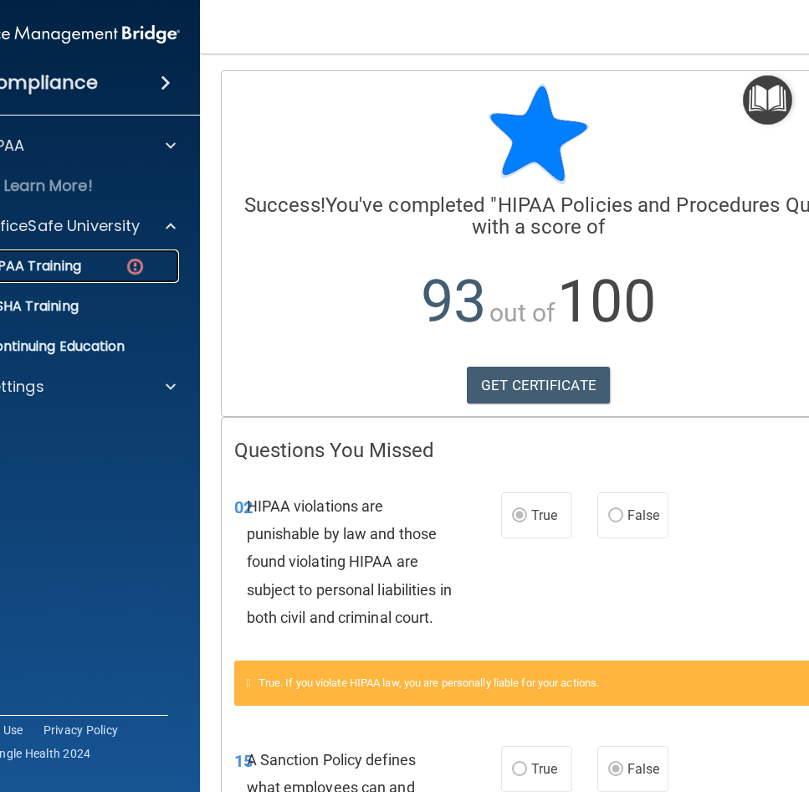
click at [104, 270] on div "HIPAA Training" at bounding box center [57, 266] width 228 height 17
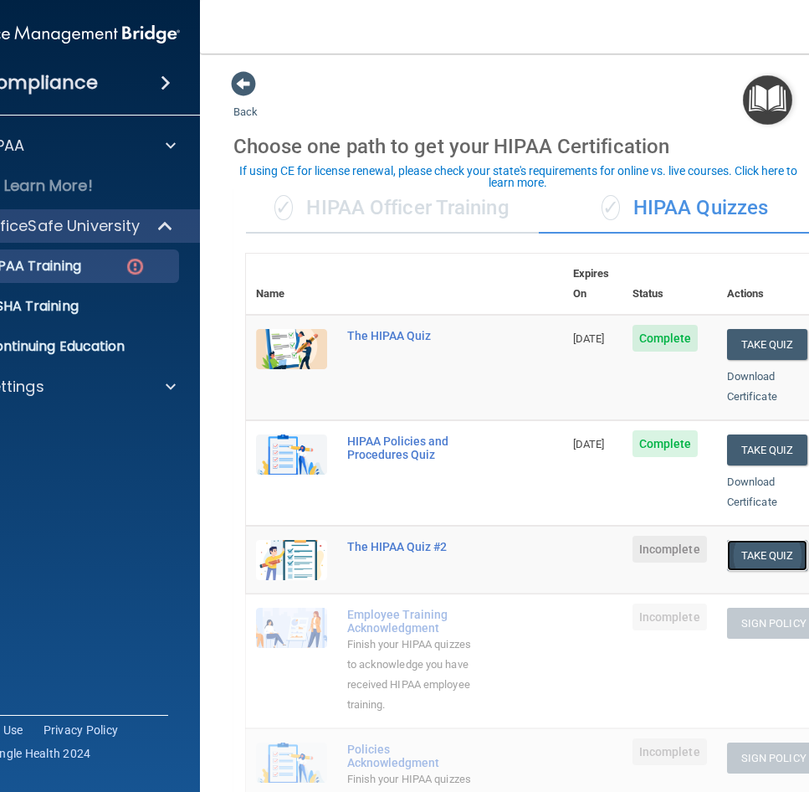
click at [759, 540] on button "Take Quiz" at bounding box center [767, 555] width 80 height 31
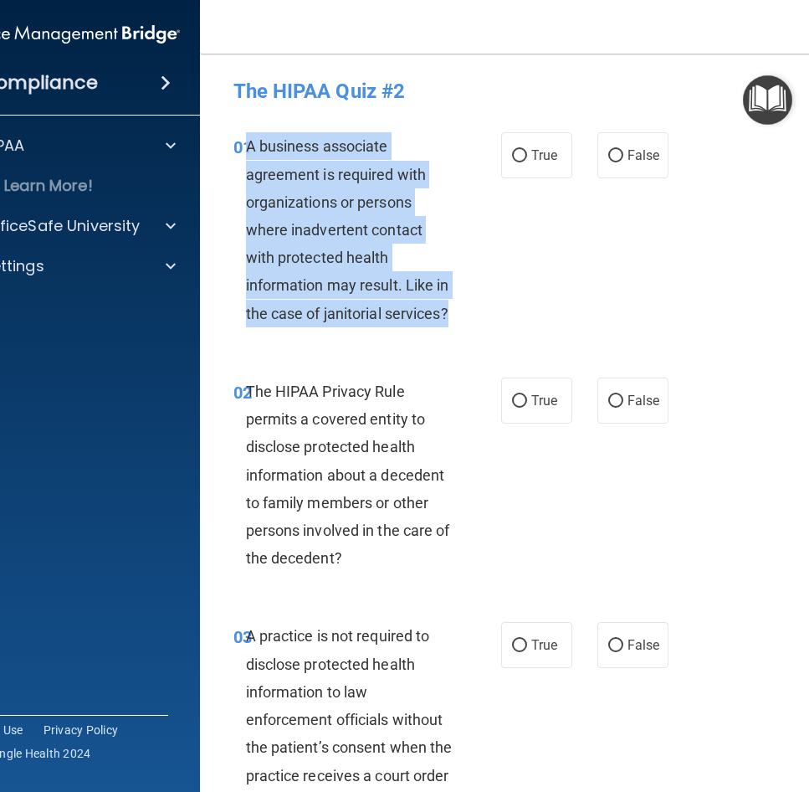
drag, startPoint x: 448, startPoint y: 316, endPoint x: 239, endPoint y: 145, distance: 269.4
click at [246, 145] on div "A business associate agreement is required with organizations or persons where …" at bounding box center [356, 229] width 220 height 195
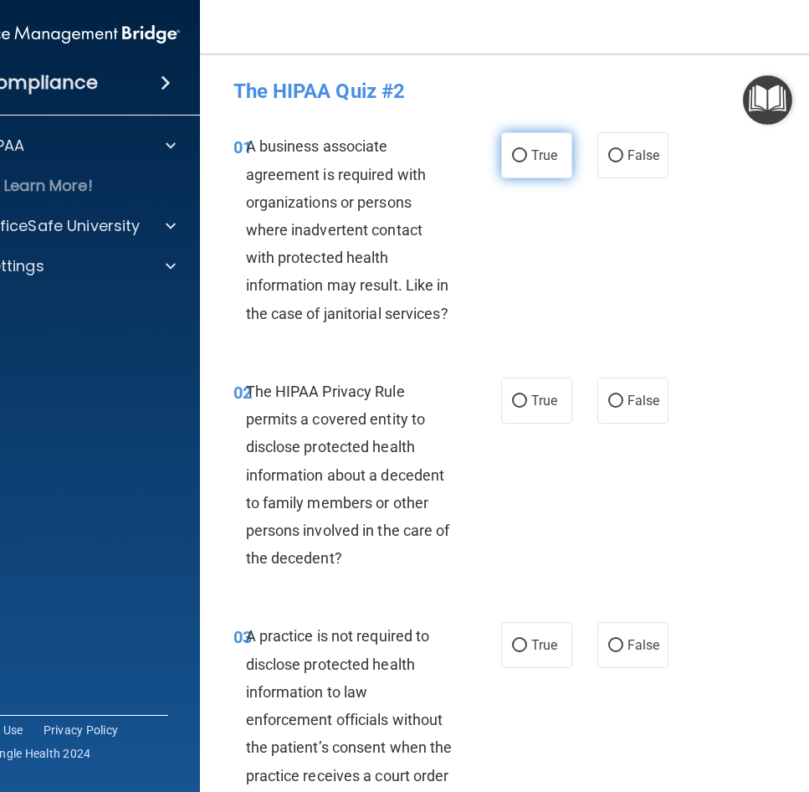
click at [521, 148] on label "True" at bounding box center [536, 155] width 71 height 46
click at [521, 150] on input "True" at bounding box center [519, 156] width 15 height 13
radio input "true"
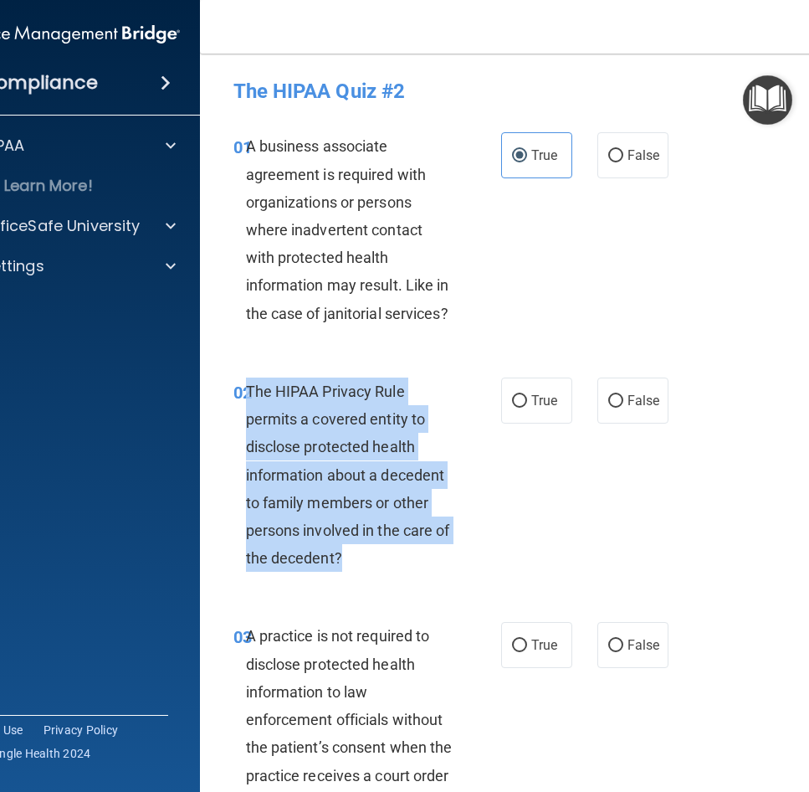
drag, startPoint x: 351, startPoint y: 561, endPoint x: 241, endPoint y: 390, distance: 202.9
click at [246, 390] on div "The HIPAA Privacy Rule permits a covered entity to disclose protected health in…" at bounding box center [356, 474] width 220 height 195
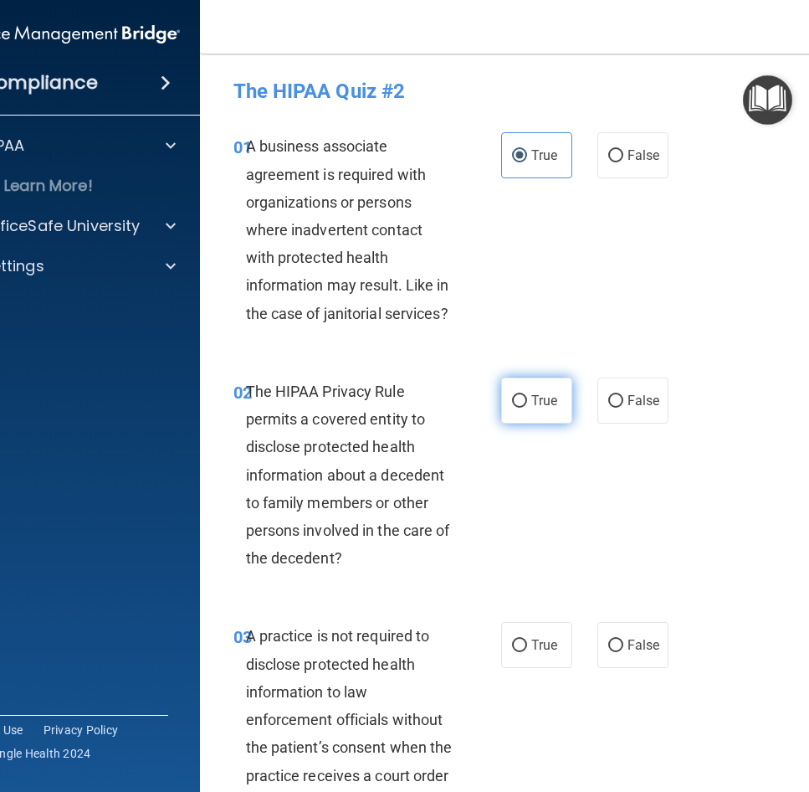
click at [517, 411] on label "True" at bounding box center [536, 400] width 71 height 46
click at [517, 408] on input "True" at bounding box center [519, 401] width 15 height 13
radio input "true"
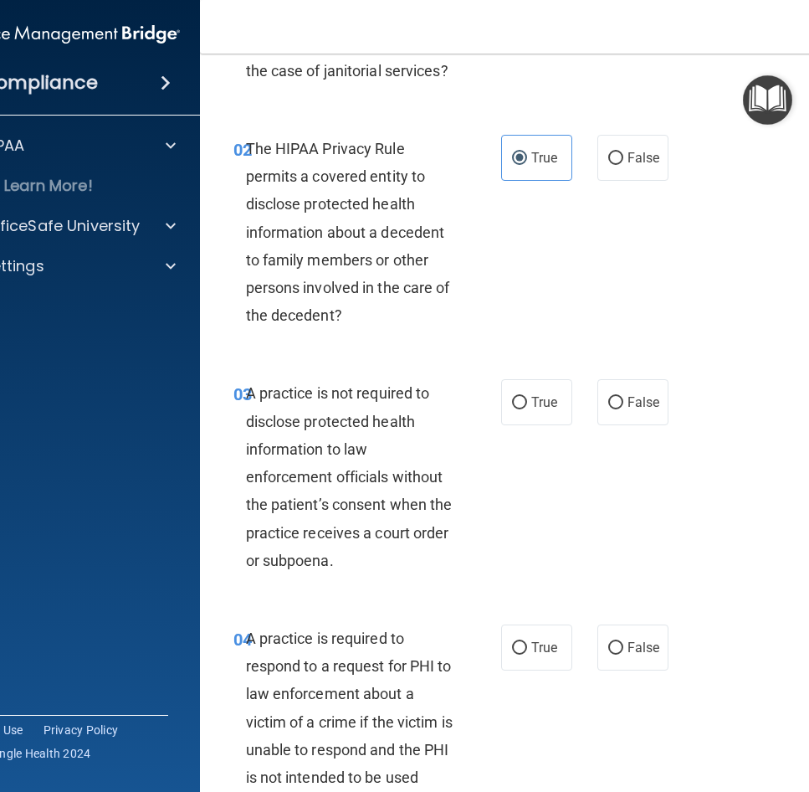
scroll to position [251, 0]
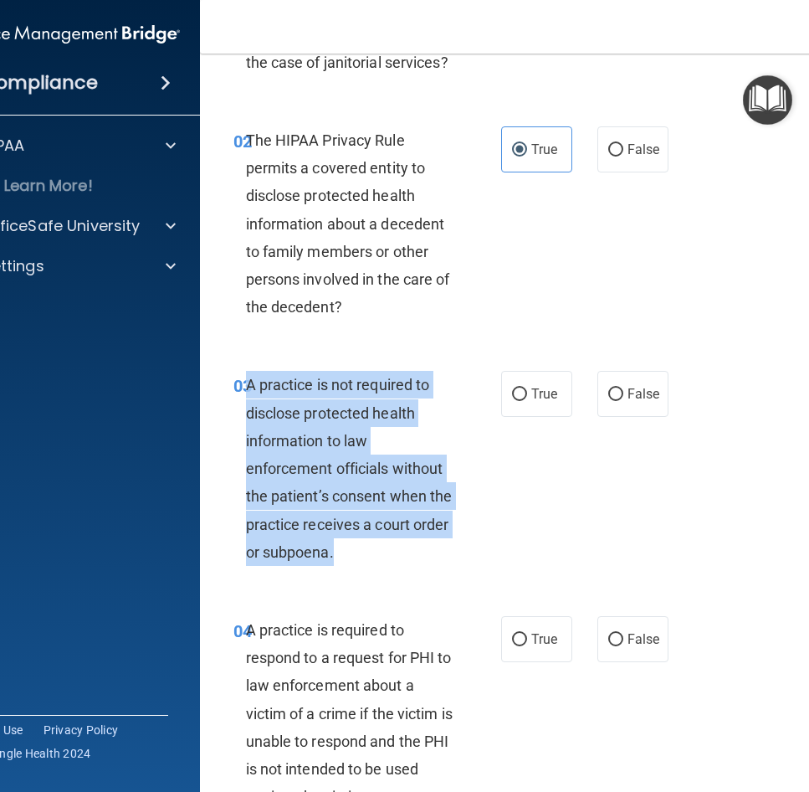
drag, startPoint x: 359, startPoint y: 552, endPoint x: 243, endPoint y: 379, distance: 208.7
click at [246, 379] on div "A practice is not required to disclose protected health information to law enfo…" at bounding box center [356, 468] width 220 height 195
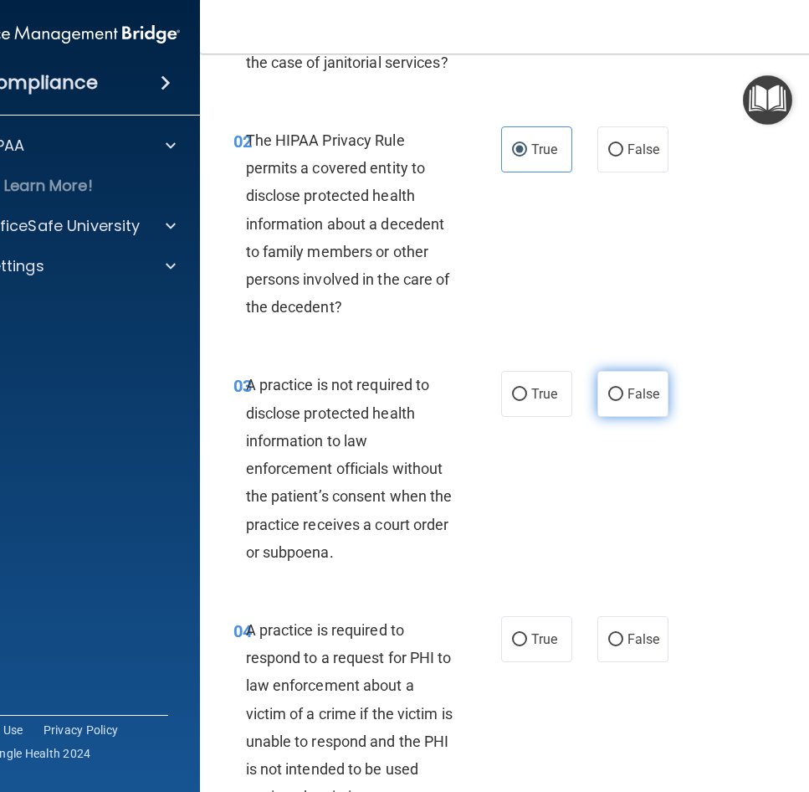
click at [633, 408] on label "False" at bounding box center [633, 394] width 71 height 46
click at [624, 401] on input "False" at bounding box center [615, 394] width 15 height 13
radio input "true"
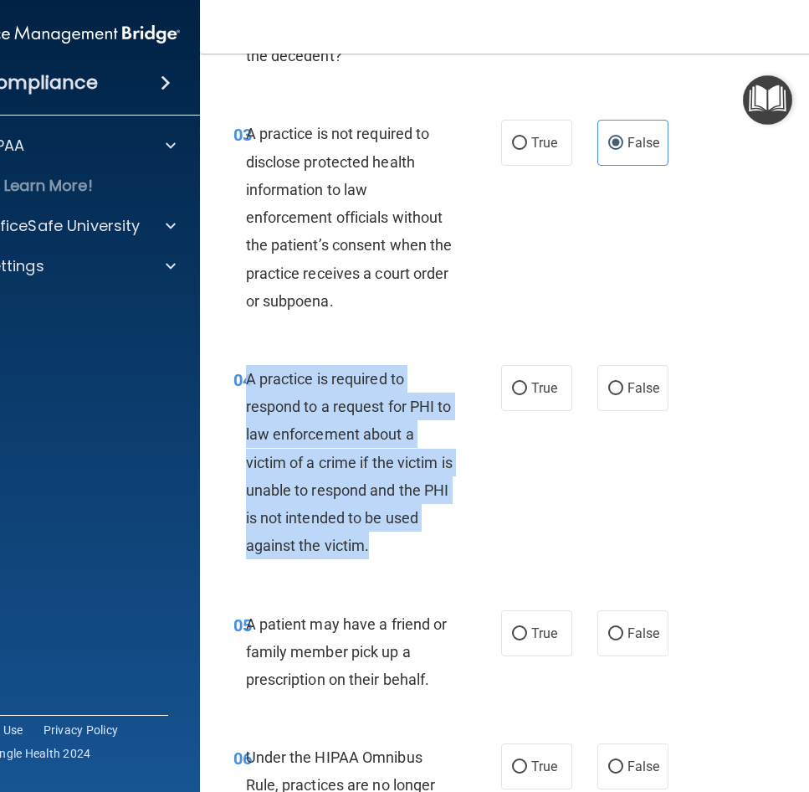
drag, startPoint x: 373, startPoint y: 549, endPoint x: 242, endPoint y: 381, distance: 213.5
click at [246, 381] on div "A practice is required to respond to a request for PHI to law enforcement about…" at bounding box center [356, 462] width 220 height 195
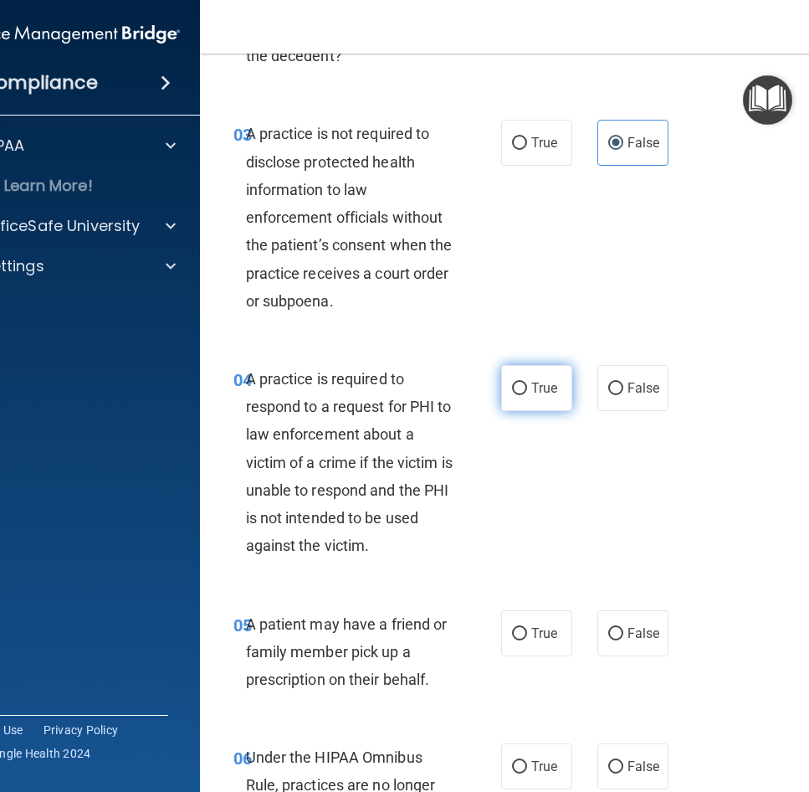
click at [544, 393] on span "True" at bounding box center [544, 388] width 26 height 16
click at [527, 393] on input "True" at bounding box center [519, 388] width 15 height 13
radio input "true"
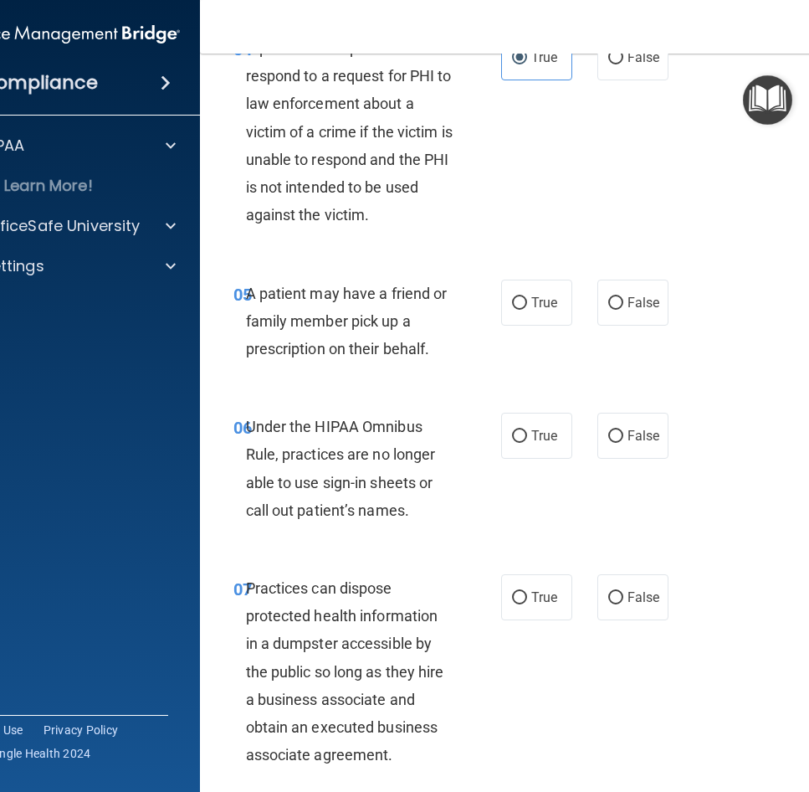
scroll to position [837, 0]
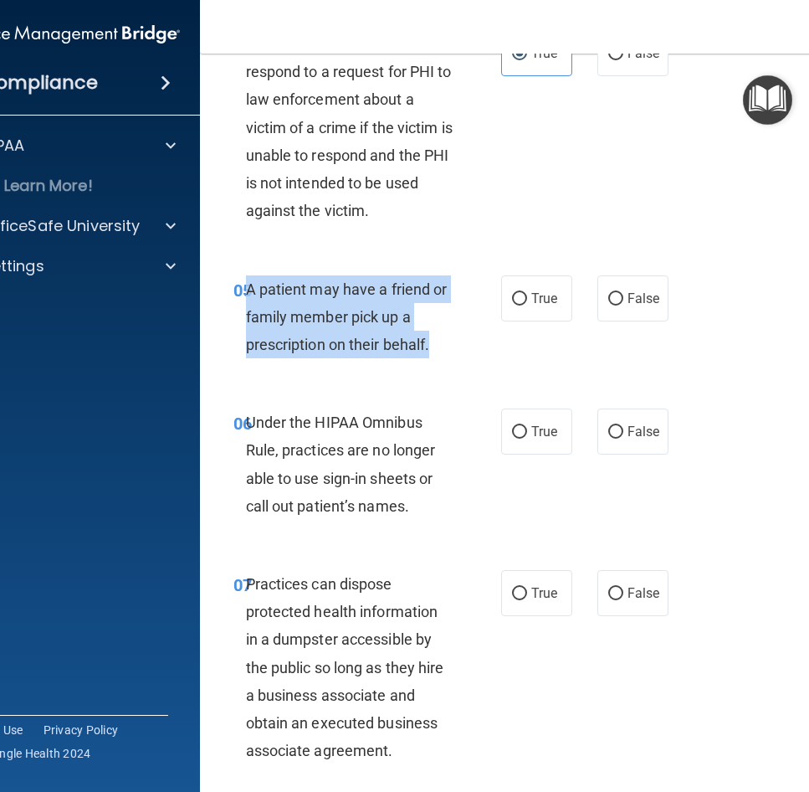
drag, startPoint x: 428, startPoint y: 346, endPoint x: 242, endPoint y: 288, distance: 194.8
click at [246, 288] on div "A patient may have a friend or family member pick up a prescription on their be…" at bounding box center [356, 317] width 220 height 84
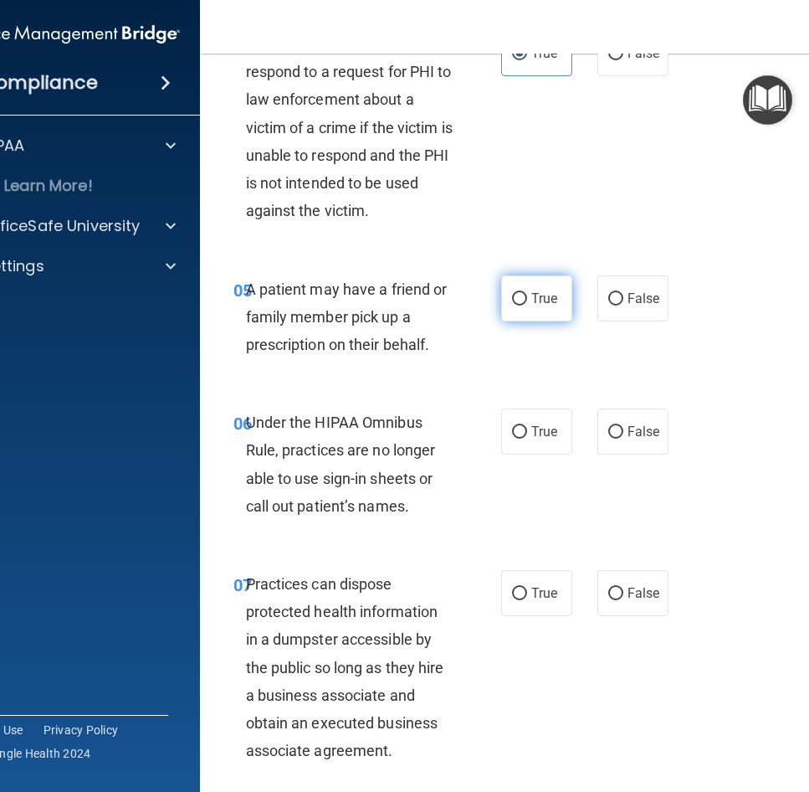
click at [531, 298] on span "True" at bounding box center [544, 298] width 26 height 16
click at [527, 298] on input "True" at bounding box center [519, 299] width 15 height 13
radio input "true"
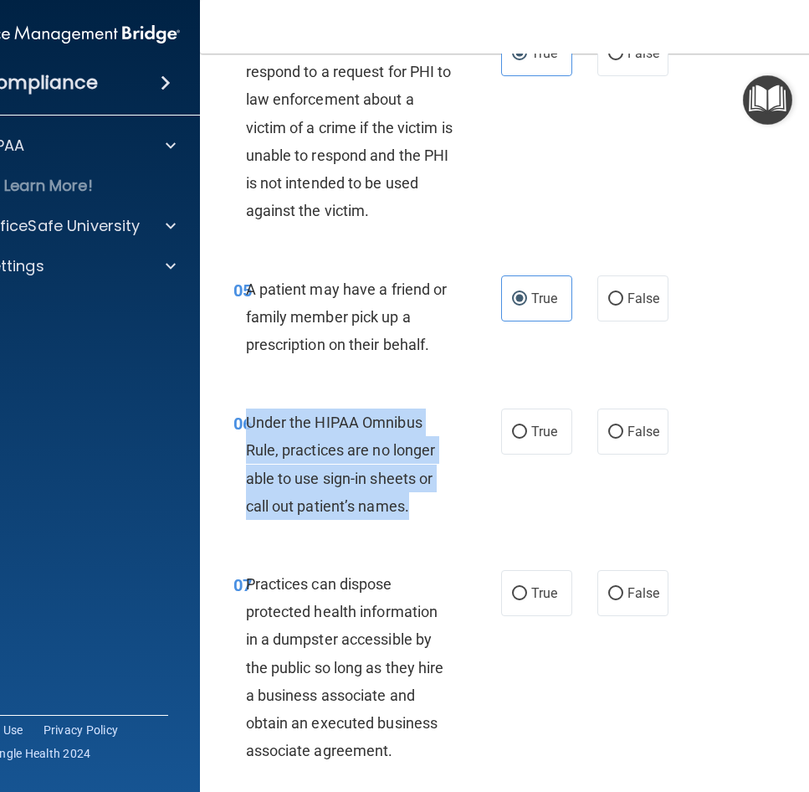
drag, startPoint x: 418, startPoint y: 511, endPoint x: 243, endPoint y: 417, distance: 198.5
click at [246, 417] on div "Under the HIPAA Omnibus Rule, practices are no longer able to use sign-in sheet…" at bounding box center [356, 463] width 220 height 111
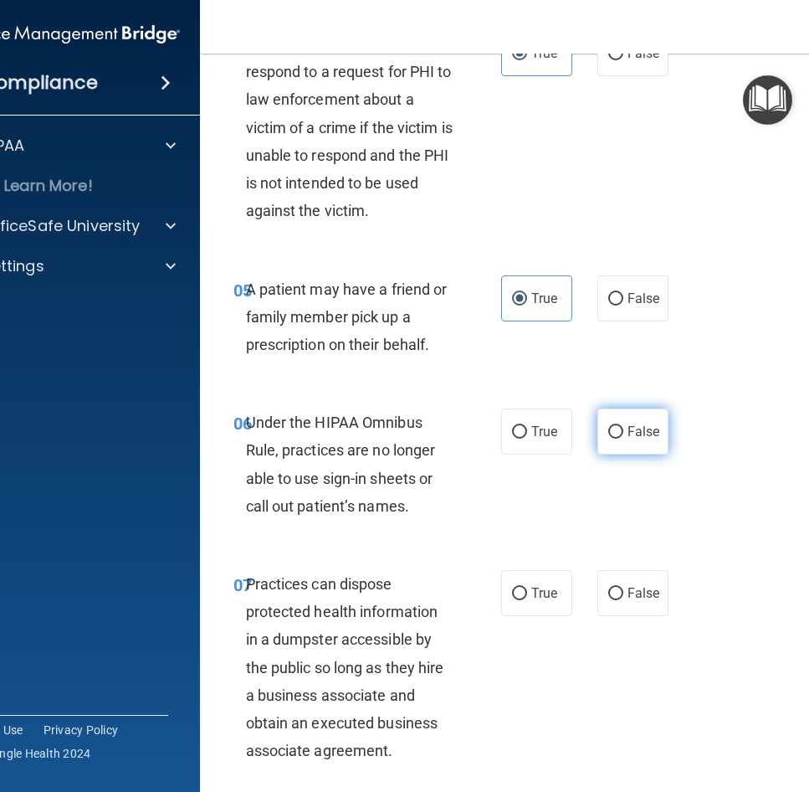
click at [640, 446] on label "False" at bounding box center [633, 431] width 71 height 46
click at [624, 439] on input "False" at bounding box center [615, 432] width 15 height 13
radio input "true"
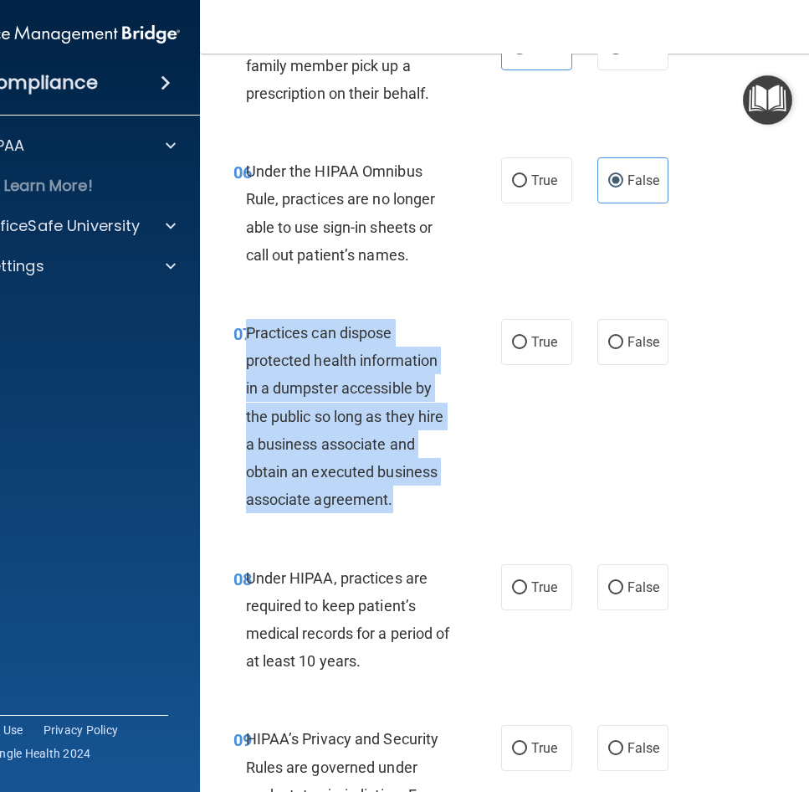
drag, startPoint x: 393, startPoint y: 493, endPoint x: 241, endPoint y: 331, distance: 222.0
click at [246, 331] on div "Practices can dispose protected health information in a dumpster accessible by …" at bounding box center [356, 416] width 220 height 195
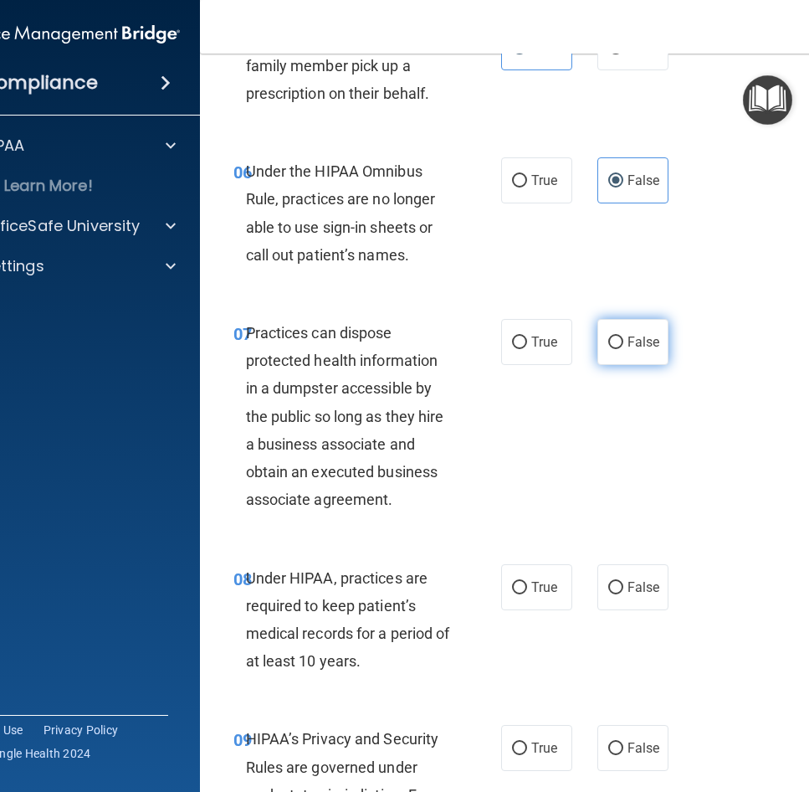
drag, startPoint x: 652, startPoint y: 336, endPoint x: 629, endPoint y: 351, distance: 27.2
click at [652, 336] on span "False" at bounding box center [644, 342] width 33 height 16
click at [624, 336] on input "False" at bounding box center [615, 342] width 15 height 13
radio input "true"
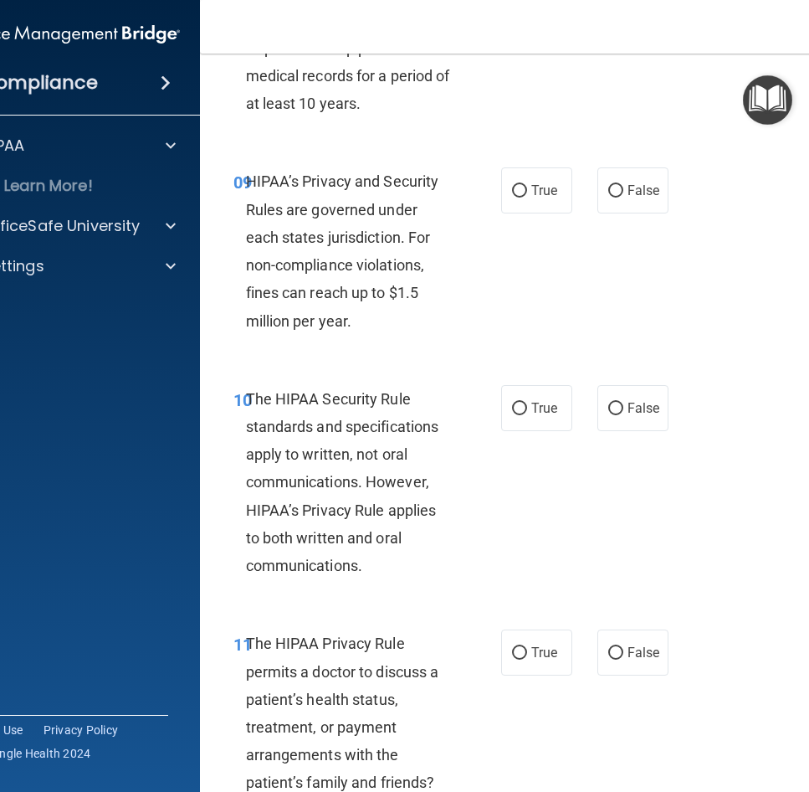
scroll to position [1311, 0]
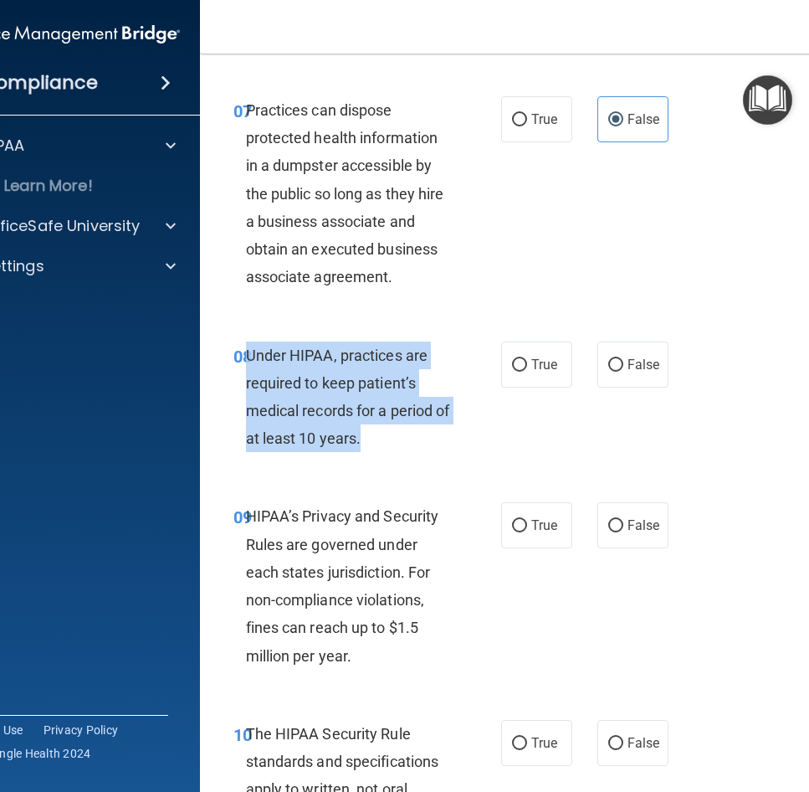
drag, startPoint x: 385, startPoint y: 436, endPoint x: 242, endPoint y: 356, distance: 164.1
click at [246, 356] on div "Under HIPAA, practices are required to keep patient’s medical records for a per…" at bounding box center [356, 396] width 220 height 111
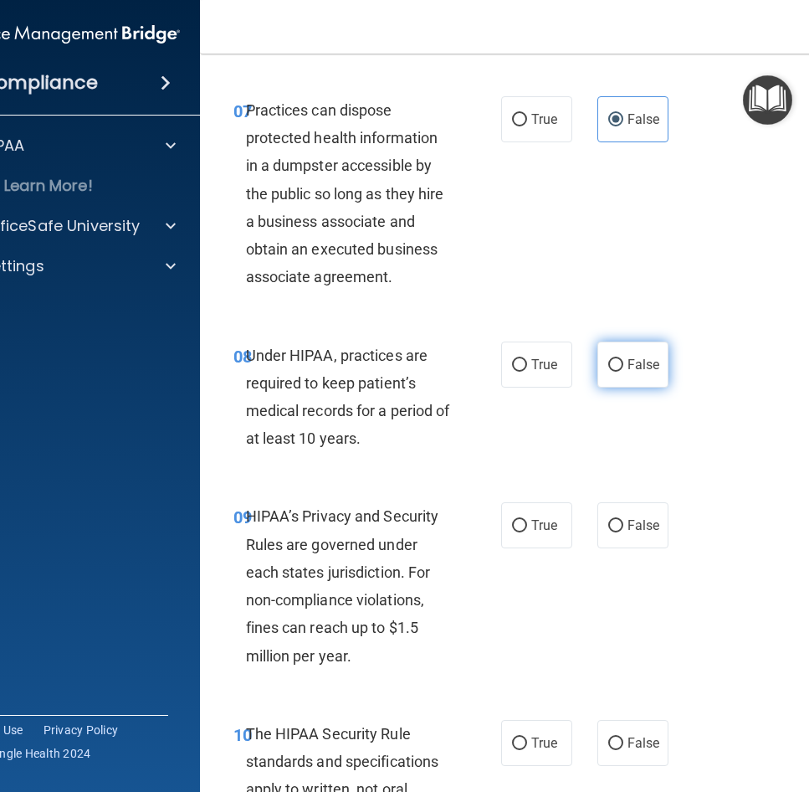
click at [622, 378] on label "False" at bounding box center [633, 364] width 71 height 46
click at [622, 372] on input "False" at bounding box center [615, 365] width 15 height 13
radio input "true"
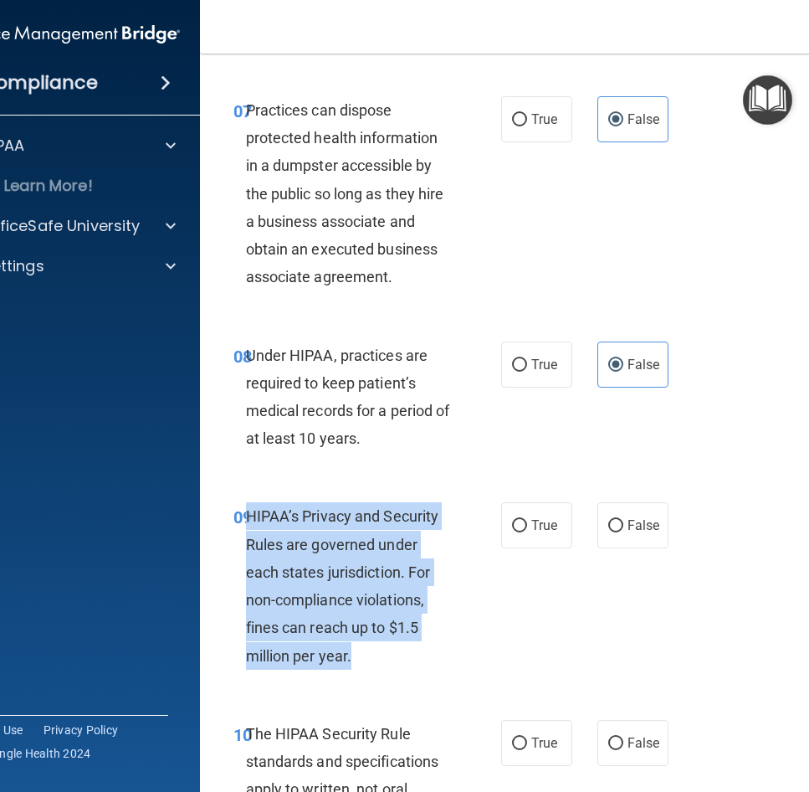
drag, startPoint x: 362, startPoint y: 652, endPoint x: 240, endPoint y: 506, distance: 190.7
click at [246, 506] on div "HIPAA’s Privacy and Security Rules are governed under each states jurisdiction.…" at bounding box center [356, 585] width 220 height 167
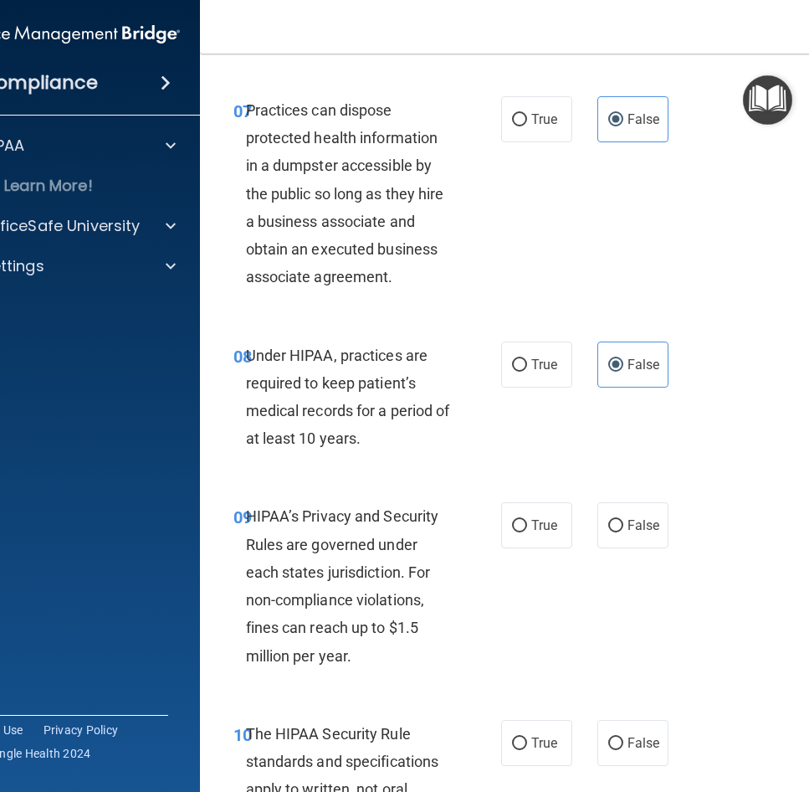
click at [409, 480] on div "08 Under HIPAA, practices are required to keep patient’s medical records for a …" at bounding box center [539, 402] width 636 height 162
click at [524, 534] on label "True" at bounding box center [536, 525] width 71 height 46
click at [524, 532] on input "True" at bounding box center [519, 526] width 15 height 13
radio input "true"
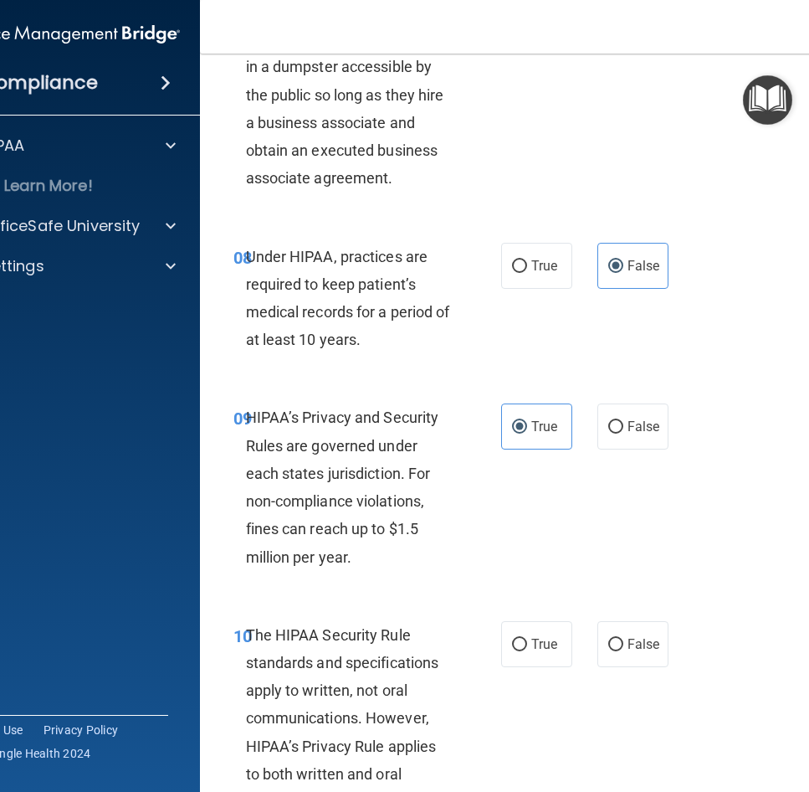
scroll to position [1562, 0]
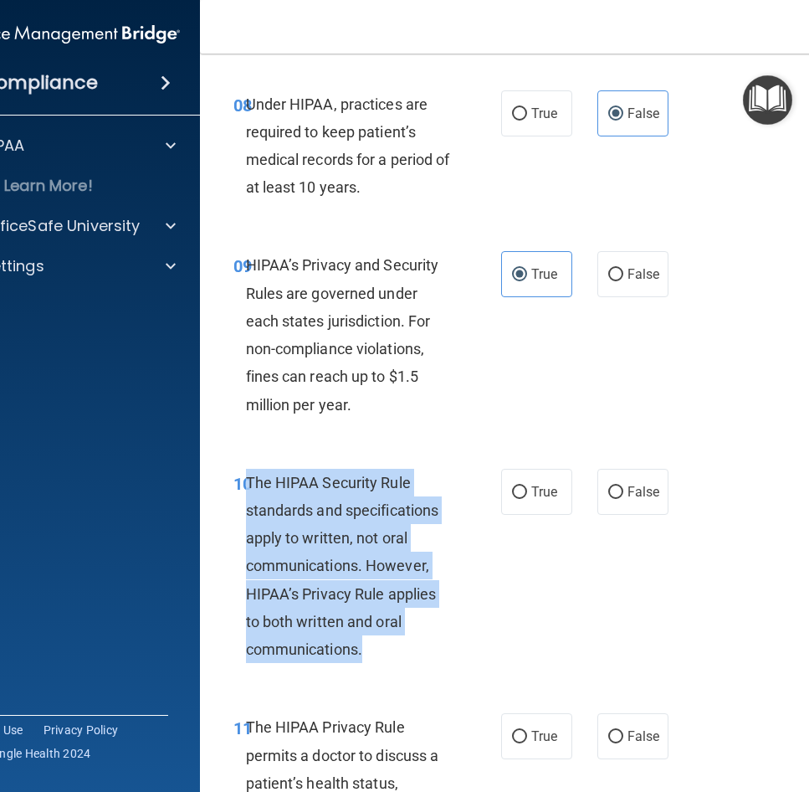
drag, startPoint x: 370, startPoint y: 647, endPoint x: 244, endPoint y: 487, distance: 203.8
click at [246, 487] on div "The HIPAA Security Rule standards and specifications apply to written, not oral…" at bounding box center [356, 566] width 220 height 195
click at [517, 487] on input "True" at bounding box center [519, 492] width 15 height 13
radio input "true"
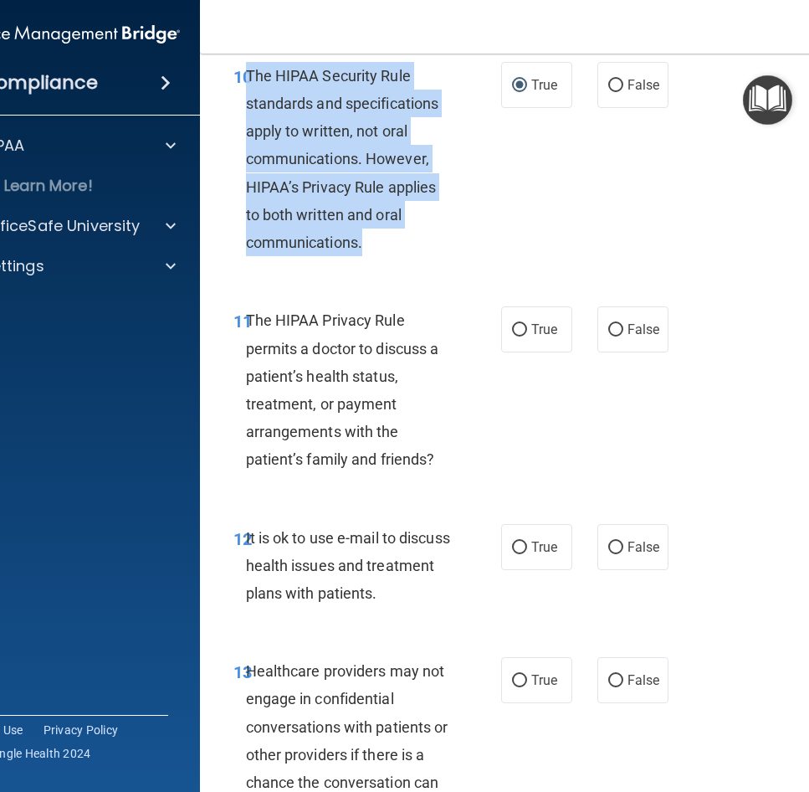
scroll to position [1980, 0]
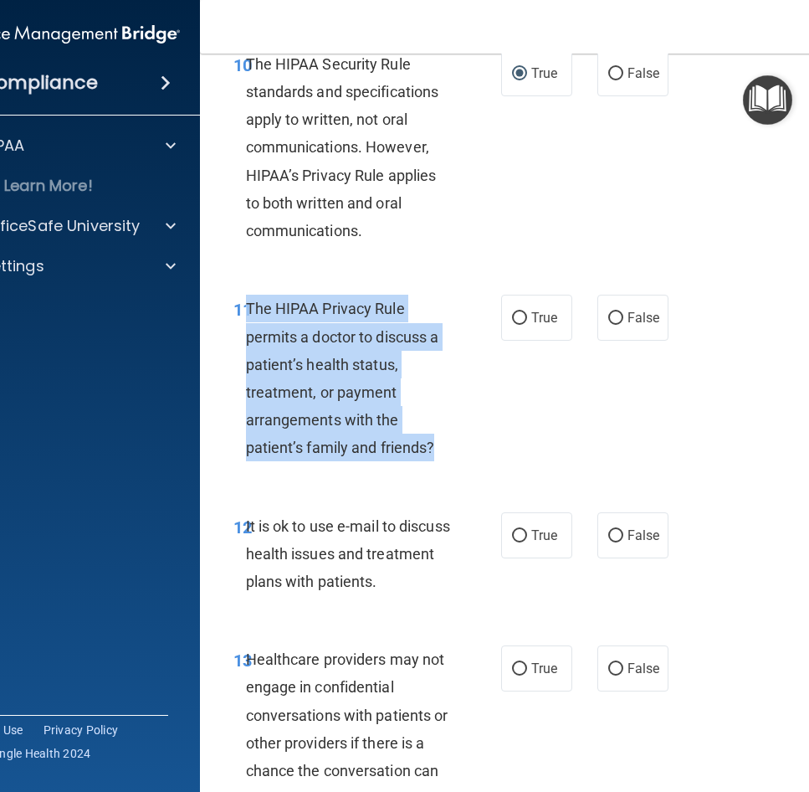
drag, startPoint x: 412, startPoint y: 439, endPoint x: 244, endPoint y: 297, distance: 220.3
click at [246, 297] on div "The HIPAA Privacy Rule permits a doctor to discuss a patient’s health status, t…" at bounding box center [356, 378] width 220 height 167
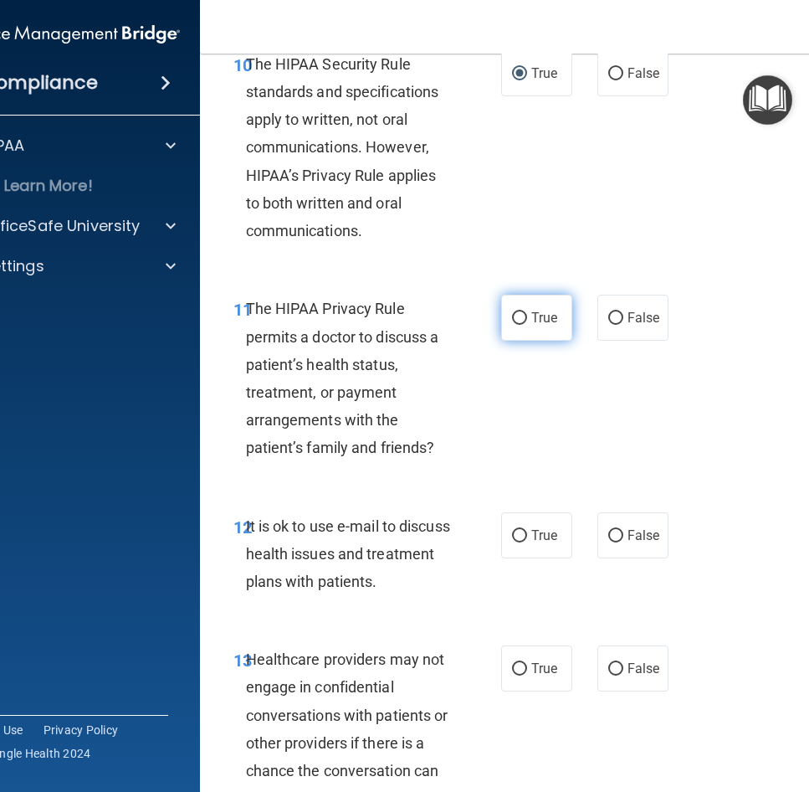
click at [539, 308] on label "True" at bounding box center [536, 318] width 71 height 46
click at [527, 312] on input "True" at bounding box center [519, 318] width 15 height 13
radio input "true"
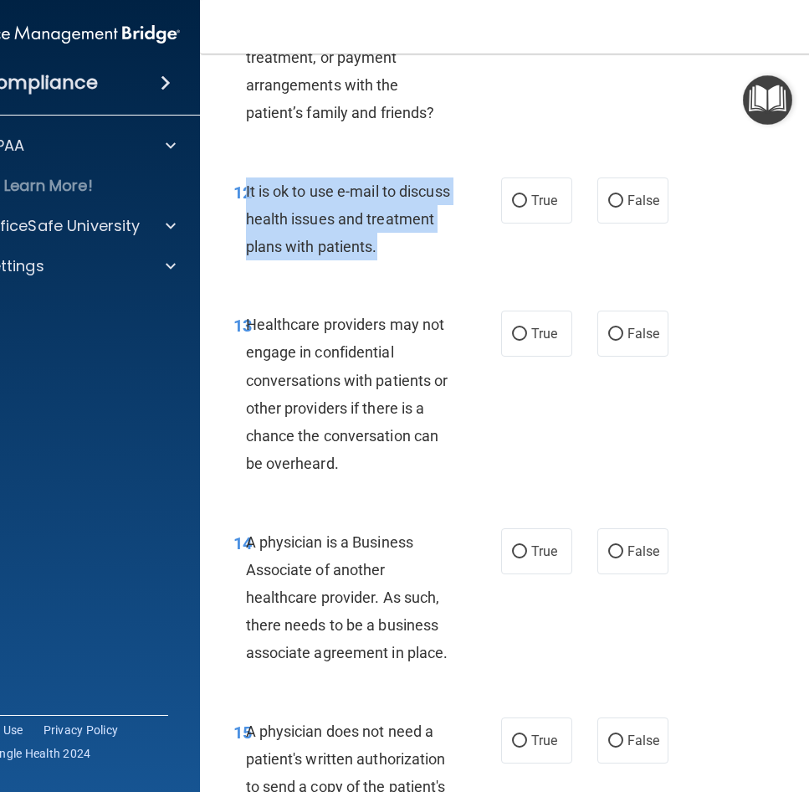
drag, startPoint x: 445, startPoint y: 242, endPoint x: 241, endPoint y: 183, distance: 212.4
click at [246, 183] on div "It is ok to use e-mail to discuss health issues and treatment plans with patien…" at bounding box center [356, 219] width 220 height 84
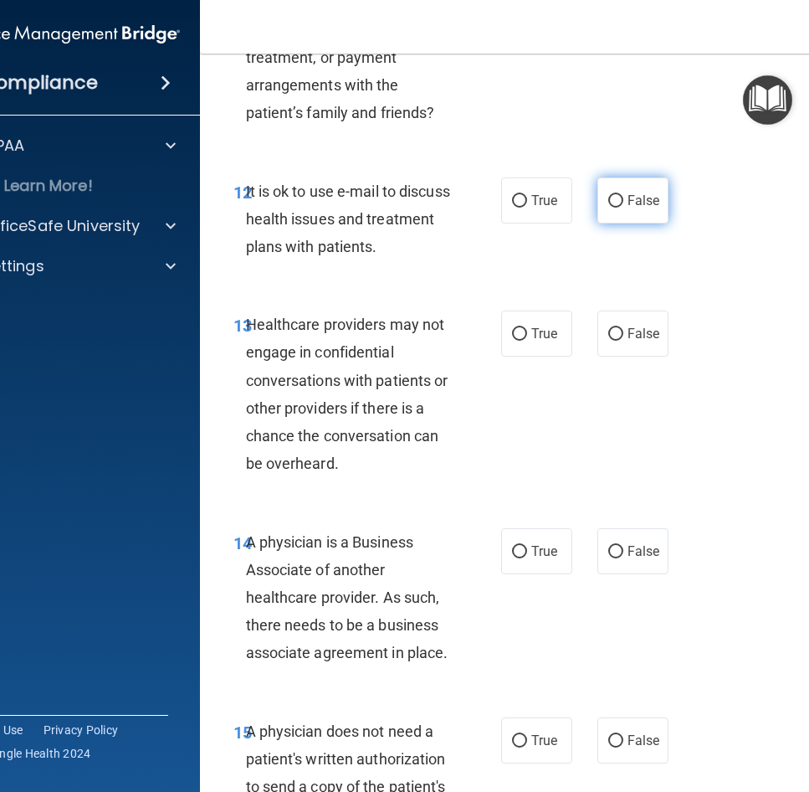
click at [639, 203] on span "False" at bounding box center [644, 200] width 33 height 16
click at [624, 203] on input "False" at bounding box center [615, 201] width 15 height 13
radio input "true"
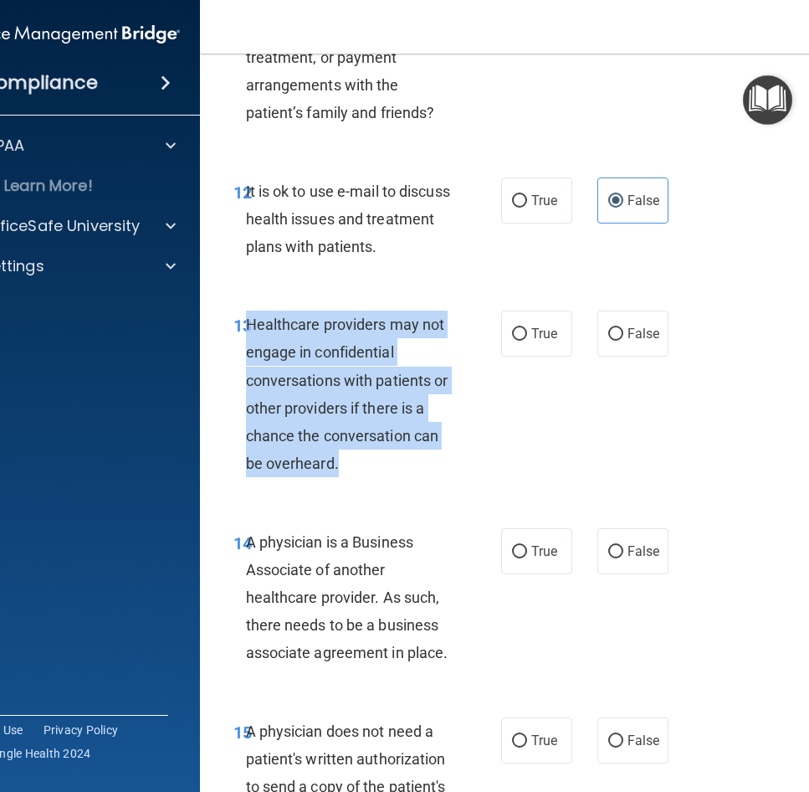
drag, startPoint x: 341, startPoint y: 465, endPoint x: 243, endPoint y: 330, distance: 167.7
click at [246, 330] on div "Healthcare providers may not engage in confidential conversations with patients…" at bounding box center [356, 394] width 220 height 167
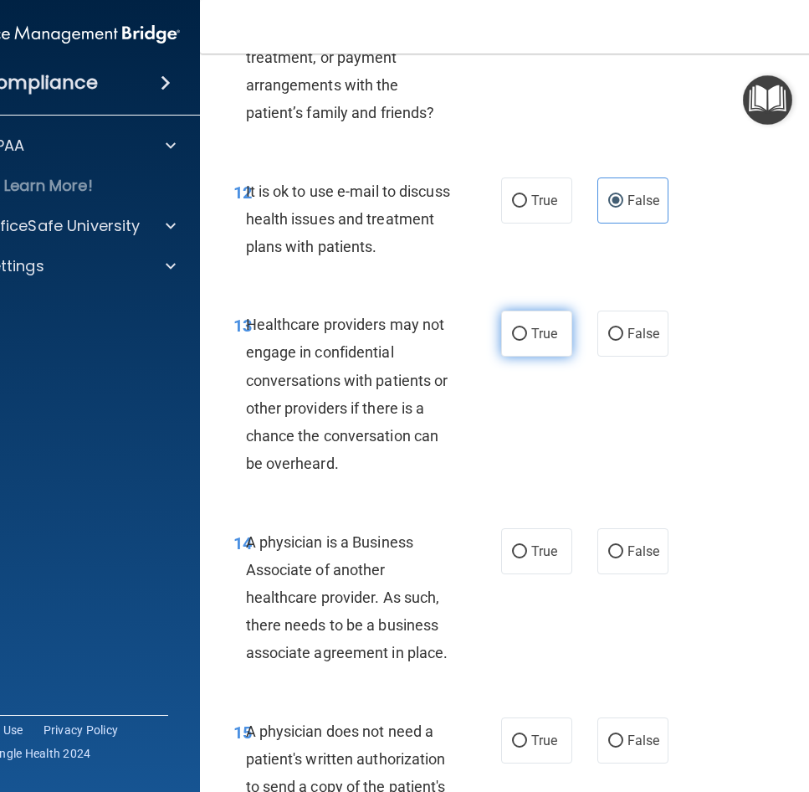
click at [539, 341] on span "True" at bounding box center [544, 334] width 26 height 16
click at [527, 341] on input "True" at bounding box center [519, 334] width 15 height 13
radio input "true"
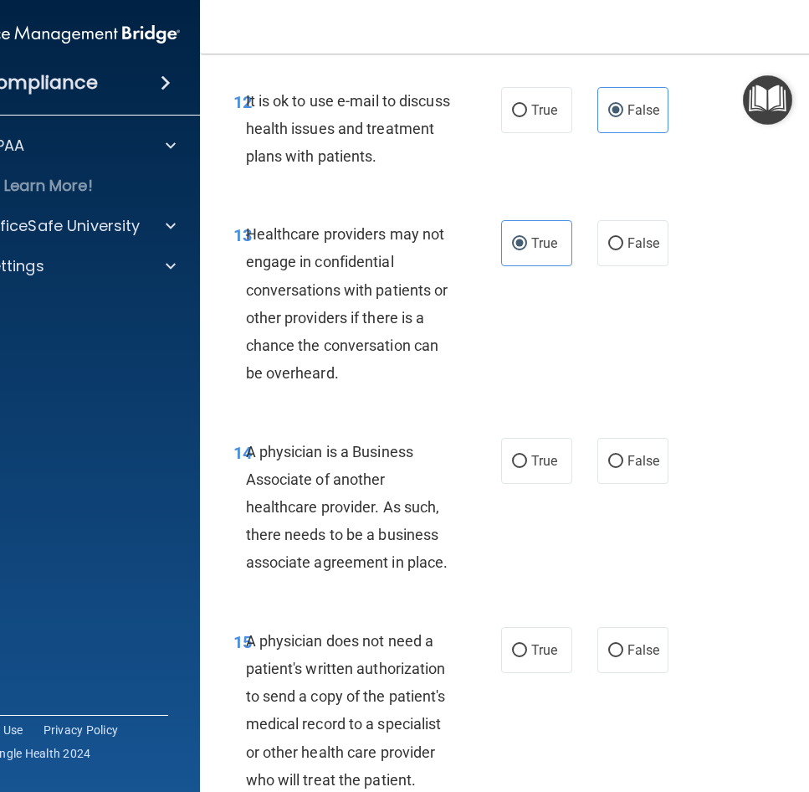
scroll to position [2482, 0]
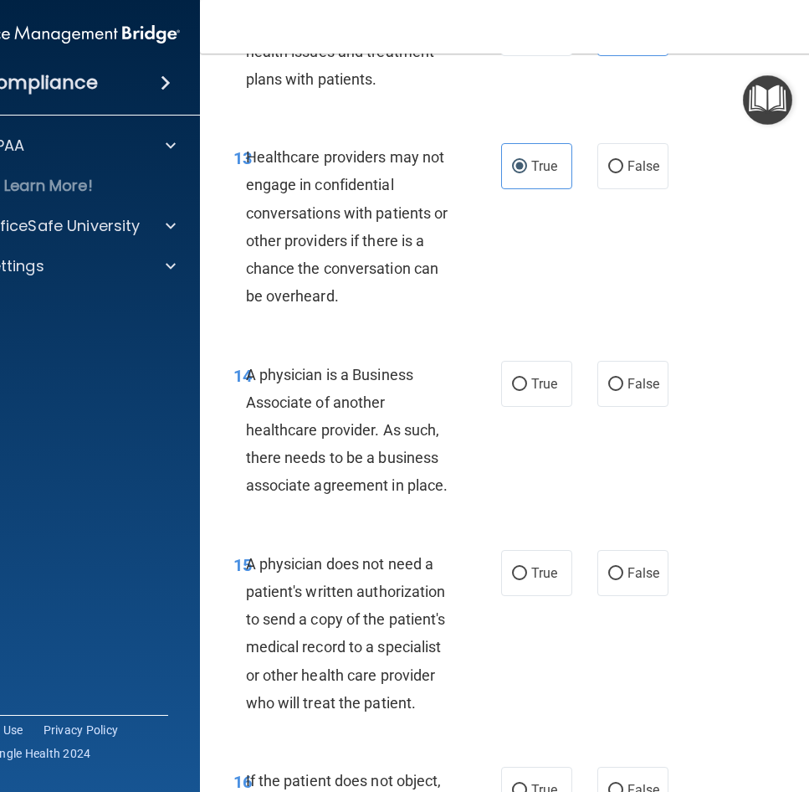
drag, startPoint x: 438, startPoint y: 483, endPoint x: 244, endPoint y: 367, distance: 226.4
click at [246, 367] on div "A physician is a Business Associate of another healthcare provider. As such, th…" at bounding box center [356, 430] width 220 height 139
click at [536, 371] on label "True" at bounding box center [536, 384] width 71 height 46
click at [527, 378] on input "True" at bounding box center [519, 384] width 15 height 13
radio input "true"
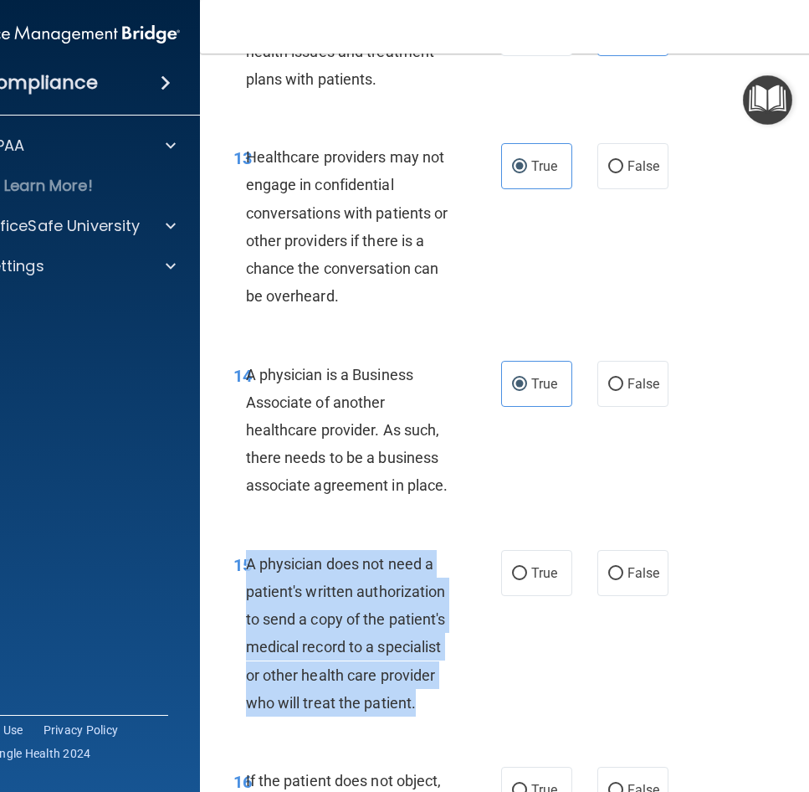
drag, startPoint x: 425, startPoint y: 709, endPoint x: 239, endPoint y: 557, distance: 239.7
click at [246, 557] on div "A physician does not need a patient's written authorization to send a copy of t…" at bounding box center [356, 633] width 220 height 167
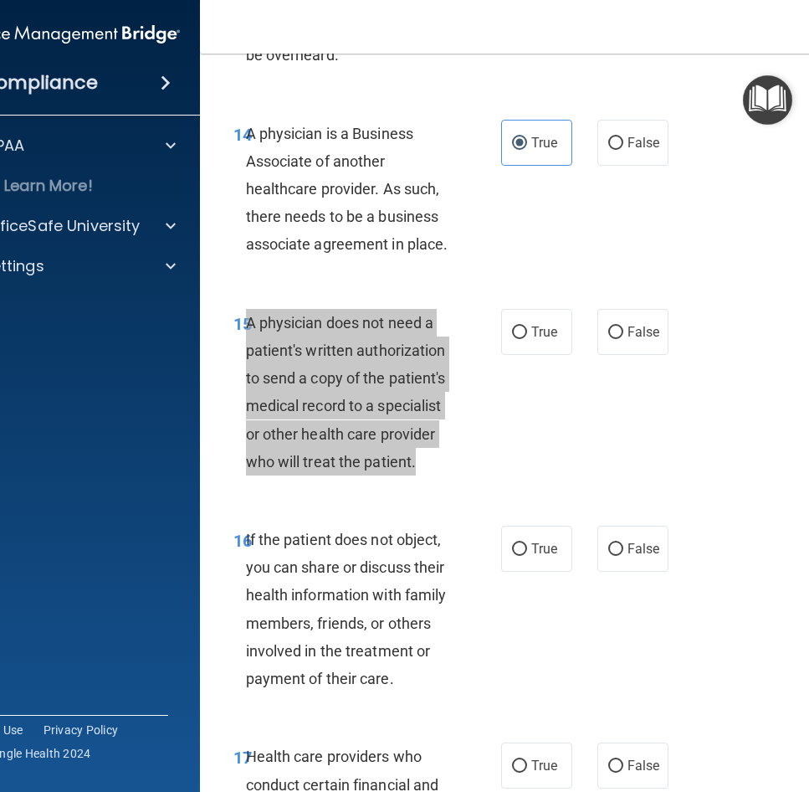
scroll to position [2733, 0]
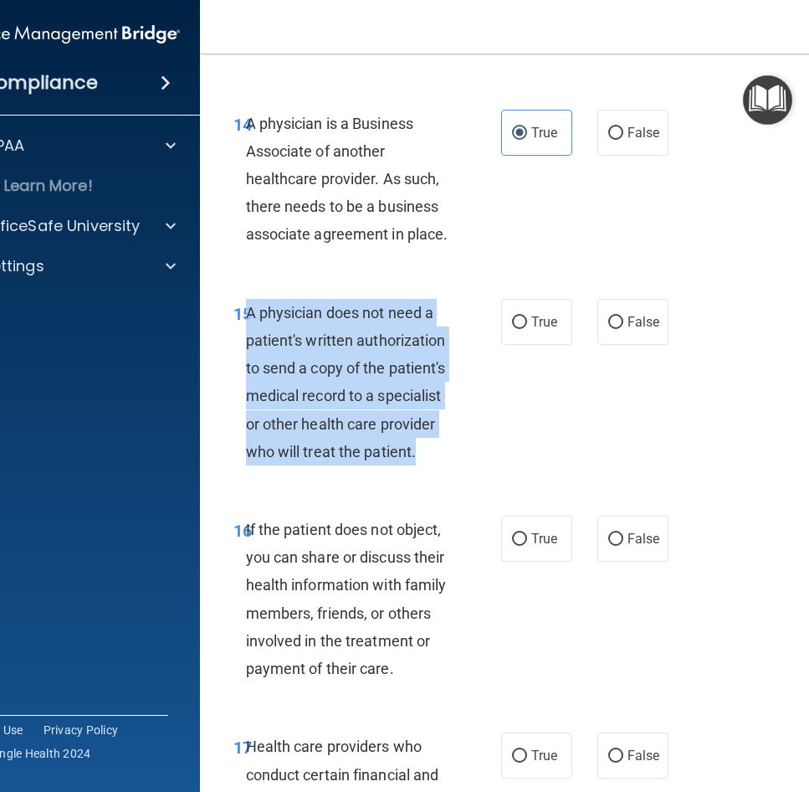
click at [318, 415] on span "A physician does not need a patient's written authorization to send a copy of t…" at bounding box center [346, 382] width 200 height 157
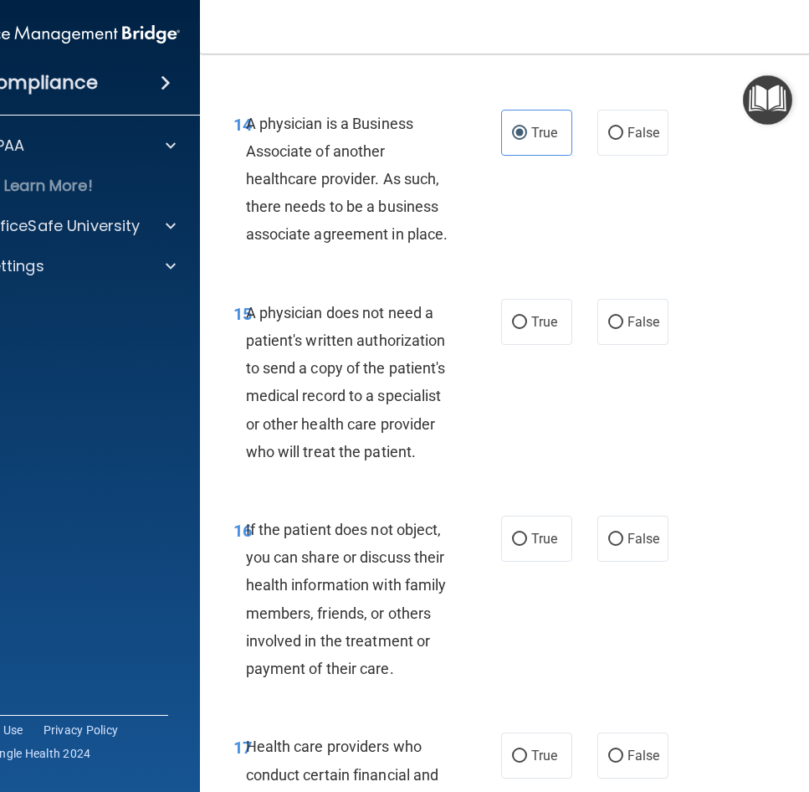
click at [408, 674] on div "If the patient does not object, you can share or discuss their health informati…" at bounding box center [356, 599] width 220 height 167
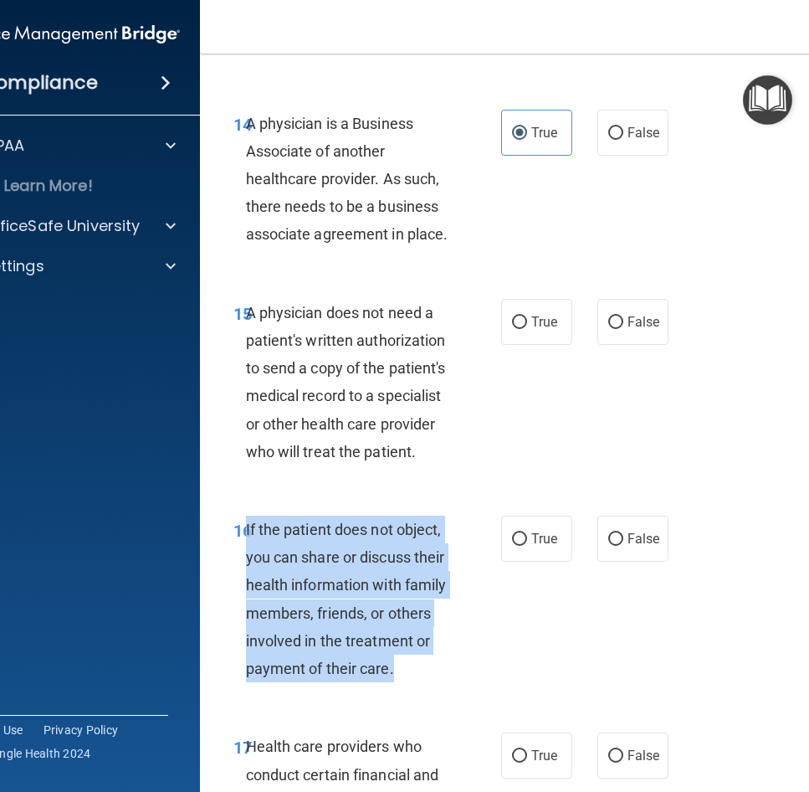
drag, startPoint x: 386, startPoint y: 667, endPoint x: 240, endPoint y: 528, distance: 201.3
click at [246, 528] on div "If the patient does not object, you can share or discuss their health informati…" at bounding box center [356, 599] width 220 height 167
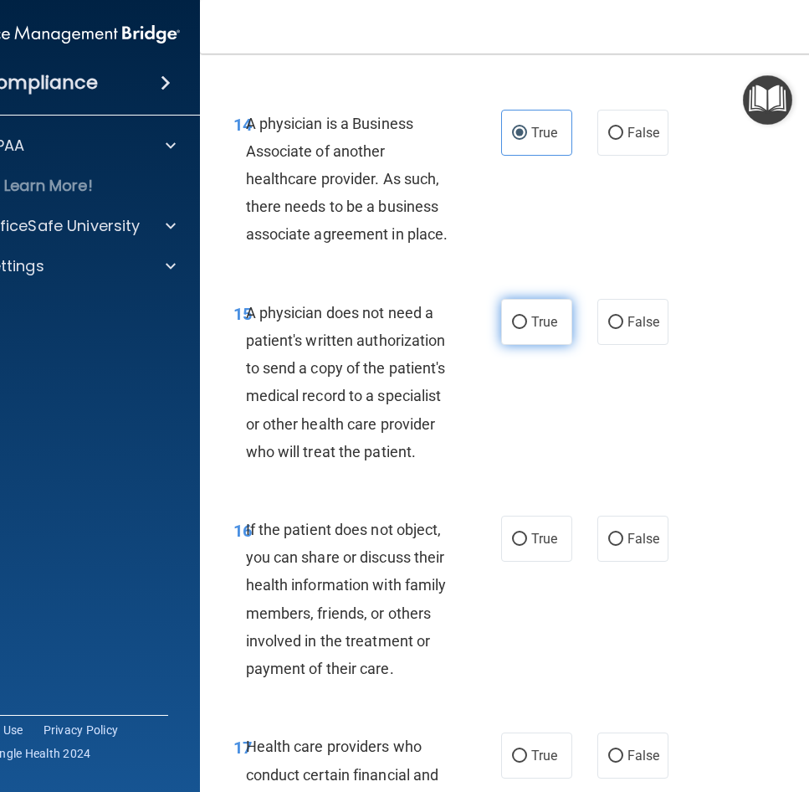
click at [551, 318] on span "True" at bounding box center [544, 322] width 26 height 16
click at [527, 318] on input "True" at bounding box center [519, 322] width 15 height 13
radio input "true"
click at [515, 554] on label "True" at bounding box center [536, 539] width 71 height 46
click at [515, 546] on input "True" at bounding box center [519, 539] width 15 height 13
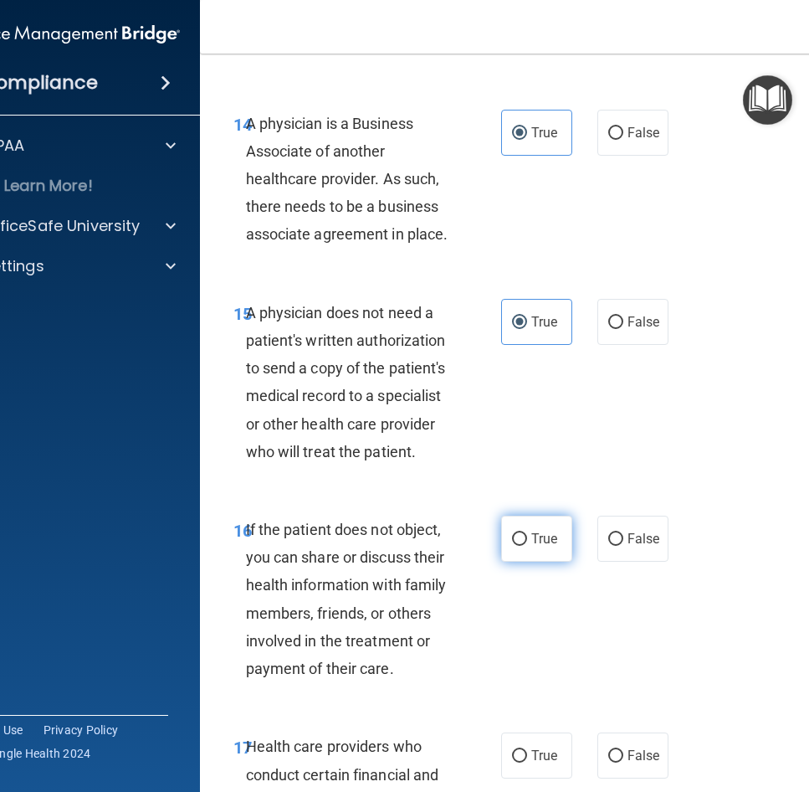
radio input "true"
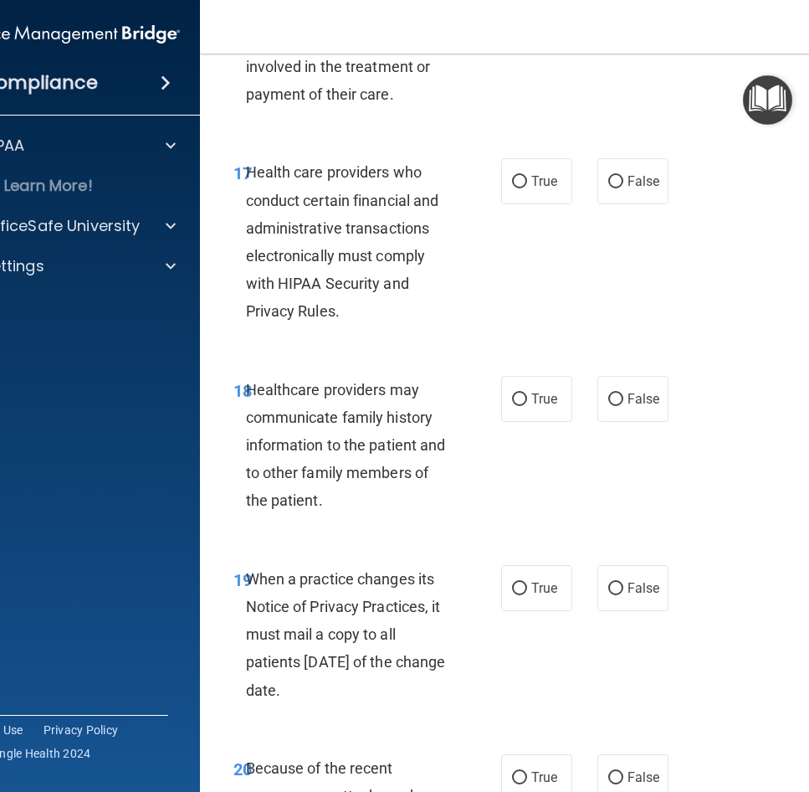
scroll to position [3319, 0]
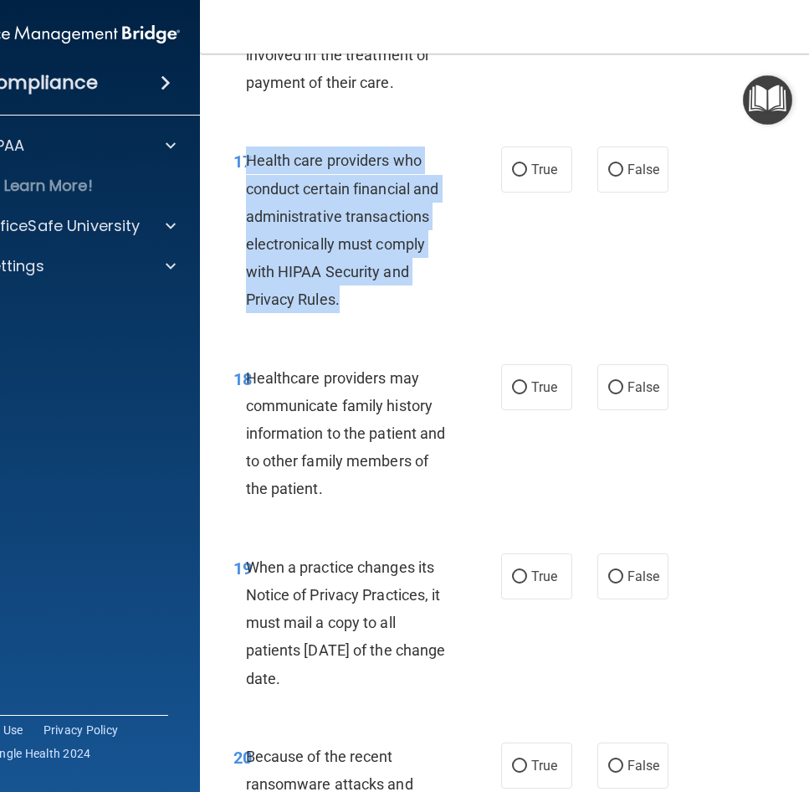
drag, startPoint x: 346, startPoint y: 291, endPoint x: 242, endPoint y: 157, distance: 169.9
click at [246, 157] on div "Health care providers who conduct certain financial and administrative transact…" at bounding box center [356, 229] width 220 height 167
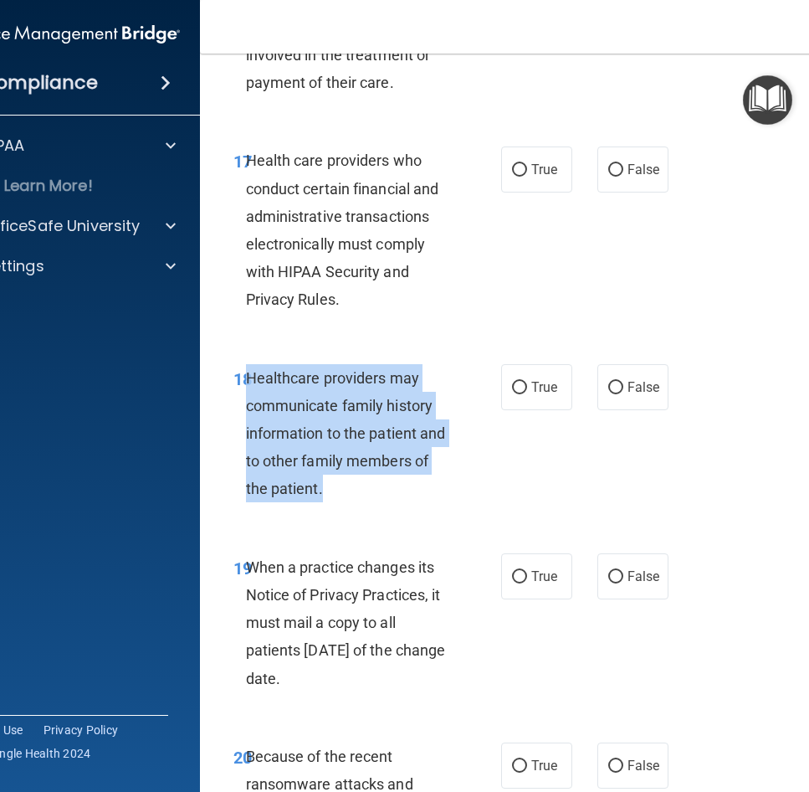
drag, startPoint x: 331, startPoint y: 489, endPoint x: 240, endPoint y: 377, distance: 144.6
click at [246, 377] on div "Healthcare providers may communicate family history information to the patient …" at bounding box center [356, 433] width 220 height 139
click at [516, 169] on input "True" at bounding box center [519, 170] width 15 height 13
radio input "true"
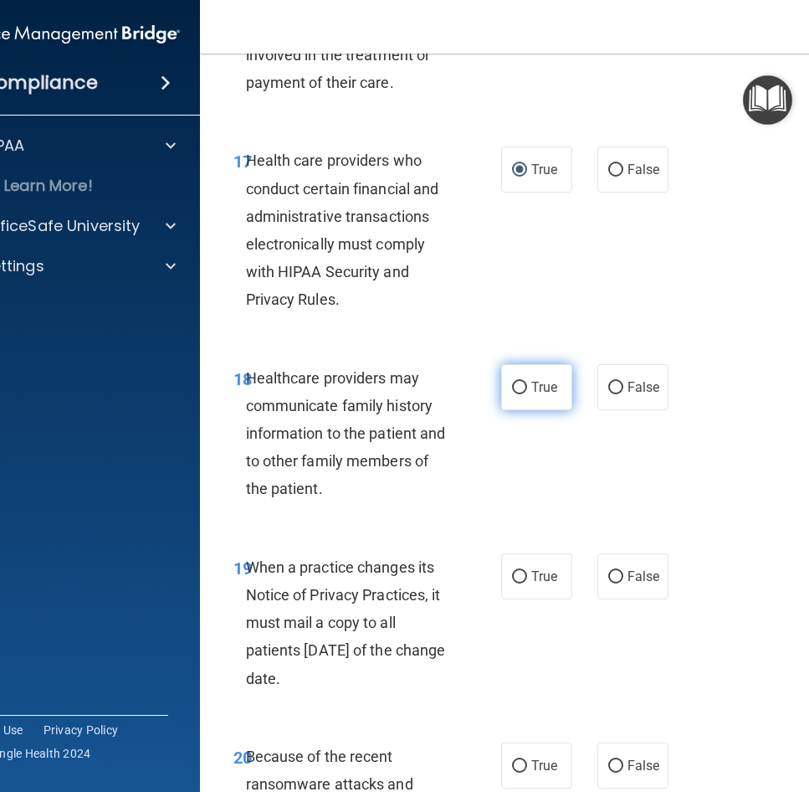
click at [552, 379] on label "True" at bounding box center [536, 387] width 71 height 46
click at [527, 382] on input "True" at bounding box center [519, 388] width 15 height 13
radio input "true"
drag, startPoint x: 347, startPoint y: 680, endPoint x: 243, endPoint y: 572, distance: 150.3
click at [246, 572] on div "When a practice changes its Notice of Privacy Practices, it must mail a copy to…" at bounding box center [356, 622] width 220 height 139
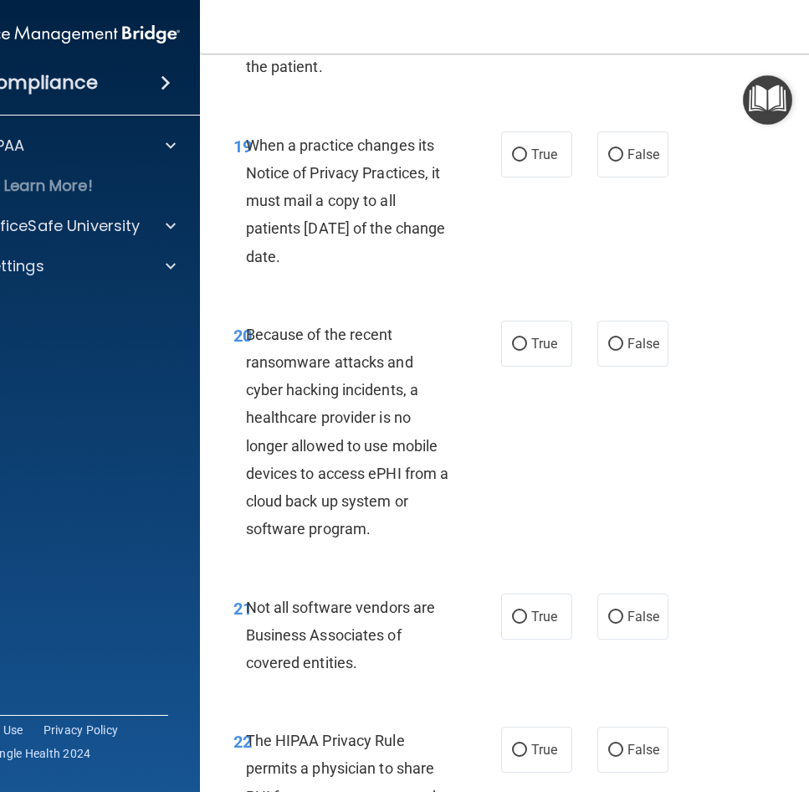
scroll to position [3738, 0]
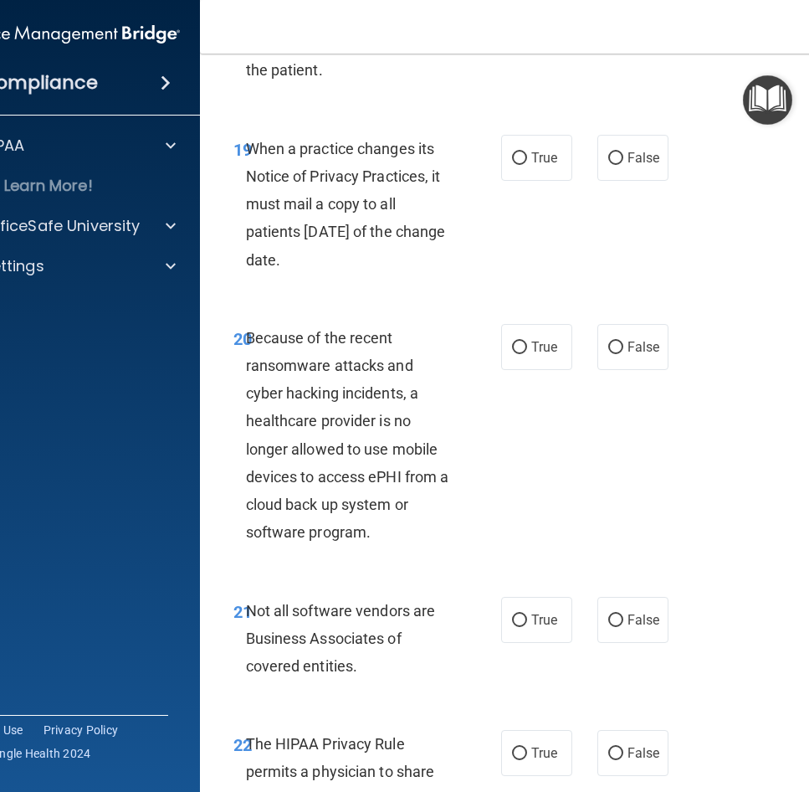
click at [294, 165] on div "When a practice changes its Notice of Privacy Practices, it must mail a copy to…" at bounding box center [356, 204] width 220 height 139
click at [441, 285] on div "19 When a practice changes its Notice of Privacy Practices, it must mail a copy…" at bounding box center [539, 208] width 636 height 189
click at [522, 161] on label "True" at bounding box center [536, 158] width 71 height 46
click at [522, 161] on input "True" at bounding box center [519, 158] width 15 height 13
radio input "true"
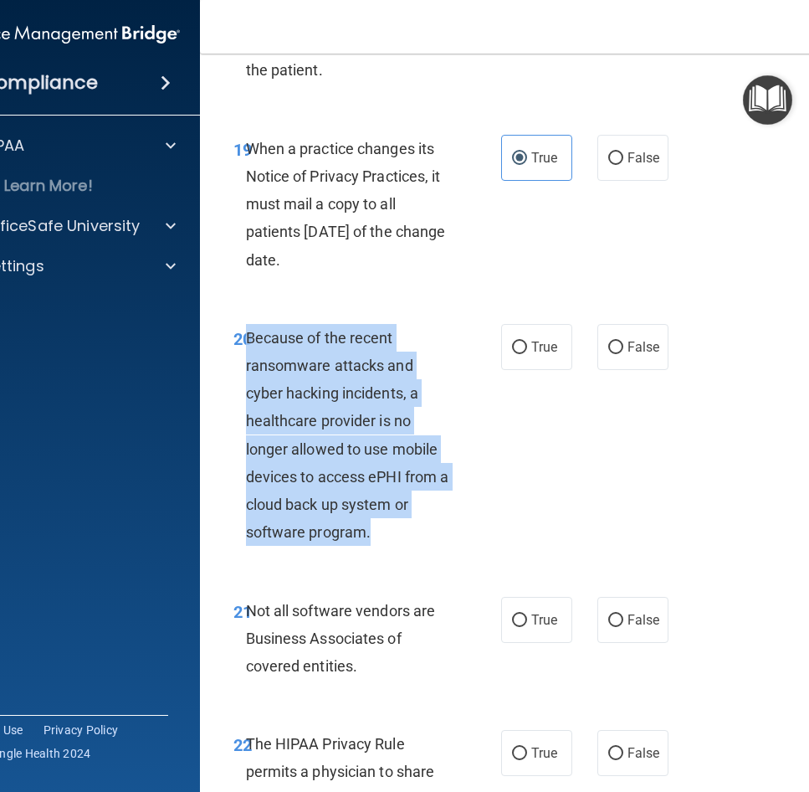
drag, startPoint x: 376, startPoint y: 536, endPoint x: 242, endPoint y: 337, distance: 240.0
click at [246, 337] on div "Because of the recent ransomware attacks and cyber hacking incidents, a healthc…" at bounding box center [356, 435] width 220 height 223
click at [365, 476] on span "Because of the recent ransomware attacks and cyber hacking incidents, a healthc…" at bounding box center [347, 435] width 203 height 213
drag, startPoint x: 366, startPoint y: 528, endPoint x: 243, endPoint y: 331, distance: 232.0
click at [246, 331] on div "Because of the recent ransomware attacks and cyber hacking incidents, a healthc…" at bounding box center [356, 435] width 220 height 223
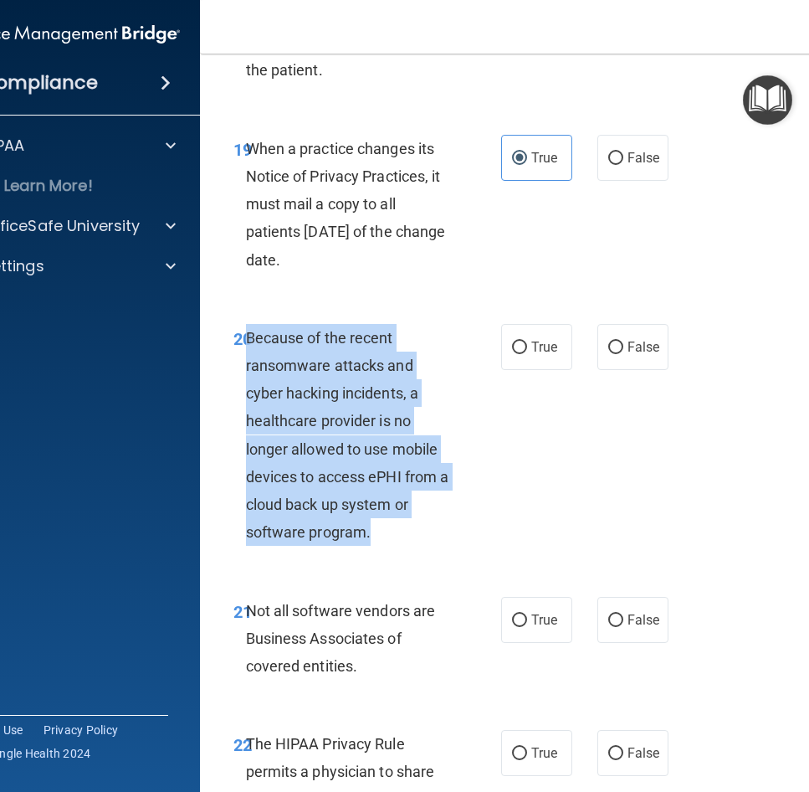
click at [390, 381] on div "Because of the recent ransomware attacks and cyber hacking incidents, a healthc…" at bounding box center [356, 435] width 220 height 223
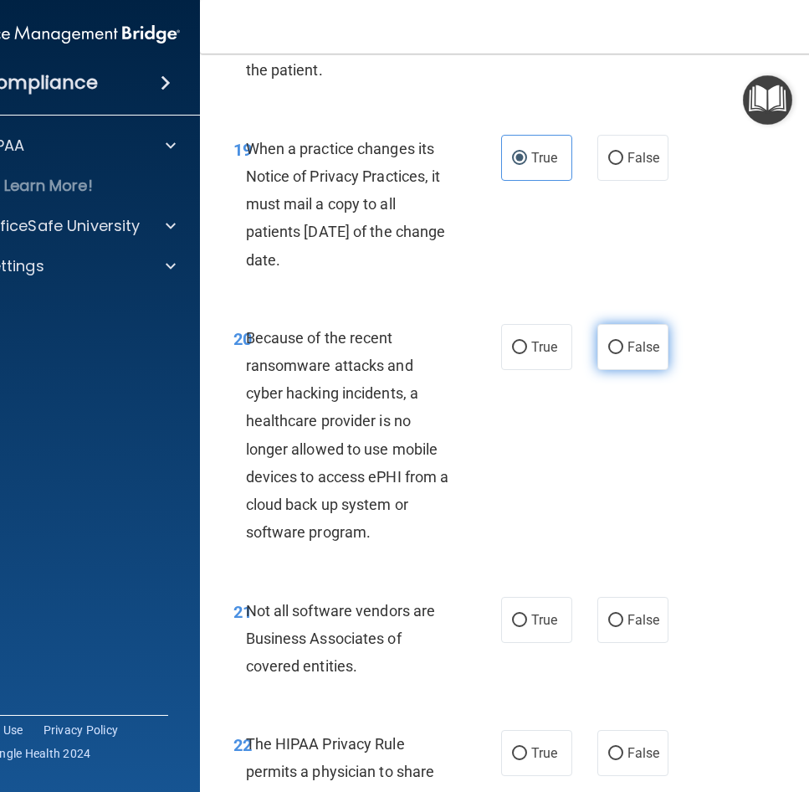
click at [653, 351] on span "False" at bounding box center [644, 347] width 33 height 16
click at [624, 351] on input "False" at bounding box center [615, 347] width 15 height 13
radio input "true"
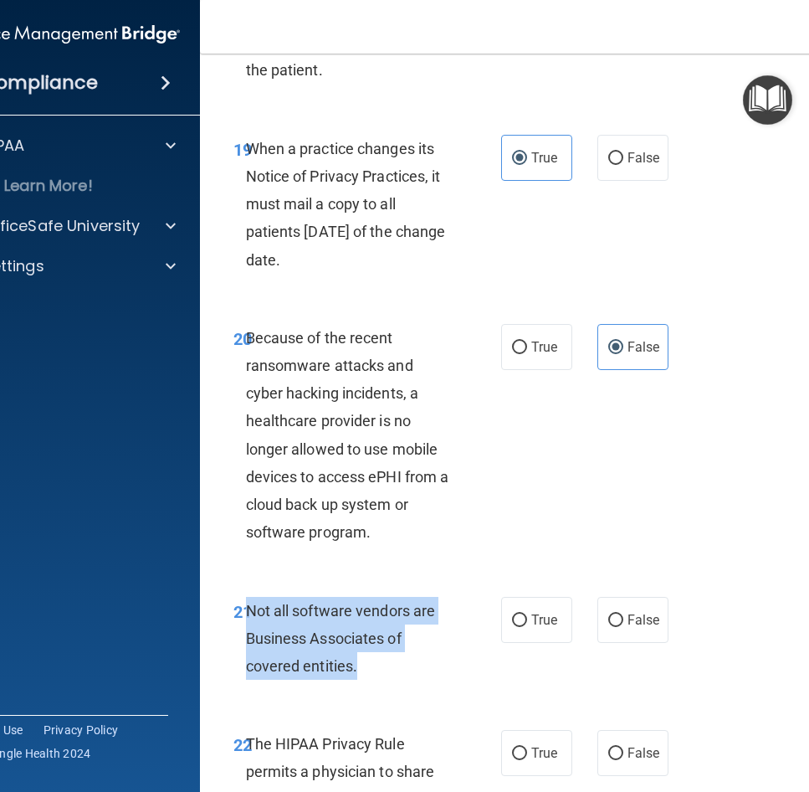
drag, startPoint x: 370, startPoint y: 667, endPoint x: 242, endPoint y: 613, distance: 139.1
click at [246, 613] on div "Not all software vendors are Business Associates of covered entities." at bounding box center [356, 639] width 220 height 84
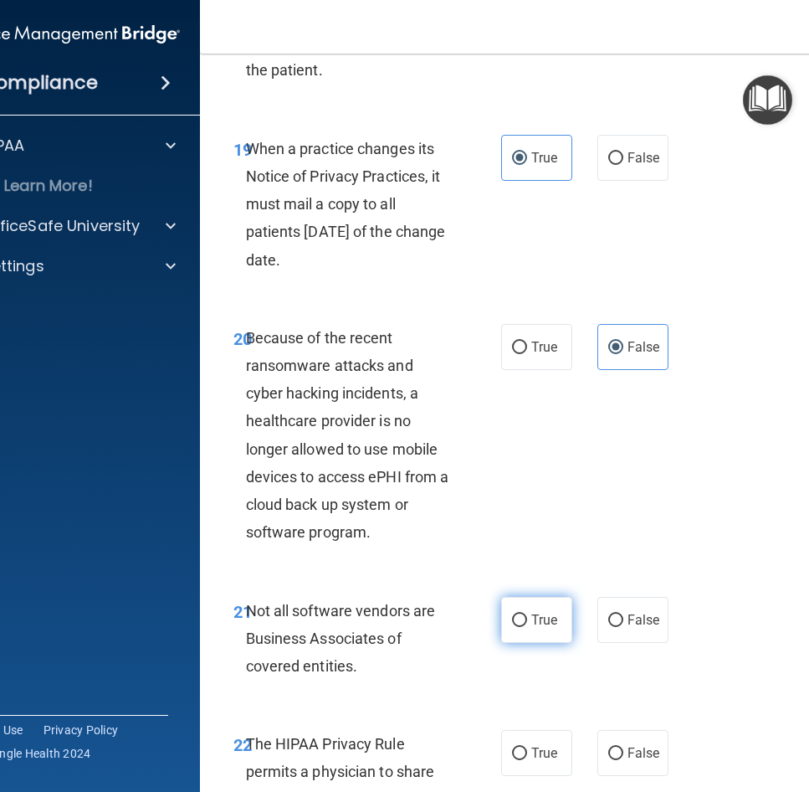
click at [510, 605] on label "True" at bounding box center [536, 620] width 71 height 46
click at [512, 614] on input "True" at bounding box center [519, 620] width 15 height 13
radio input "true"
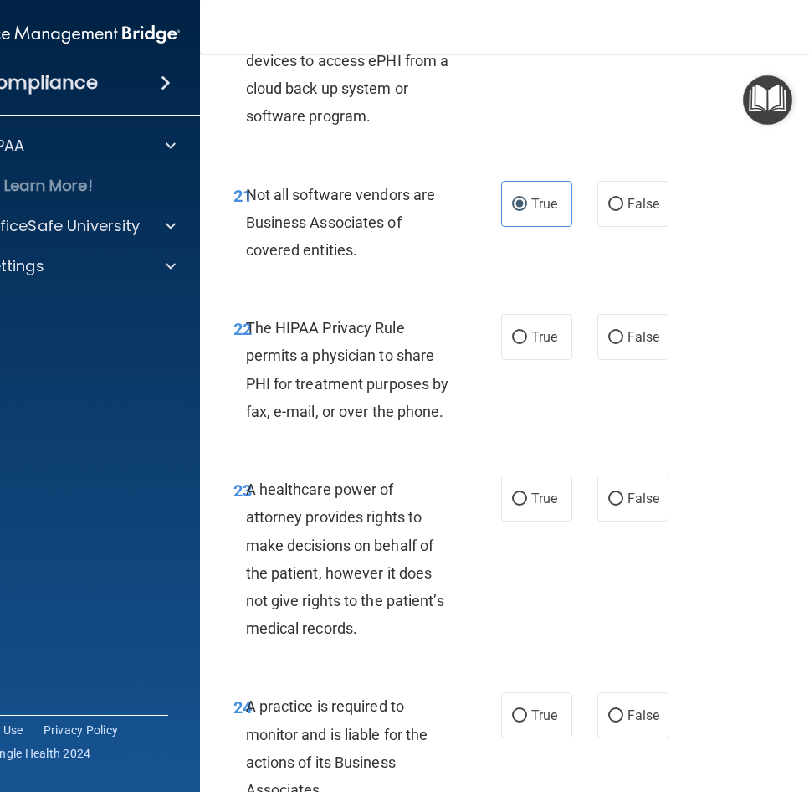
scroll to position [4156, 0]
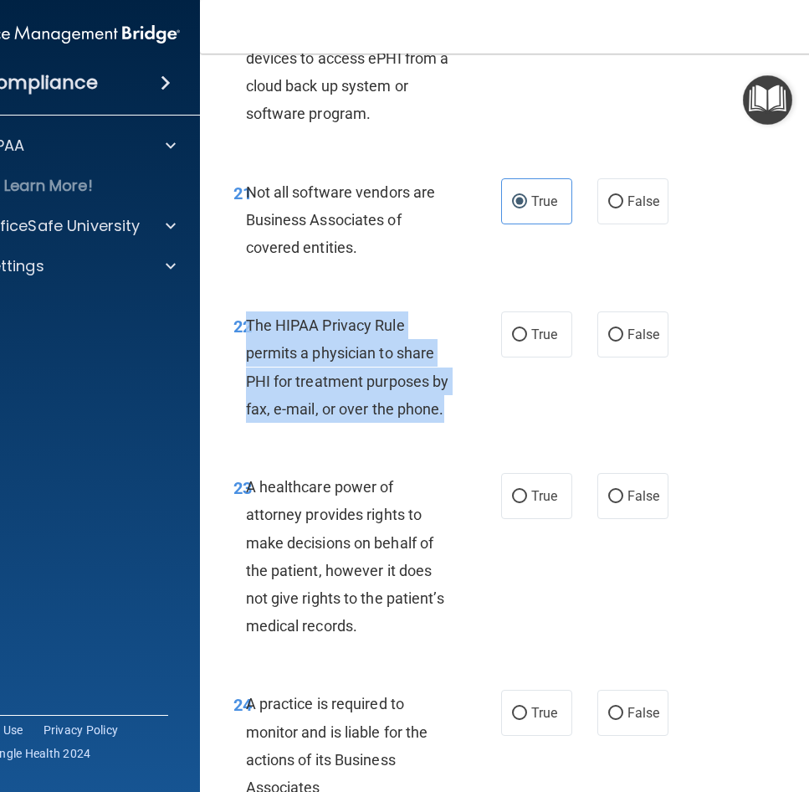
drag, startPoint x: 444, startPoint y: 405, endPoint x: 243, endPoint y: 319, distance: 218.6
click at [246, 319] on div "The HIPAA Privacy Rule permits a physician to share PHI for treatment purposes …" at bounding box center [356, 366] width 220 height 111
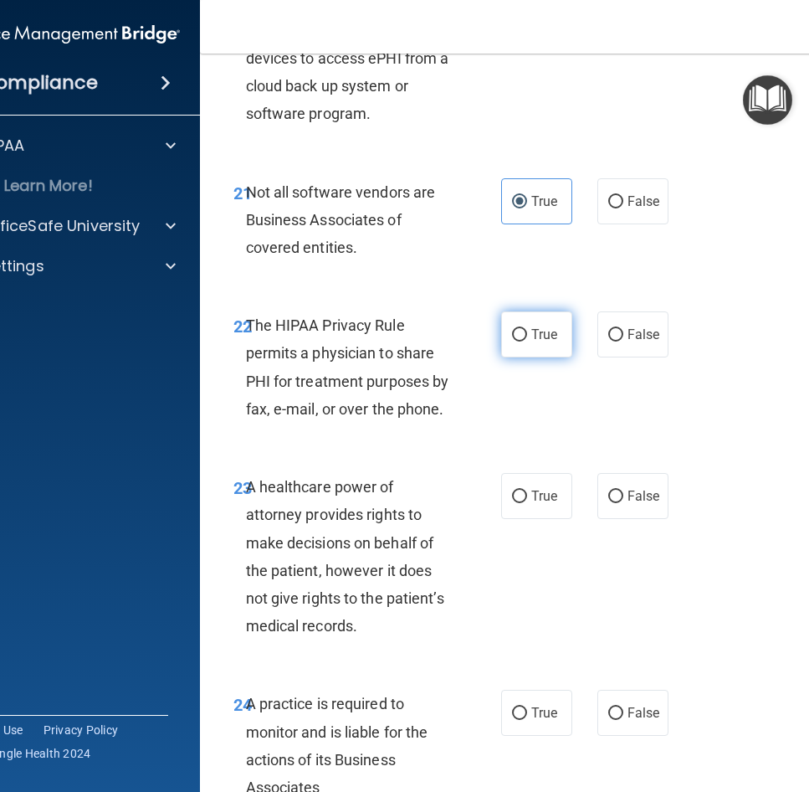
click at [534, 346] on label "True" at bounding box center [536, 334] width 71 height 46
click at [527, 341] on input "True" at bounding box center [519, 335] width 15 height 13
radio input "true"
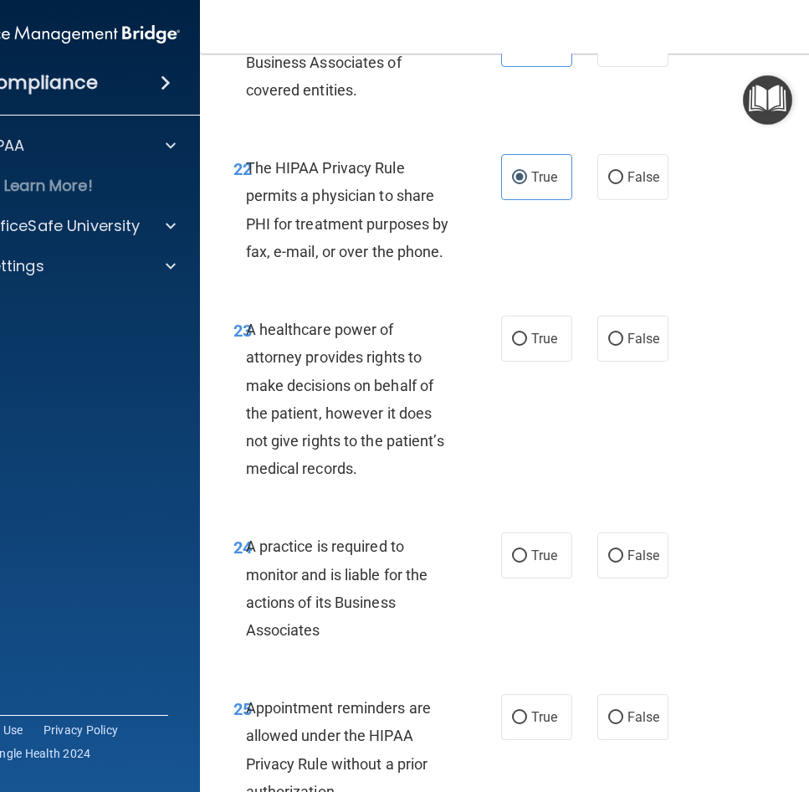
scroll to position [4324, 0]
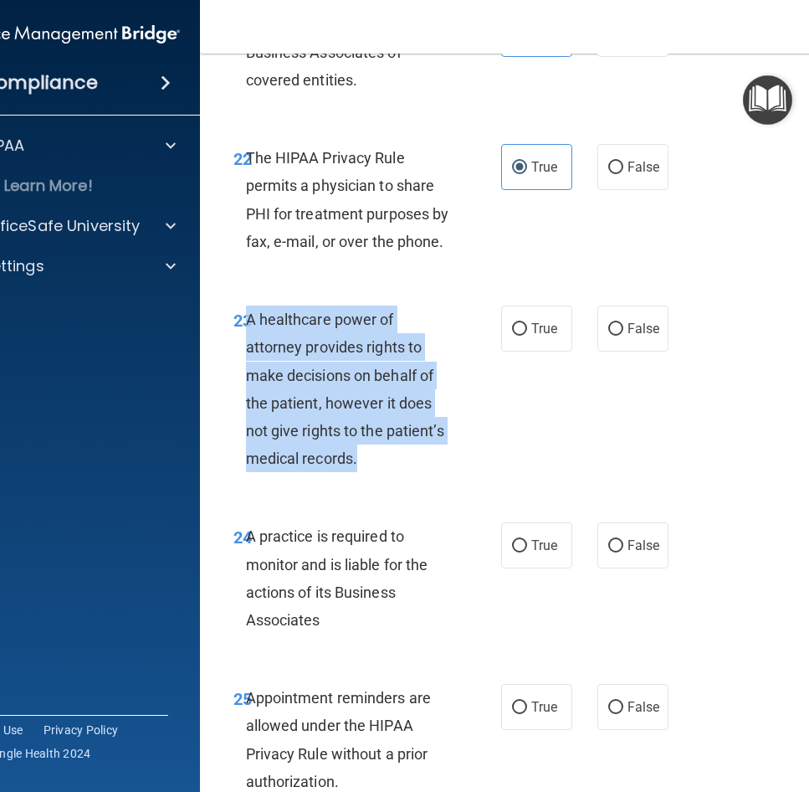
drag, startPoint x: 362, startPoint y: 454, endPoint x: 242, endPoint y: 326, distance: 174.7
click at [246, 326] on div "A healthcare power of attorney provides rights to make decisions on behalf of t…" at bounding box center [356, 388] width 220 height 167
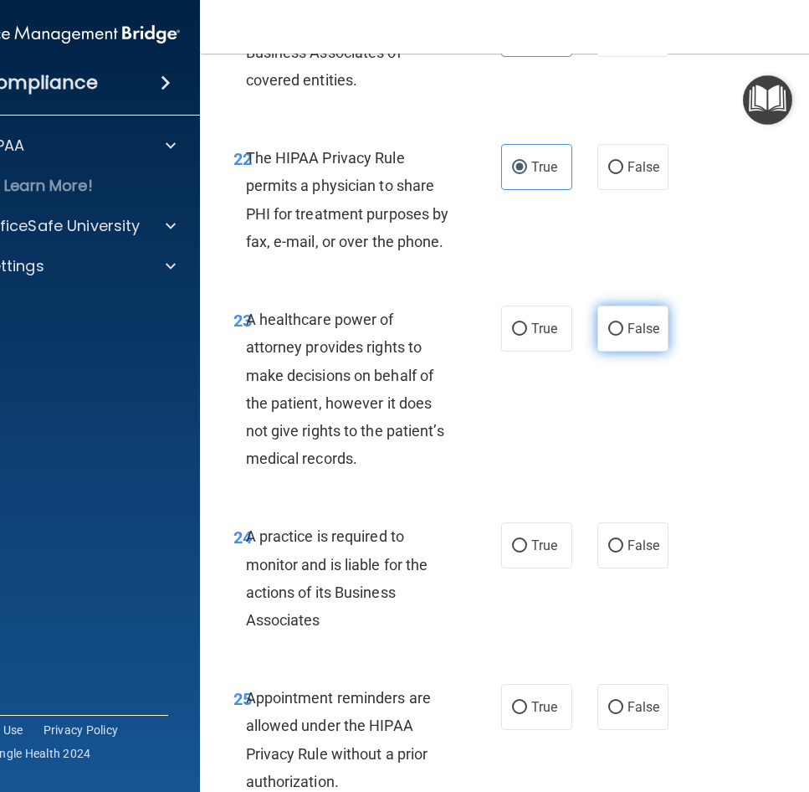
click at [618, 324] on label "False" at bounding box center [633, 328] width 71 height 46
click at [618, 324] on input "False" at bounding box center [615, 329] width 15 height 13
radio input "true"
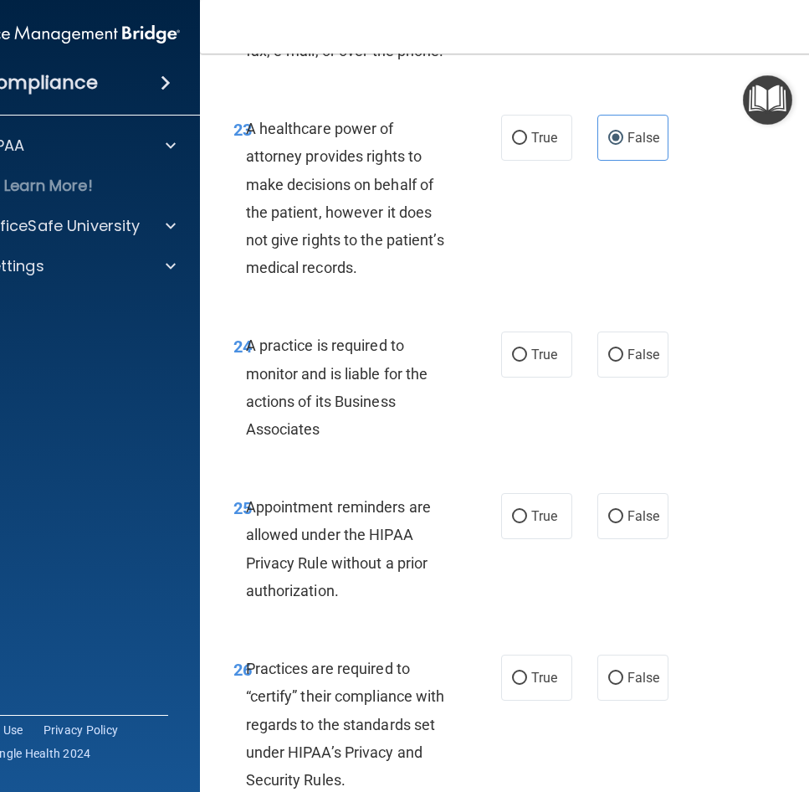
scroll to position [4575, 0]
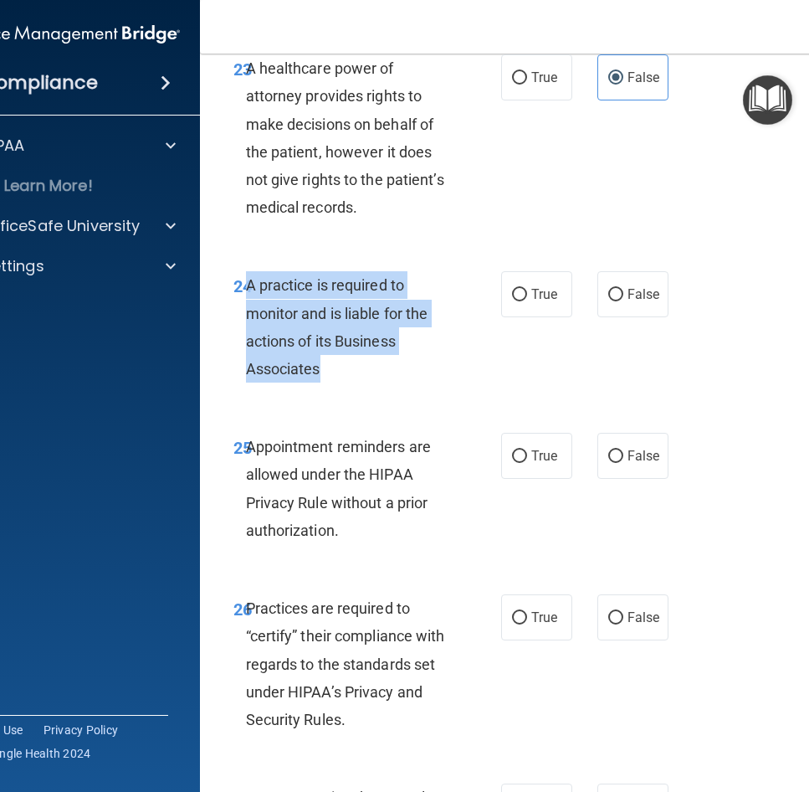
drag, startPoint x: 327, startPoint y: 372, endPoint x: 242, endPoint y: 289, distance: 119.5
click at [246, 289] on div "A practice is required to monitor and is liable for the actions of its Business…" at bounding box center [356, 326] width 220 height 111
drag, startPoint x: 242, startPoint y: 289, endPoint x: 275, endPoint y: 309, distance: 38.3
click at [428, 357] on div "A practice is required to monitor and is liable for the actions of its Business…" at bounding box center [356, 326] width 220 height 111
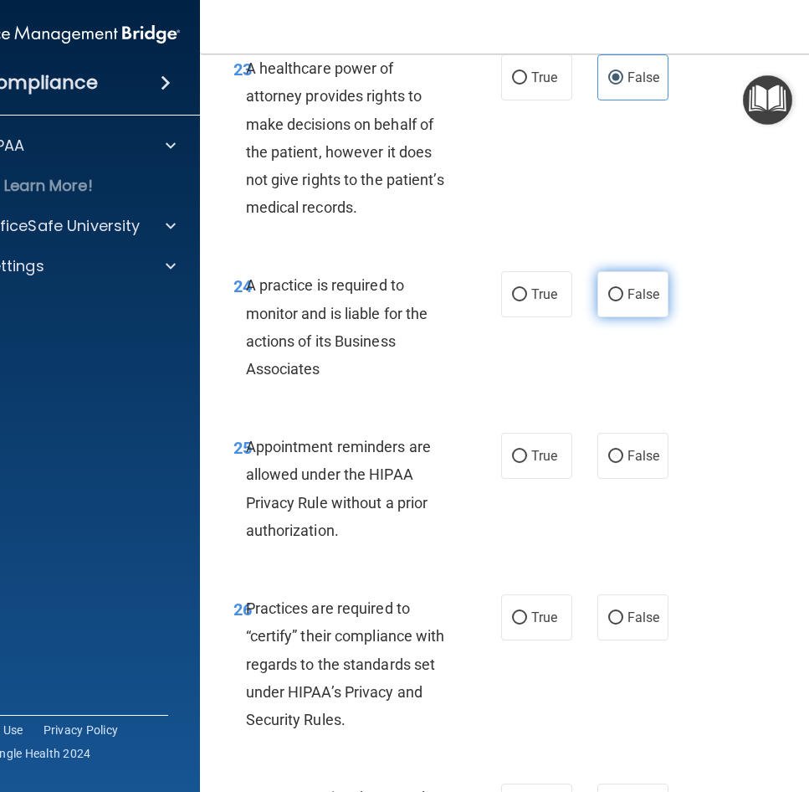
click at [656, 289] on label "False" at bounding box center [633, 294] width 71 height 46
click at [624, 289] on input "False" at bounding box center [615, 295] width 15 height 13
radio input "true"
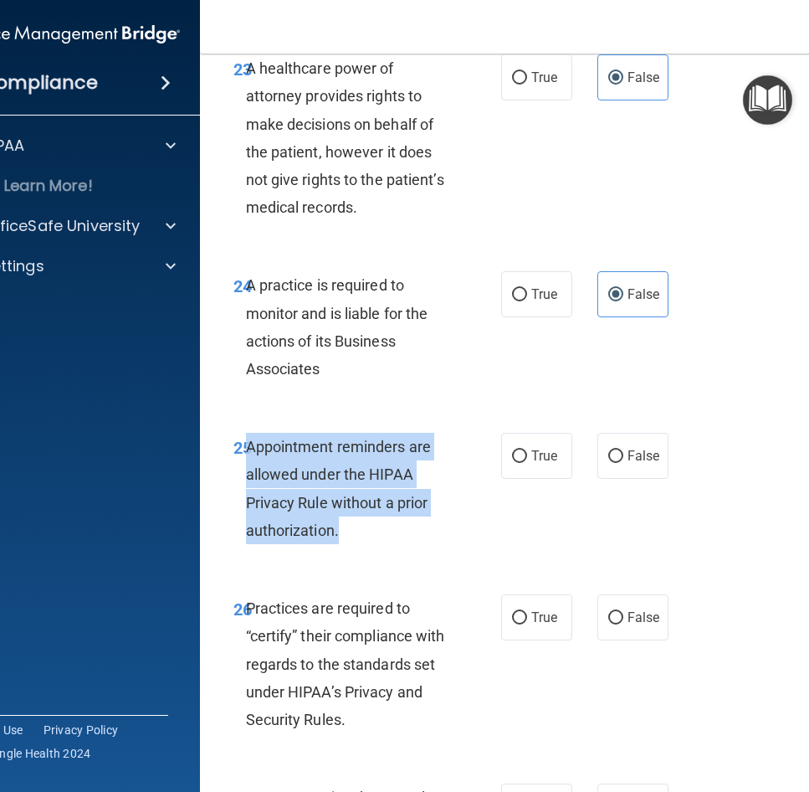
drag, startPoint x: 344, startPoint y: 524, endPoint x: 241, endPoint y: 442, distance: 131.6
click at [246, 442] on div "Appointment reminders are allowed under the HIPAA Privacy Rule without a prior …" at bounding box center [356, 488] width 220 height 111
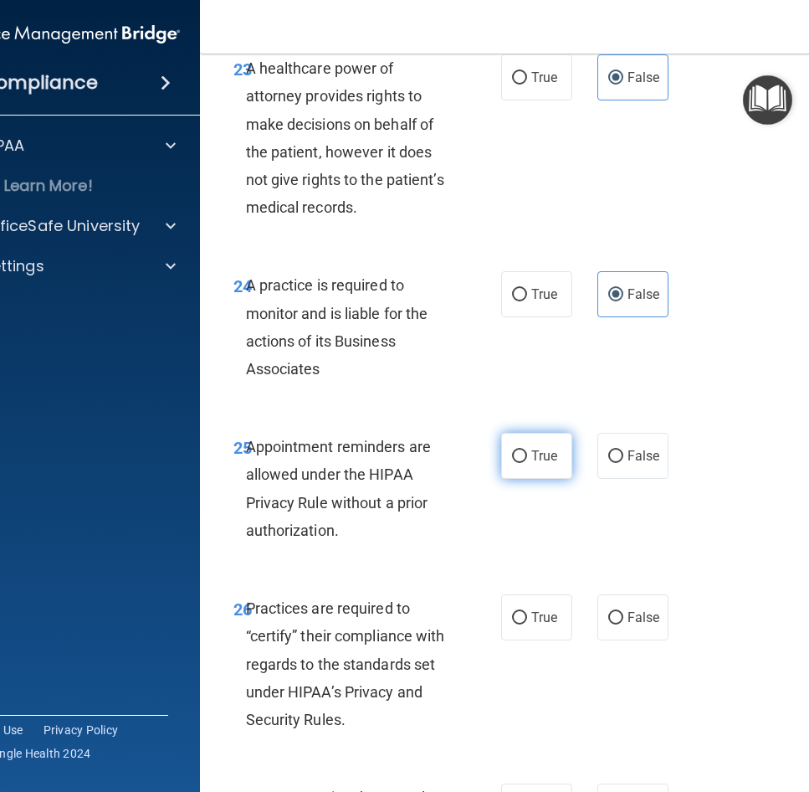
click at [536, 462] on span "True" at bounding box center [544, 456] width 26 height 16
click at [527, 462] on input "True" at bounding box center [519, 456] width 15 height 13
radio input "true"
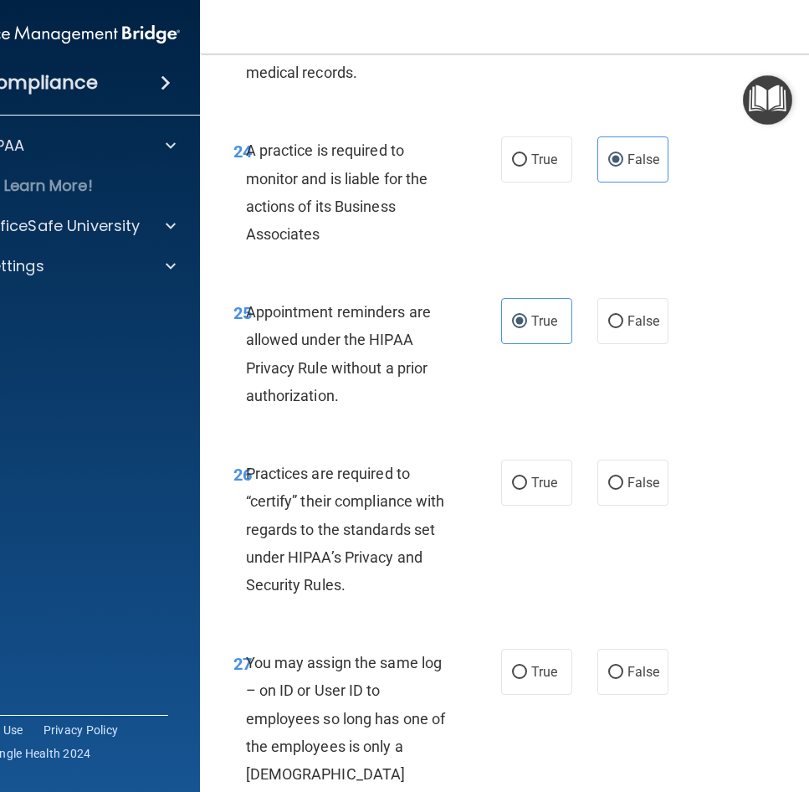
scroll to position [4742, 0]
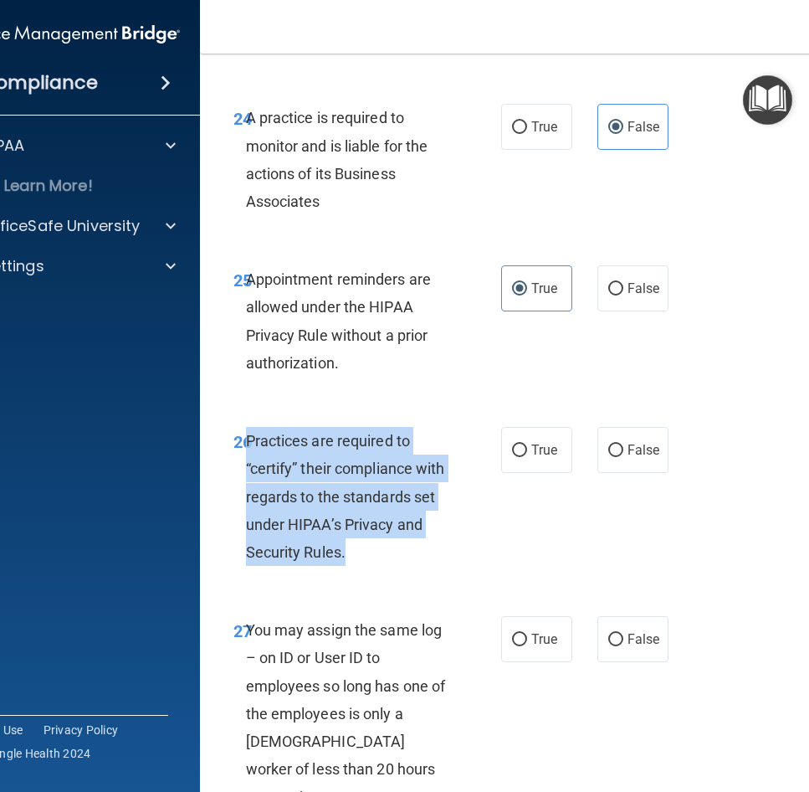
drag, startPoint x: 357, startPoint y: 554, endPoint x: 241, endPoint y: 442, distance: 161.6
click at [246, 442] on div "Practices are required to “certify” their compliance with regards to the standa…" at bounding box center [356, 496] width 220 height 139
click at [401, 499] on span "Practices are required to “certify” their compliance with regards to the standa…" at bounding box center [345, 496] width 199 height 129
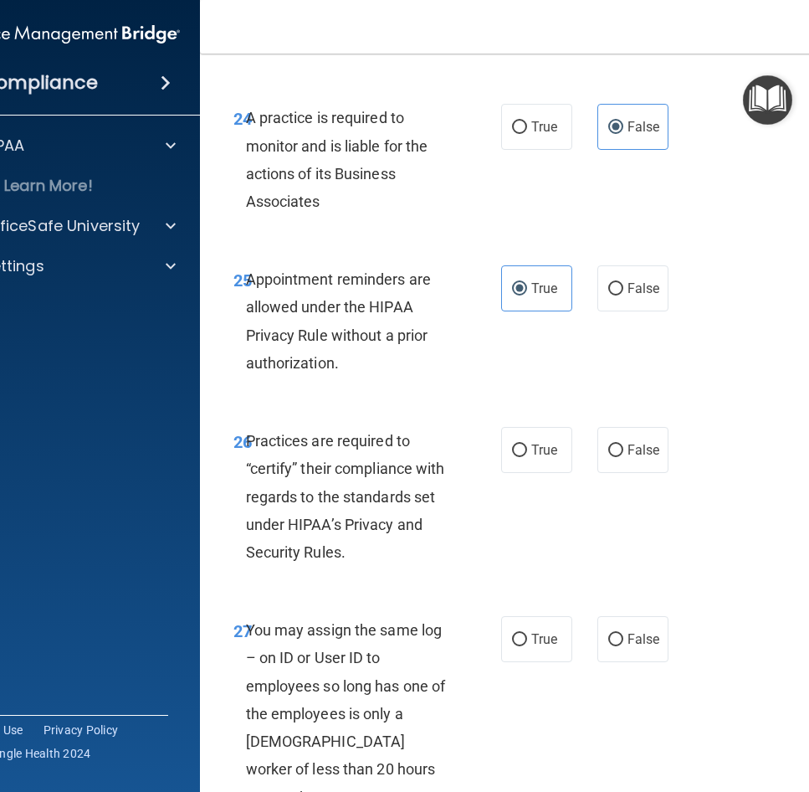
click at [382, 343] on span "Appointment reminders are allowed under the HIPAA Privacy Rule without a prior …" at bounding box center [339, 320] width 186 height 101
click at [501, 452] on label "True" at bounding box center [536, 450] width 71 height 46
click at [512, 452] on input "True" at bounding box center [519, 450] width 15 height 13
radio input "true"
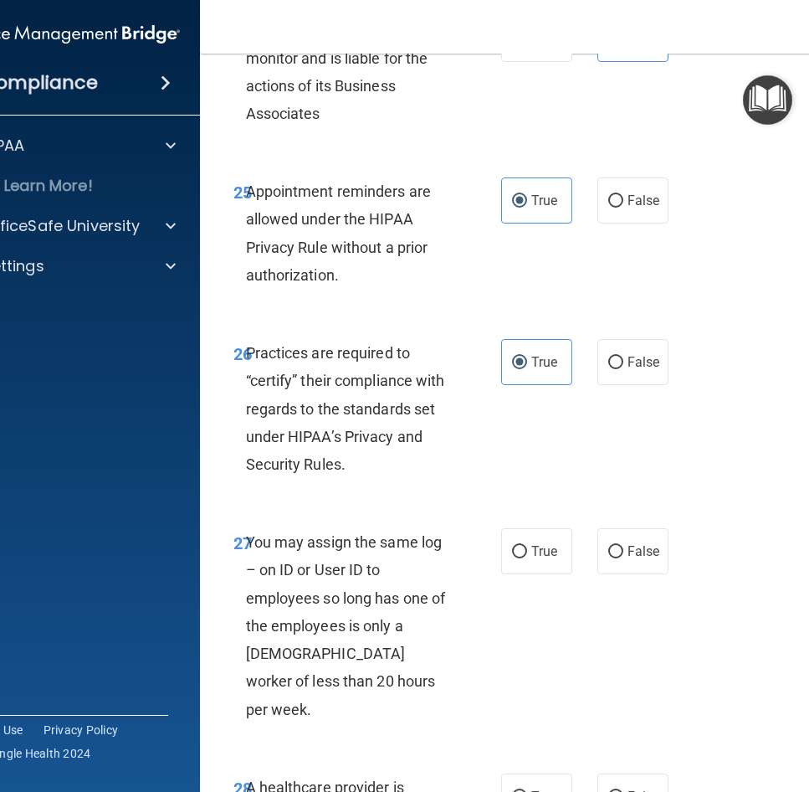
scroll to position [4909, 0]
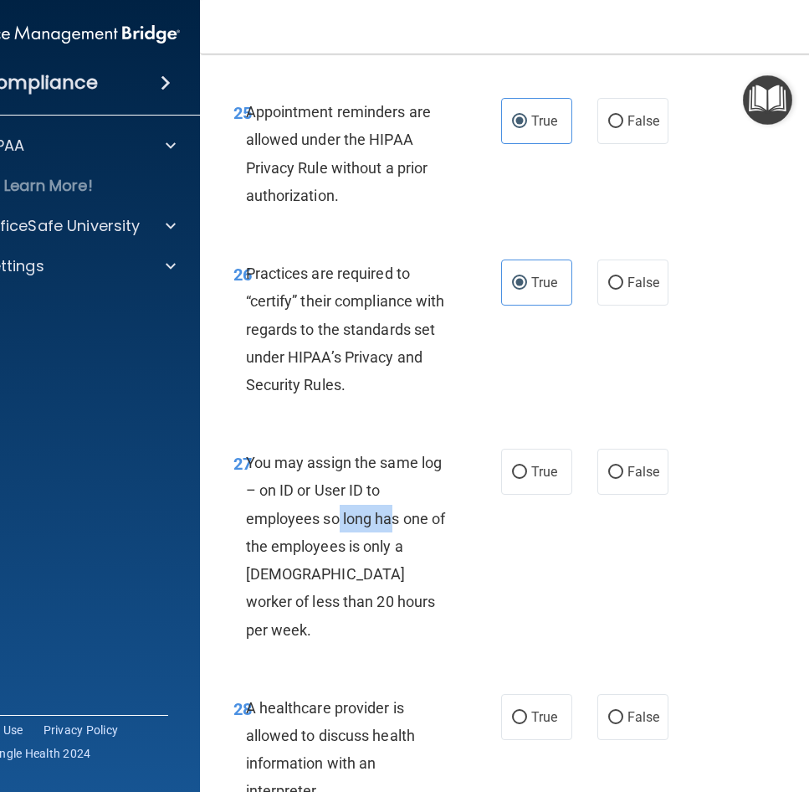
drag, startPoint x: 341, startPoint y: 521, endPoint x: 388, endPoint y: 521, distance: 47.7
click at [388, 521] on span "You may assign the same log – on ID or User ID to employees so long has one of …" at bounding box center [346, 546] width 200 height 184
drag, startPoint x: 388, startPoint y: 521, endPoint x: 384, endPoint y: 544, distance: 23.8
click at [384, 544] on span "You may assign the same log – on ID or User ID to employees so long has one of …" at bounding box center [346, 546] width 200 height 184
drag, startPoint x: 274, startPoint y: 552, endPoint x: 342, endPoint y: 557, distance: 68.8
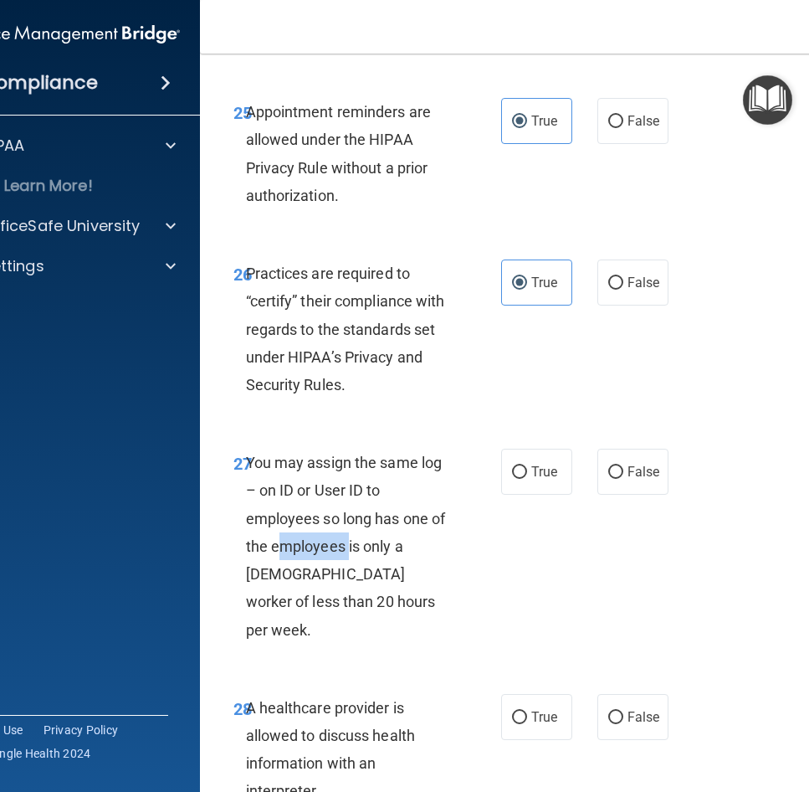
click at [342, 557] on div "You may assign the same log – on ID or User ID to employees so long has one of …" at bounding box center [356, 546] width 220 height 195
drag, startPoint x: 342, startPoint y: 557, endPoint x: 341, endPoint y: 603, distance: 46.9
click at [341, 603] on span "You may assign the same log – on ID or User ID to employees so long has one of …" at bounding box center [346, 546] width 200 height 184
click at [636, 462] on label "False" at bounding box center [633, 472] width 71 height 46
click at [624, 466] on input "False" at bounding box center [615, 472] width 15 height 13
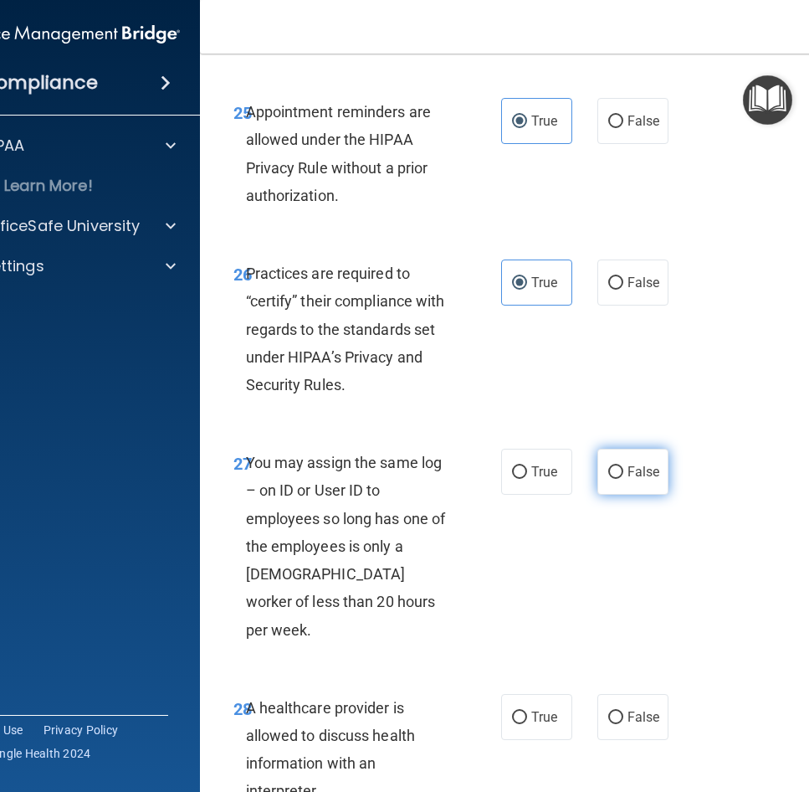
radio input "true"
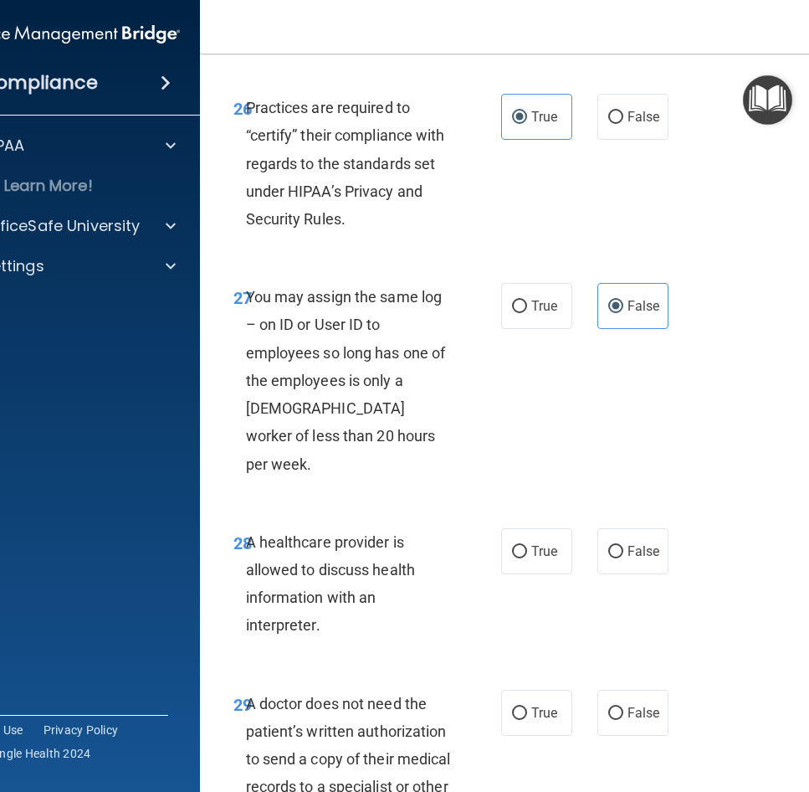
scroll to position [5077, 0]
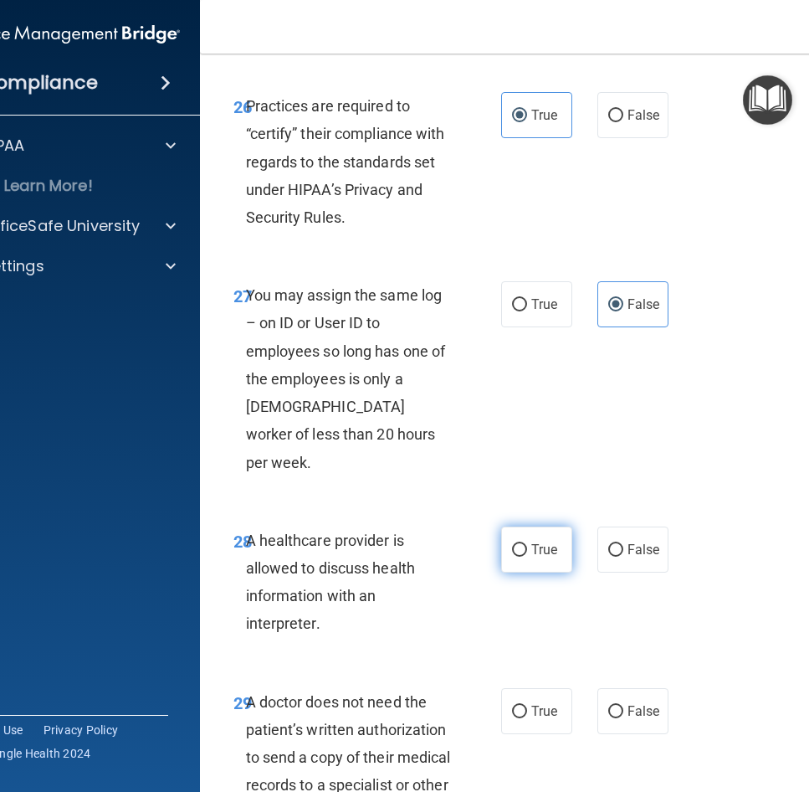
click at [531, 541] on span "True" at bounding box center [544, 549] width 26 height 16
click at [526, 544] on input "True" at bounding box center [519, 550] width 15 height 13
radio input "true"
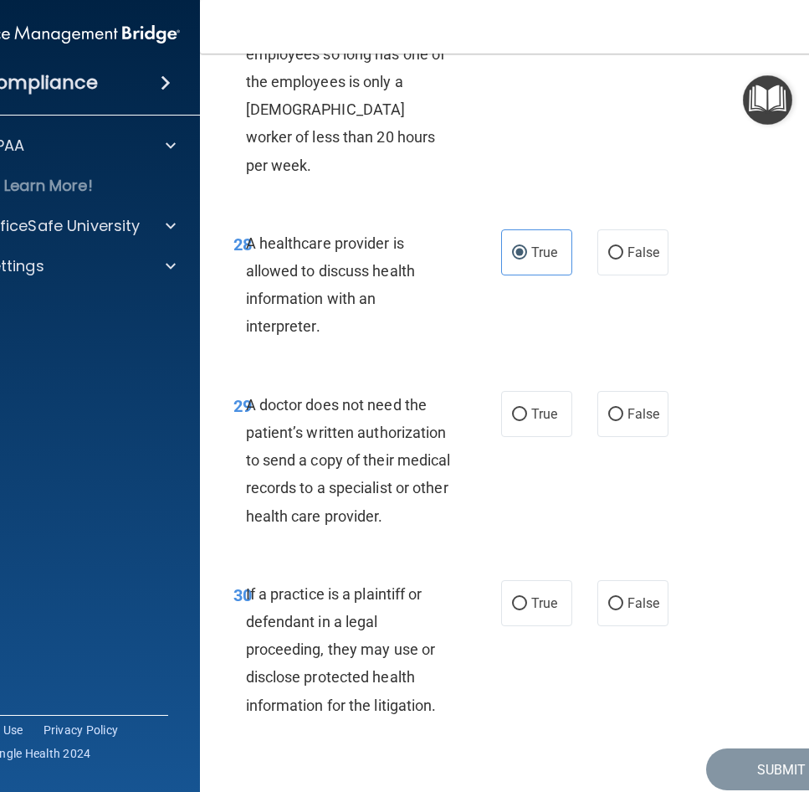
scroll to position [5412, 0]
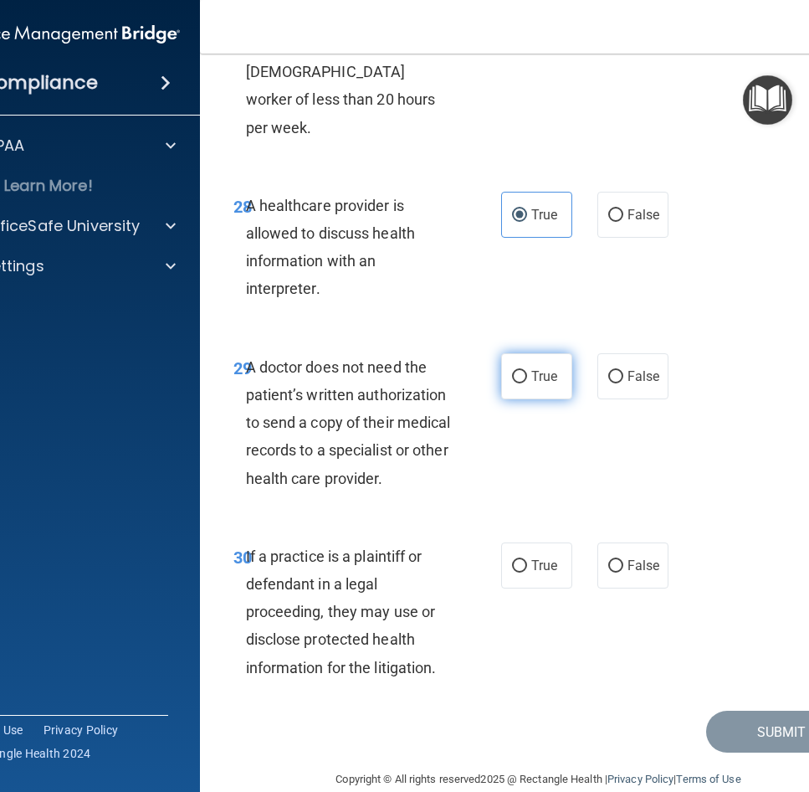
click at [513, 359] on label "True" at bounding box center [536, 376] width 71 height 46
click at [513, 371] on input "True" at bounding box center [519, 377] width 15 height 13
radio input "true"
click at [335, 542] on div "If a practice is a plaintiff or defendant in a legal proceeding, they may use o…" at bounding box center [356, 611] width 220 height 139
click at [539, 562] on div "30 If a practice is a plaintiff or defendant in a legal proceeding, they may us…" at bounding box center [539, 615] width 636 height 189
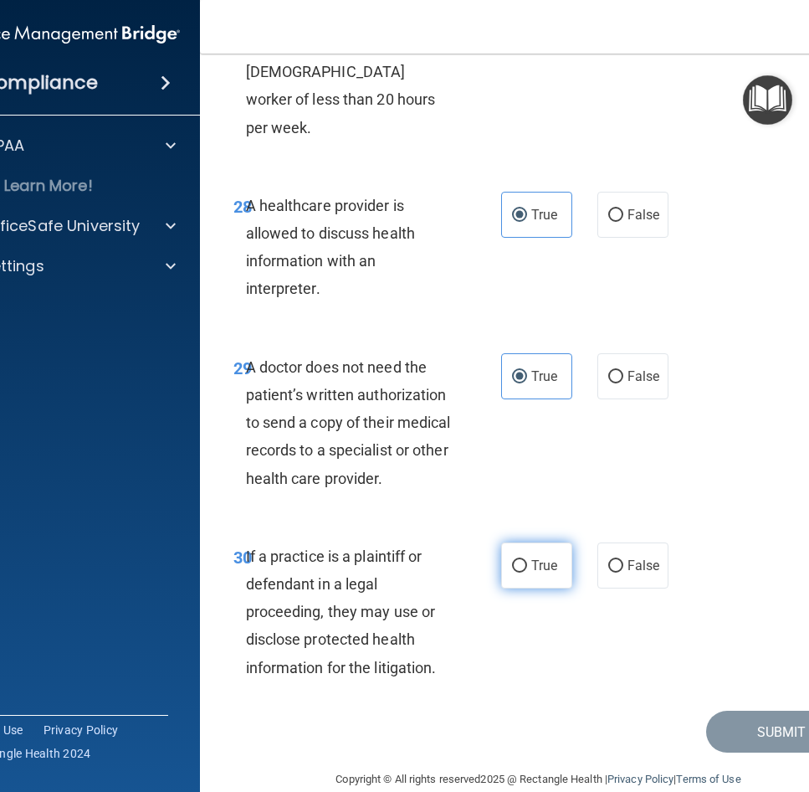
click at [531, 557] on span "True" at bounding box center [544, 565] width 26 height 16
click at [527, 560] on input "True" at bounding box center [519, 566] width 15 height 13
radio input "true"
click at [729, 711] on button "Submit" at bounding box center [781, 732] width 151 height 43
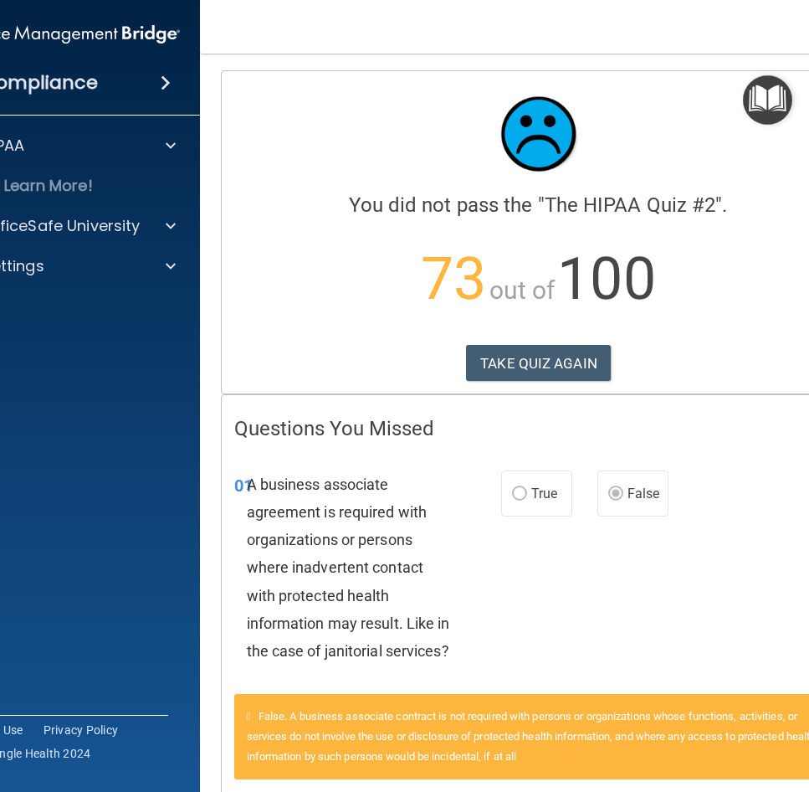
click at [745, 259] on p "73 out of 100" at bounding box center [538, 279] width 609 height 108
